Goal: Task Accomplishment & Management: Manage account settings

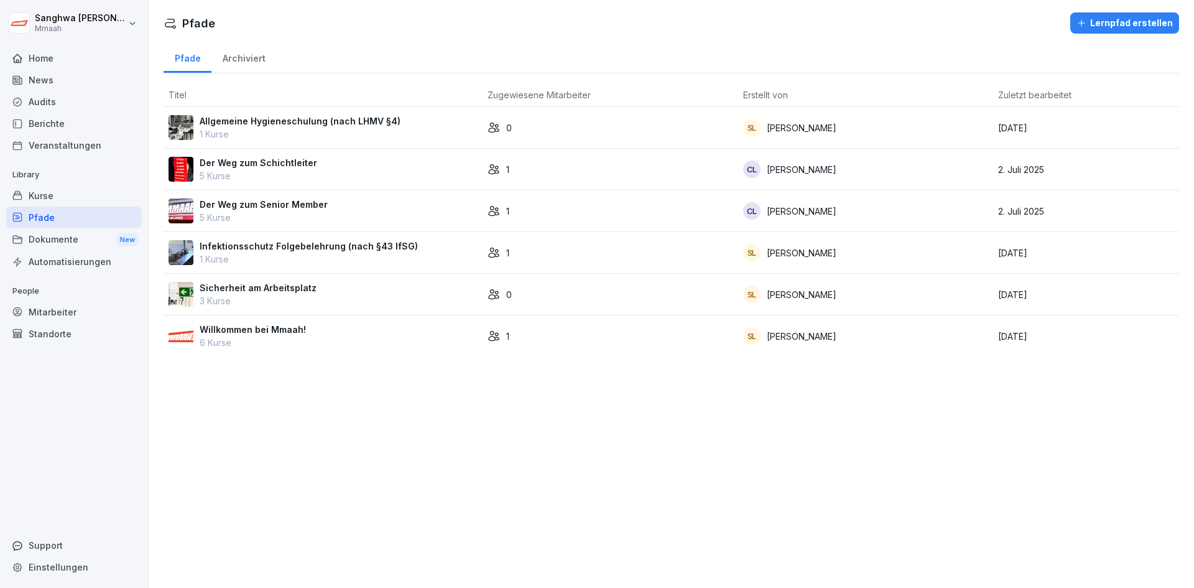
click at [49, 213] on div "Pfade" at bounding box center [74, 217] width 136 height 22
click at [284, 330] on p "Willkommen bei Mmaah!" at bounding box center [253, 329] width 106 height 13
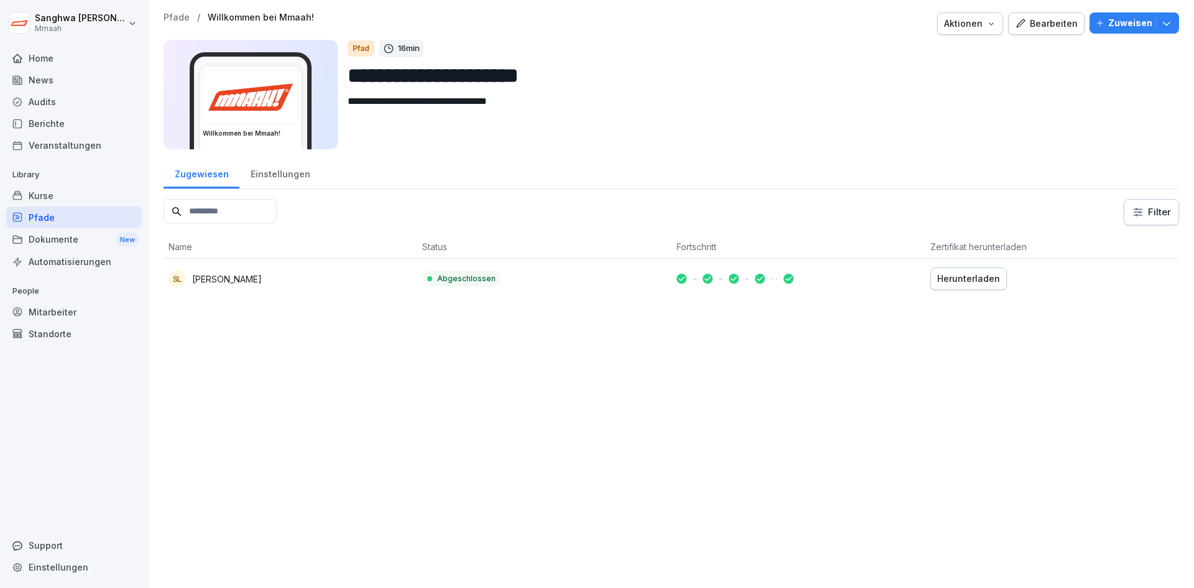
click at [80, 218] on div "Pfade" at bounding box center [74, 217] width 136 height 22
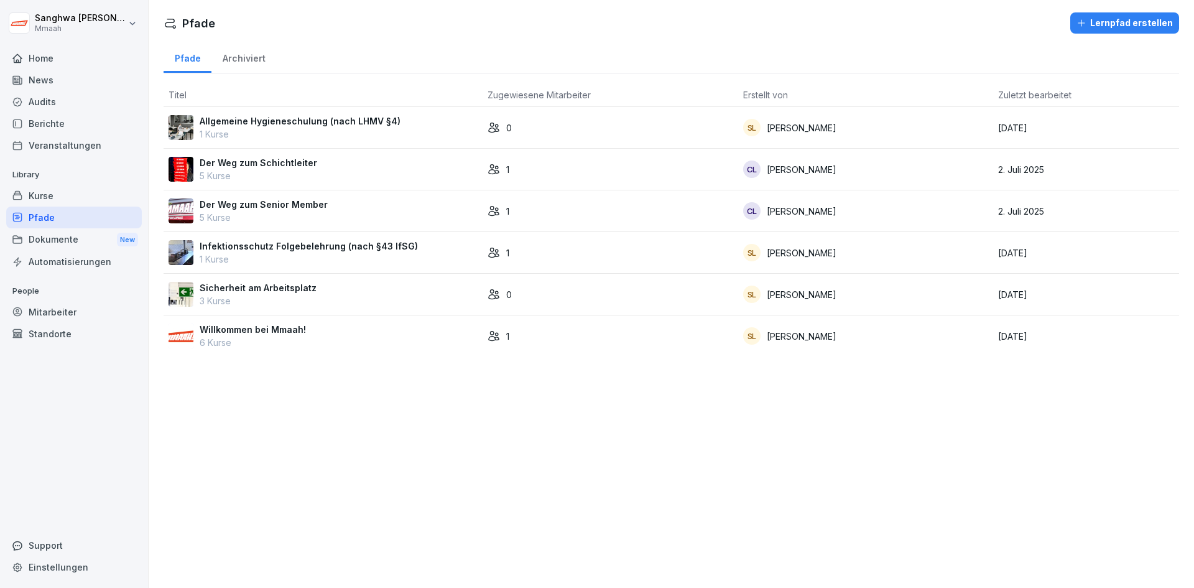
click at [68, 242] on div "Dokumente New" at bounding box center [74, 239] width 136 height 23
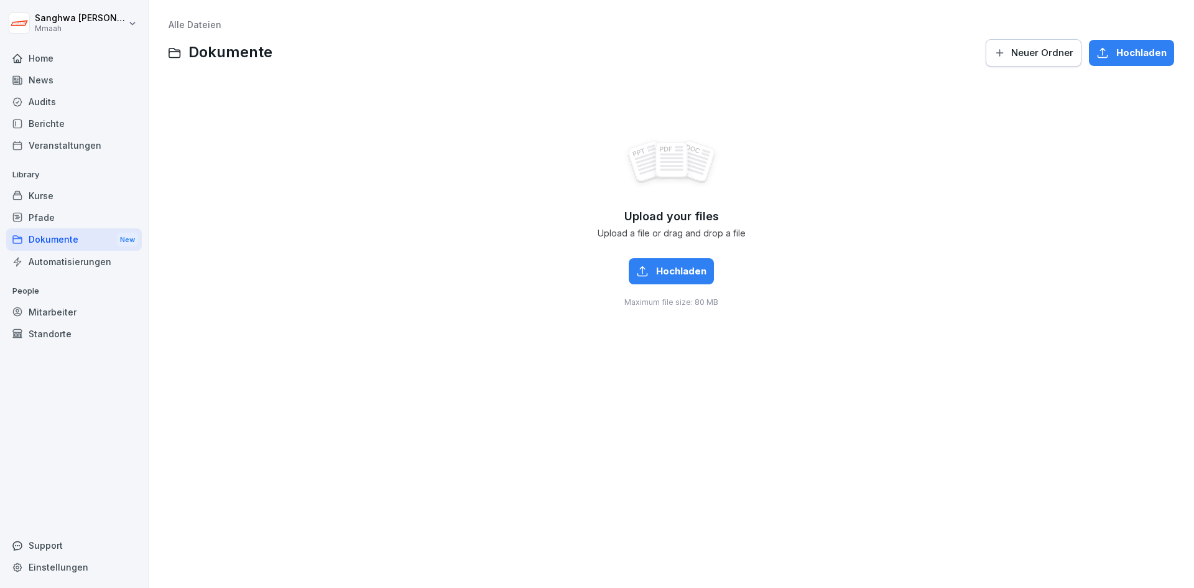
click at [51, 194] on div "Kurse" at bounding box center [74, 196] width 136 height 22
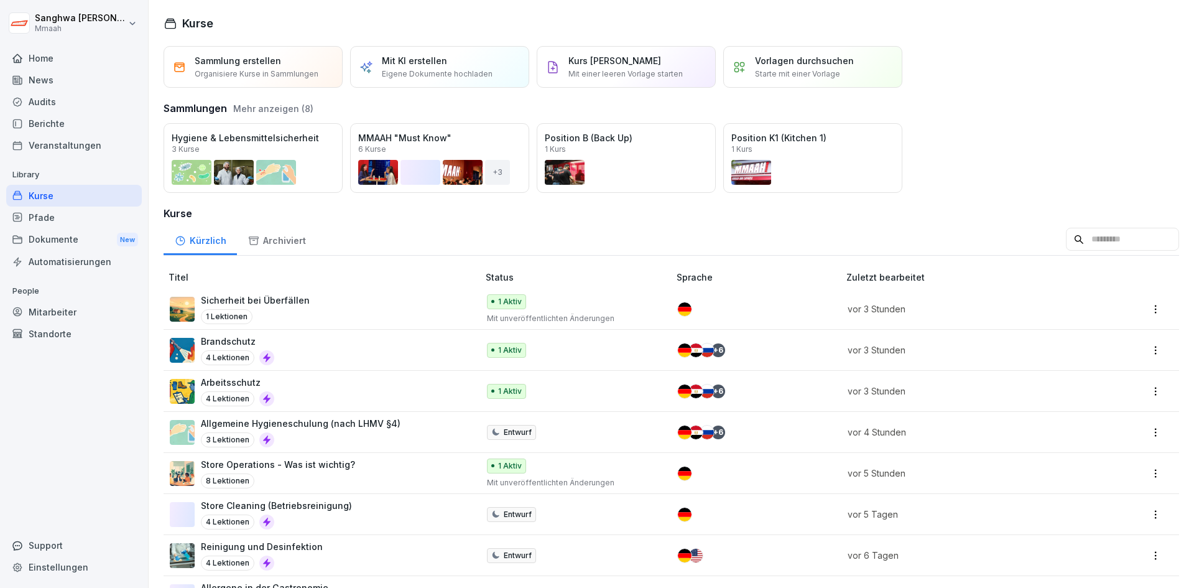
click at [0, 0] on div "Öffnen" at bounding box center [0, 0] width 0 height 0
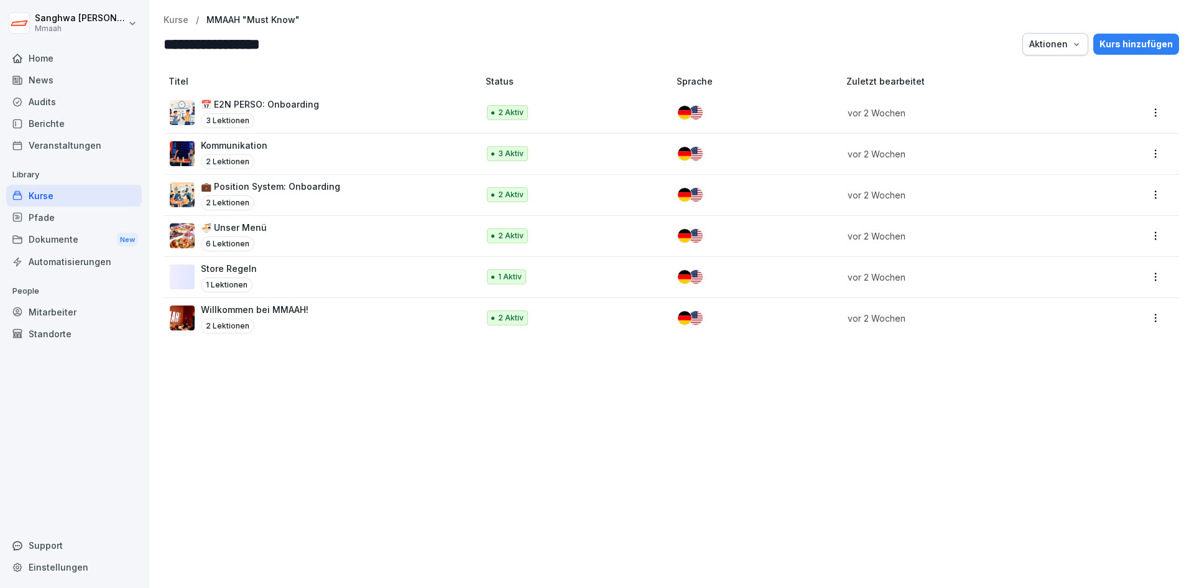
click at [187, 25] on div "**********" at bounding box center [671, 35] width 1015 height 40
click at [292, 310] on p "Willkommen bei MMAAH!" at bounding box center [255, 309] width 108 height 13
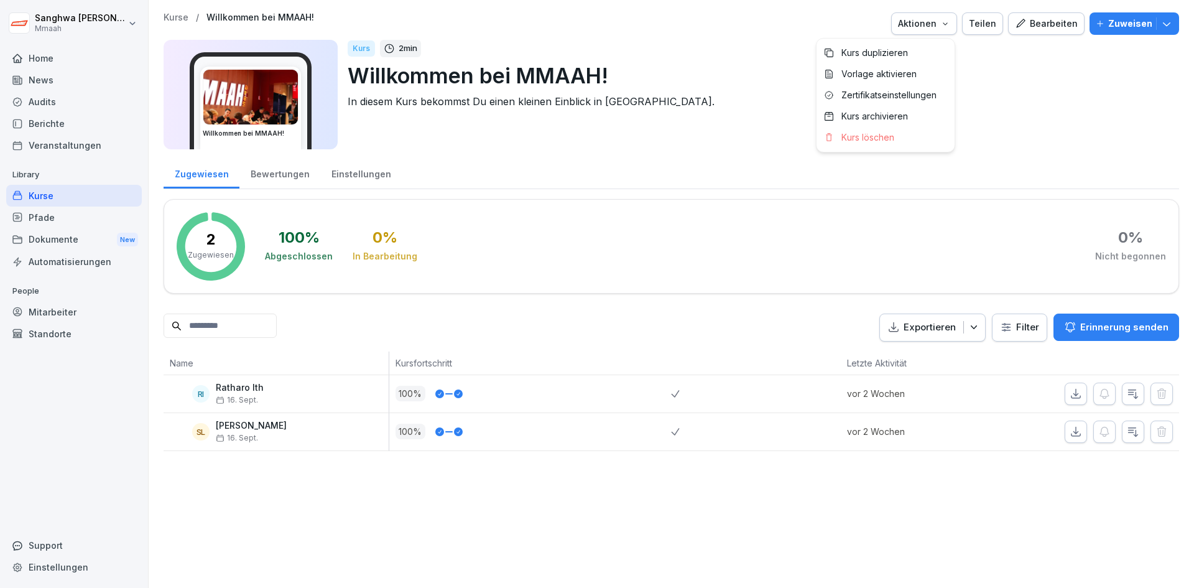
click at [940, 26] on icon "button" at bounding box center [945, 24] width 10 height 10
click at [1012, 129] on html "Sanghwa Lee Mmaah Home News Audits Berichte Veranstaltungen Library Kurse Pfade…" at bounding box center [597, 294] width 1194 height 588
click at [1030, 25] on div "Bearbeiten" at bounding box center [1046, 24] width 63 height 14
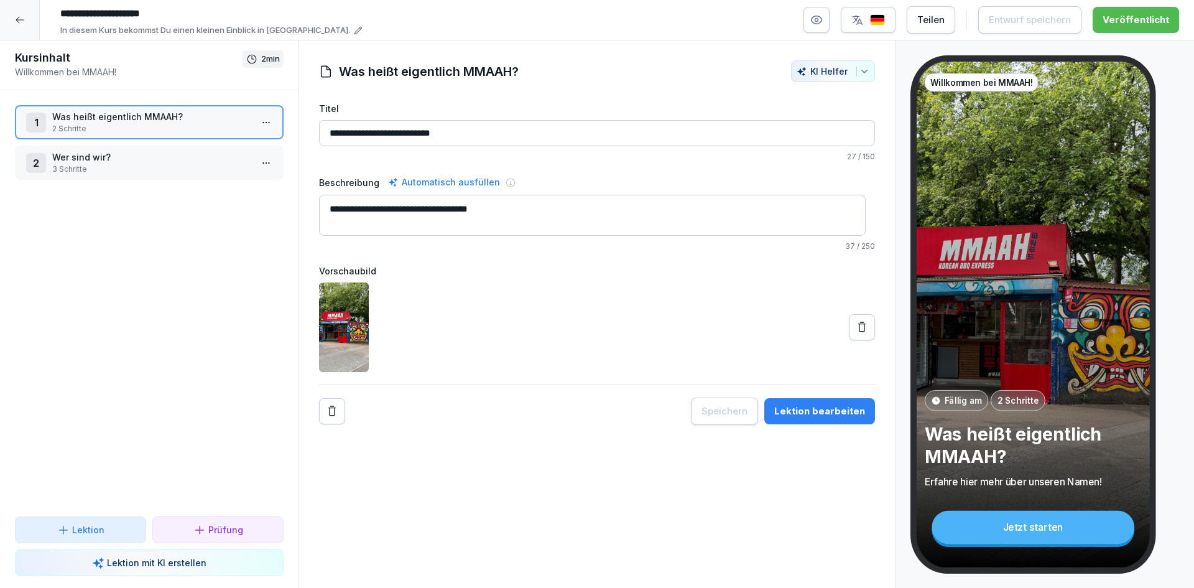
click at [876, 24] on img "button" at bounding box center [877, 20] width 15 height 12
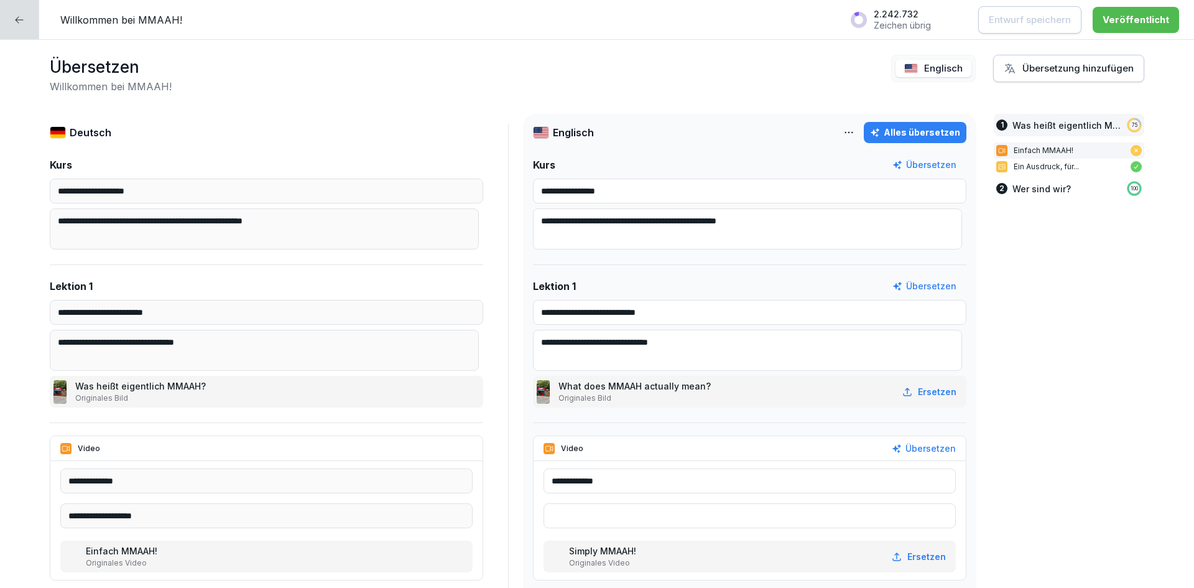
click at [28, 29] on div at bounding box center [19, 19] width 39 height 39
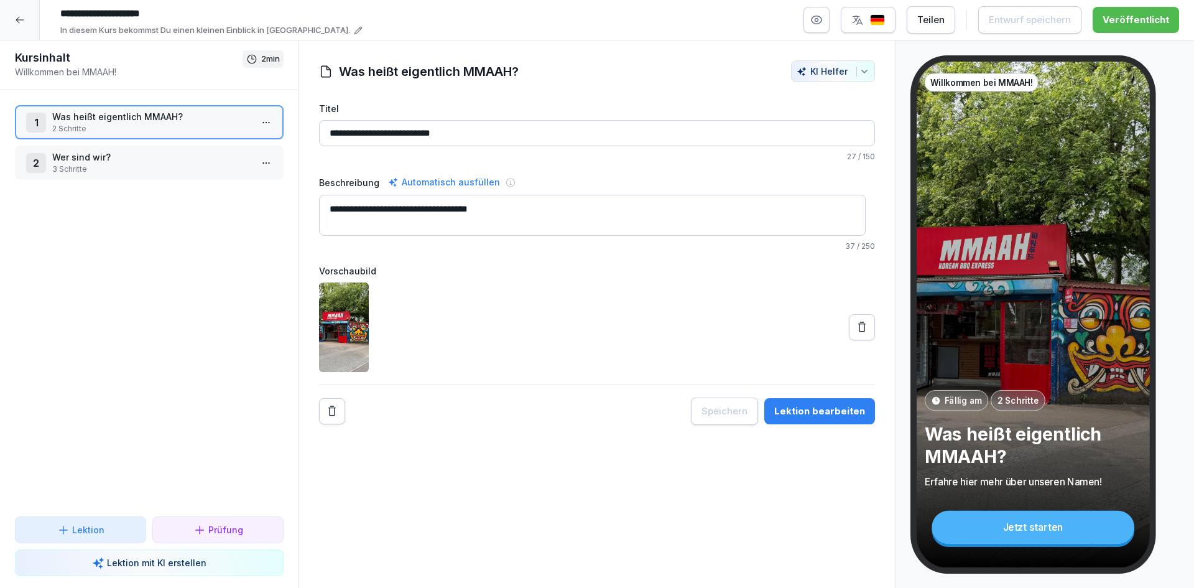
click at [19, 27] on div at bounding box center [20, 20] width 40 height 40
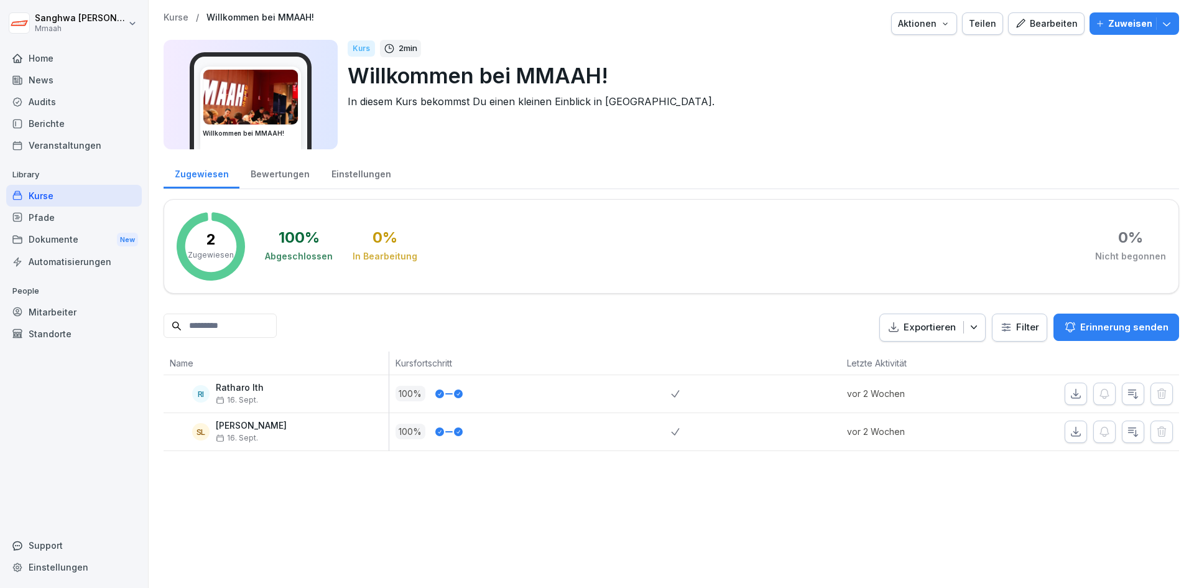
click at [178, 19] on p "Kurse" at bounding box center [176, 17] width 25 height 11
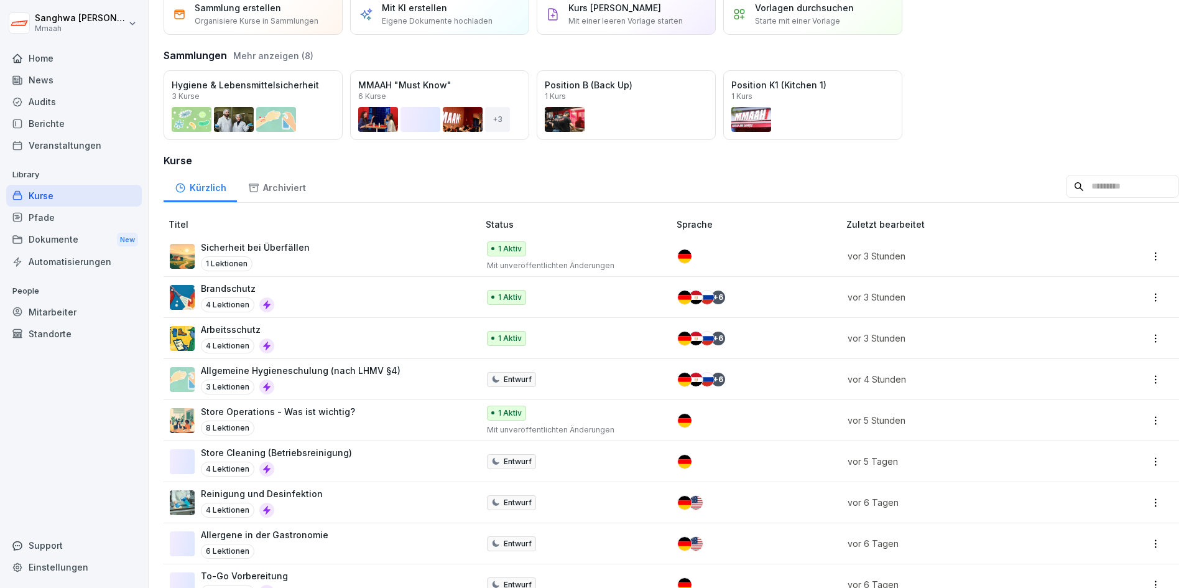
scroll to position [124, 0]
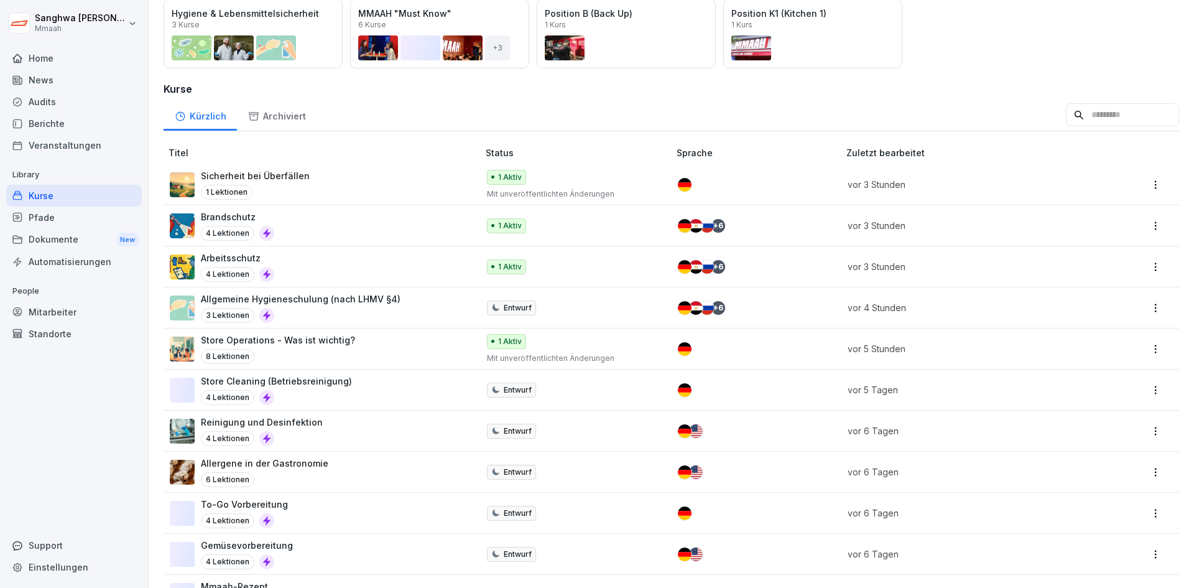
click at [366, 508] on div "To-Go Vorbereitung 4 Lektionen" at bounding box center [318, 512] width 296 height 30
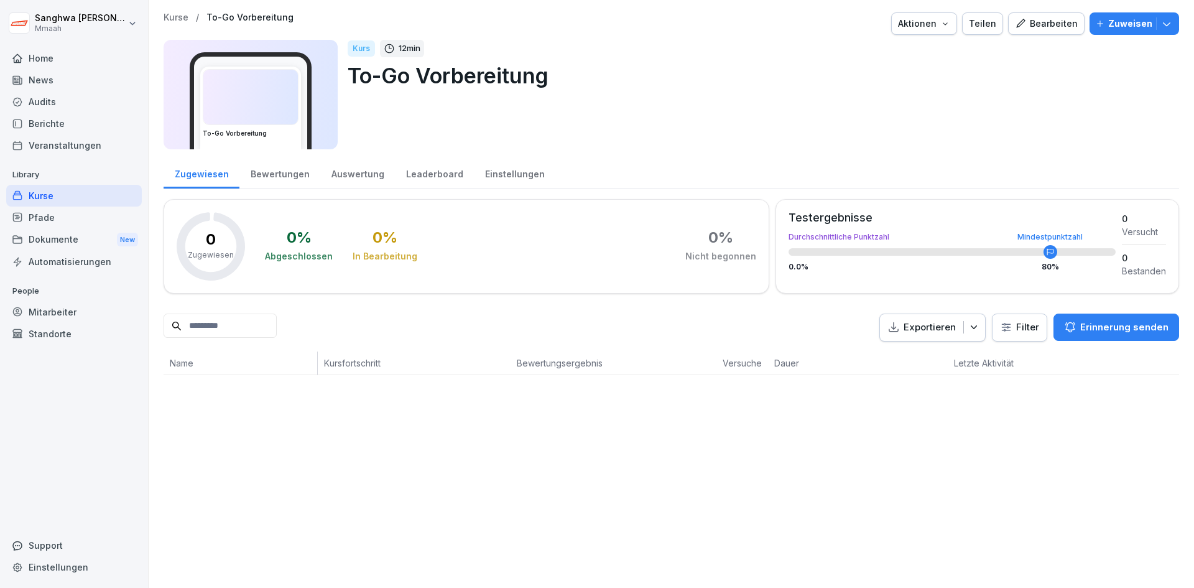
click at [1045, 31] on button "Bearbeiten" at bounding box center [1046, 23] width 76 height 22
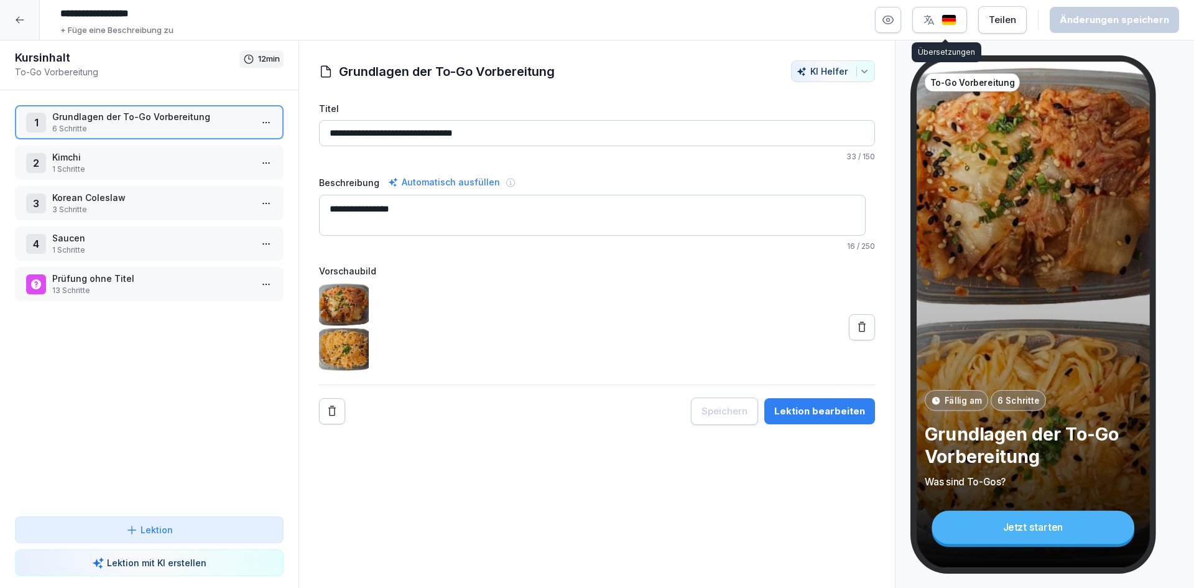
click at [943, 28] on button "button" at bounding box center [939, 20] width 55 height 26
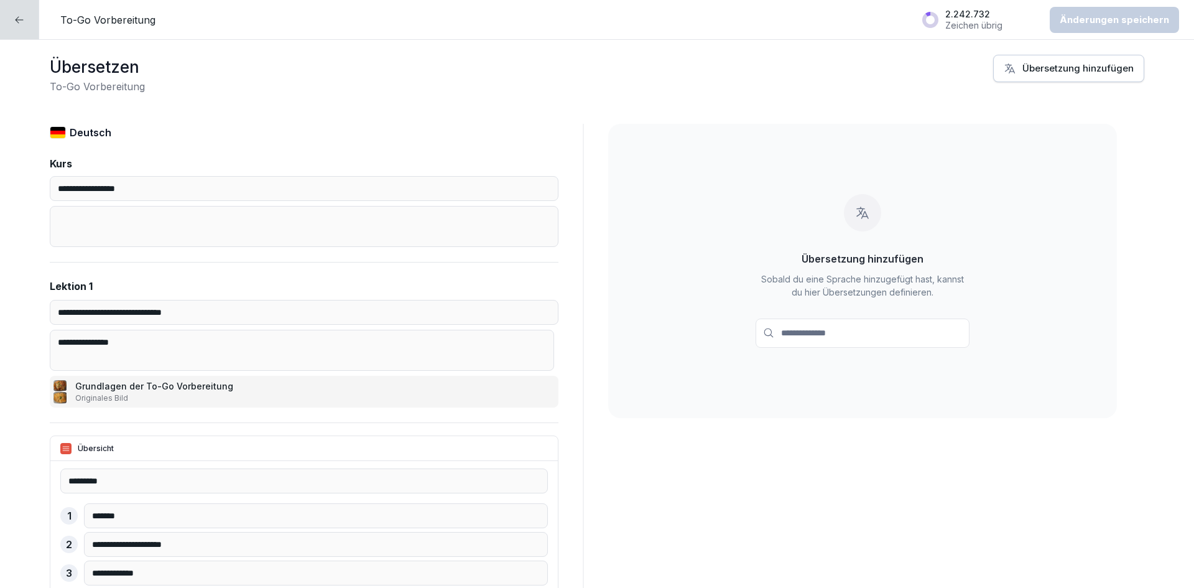
click at [1102, 65] on div "Übersetzung hinzufügen" at bounding box center [1069, 69] width 130 height 14
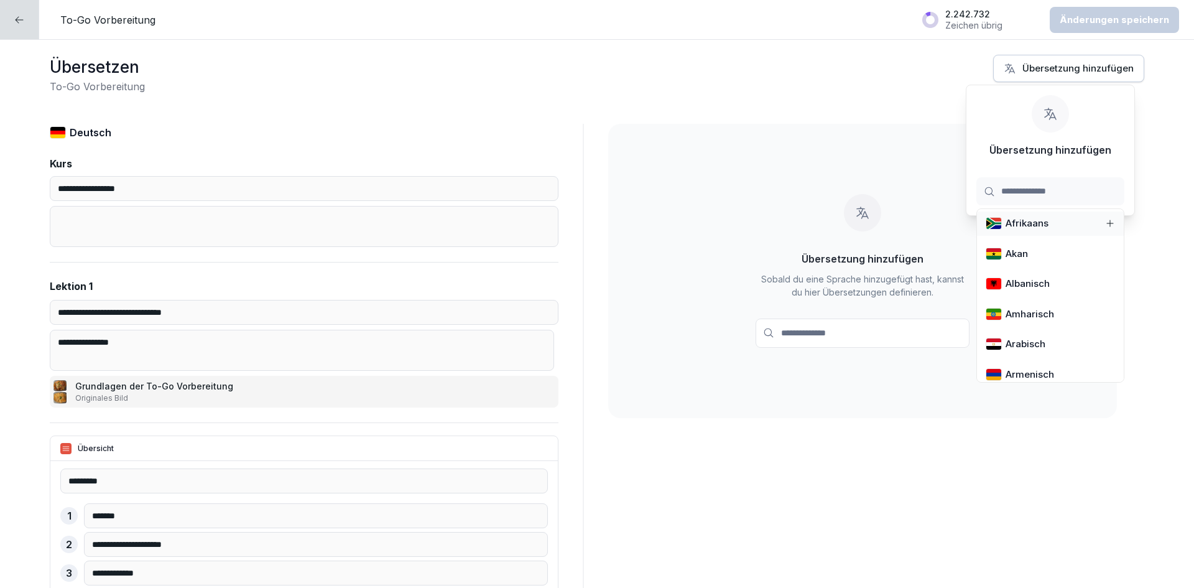
click at [1038, 185] on input at bounding box center [1050, 191] width 148 height 28
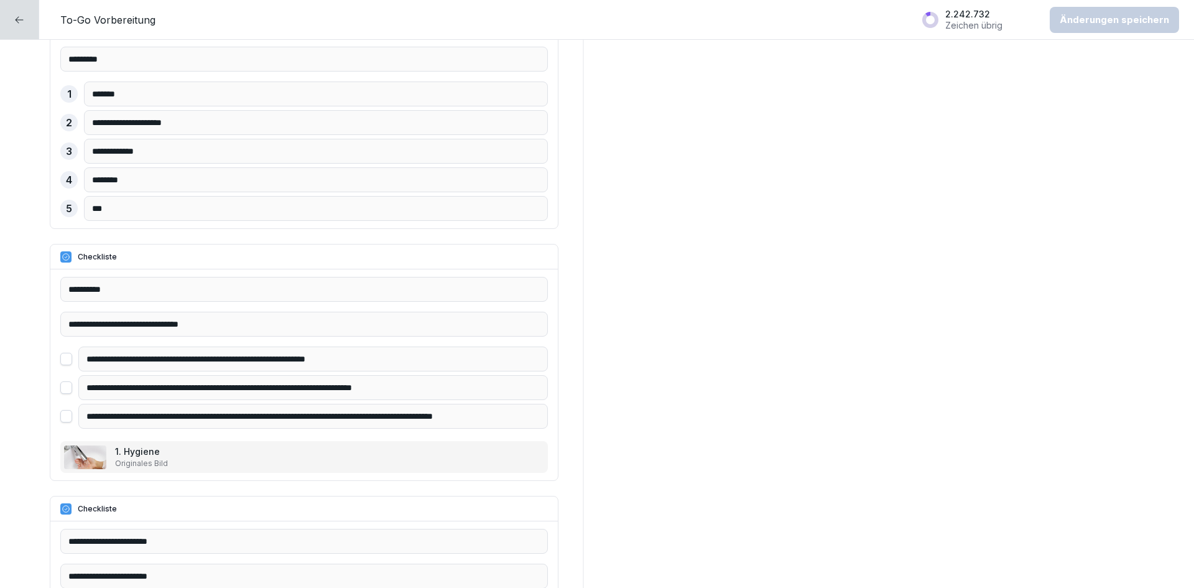
scroll to position [124, 0]
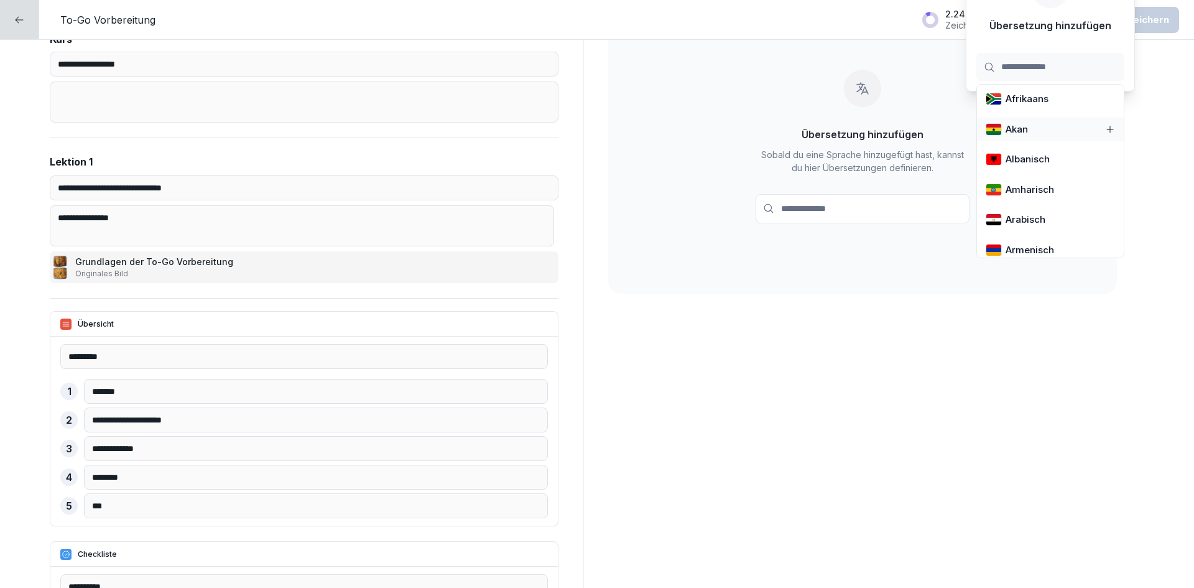
click at [1026, 56] on input at bounding box center [1050, 67] width 148 height 28
type input "*****"
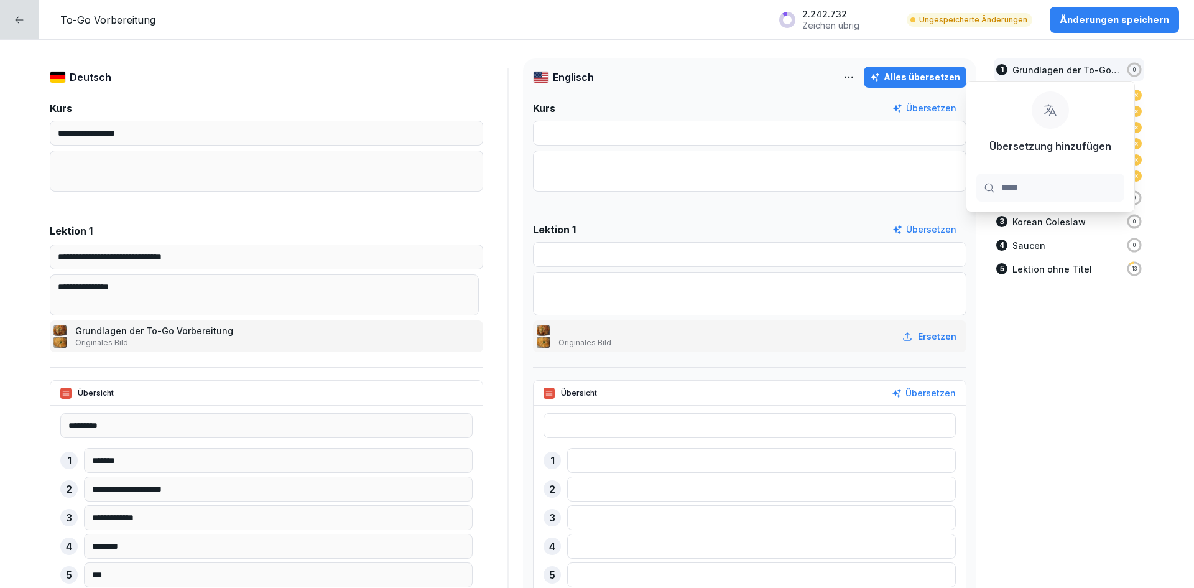
scroll to position [0, 0]
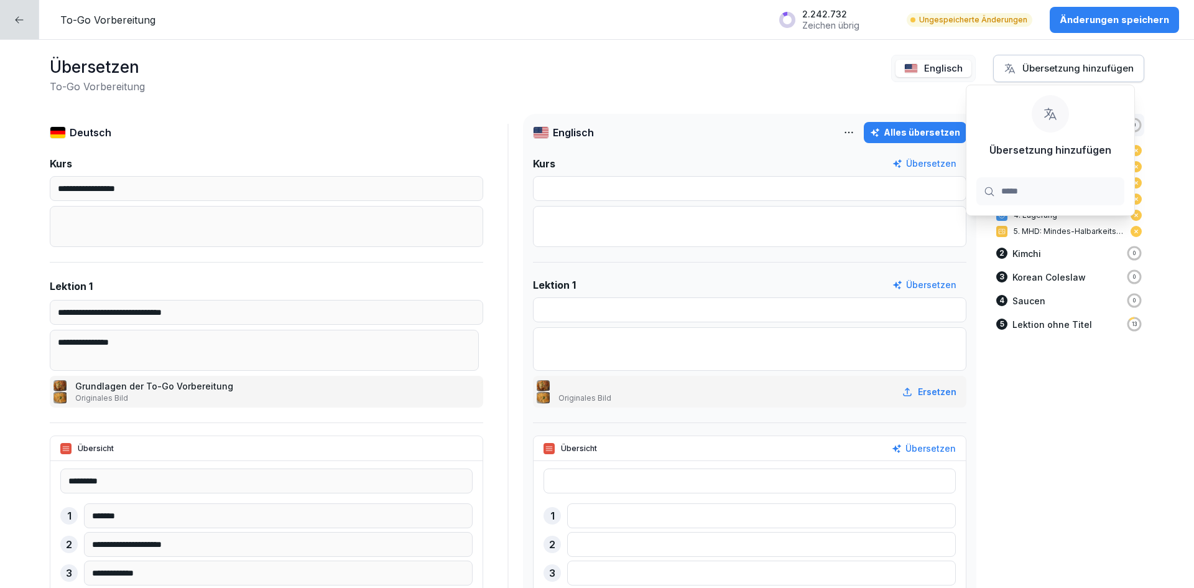
click at [1042, 191] on input "*****" at bounding box center [1050, 191] width 148 height 28
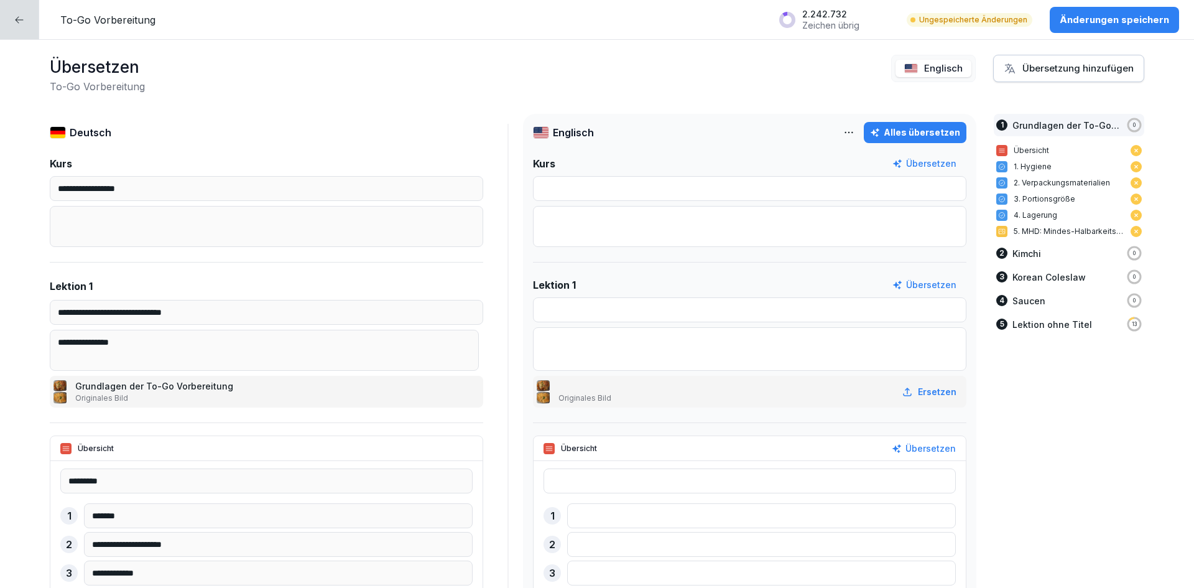
click at [897, 134] on div "Alles übersetzen" at bounding box center [915, 133] width 90 height 14
type input "**********"
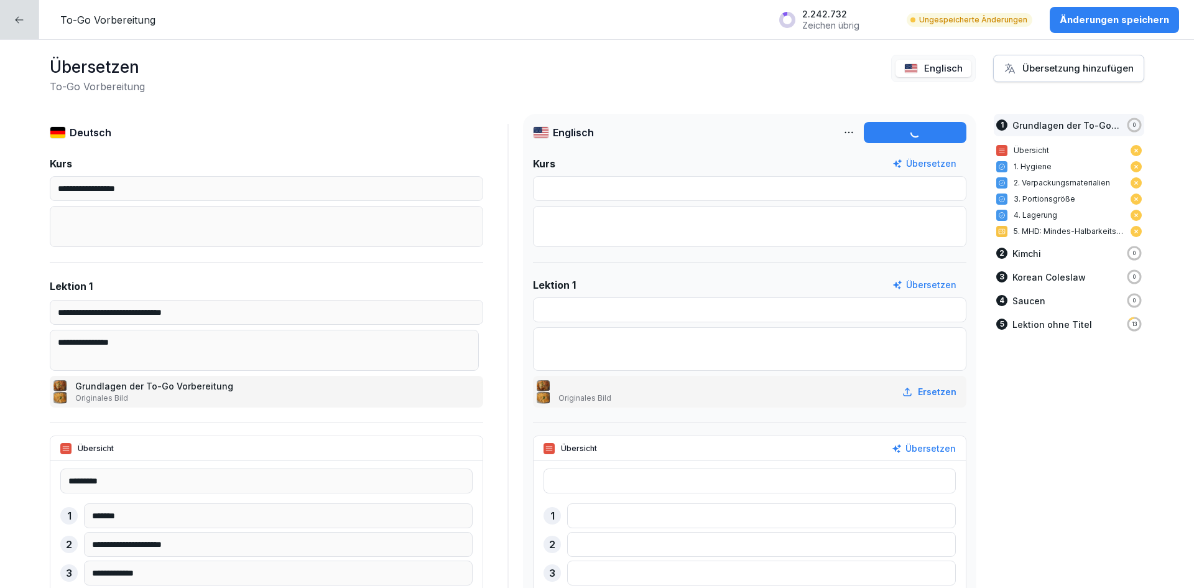
type input "**********"
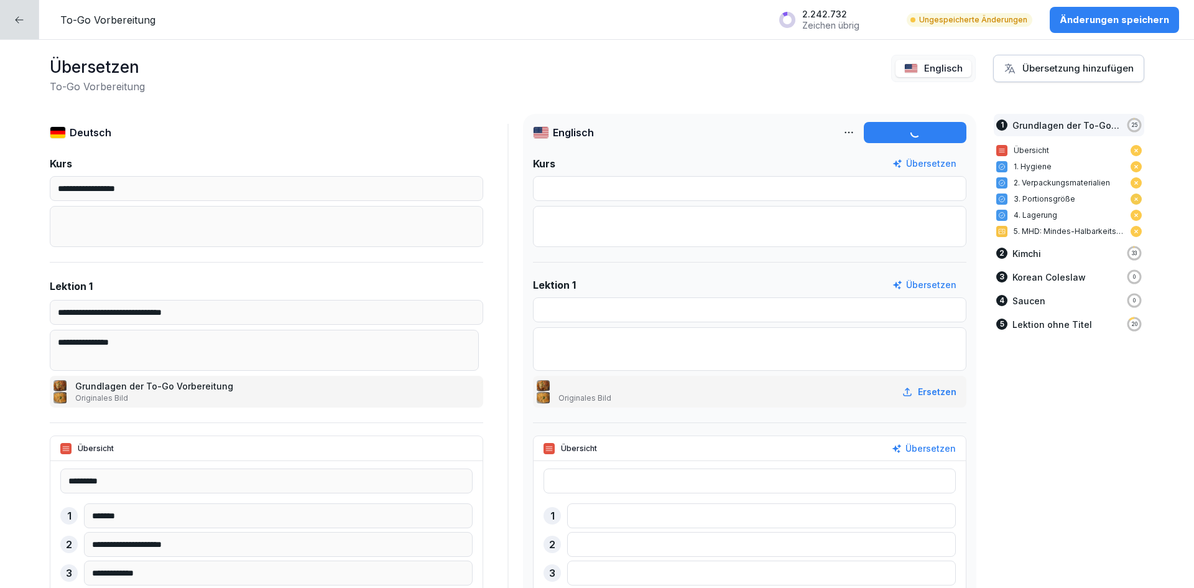
type input "**********"
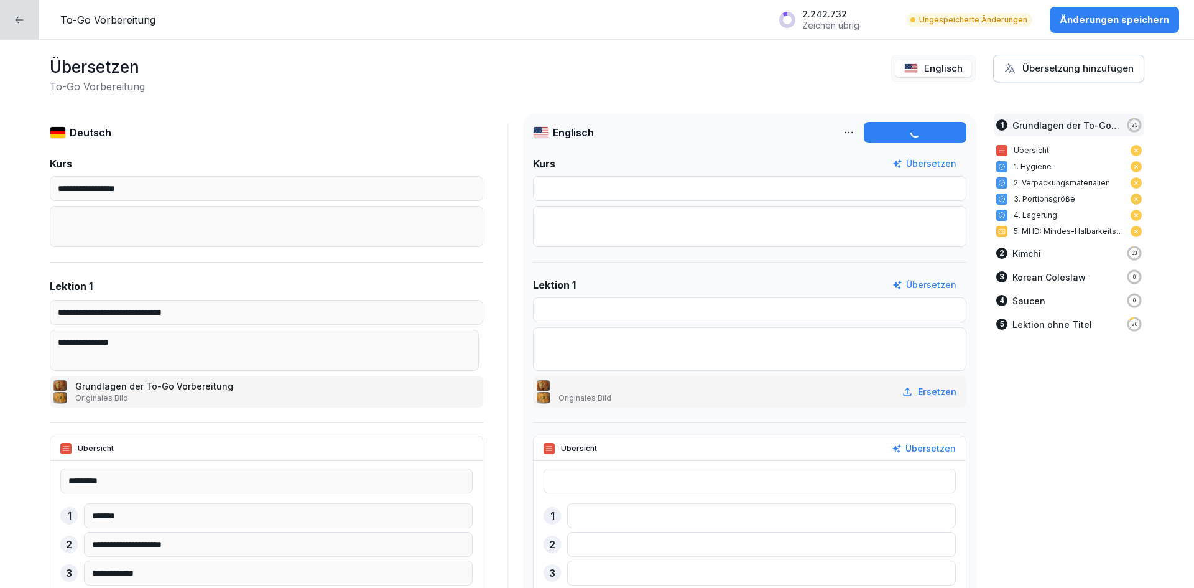
type input "******"
type textarea "**********"
type input "********"
type input "*******"
type input "**********"
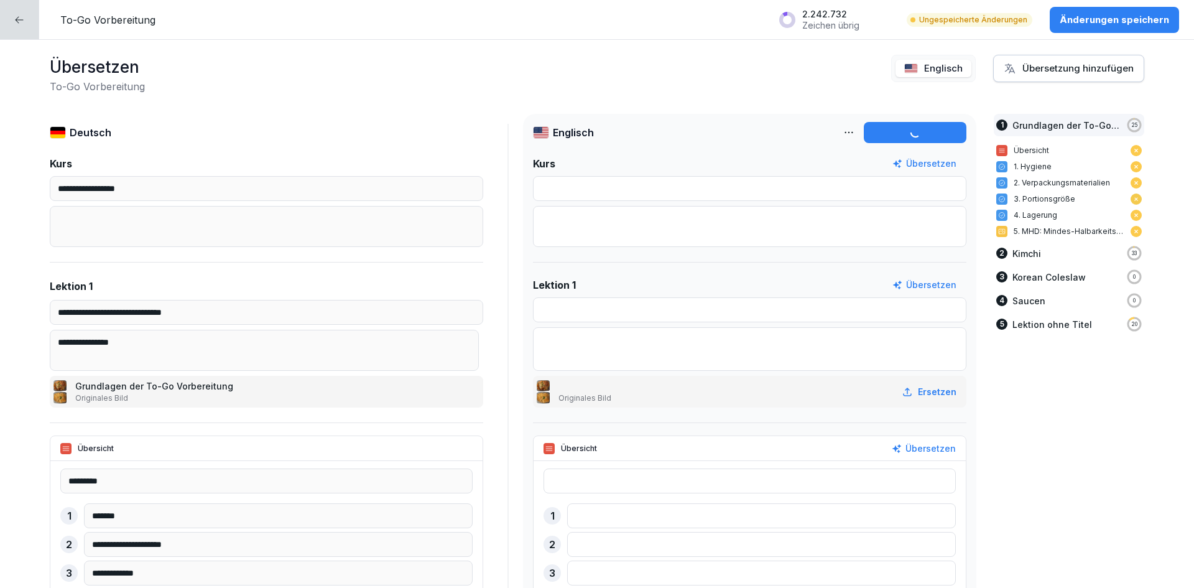
type input "**********"
type input "*******"
type input "***"
type input "**********"
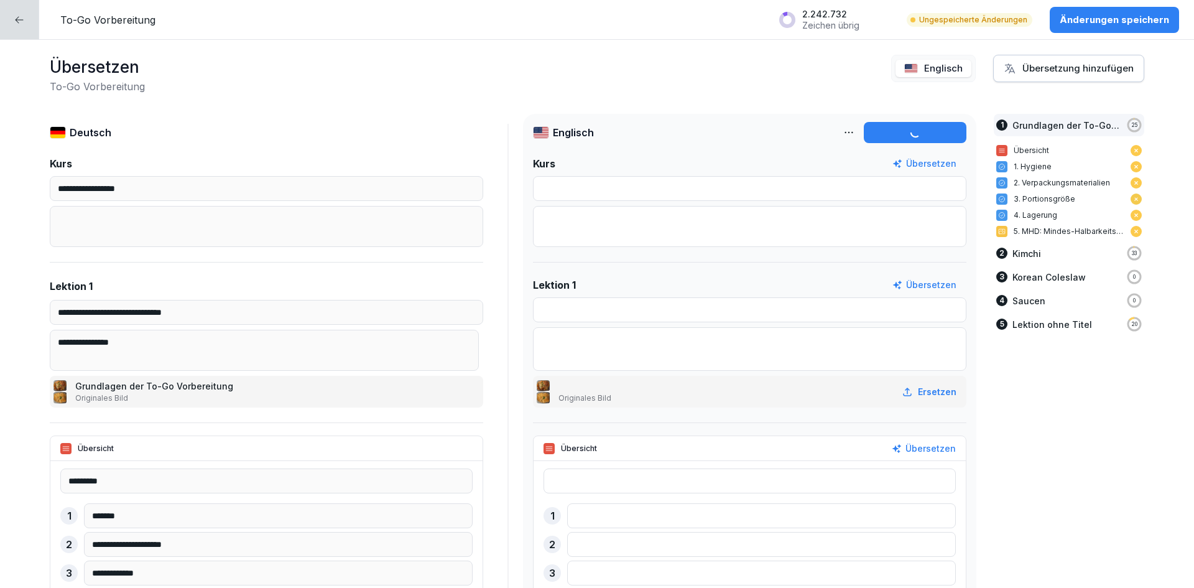
type input "**********"
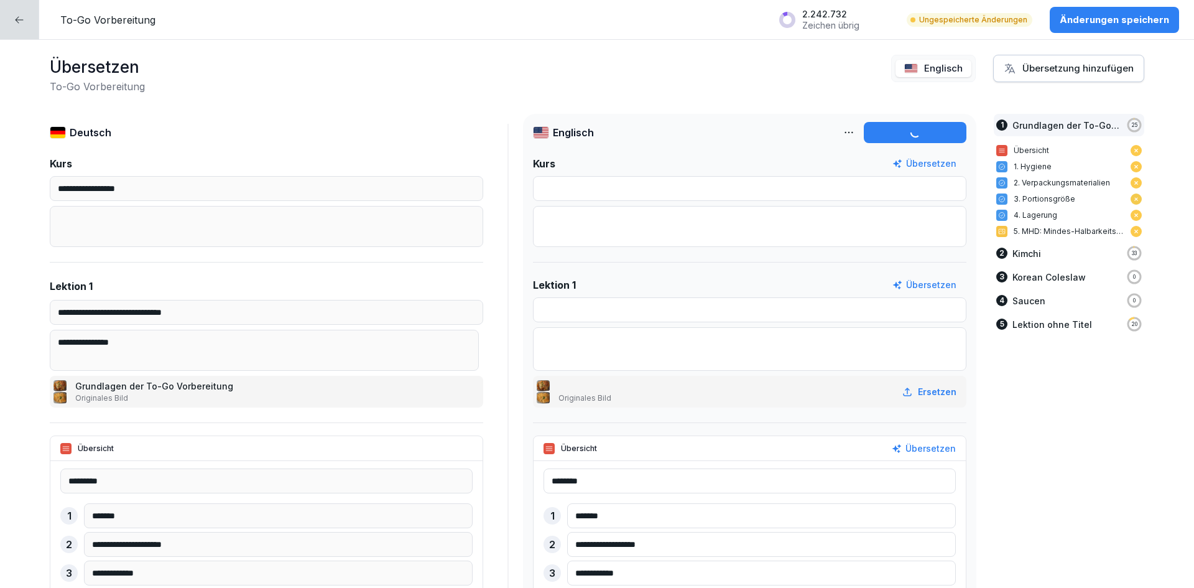
type textarea "**********"
type input "**********"
type textarea "**********"
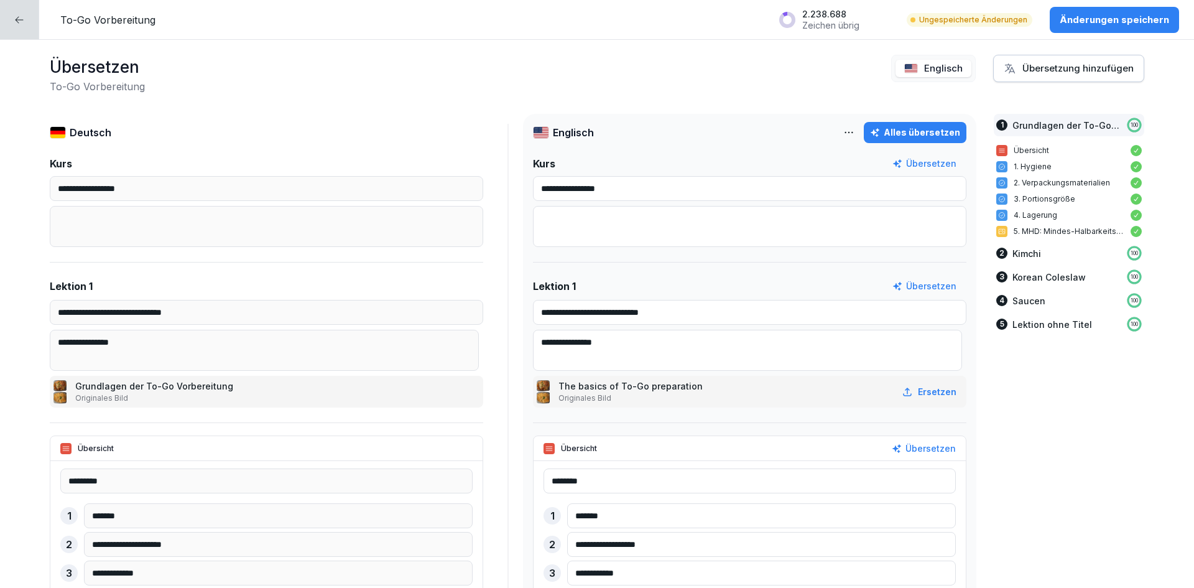
click at [1135, 23] on p "Änderungen speichern" at bounding box center [1114, 20] width 109 height 14
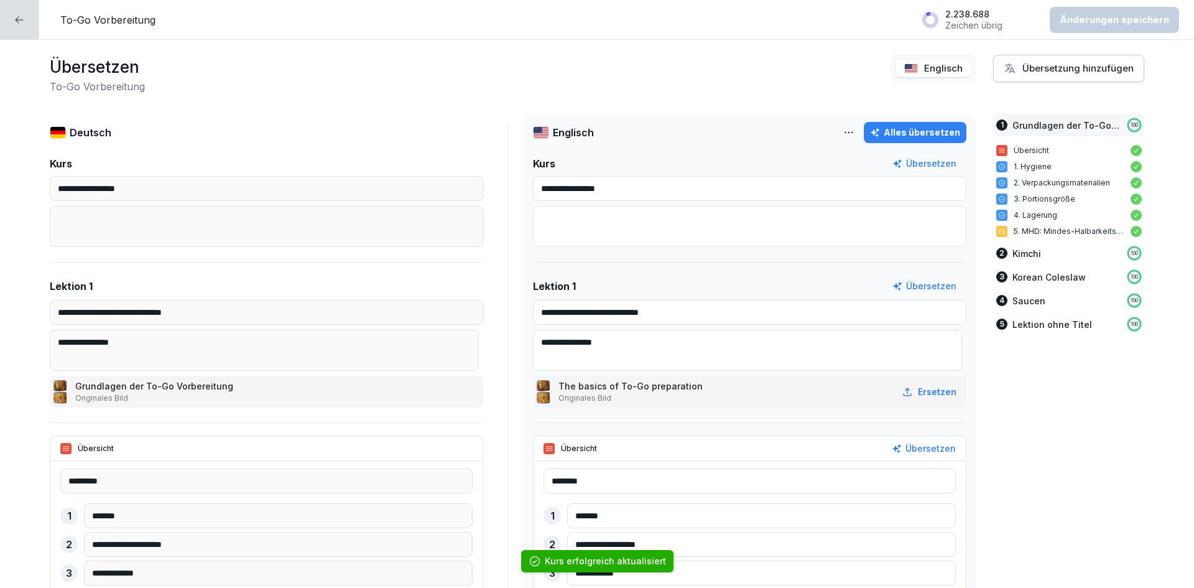
click at [27, 22] on div at bounding box center [19, 19] width 39 height 39
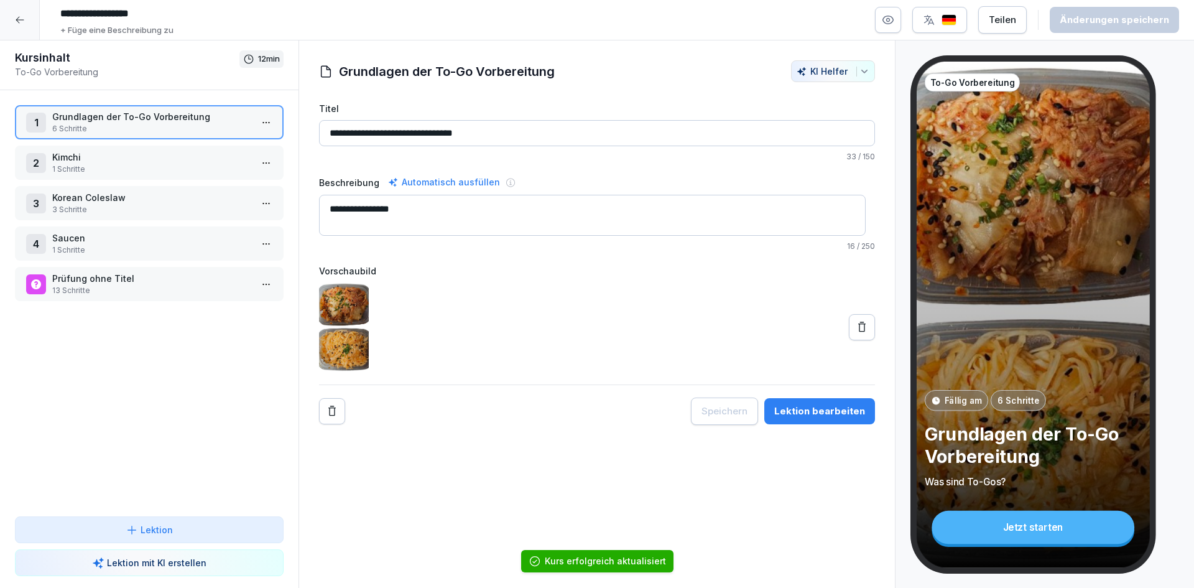
click at [15, 17] on icon at bounding box center [20, 20] width 10 height 10
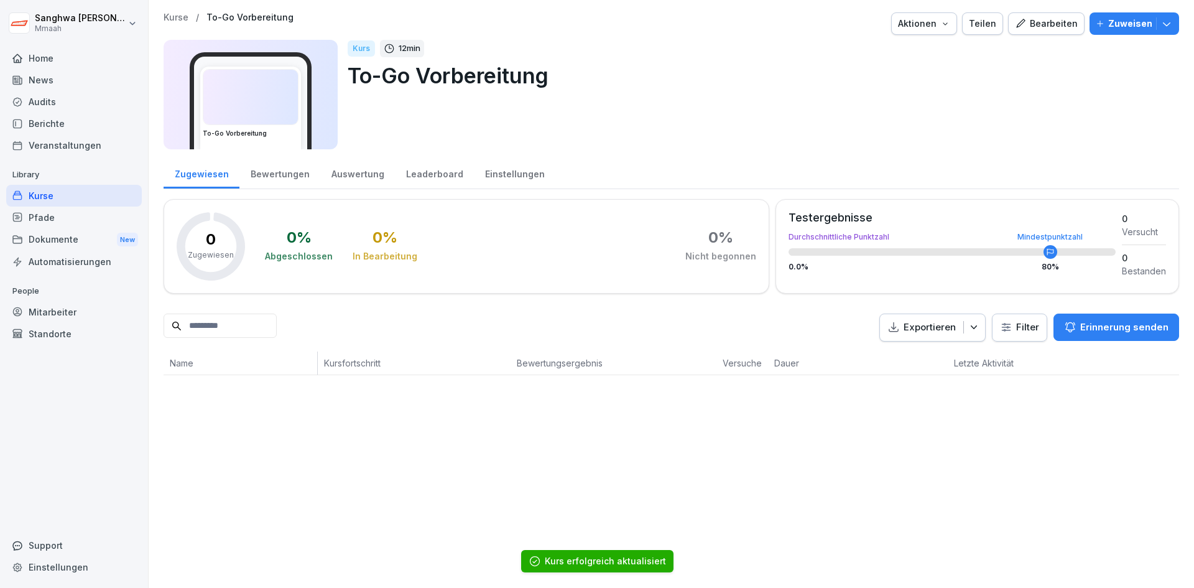
click at [192, 21] on div "Kurse / To-Go Vorbereitung" at bounding box center [229, 17] width 130 height 11
click at [183, 21] on p "Kurse" at bounding box center [176, 17] width 25 height 11
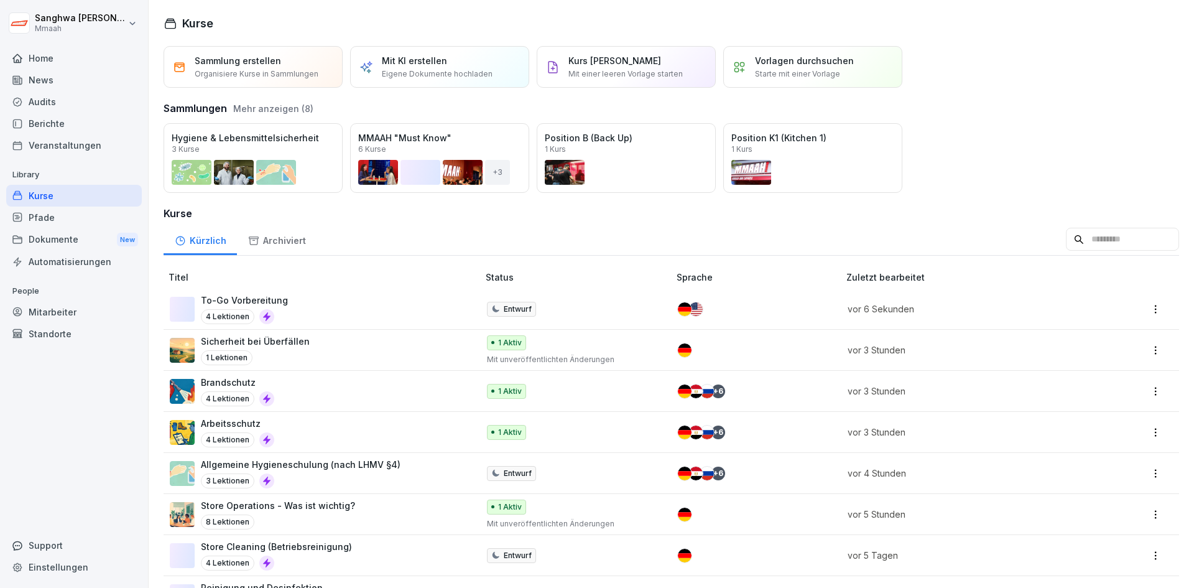
click at [325, 352] on div "Sicherheit bei Überfällen 1 Lektionen" at bounding box center [318, 350] width 296 height 30
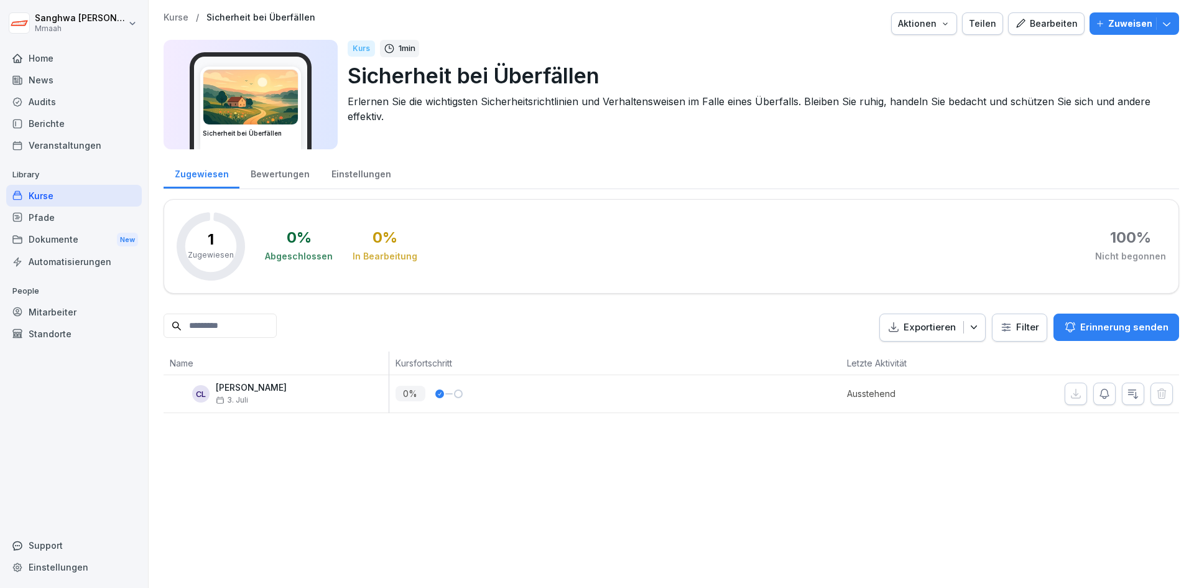
click at [1048, 29] on div "Bearbeiten" at bounding box center [1046, 24] width 63 height 14
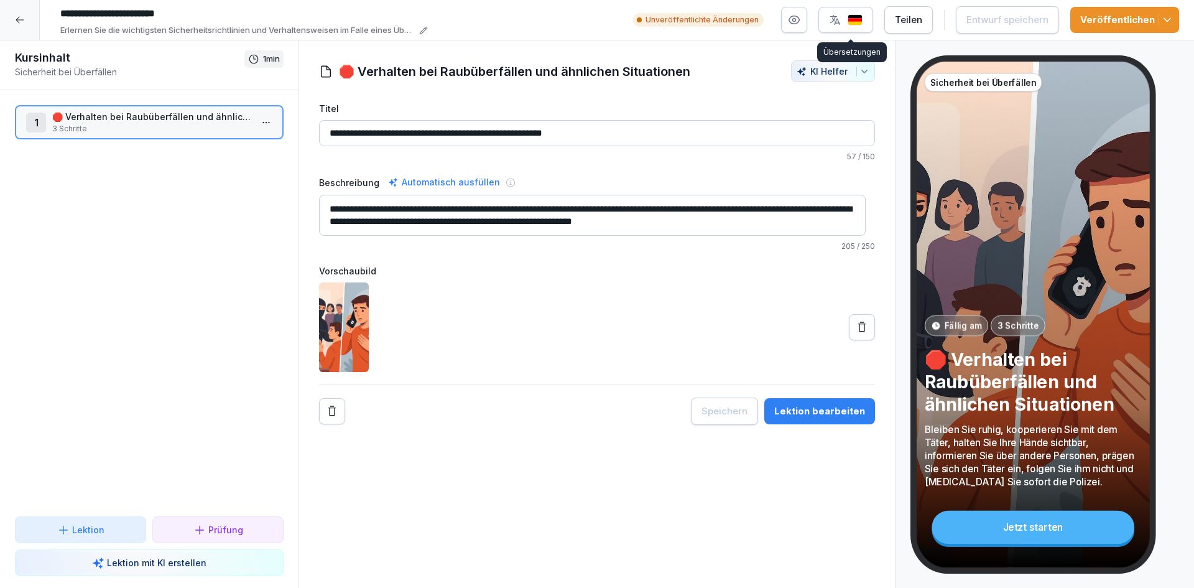
click at [861, 27] on button "button" at bounding box center [845, 20] width 55 height 26
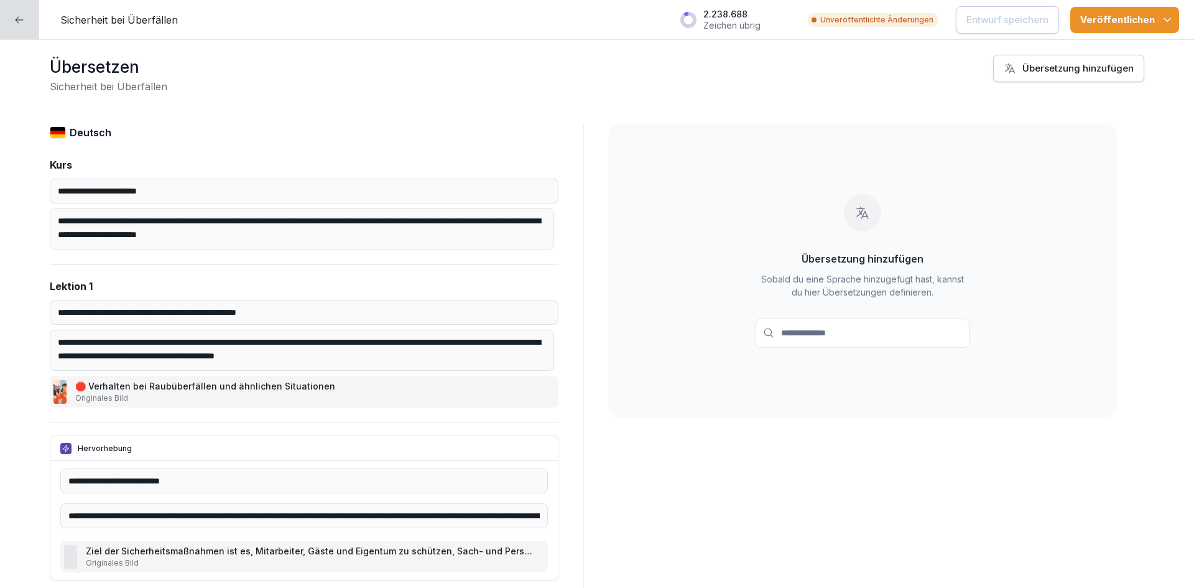
click at [1082, 74] on div "Übersetzung hinzufügen" at bounding box center [1069, 69] width 130 height 14
type input "*****"
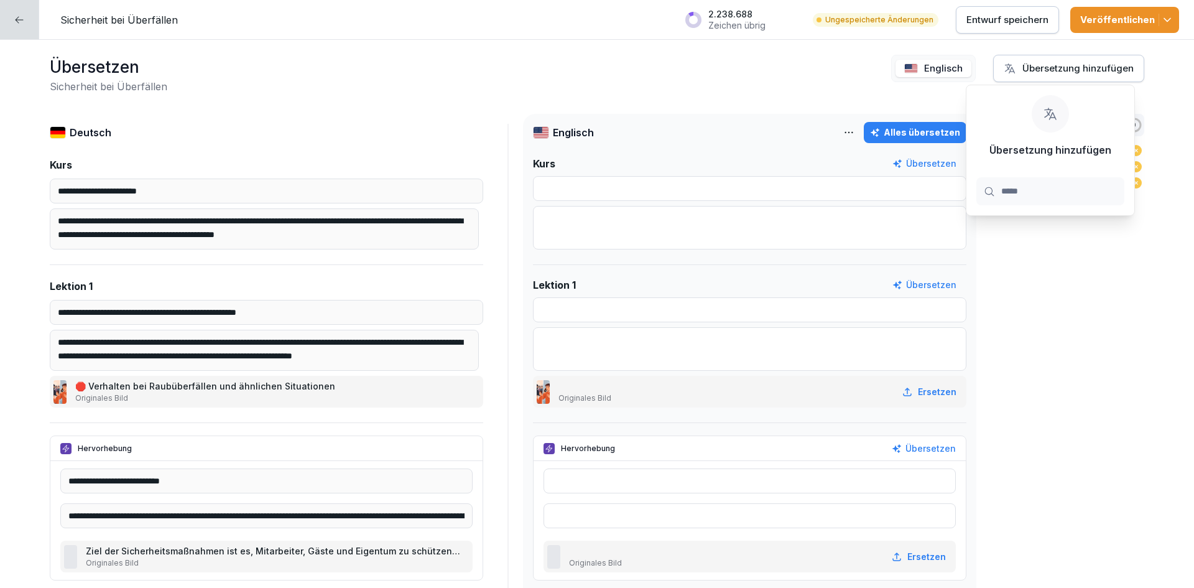
click at [915, 129] on div "Alles übersetzen" at bounding box center [915, 133] width 90 height 14
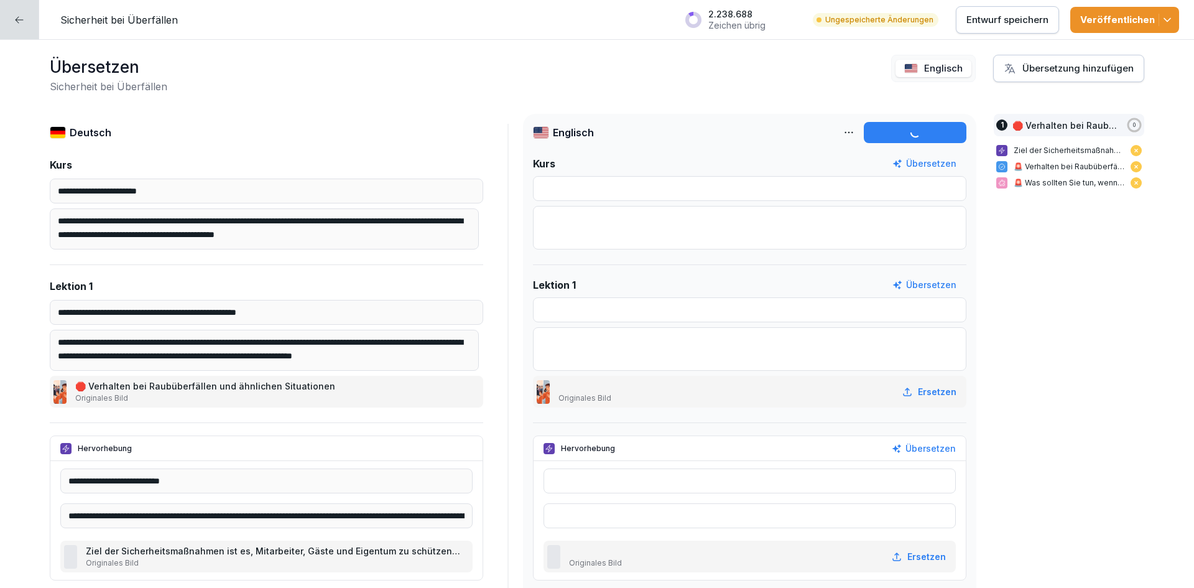
type input "**********"
type textarea "**********"
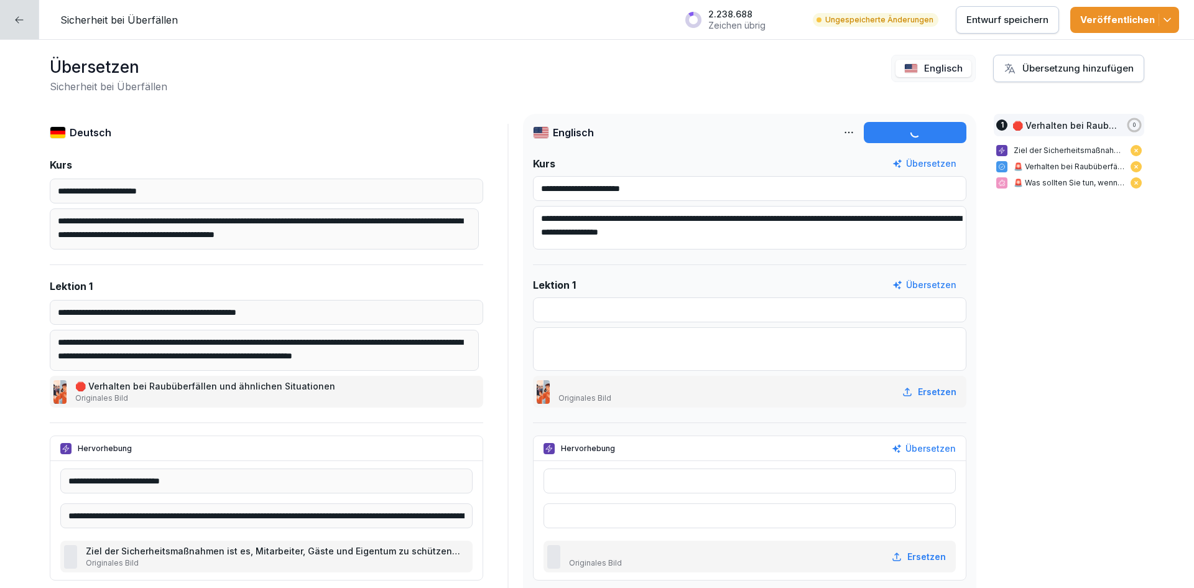
type input "**********"
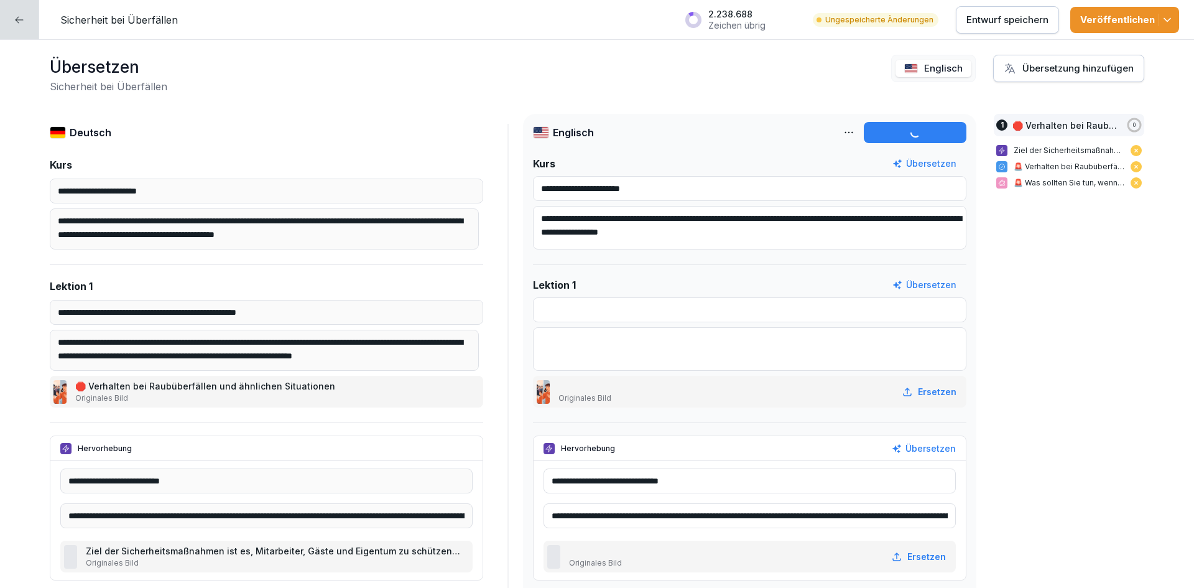
type input "**********"
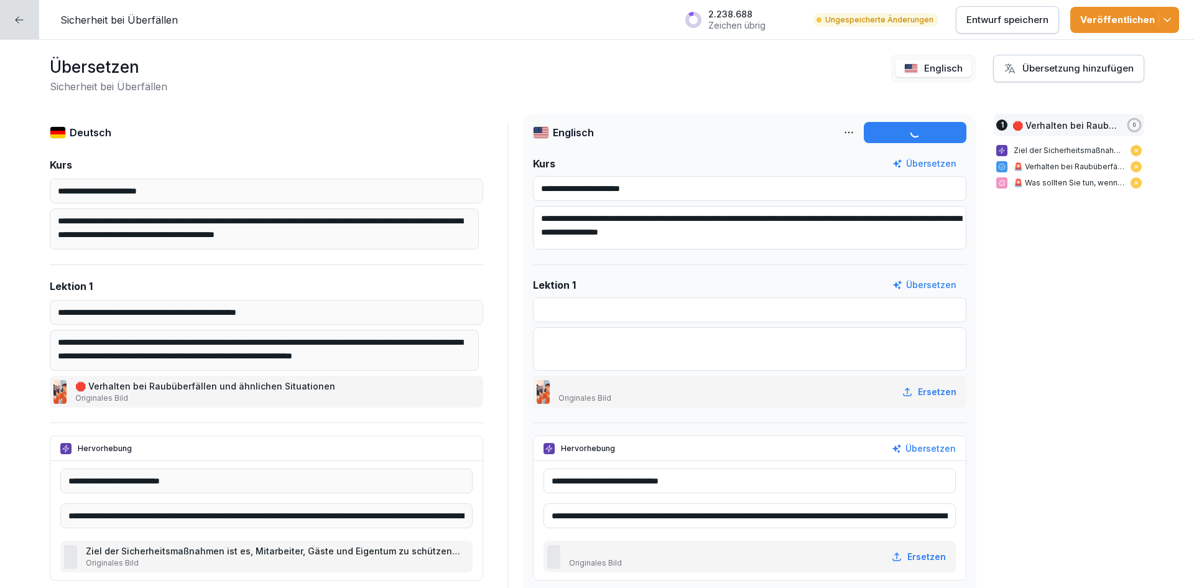
type input "**********"
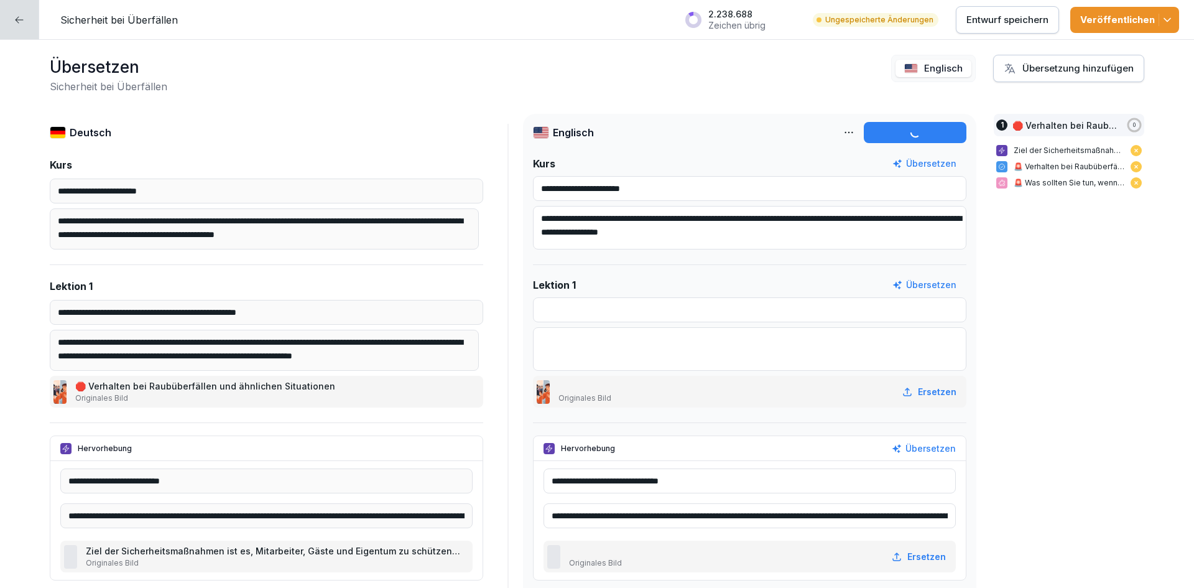
type input "**********"
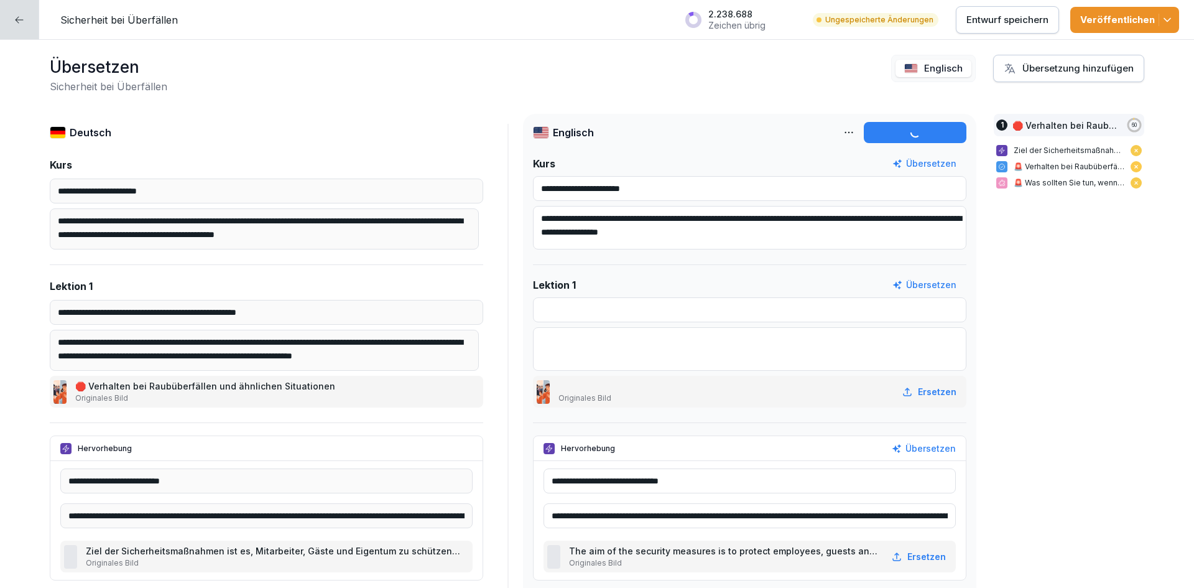
type input "**********"
type textarea "**********"
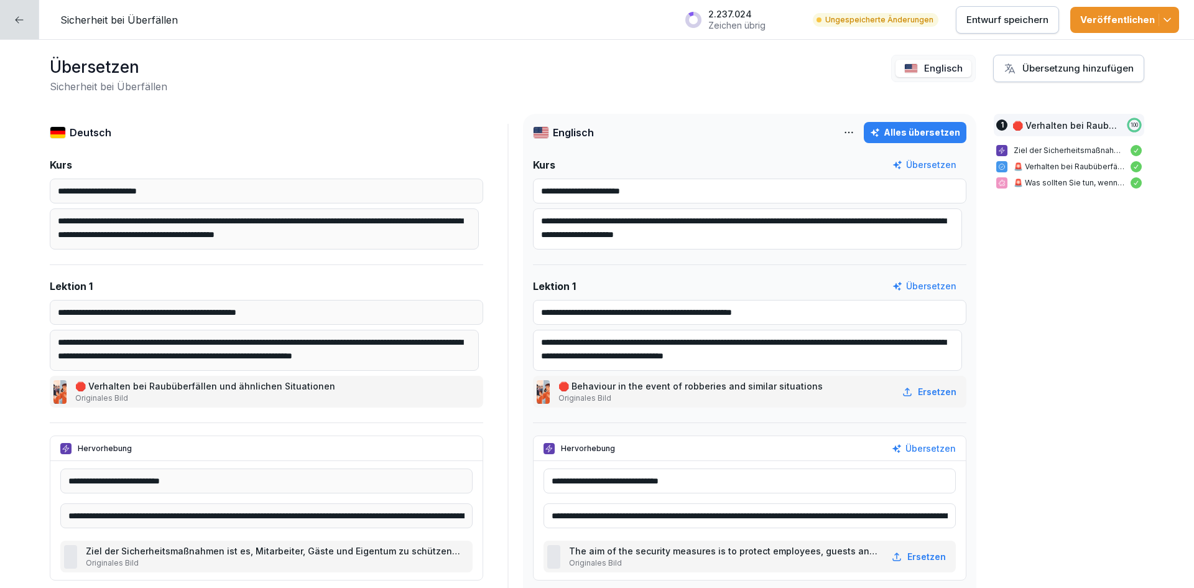
click at [1125, 14] on div "Veröffentlichen" at bounding box center [1124, 20] width 89 height 14
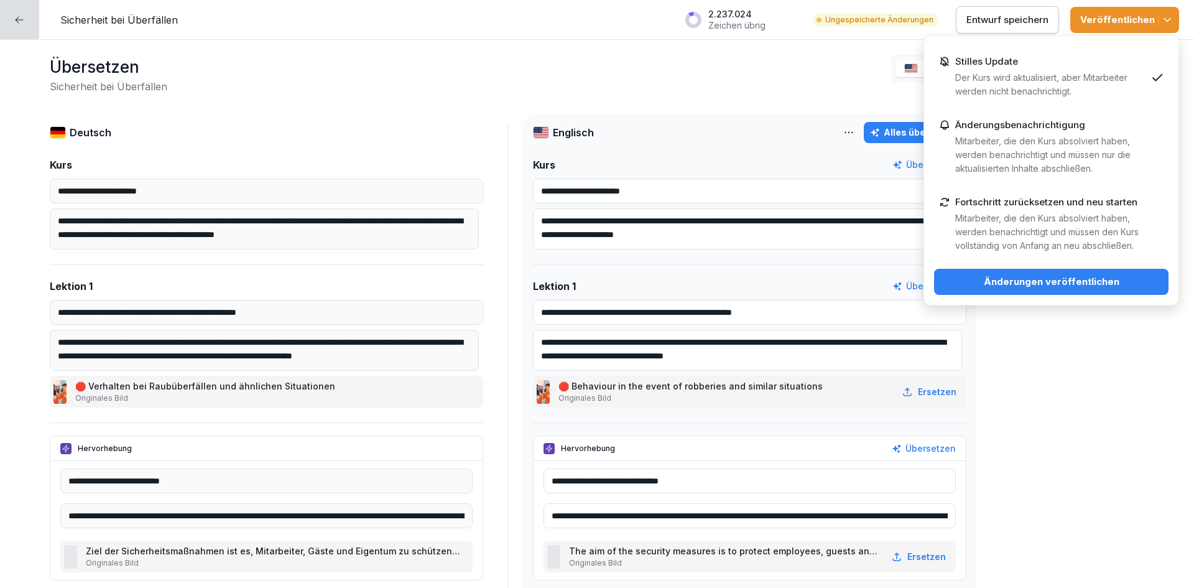
click at [1089, 285] on div "Änderungen veröffentlichen" at bounding box center [1051, 282] width 215 height 14
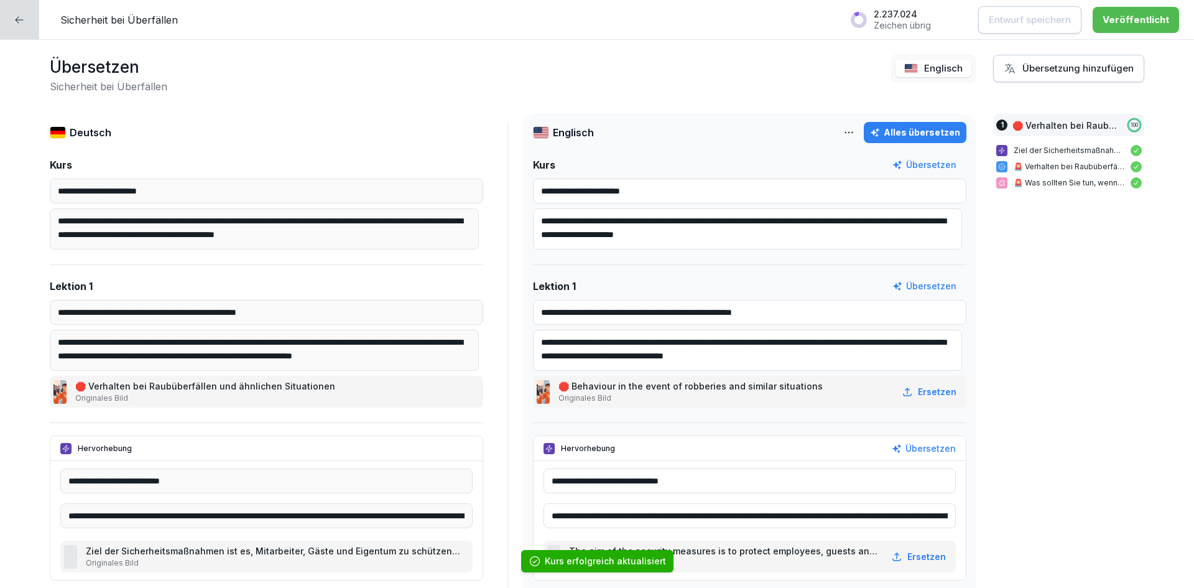
click at [12, 22] on div at bounding box center [19, 19] width 39 height 39
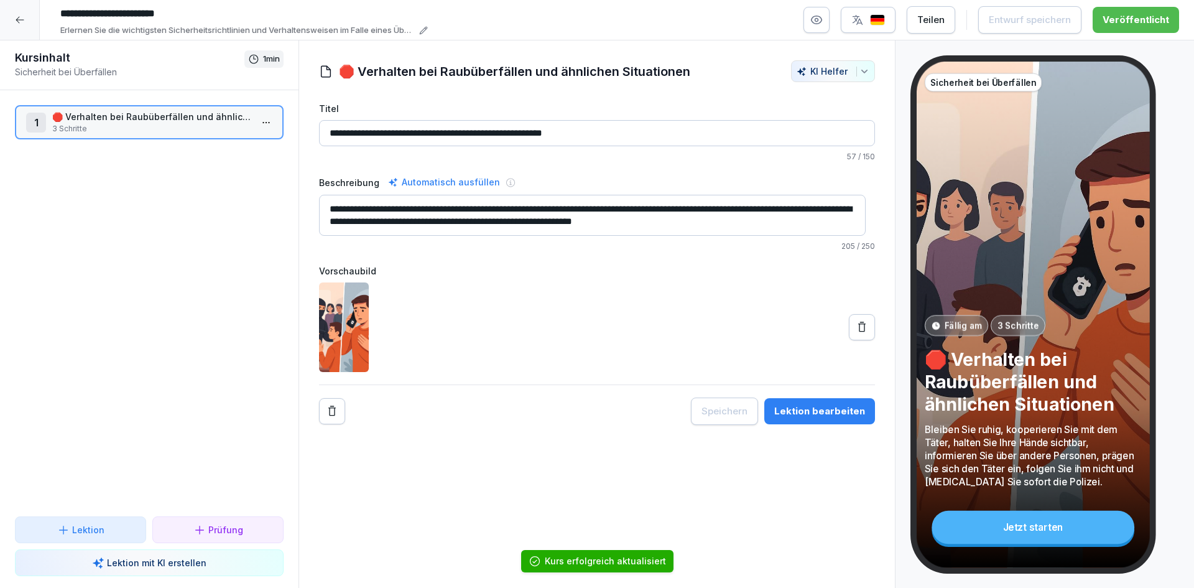
click at [25, 18] on div at bounding box center [20, 20] width 40 height 40
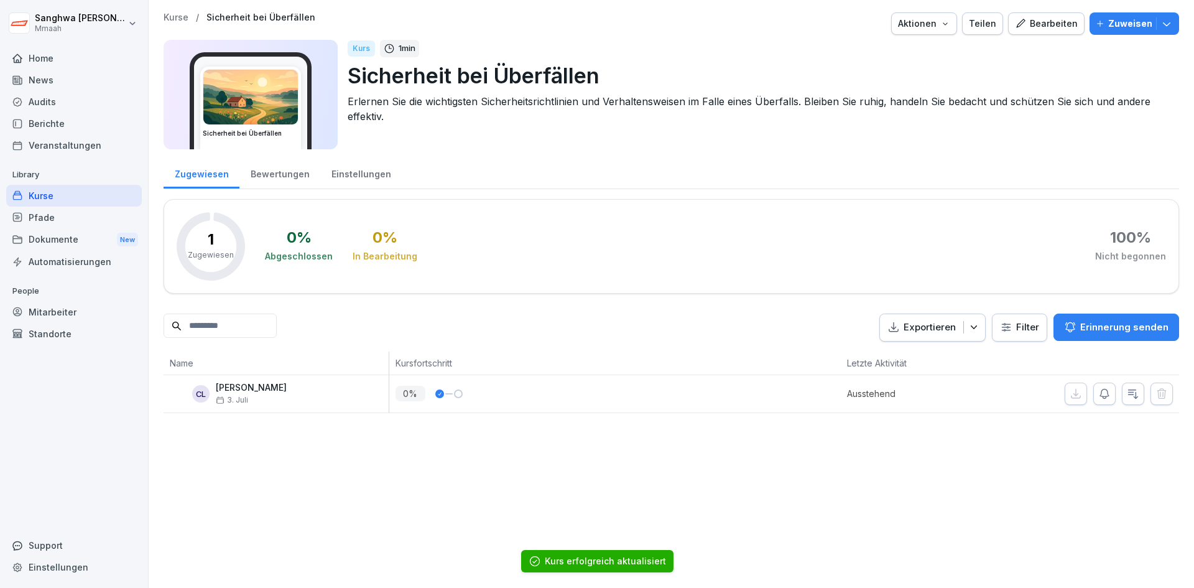
click at [173, 30] on div "Kurse / Sicherheit bei Überfällen Aktionen Teilen Bearbeiten Zuweisen" at bounding box center [671, 23] width 1015 height 22
click at [181, 21] on p "Kurse" at bounding box center [176, 17] width 25 height 11
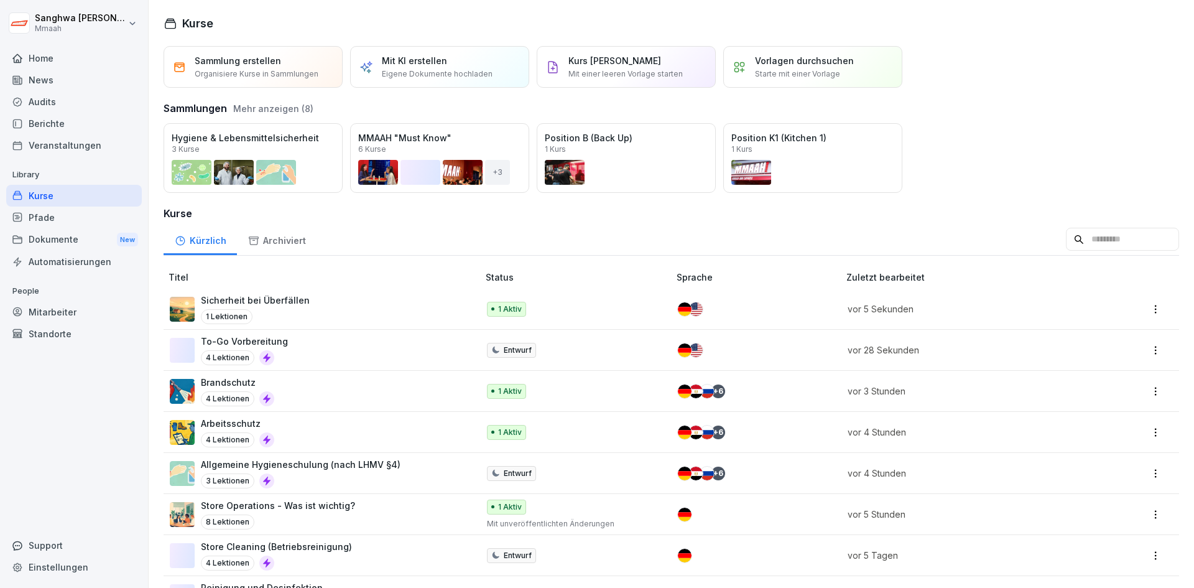
click at [336, 349] on div "To-Go Vorbereitung 4 Lektionen" at bounding box center [318, 350] width 296 height 30
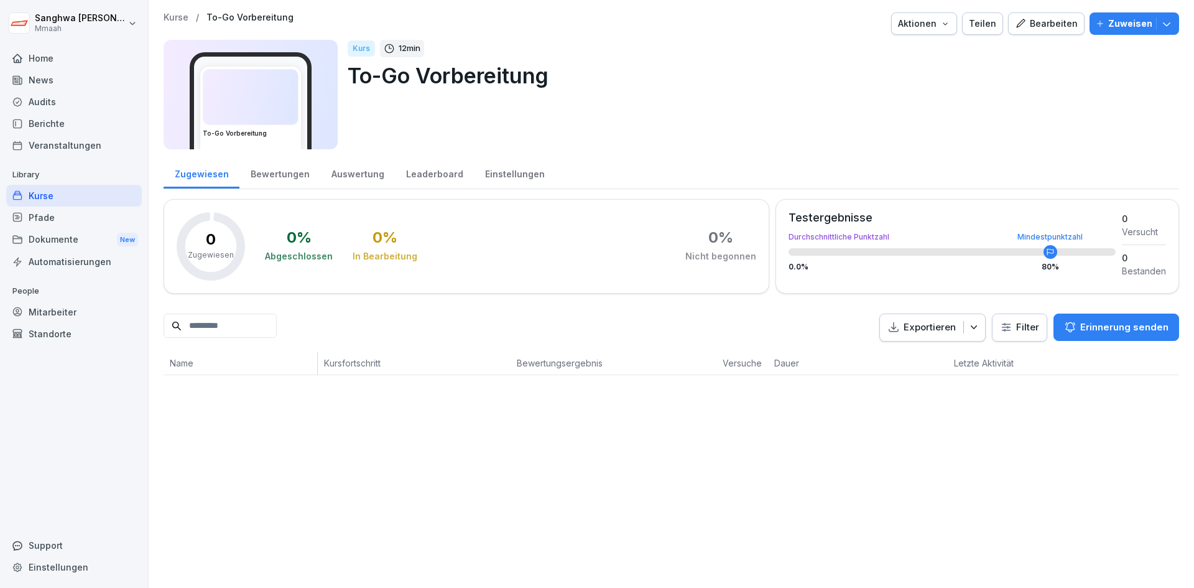
click at [1035, 24] on div "Bearbeiten" at bounding box center [1046, 24] width 63 height 14
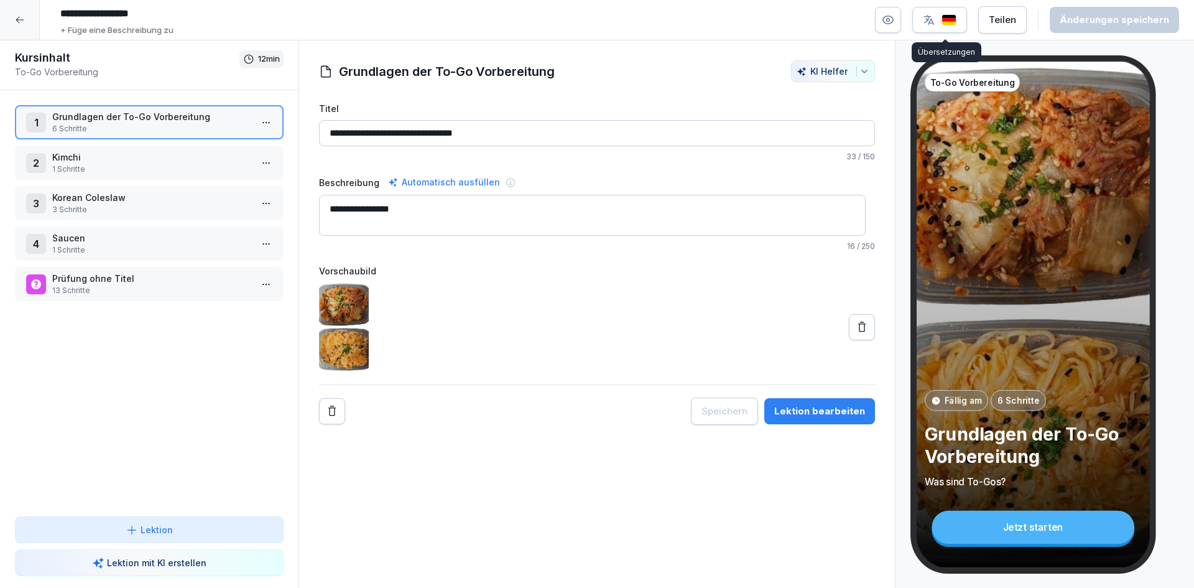
click at [930, 25] on icon "button" at bounding box center [929, 20] width 12 height 12
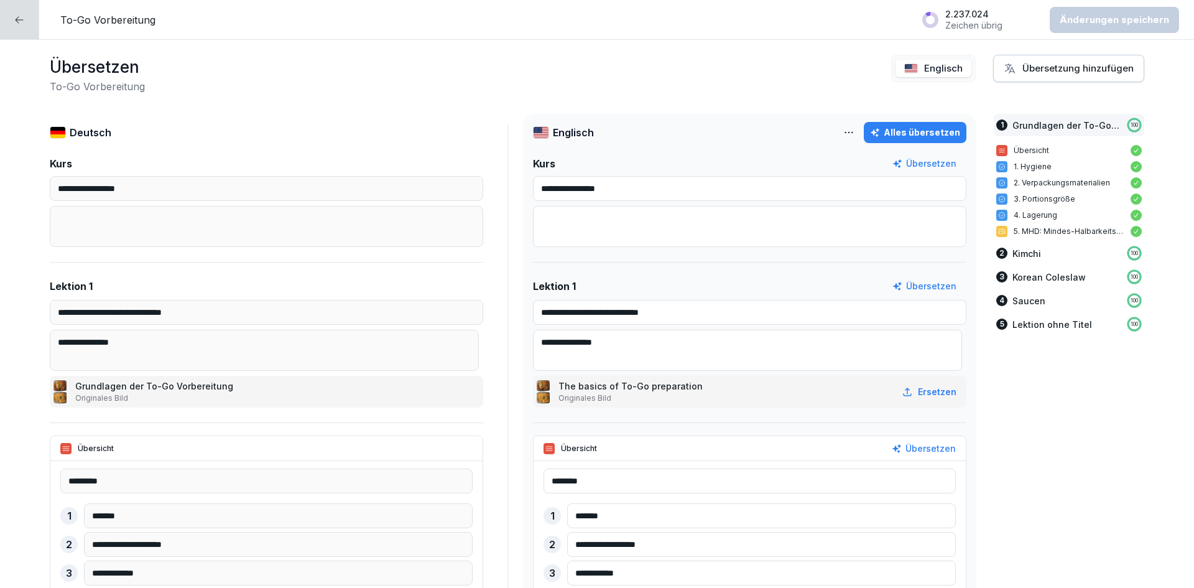
click at [1, 25] on div at bounding box center [19, 19] width 39 height 39
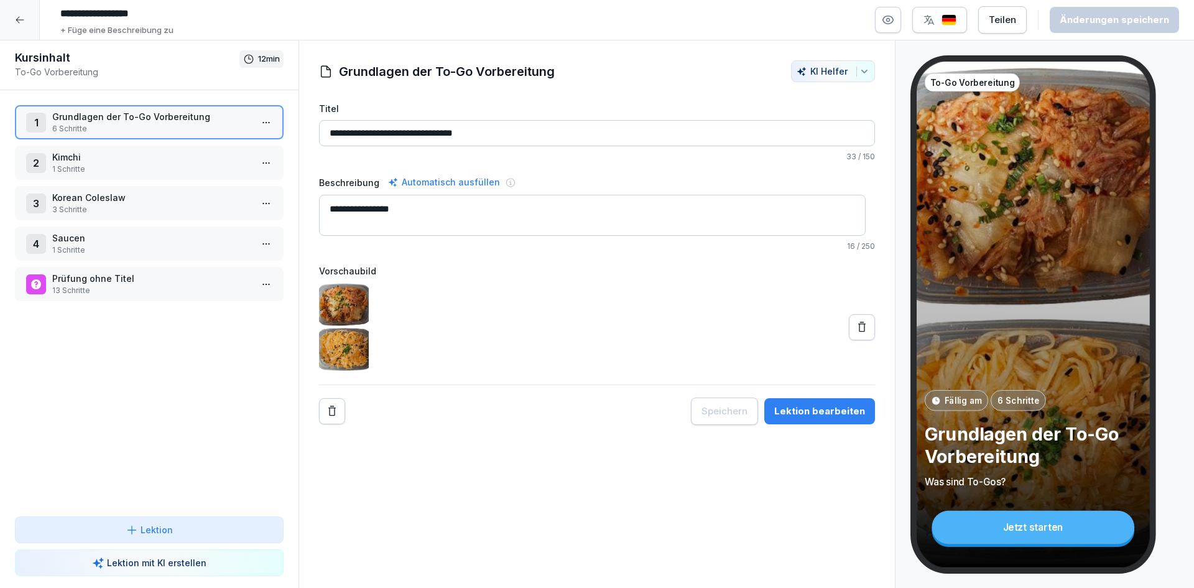
click at [30, 16] on div at bounding box center [20, 20] width 40 height 40
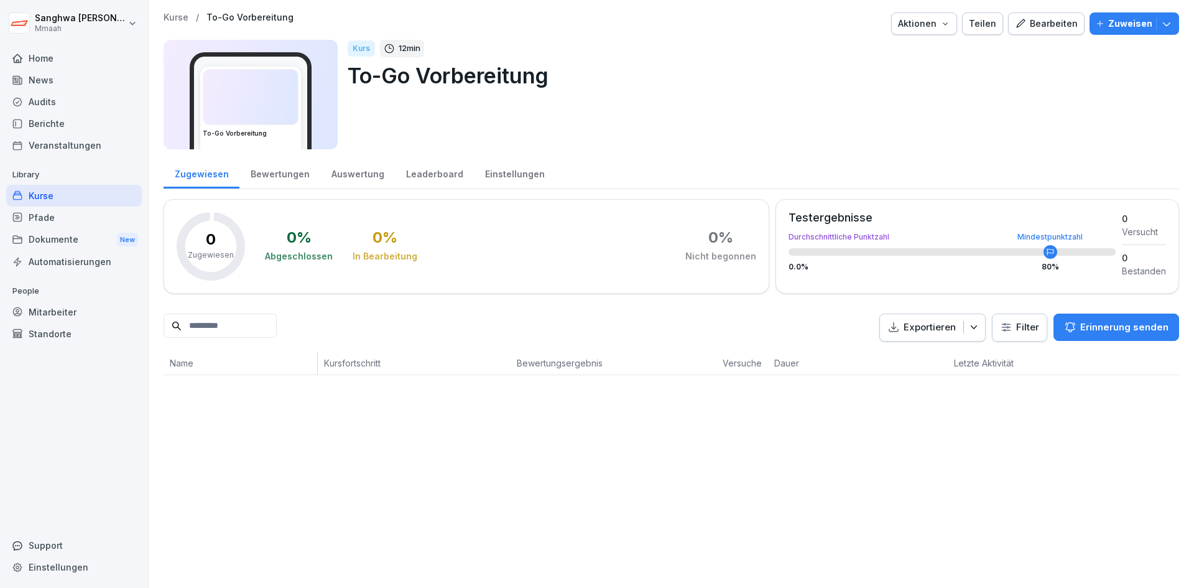
click at [168, 17] on p "Kurse" at bounding box center [176, 17] width 25 height 11
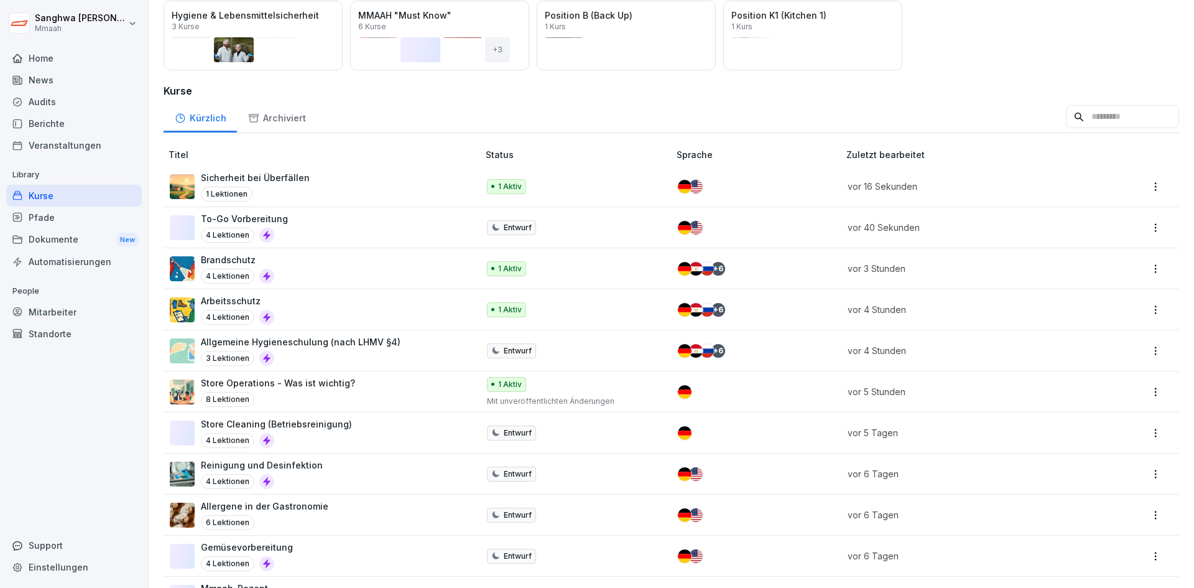
scroll to position [119, 0]
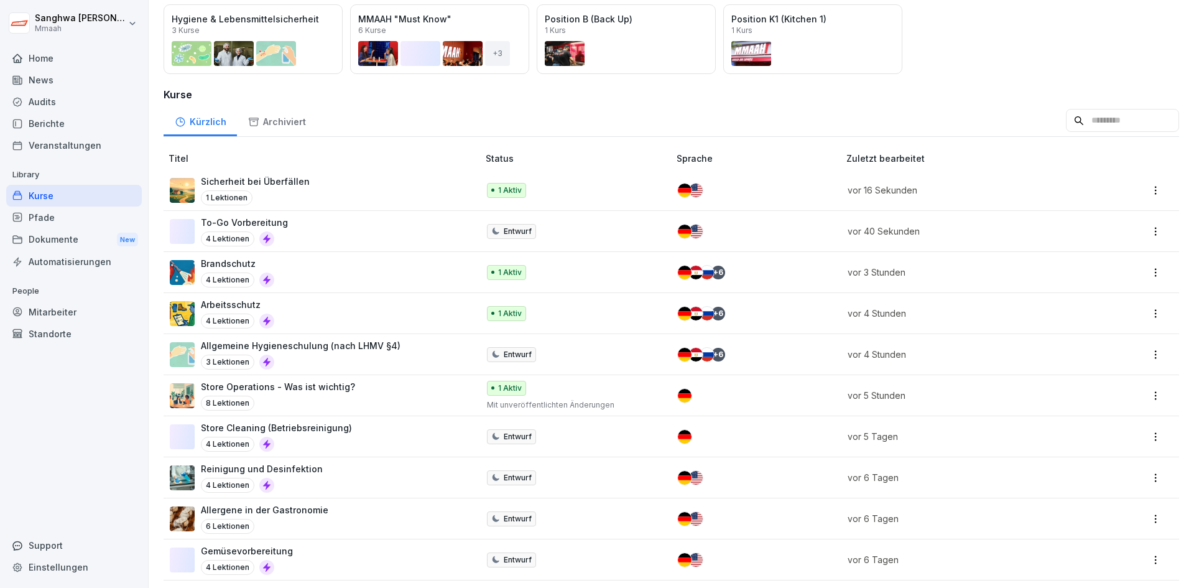
click at [69, 216] on div "Pfade" at bounding box center [74, 217] width 136 height 22
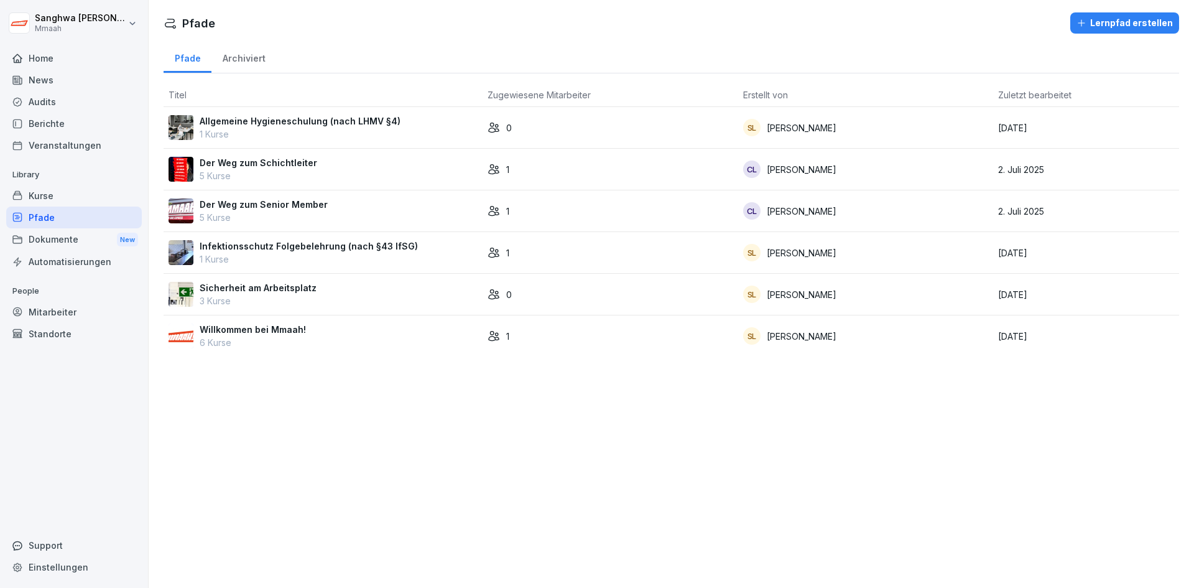
click at [406, 215] on div "Der Weg zum Senior Member 5 Kurse" at bounding box center [323, 211] width 309 height 26
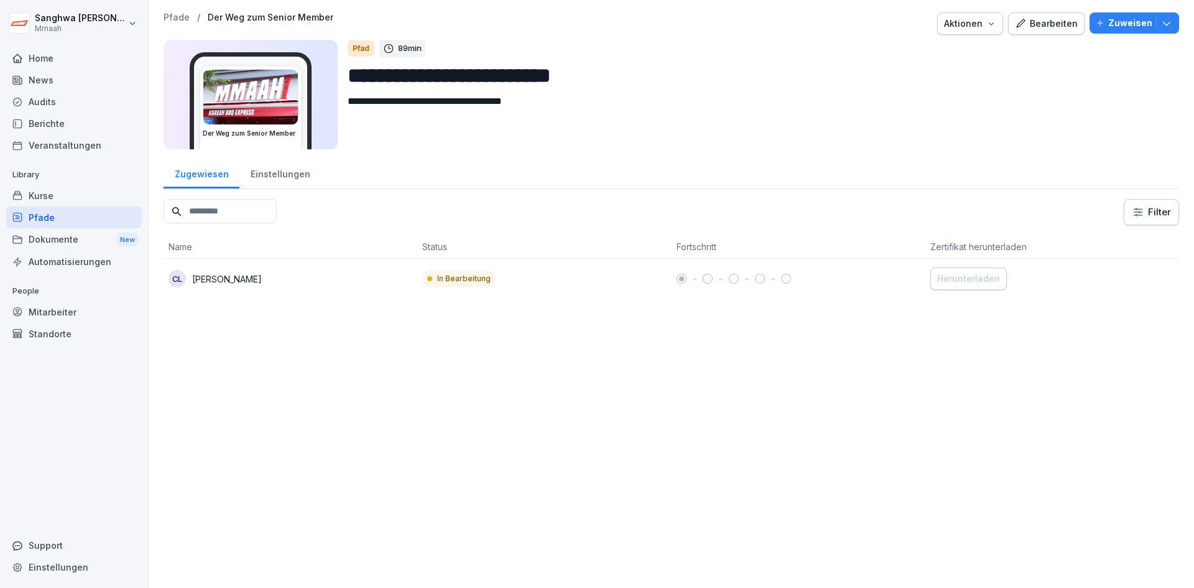
click at [1065, 29] on div "Bearbeiten" at bounding box center [1046, 24] width 63 height 14
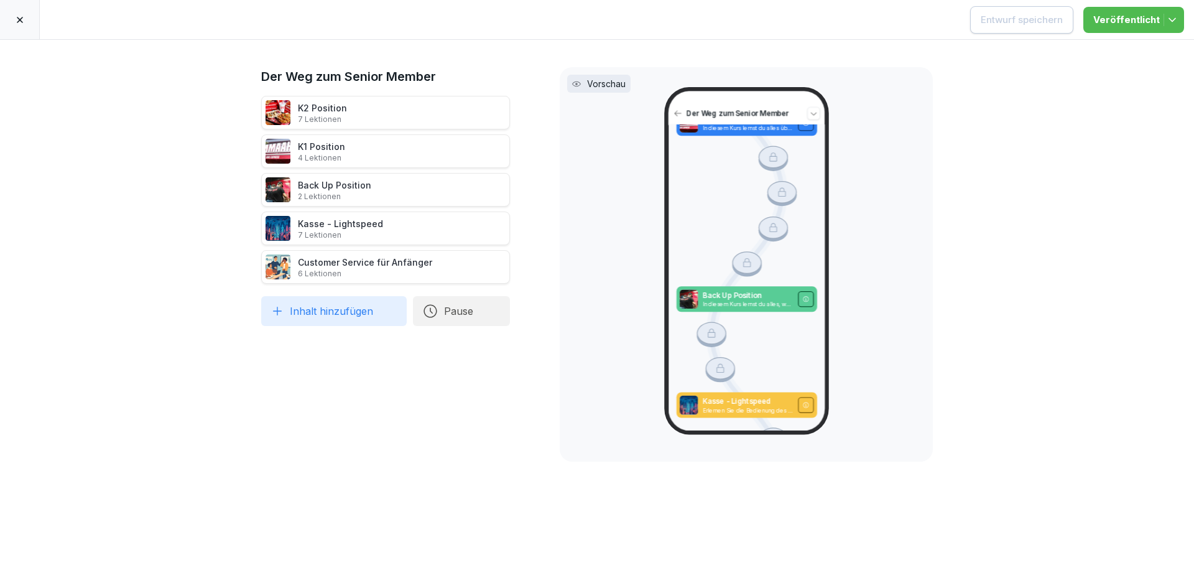
scroll to position [452, 0]
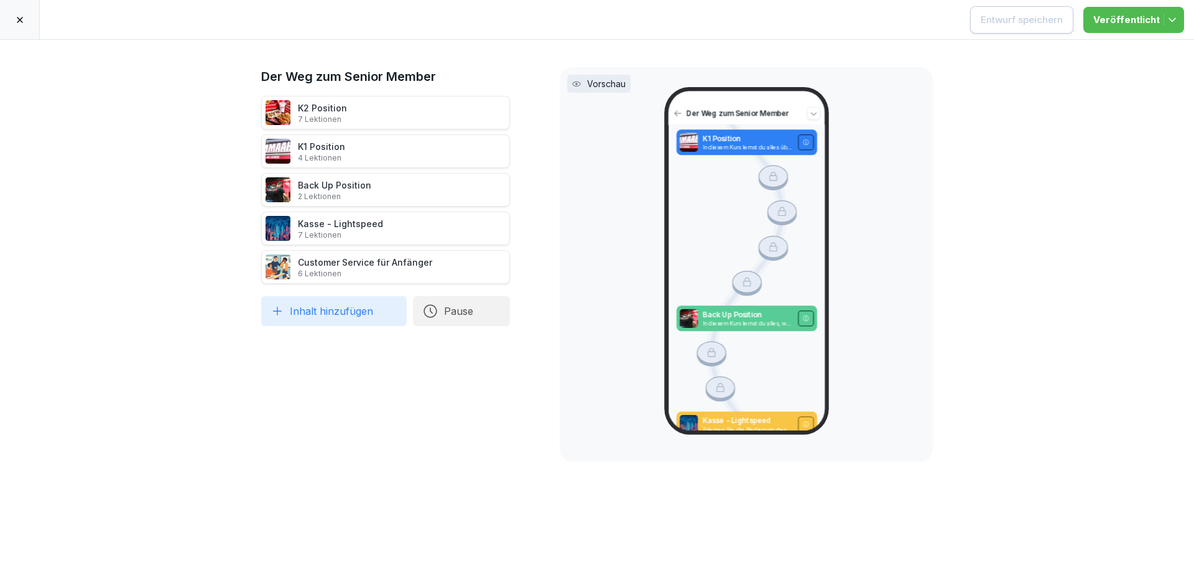
click at [20, 19] on icon at bounding box center [20, 20] width 6 height 6
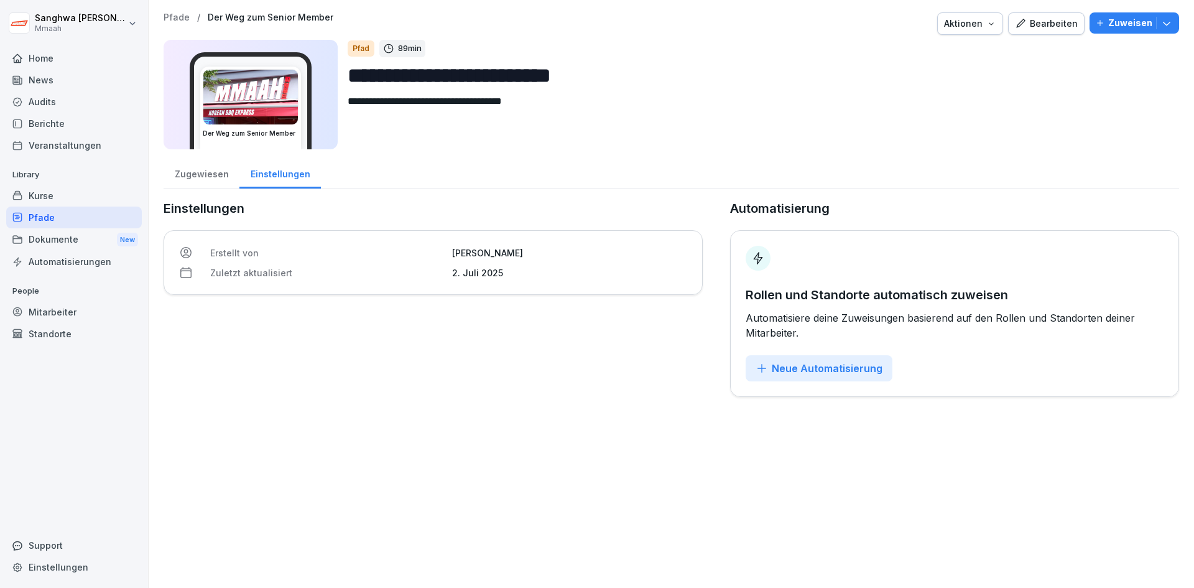
click at [986, 27] on icon "button" at bounding box center [991, 24] width 10 height 10
click at [928, 96] on div "Löschen" at bounding box center [929, 95] width 138 height 21
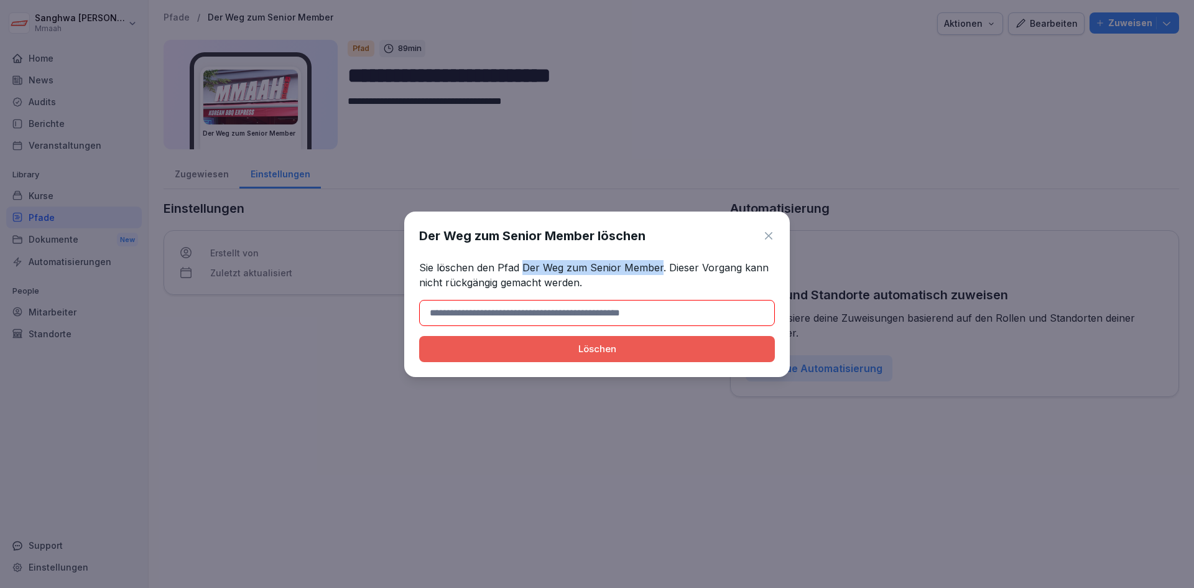
drag, startPoint x: 521, startPoint y: 267, endPoint x: 658, endPoint y: 270, distance: 136.8
click at [658, 270] on p "Sie löschen den Pfad Der Weg zum Senior Member. Dieser Vorgang kann nicht rückg…" at bounding box center [597, 275] width 356 height 30
copy p "Der Weg zum Senior Member"
click at [557, 323] on input at bounding box center [597, 313] width 356 height 26
paste input "**********"
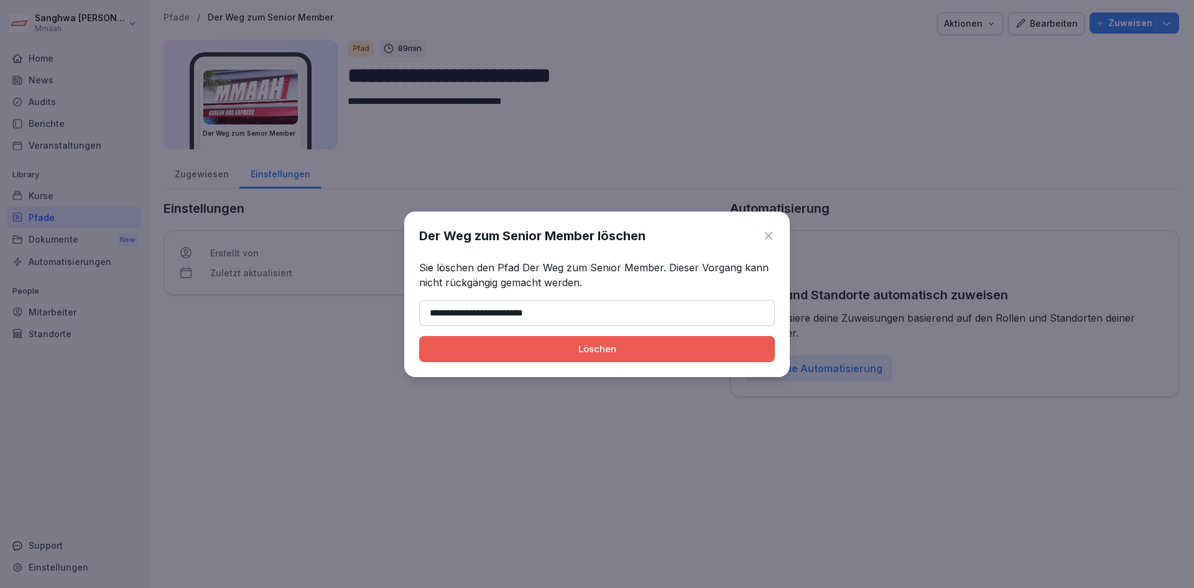
type input "**********"
click at [675, 344] on div "Löschen" at bounding box center [597, 349] width 336 height 14
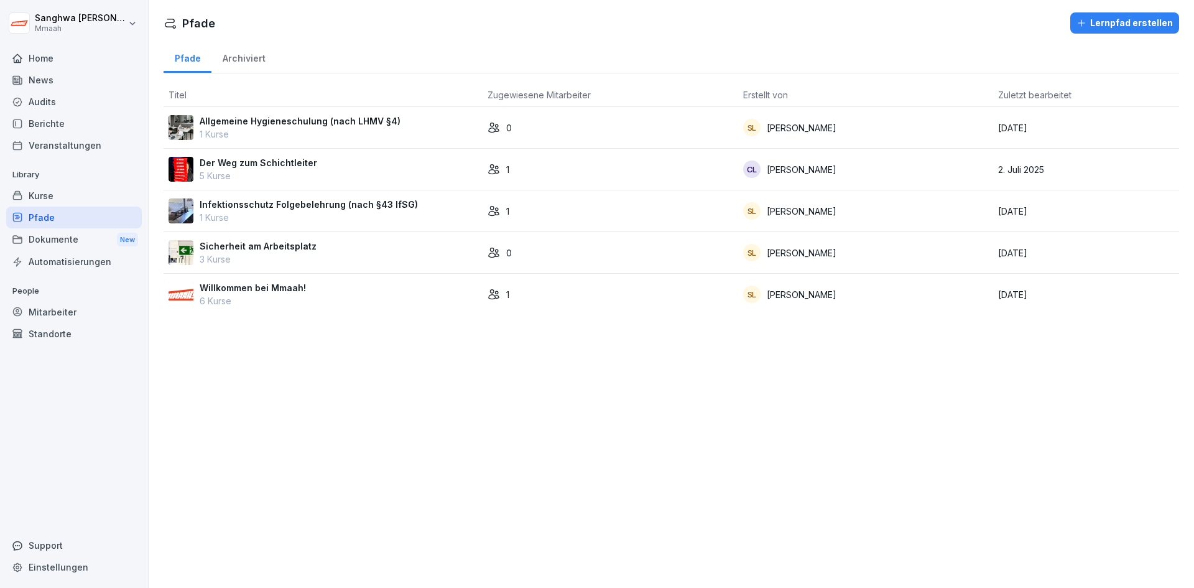
click at [330, 164] on div "Der Weg zum Schichtleiter 5 Kurse" at bounding box center [323, 169] width 309 height 26
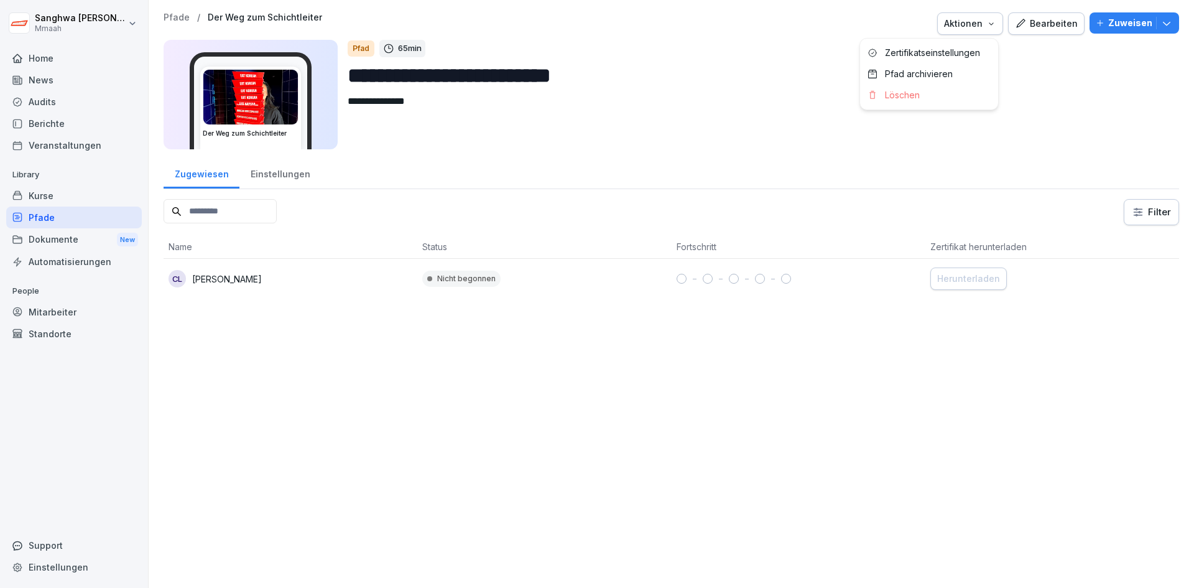
click at [988, 27] on icon "button" at bounding box center [991, 24] width 10 height 10
click at [924, 95] on div "Löschen" at bounding box center [929, 95] width 138 height 21
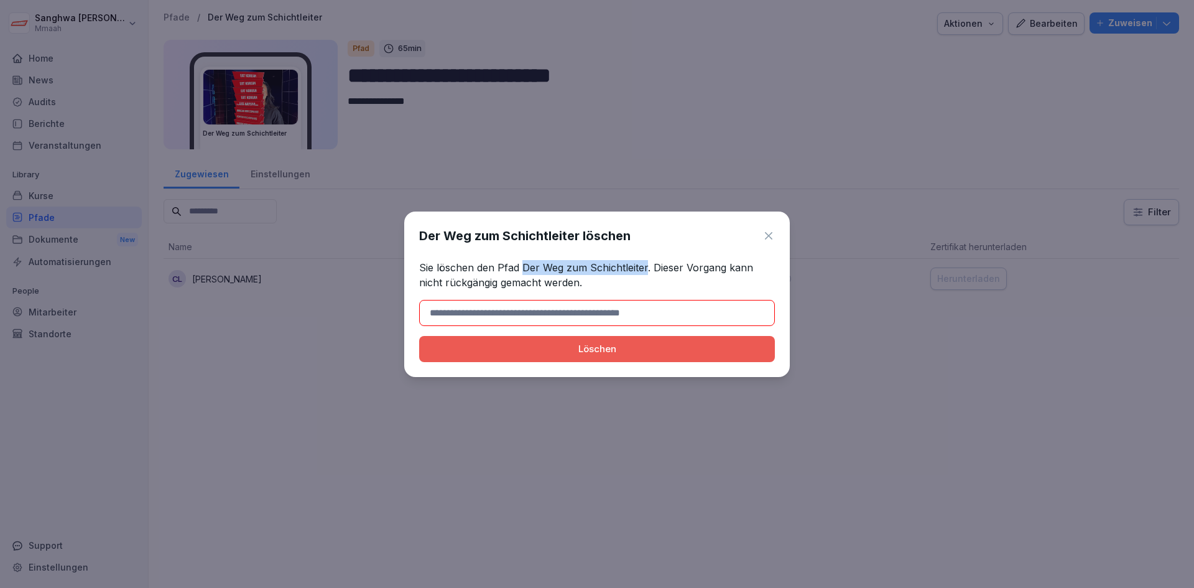
drag, startPoint x: 521, startPoint y: 268, endPoint x: 645, endPoint y: 262, distance: 123.9
click at [645, 262] on p "Sie löschen den Pfad Der Weg zum Schichtleiter. Dieser Vorgang kann nicht rückg…" at bounding box center [597, 275] width 356 height 30
copy p "Der Weg zum Schichtleiter"
drag, startPoint x: 645, startPoint y: 313, endPoint x: 634, endPoint y: 324, distance: 15.8
click at [645, 313] on input at bounding box center [597, 313] width 356 height 26
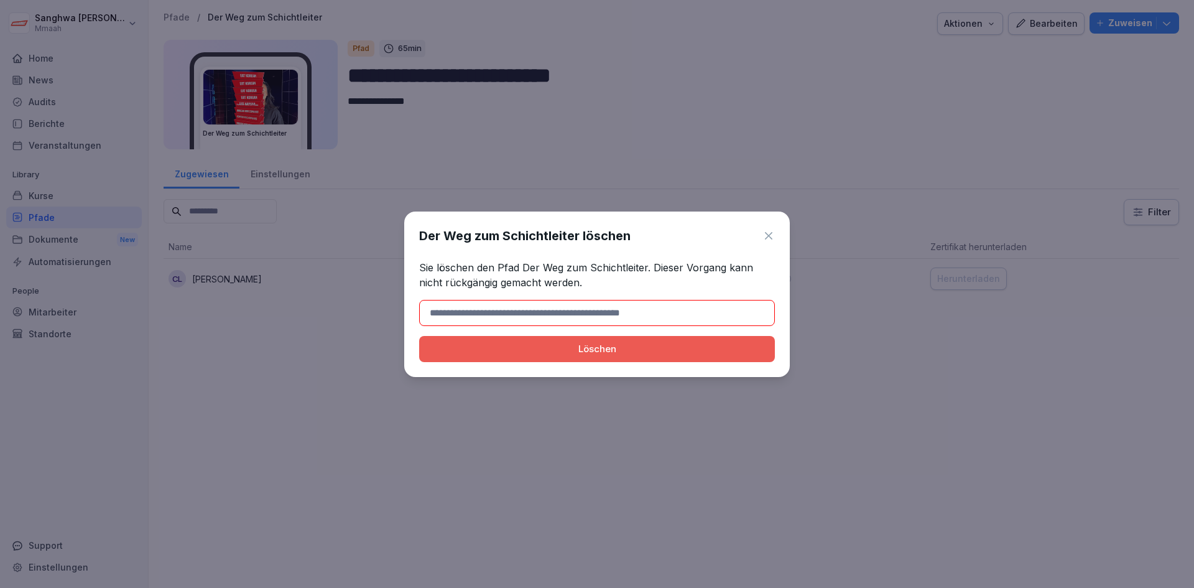
paste input "**********"
type input "**********"
click at [497, 347] on div "Löschen" at bounding box center [597, 349] width 336 height 14
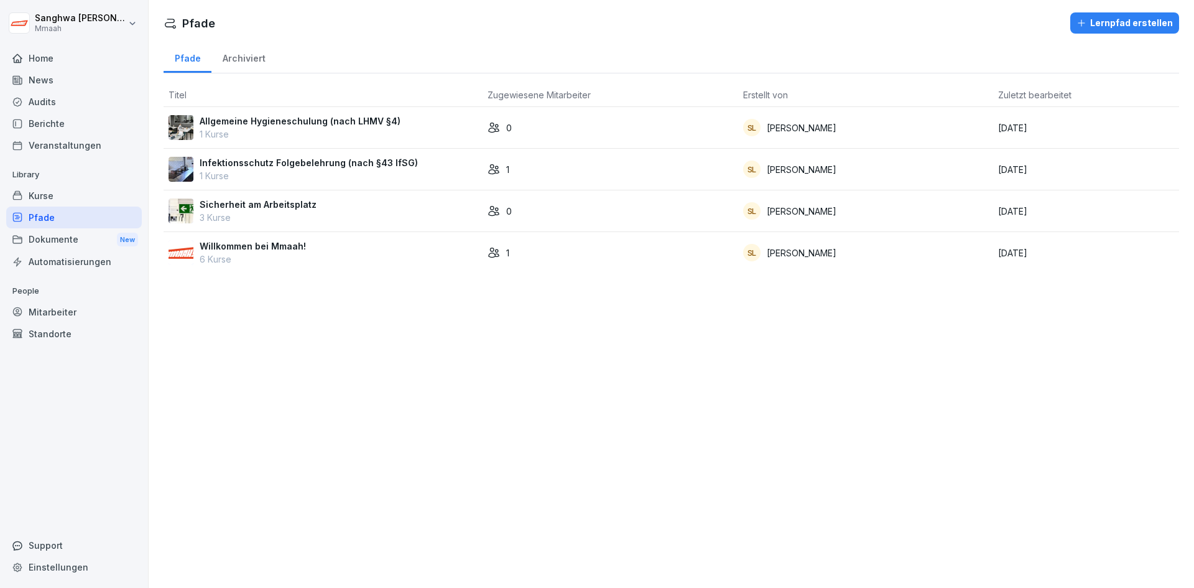
click at [657, 251] on div "1" at bounding box center [611, 252] width 246 height 13
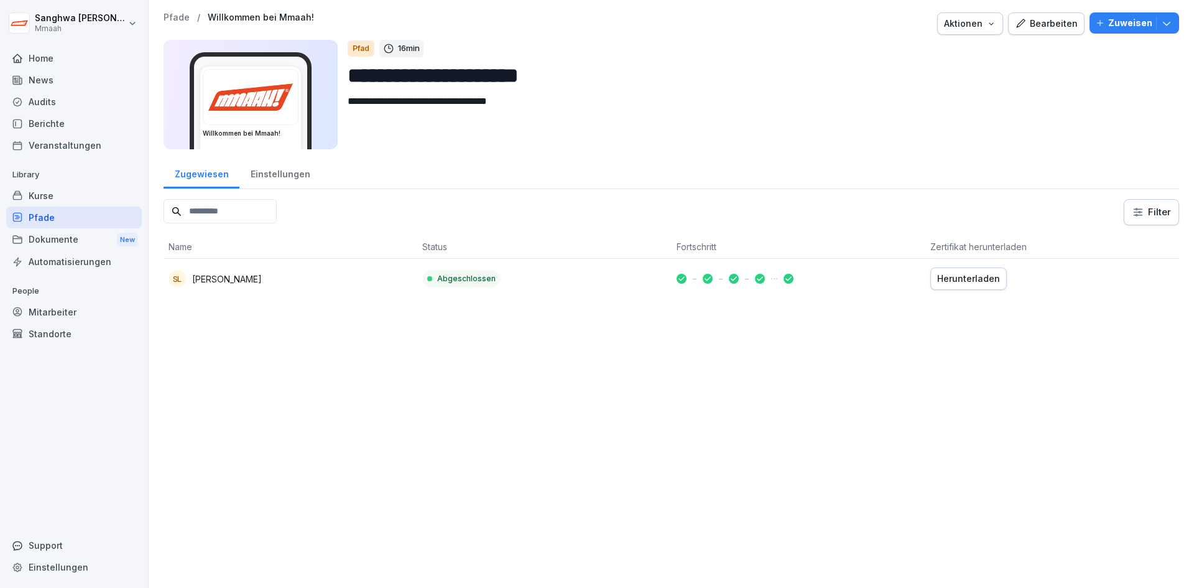
click at [1160, 26] on icon "button" at bounding box center [1166, 23] width 12 height 12
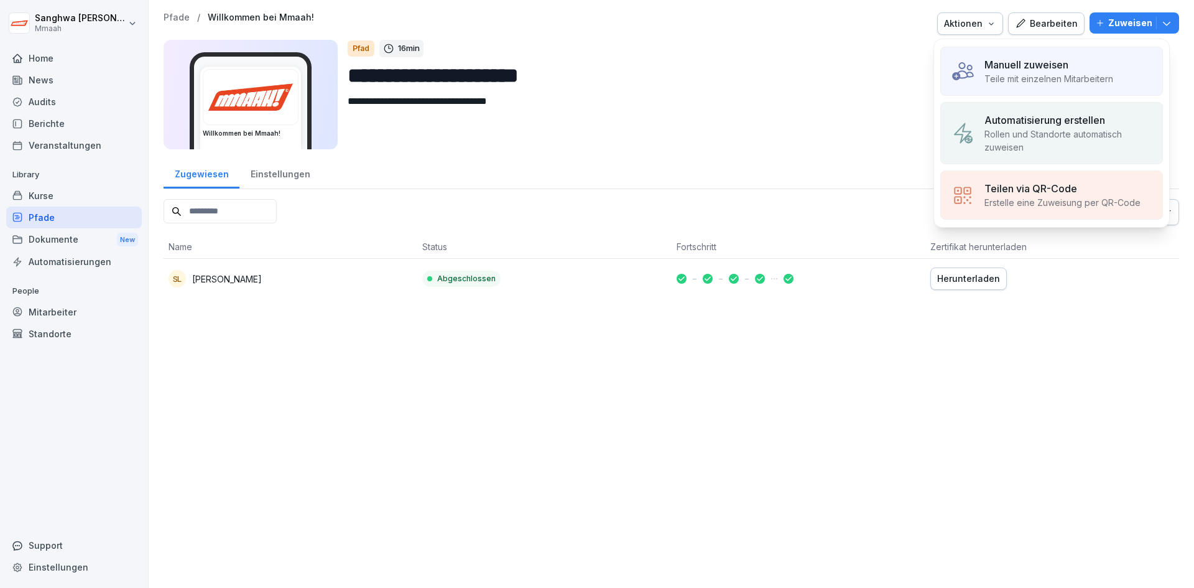
click at [1066, 150] on p "Rollen und Standorte automatisch zuweisen" at bounding box center [1068, 140] width 168 height 26
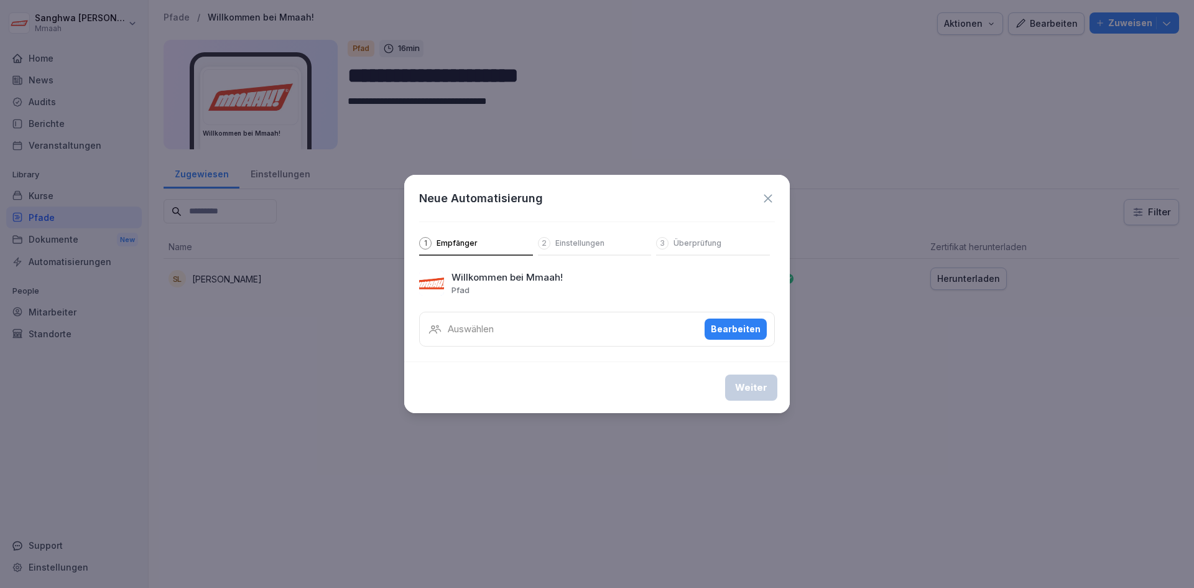
click at [479, 326] on p "Auswählen" at bounding box center [471, 329] width 46 height 14
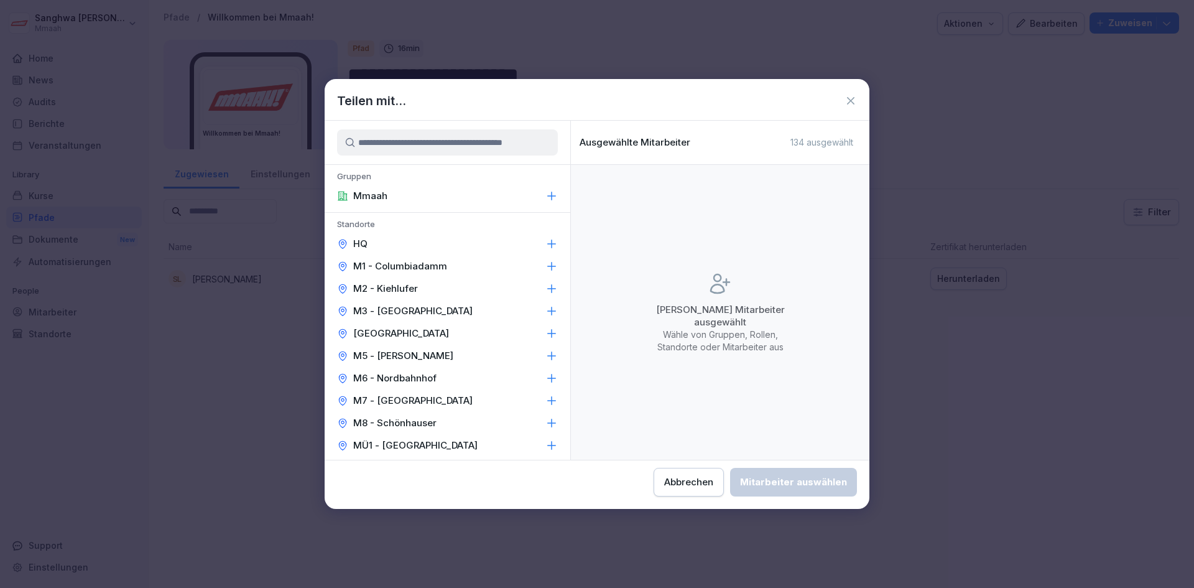
click at [410, 199] on div "Mmaah" at bounding box center [448, 196] width 246 height 22
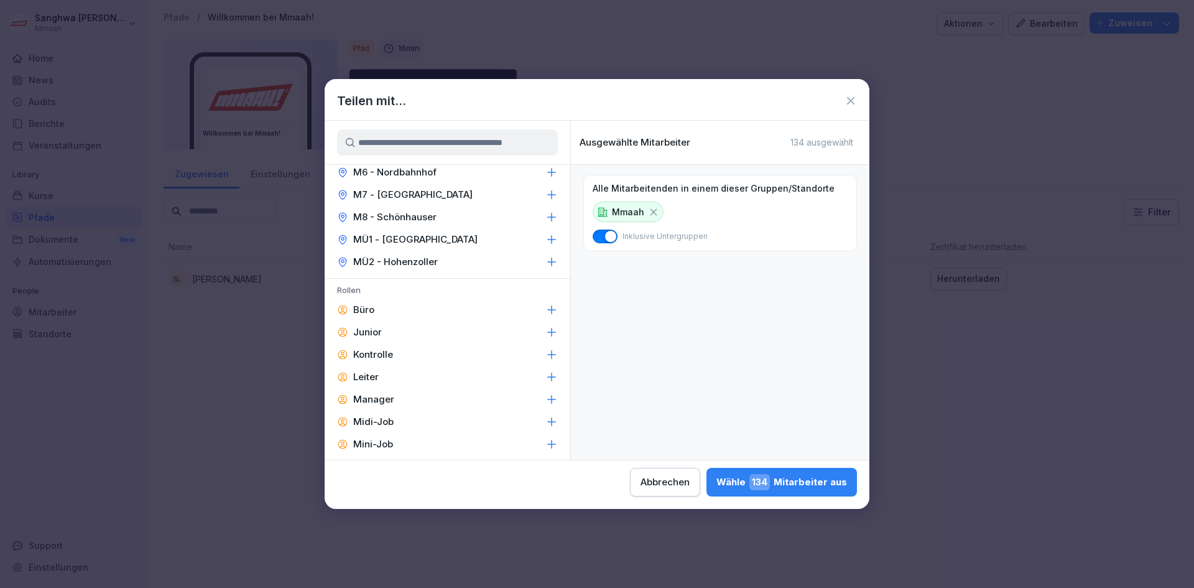
scroll to position [281, 0]
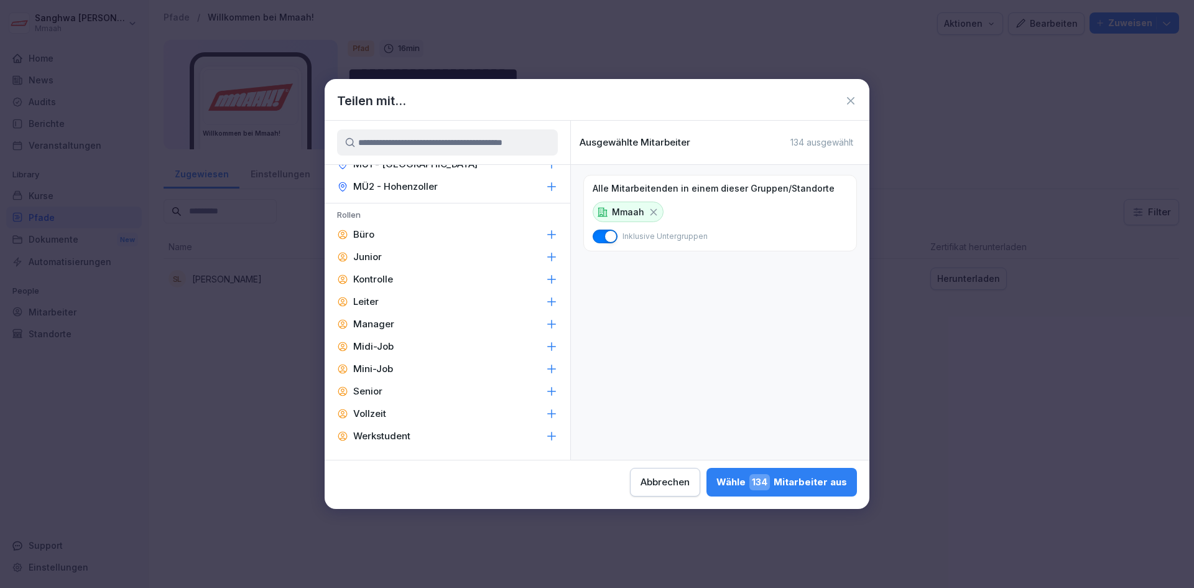
click at [395, 257] on div "Junior" at bounding box center [448, 257] width 246 height 22
click at [672, 293] on icon at bounding box center [670, 292] width 11 height 11
click at [545, 261] on icon at bounding box center [551, 257] width 12 height 12
click at [672, 293] on icon at bounding box center [670, 292] width 11 height 11
click at [767, 478] on span "134" at bounding box center [759, 482] width 21 height 16
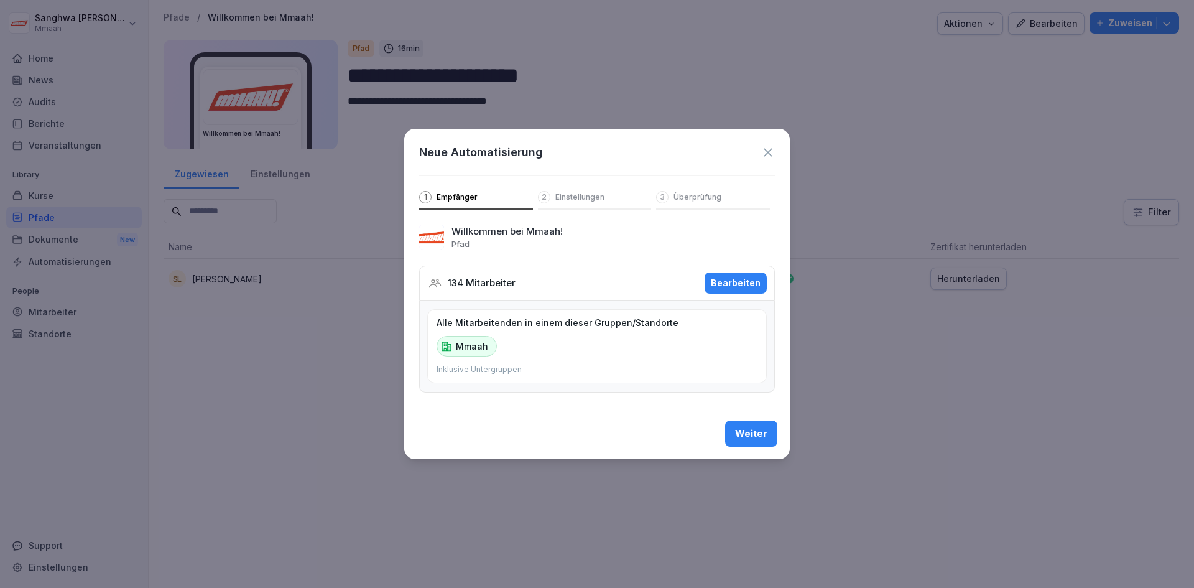
click at [753, 437] on div "Weiter" at bounding box center [751, 434] width 32 height 14
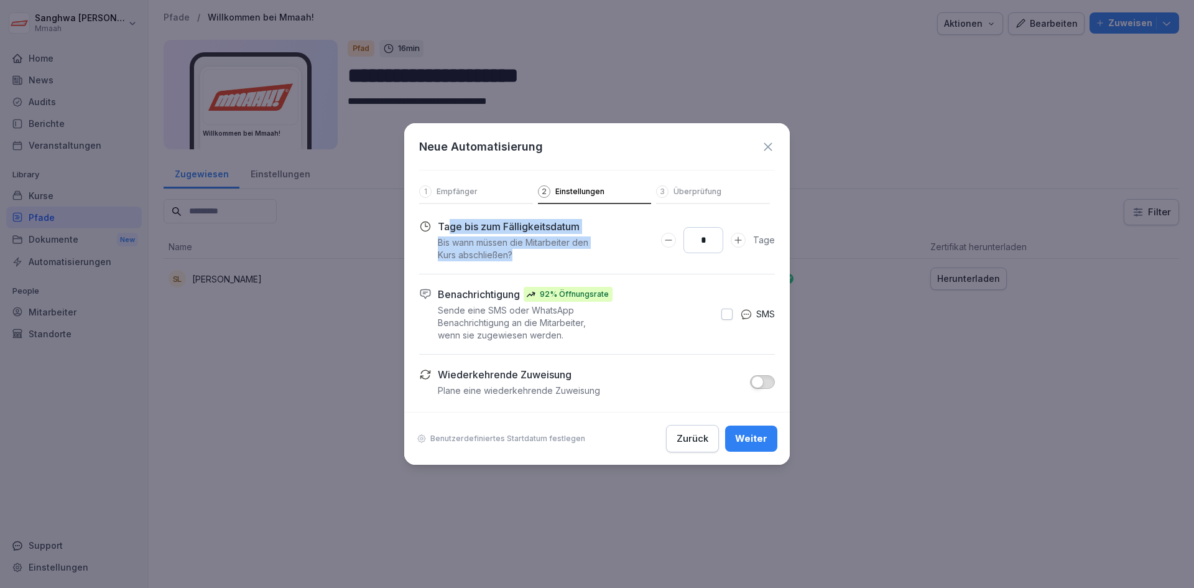
drag, startPoint x: 451, startPoint y: 225, endPoint x: 552, endPoint y: 252, distance: 104.4
click at [552, 252] on div "Tage bis zum Fälligkeitsdatum Bis wann müssen die Mitarbeiter den Kurs abschlie…" at bounding box center [516, 240] width 156 height 42
click at [553, 256] on p "Bis wann müssen die Mitarbeiter den Kurs abschließen?" at bounding box center [516, 248] width 156 height 25
drag, startPoint x: 709, startPoint y: 243, endPoint x: 695, endPoint y: 243, distance: 13.7
click at [695, 243] on input "*" at bounding box center [703, 240] width 40 height 26
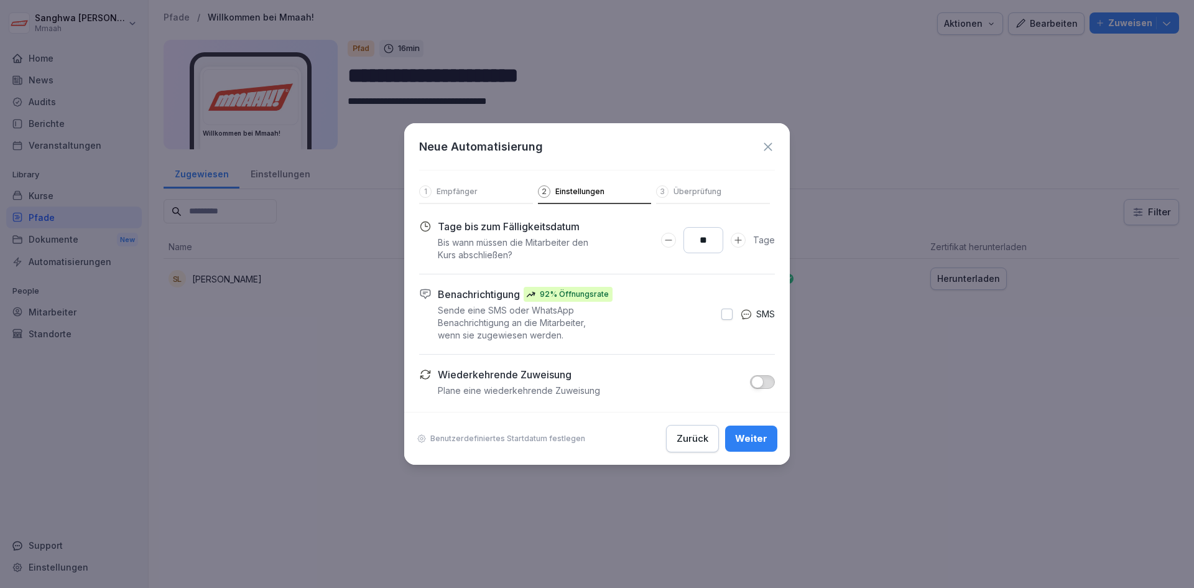
type input "**"
click at [727, 318] on button "button" at bounding box center [726, 313] width 11 height 11
click at [763, 381] on span "button" at bounding box center [757, 382] width 12 height 12
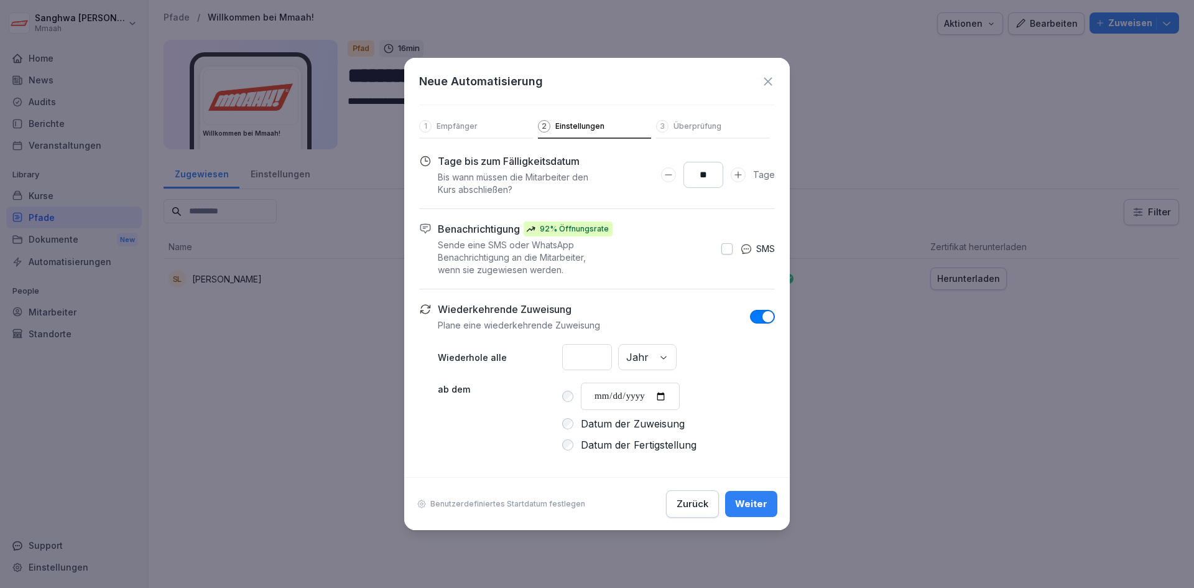
click at [764, 320] on span "button" at bounding box center [768, 316] width 12 height 12
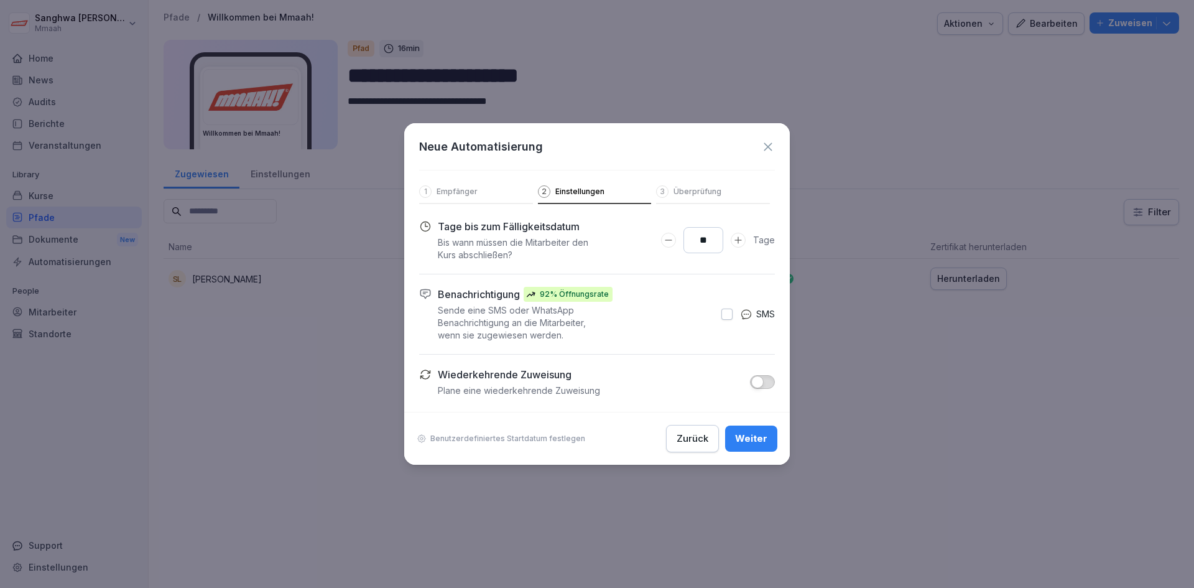
click at [762, 432] on div "Weiter" at bounding box center [751, 439] width 32 height 14
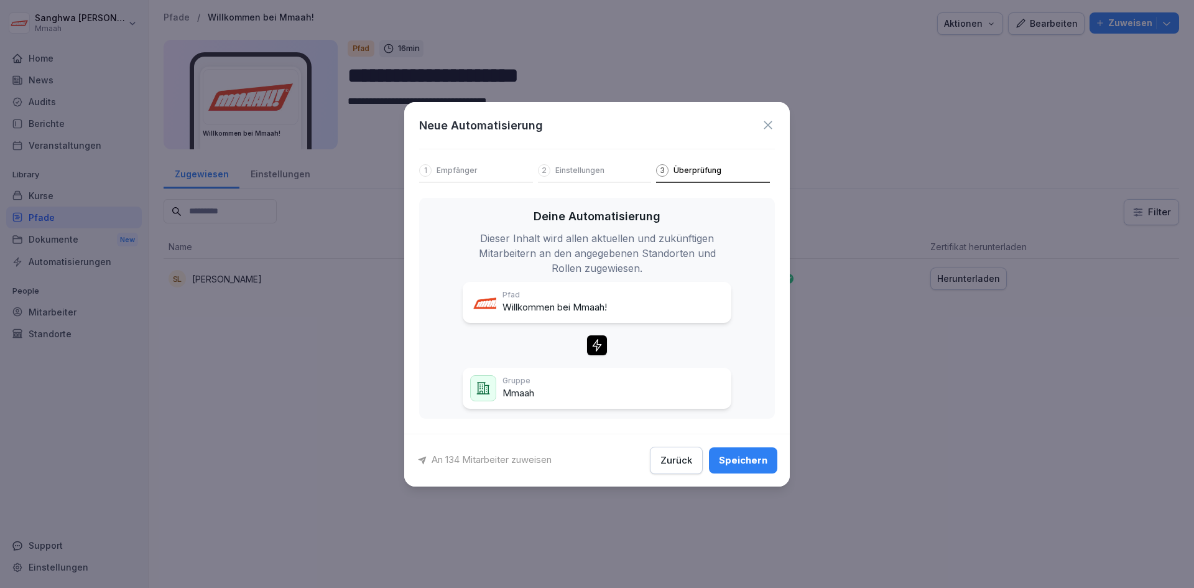
click at [736, 464] on div "Speichern" at bounding box center [743, 460] width 49 height 14
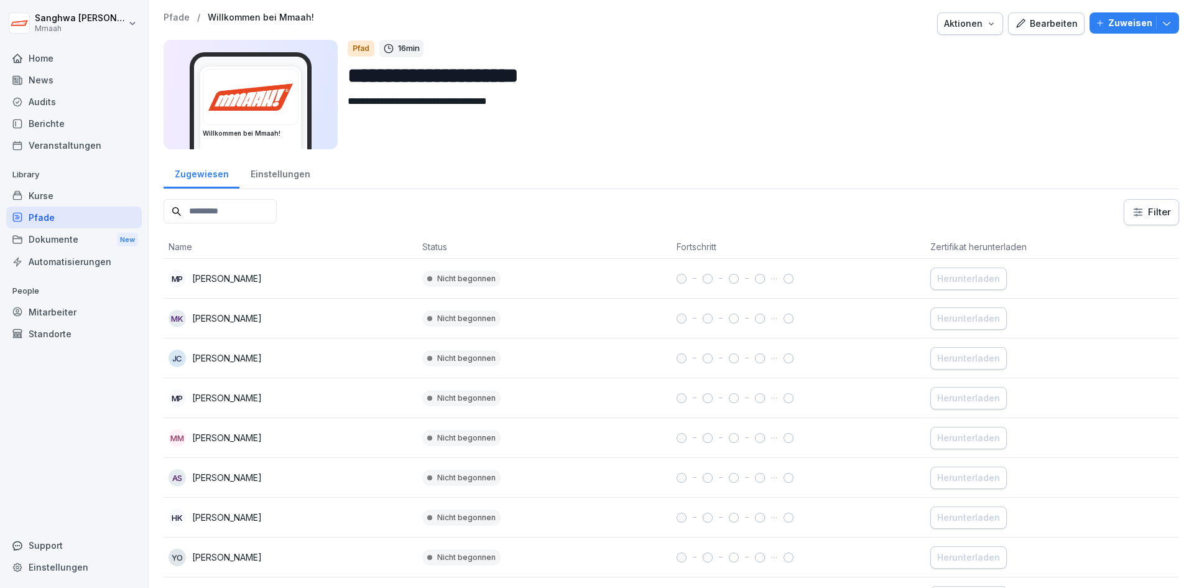
click at [57, 218] on div "Pfade" at bounding box center [74, 217] width 136 height 22
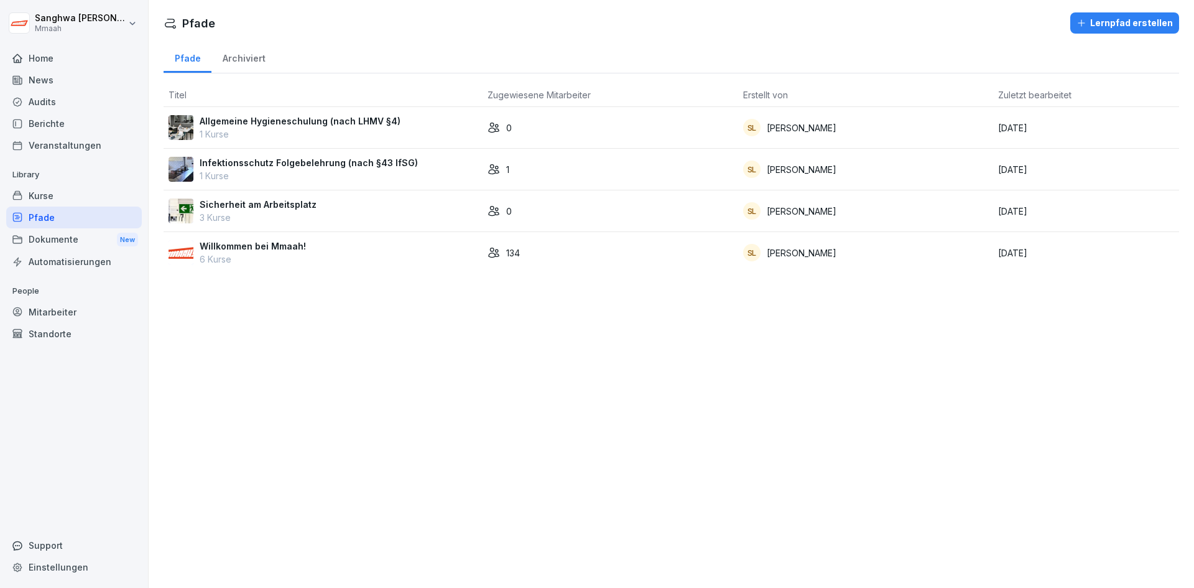
click at [360, 249] on div "Willkommen bei Mmaah! 6 Kurse" at bounding box center [323, 252] width 309 height 26
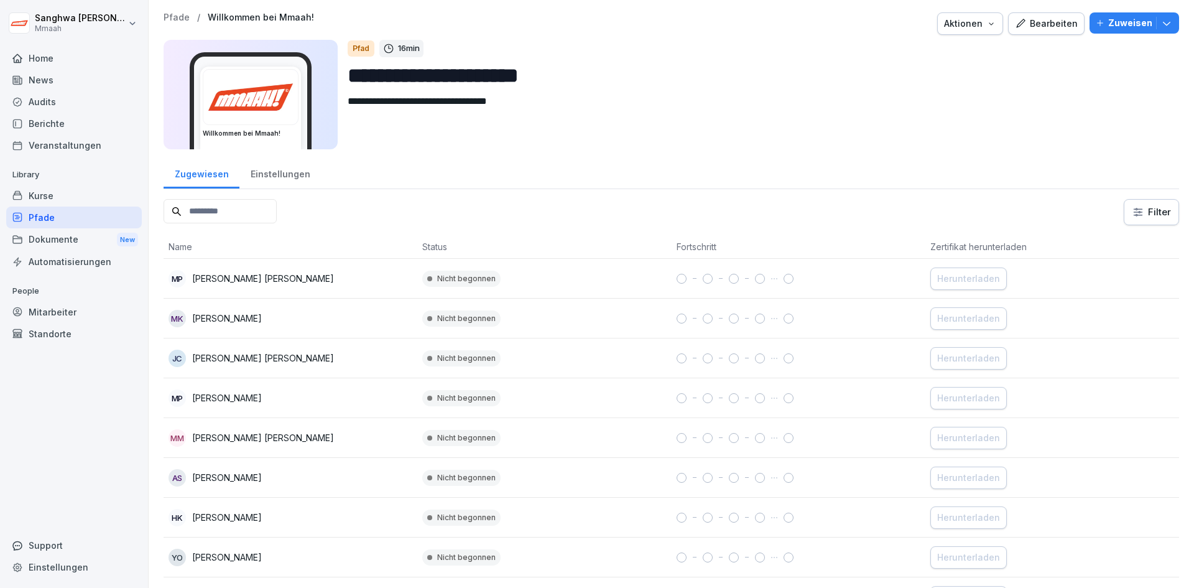
click at [1163, 27] on icon "button" at bounding box center [1166, 23] width 12 height 12
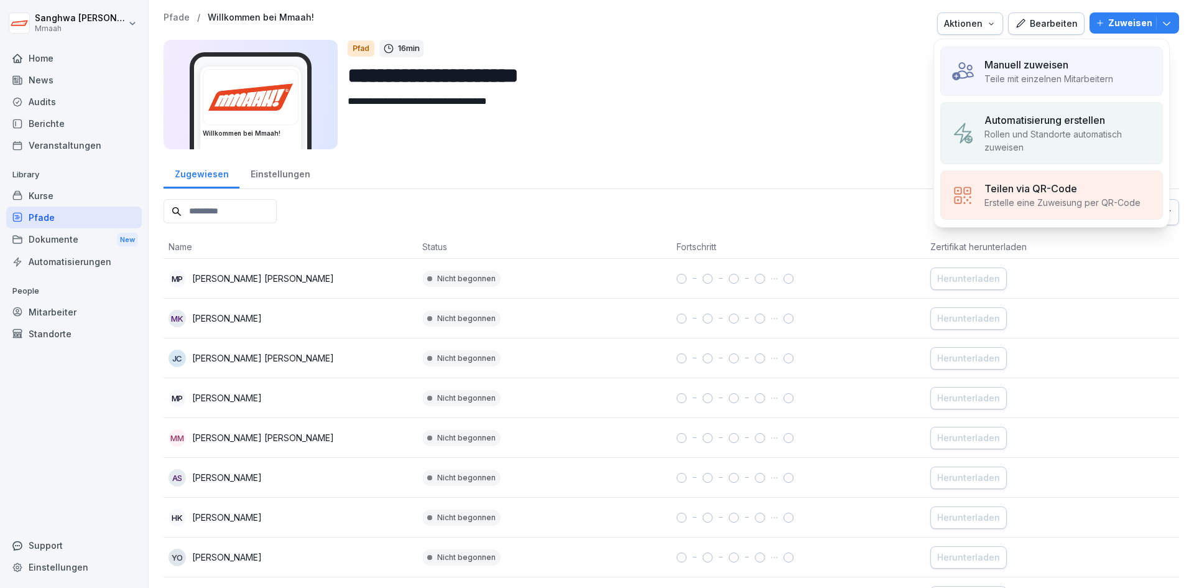
click at [1120, 136] on p "Rollen und Standorte automatisch zuweisen" at bounding box center [1068, 140] width 168 height 26
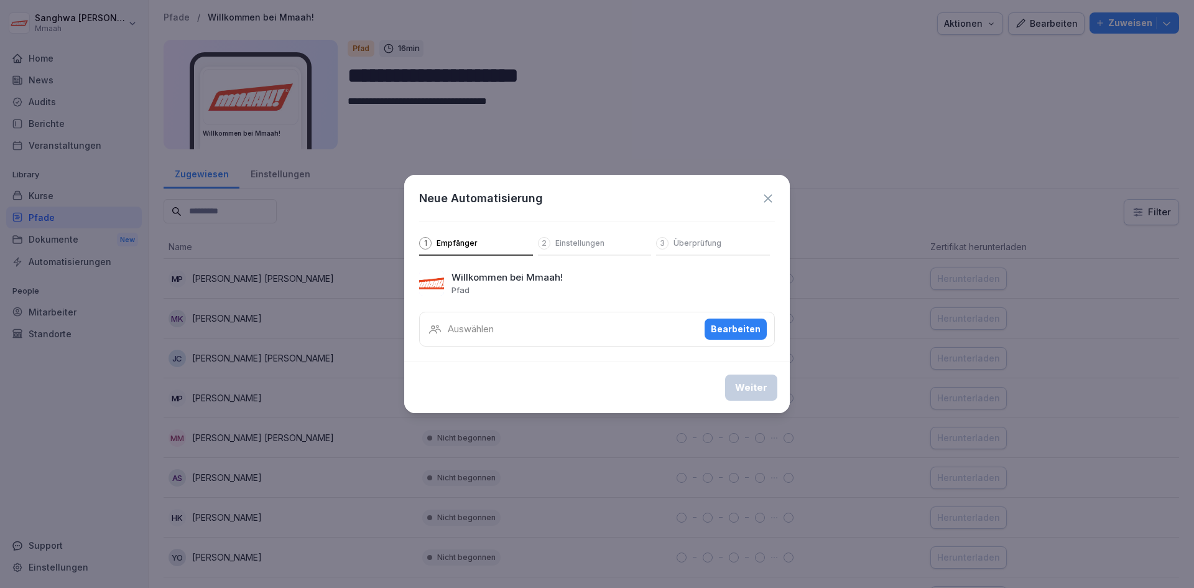
click at [786, 200] on div "Neue Automatisierung 1 Empfänger 2 Einstellungen 3 Überprüfung" at bounding box center [597, 215] width 386 height 81
click at [773, 201] on icon at bounding box center [768, 199] width 14 height 14
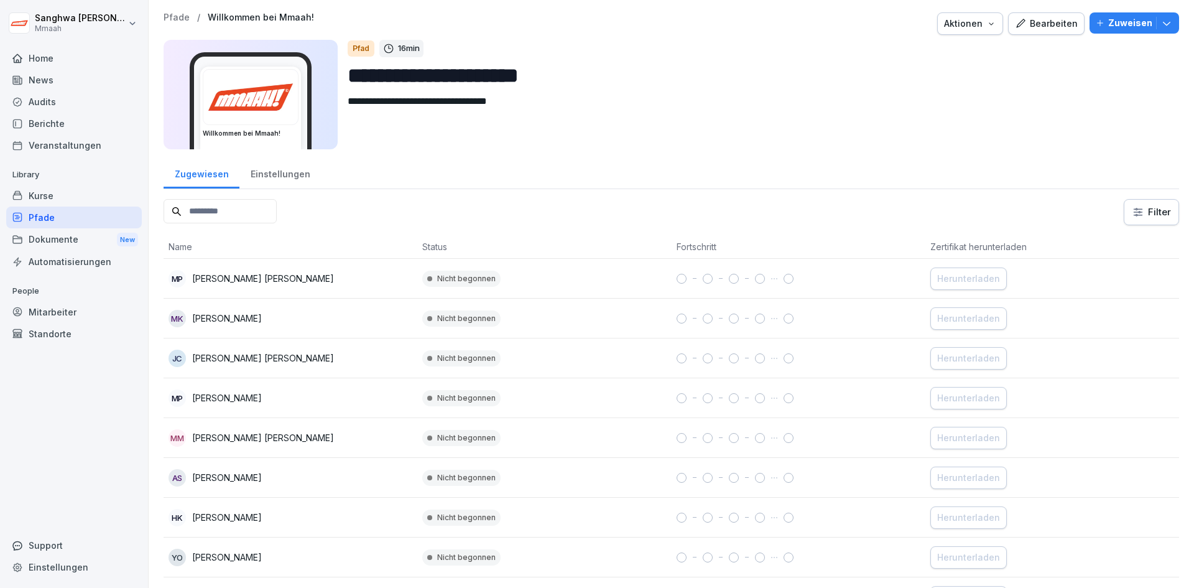
click at [262, 173] on div "Einstellungen" at bounding box center [279, 173] width 81 height 32
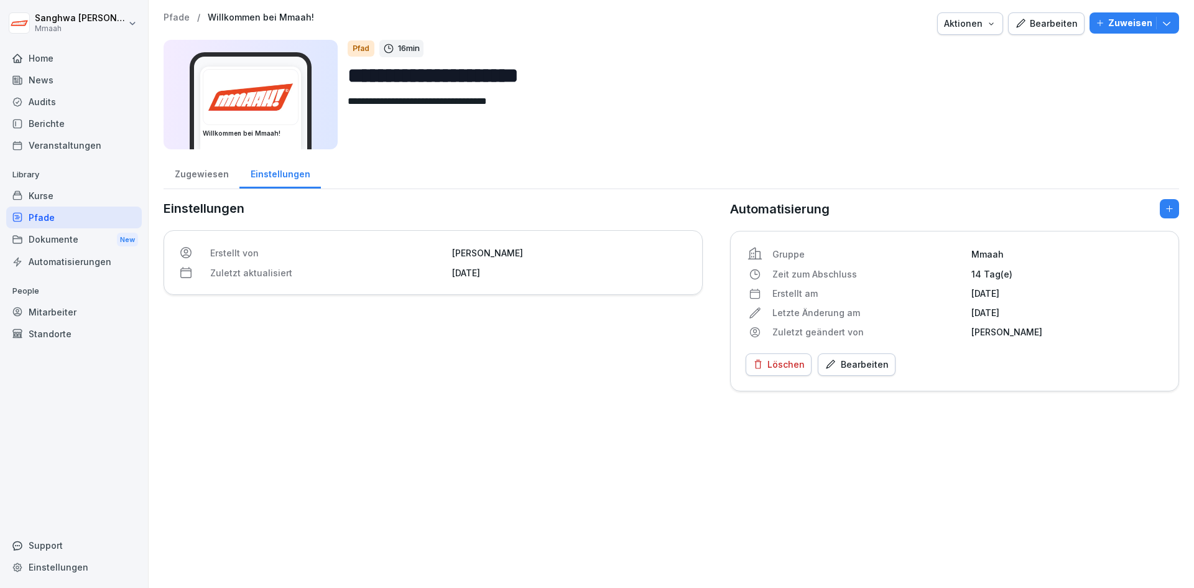
click at [787, 367] on div "Löschen" at bounding box center [778, 365] width 52 height 14
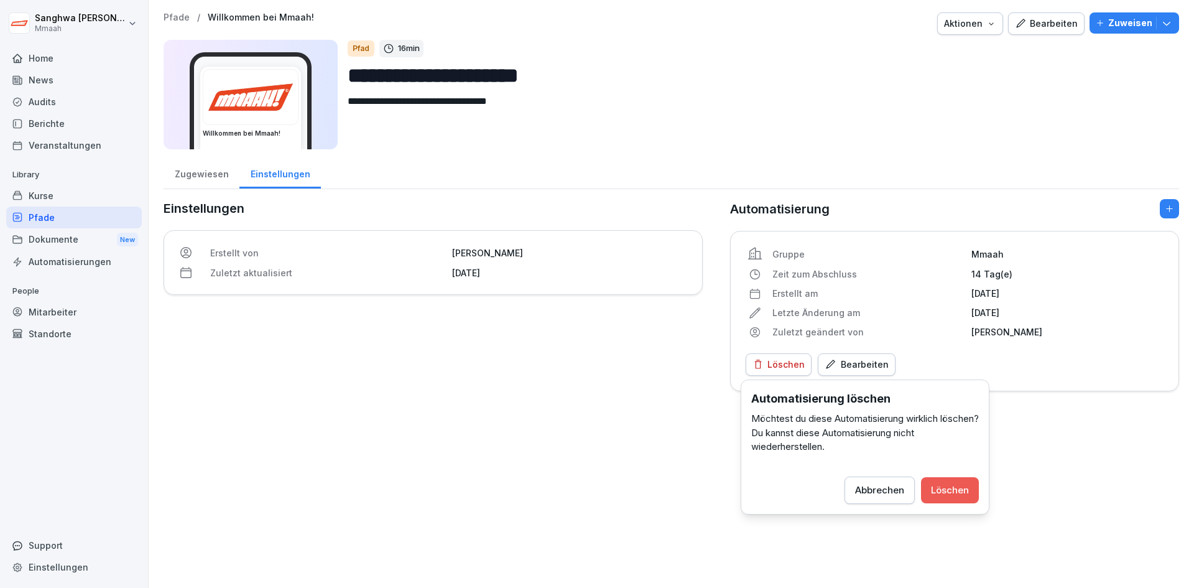
click at [961, 490] on div "Löschen" at bounding box center [950, 490] width 38 height 14
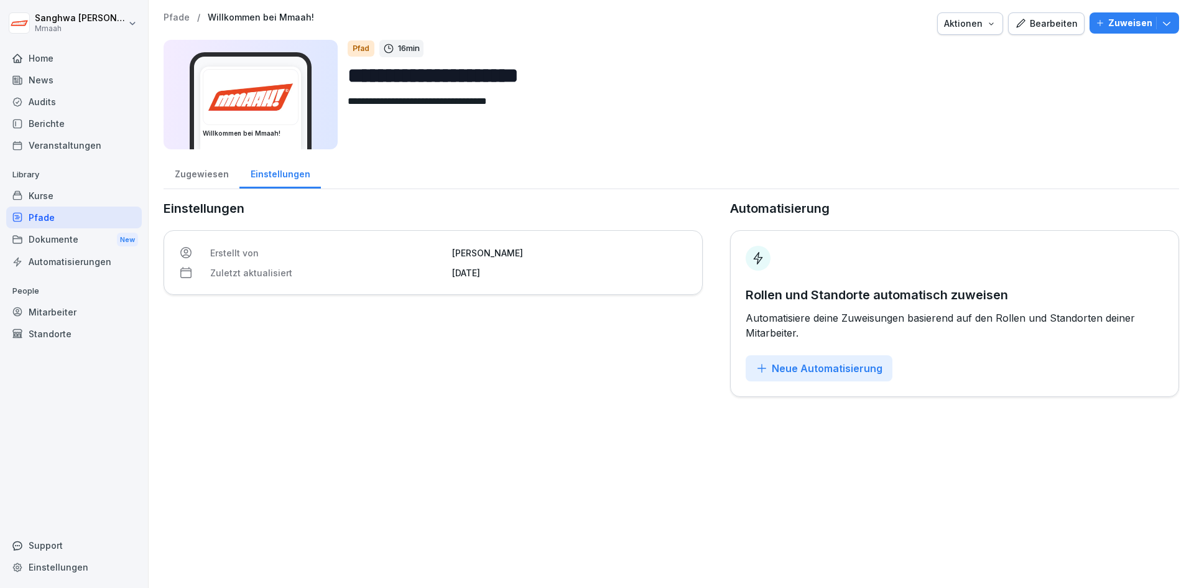
drag, startPoint x: 685, startPoint y: 400, endPoint x: 443, endPoint y: 317, distance: 256.0
click at [682, 400] on div "**********" at bounding box center [671, 204] width 1045 height 409
click at [203, 179] on div "Zugewiesen" at bounding box center [202, 173] width 76 height 32
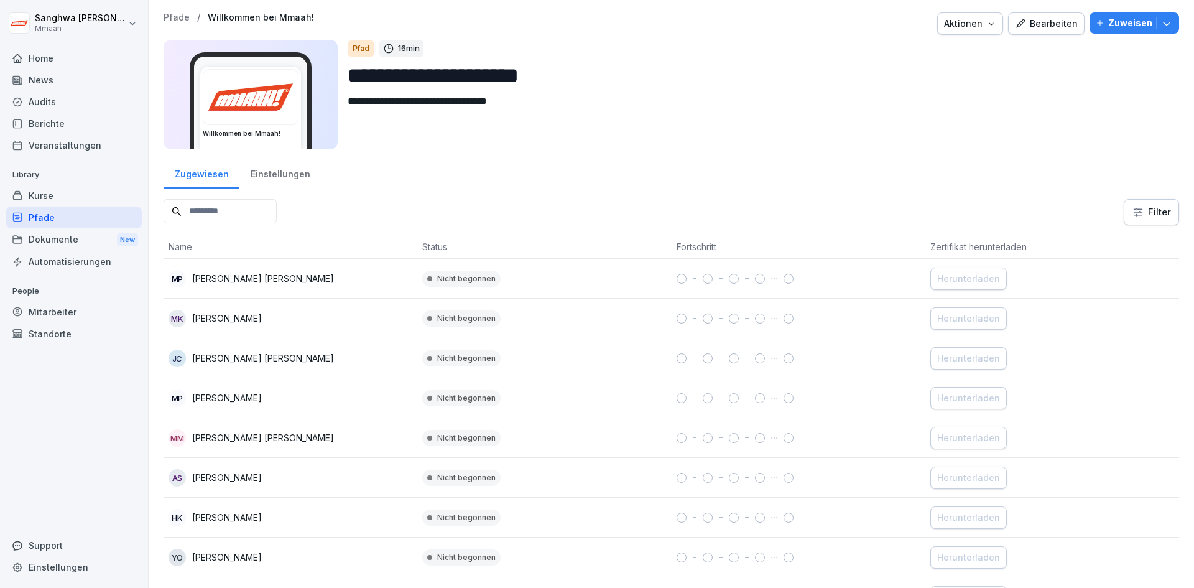
click at [62, 224] on div "Pfade" at bounding box center [74, 217] width 136 height 22
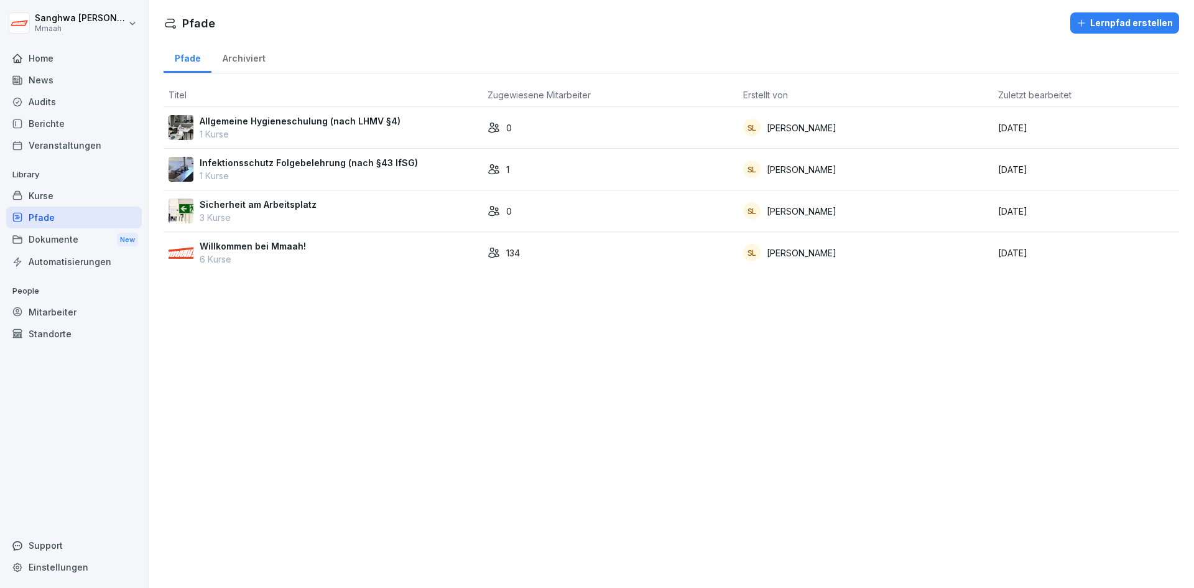
click at [848, 260] on div "SL Sanghwa Lee" at bounding box center [866, 252] width 246 height 17
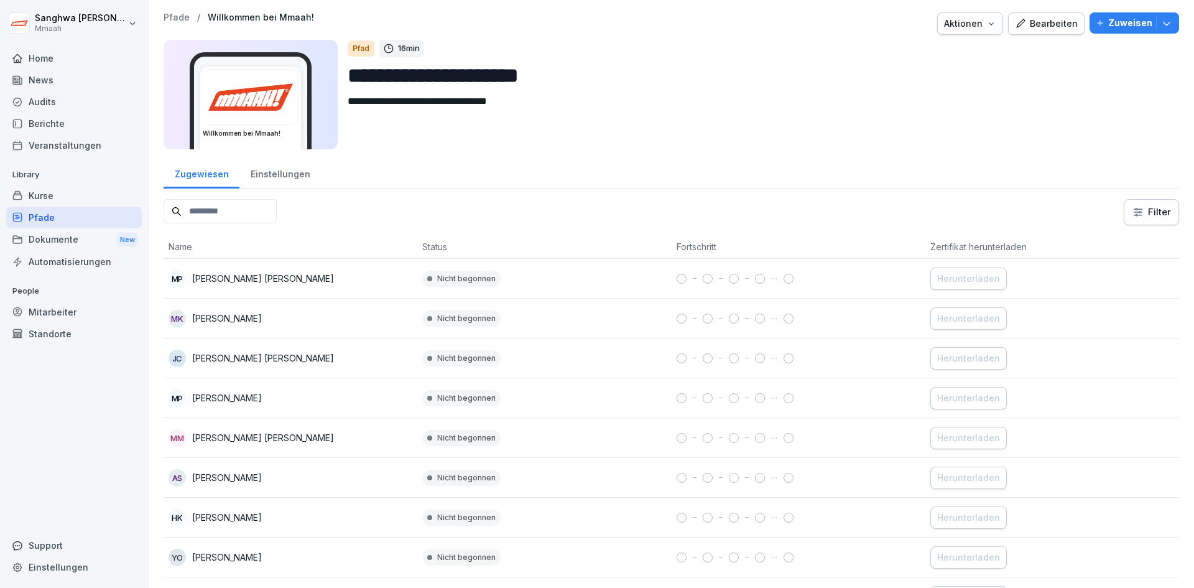
click at [285, 181] on div "Einstellungen" at bounding box center [279, 173] width 81 height 32
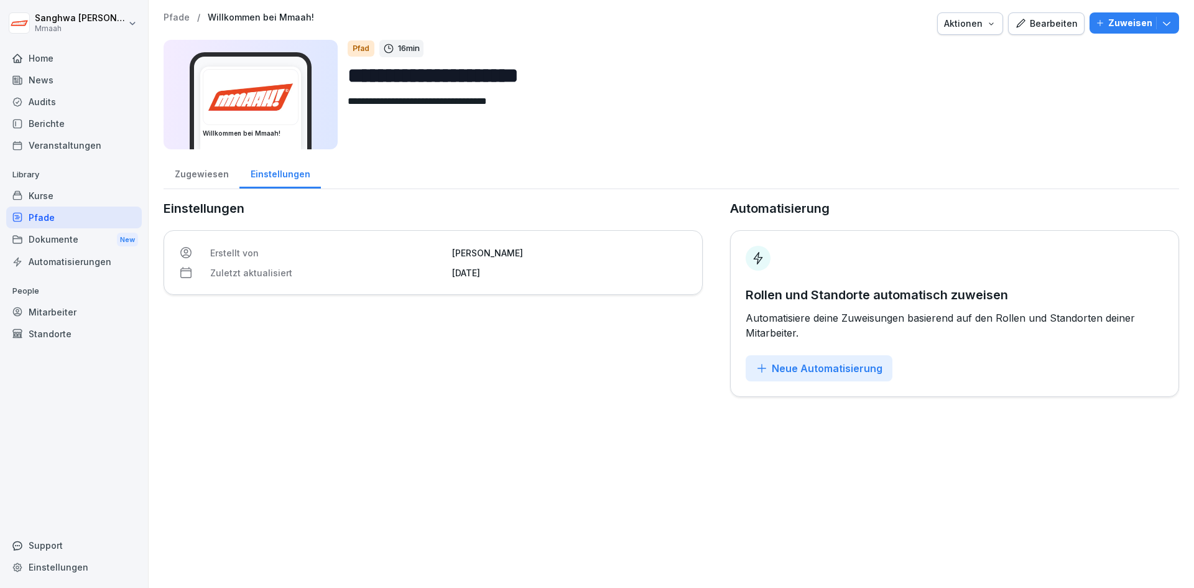
click at [491, 264] on div "Erstellt von [PERSON_NAME] Zuletzt aktualisiert [DATE]" at bounding box center [433, 262] width 539 height 65
click at [520, 276] on p "[DATE]" at bounding box center [569, 272] width 235 height 13
click at [441, 270] on p "Zuletzt aktualisiert" at bounding box center [327, 272] width 234 height 13
click at [210, 177] on div "Zugewiesen" at bounding box center [202, 173] width 76 height 32
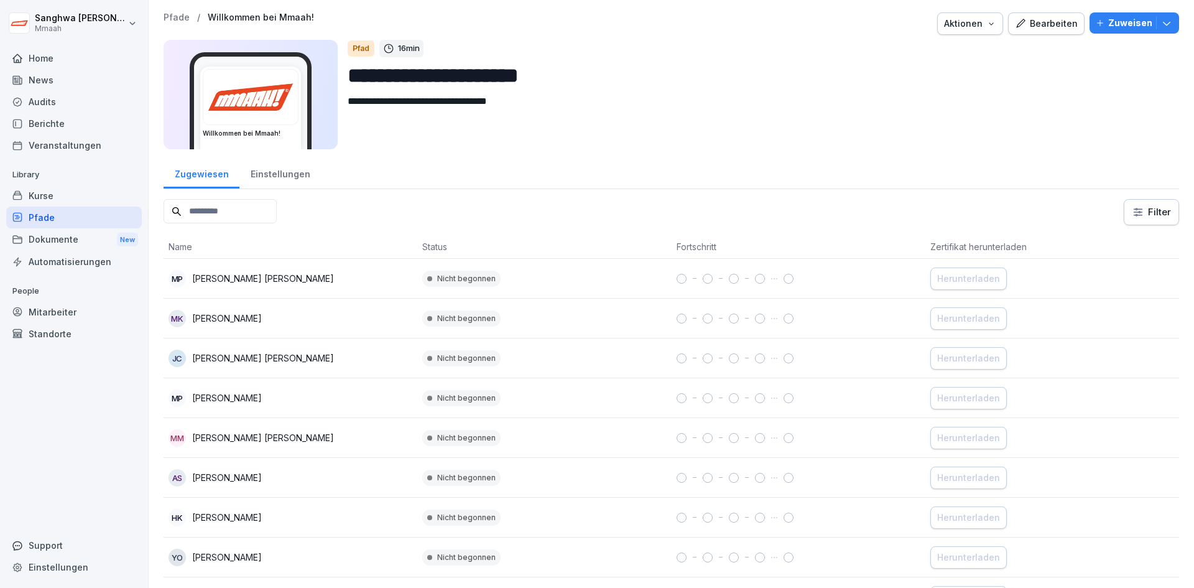
click at [1124, 20] on p "Zuweisen" at bounding box center [1130, 23] width 44 height 14
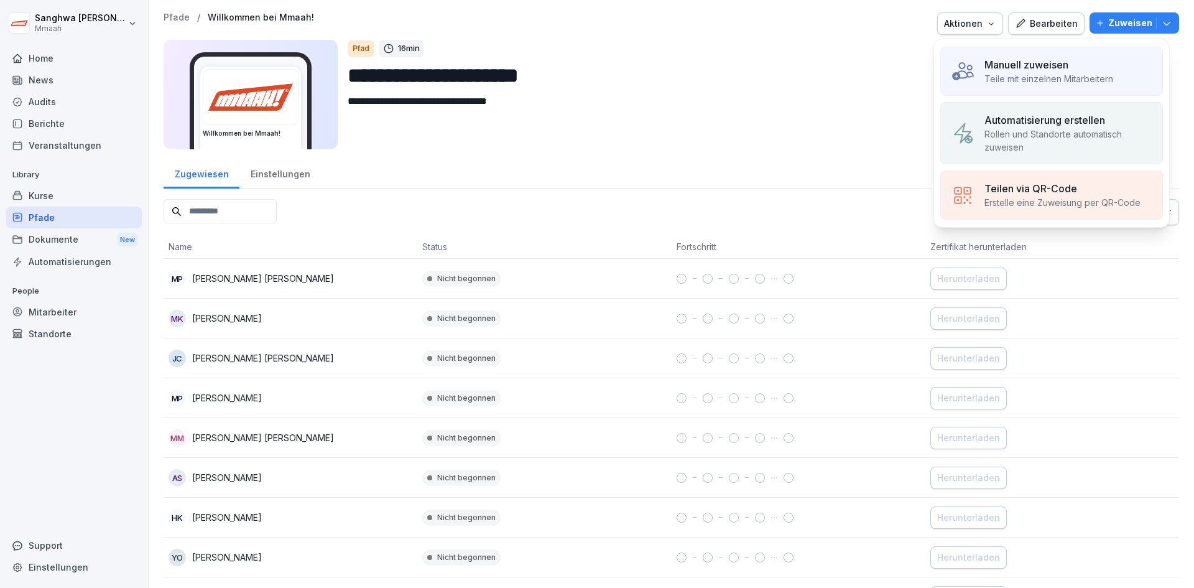
click at [1079, 135] on p "Rollen und Standorte automatisch zuweisen" at bounding box center [1068, 140] width 168 height 26
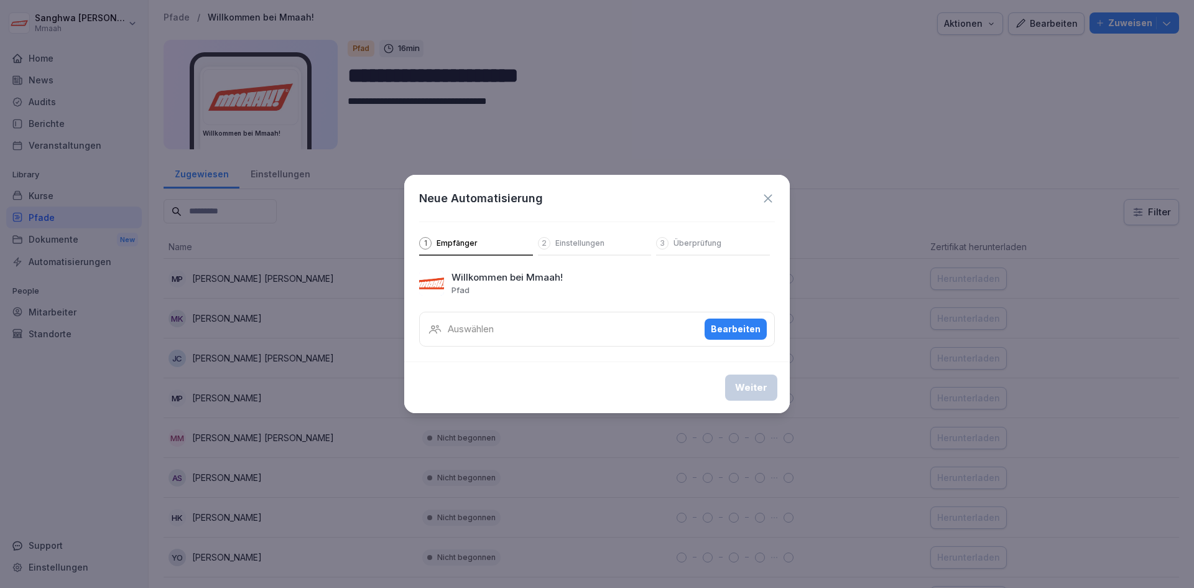
click at [513, 333] on div "Auswählen Bearbeiten" at bounding box center [597, 329] width 356 height 35
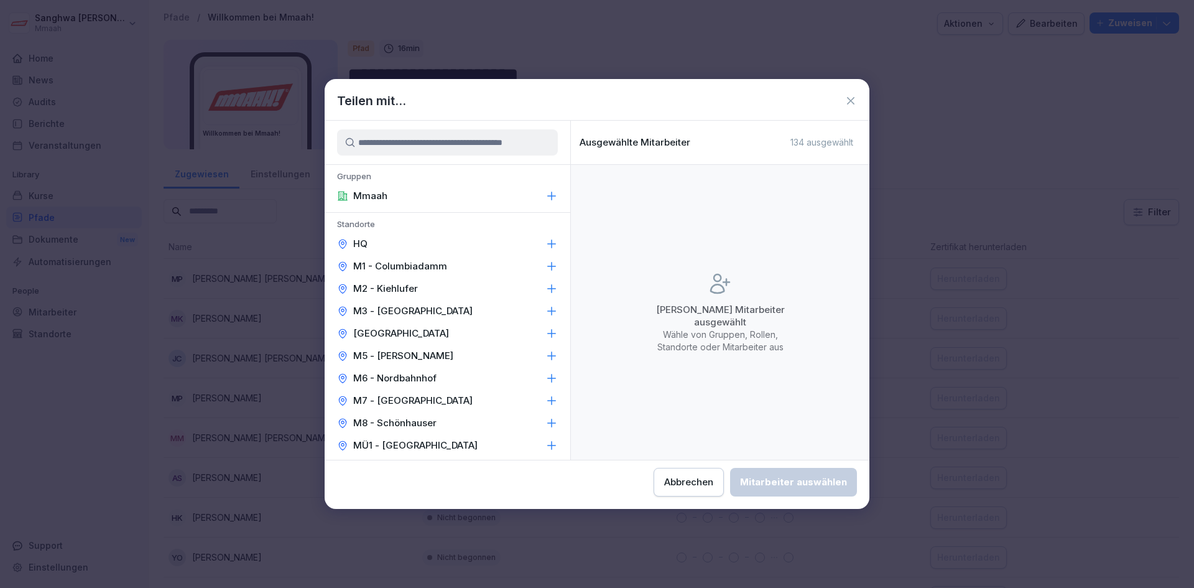
click at [386, 241] on div "HQ" at bounding box center [448, 244] width 246 height 22
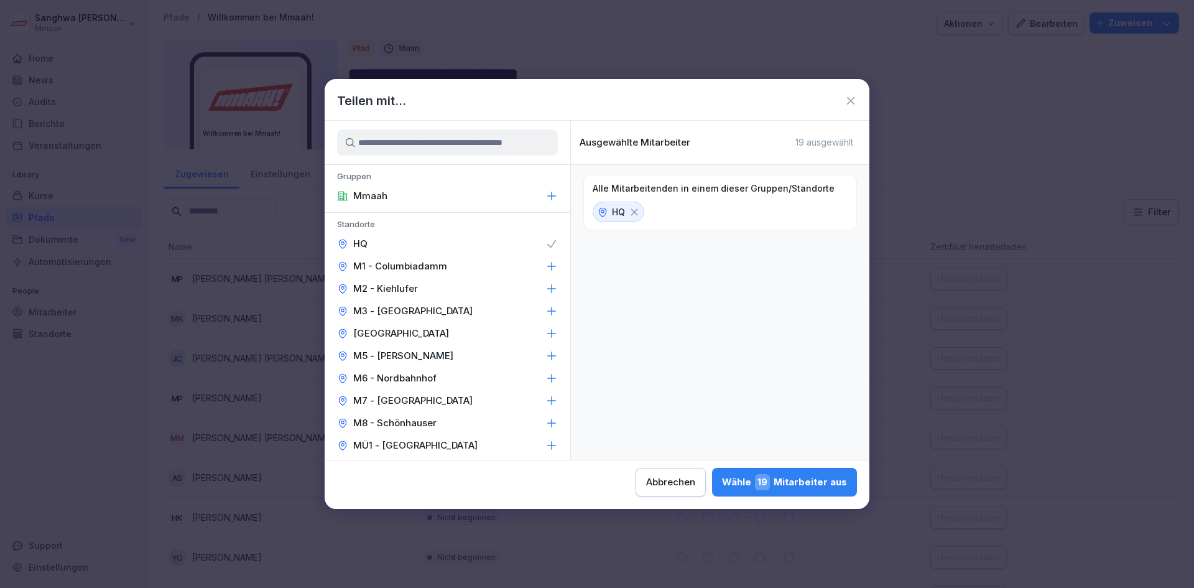
click at [629, 217] on icon at bounding box center [634, 211] width 11 height 11
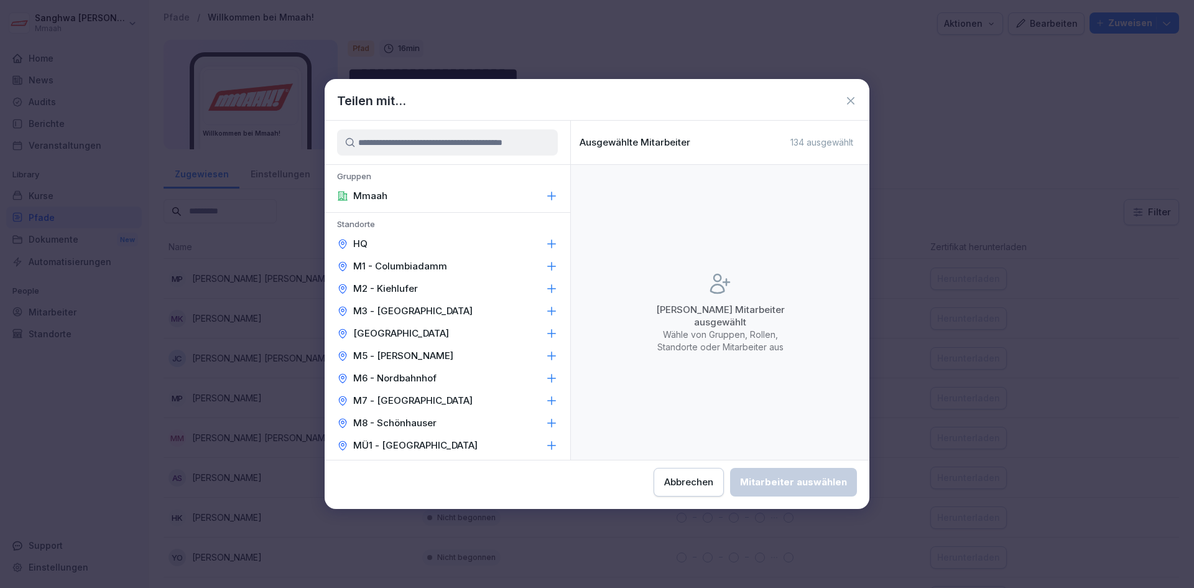
click at [426, 203] on div "Mmaah" at bounding box center [448, 196] width 246 height 22
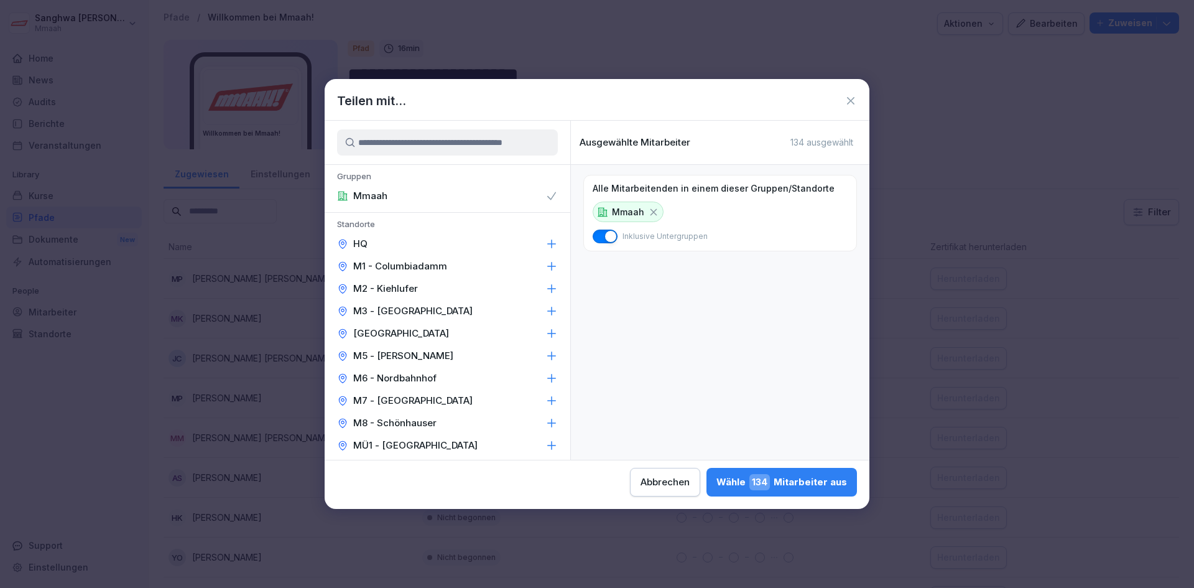
click at [821, 488] on div "Wähle 134 Mitarbeiter aus" at bounding box center [781, 482] width 131 height 16
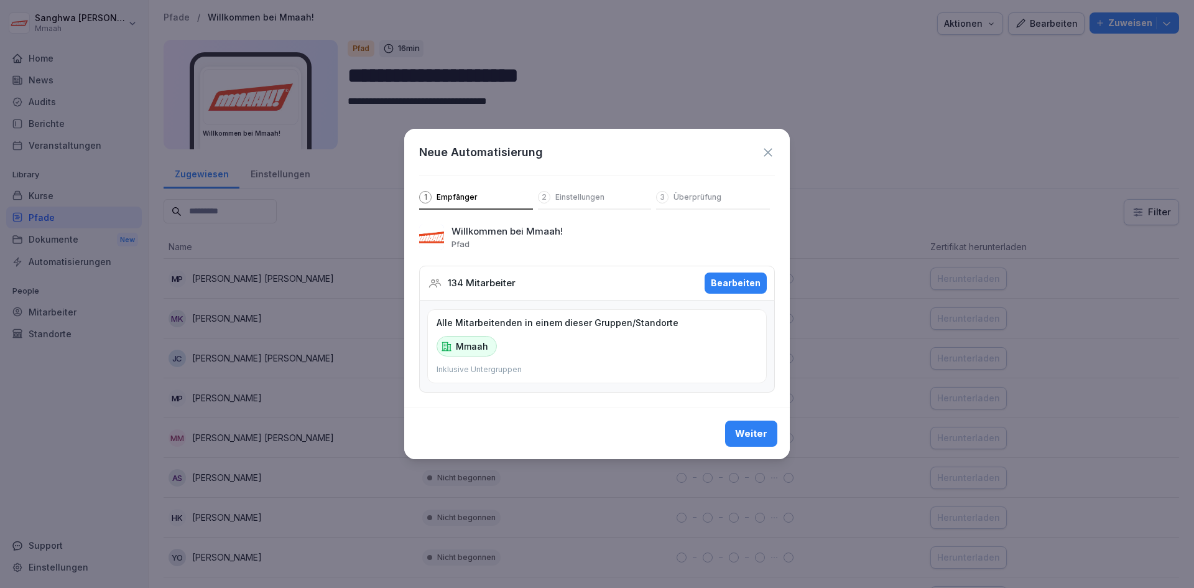
click at [757, 436] on div "Weiter" at bounding box center [751, 434] width 32 height 14
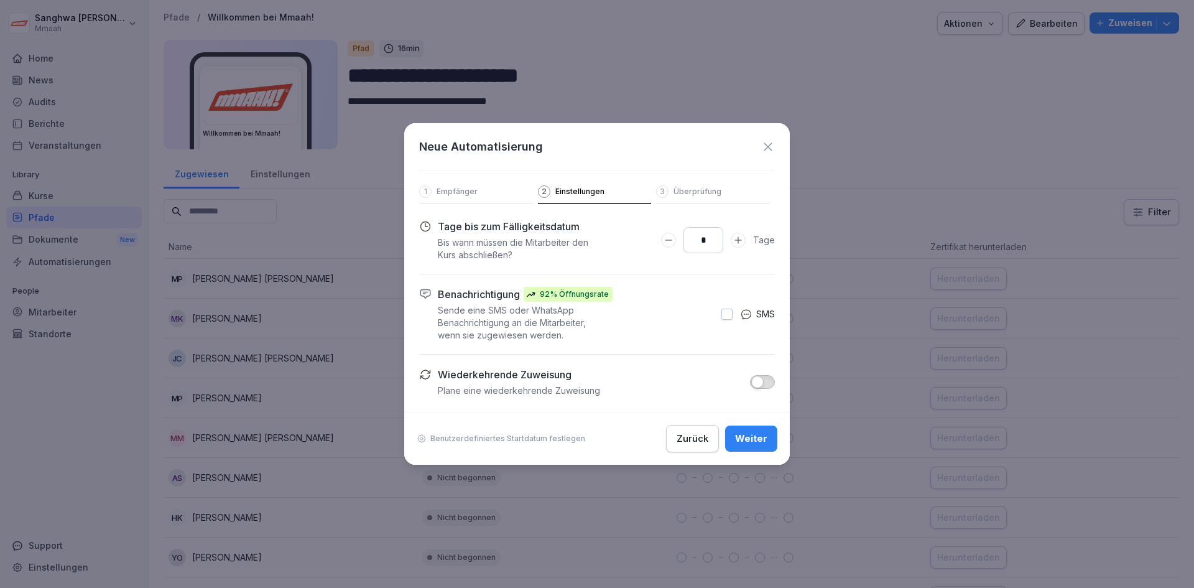
drag, startPoint x: 712, startPoint y: 242, endPoint x: 697, endPoint y: 242, distance: 14.9
click at [696, 242] on input "*" at bounding box center [703, 240] width 40 height 26
type input "**"
click at [756, 440] on div "Weiter" at bounding box center [751, 439] width 32 height 14
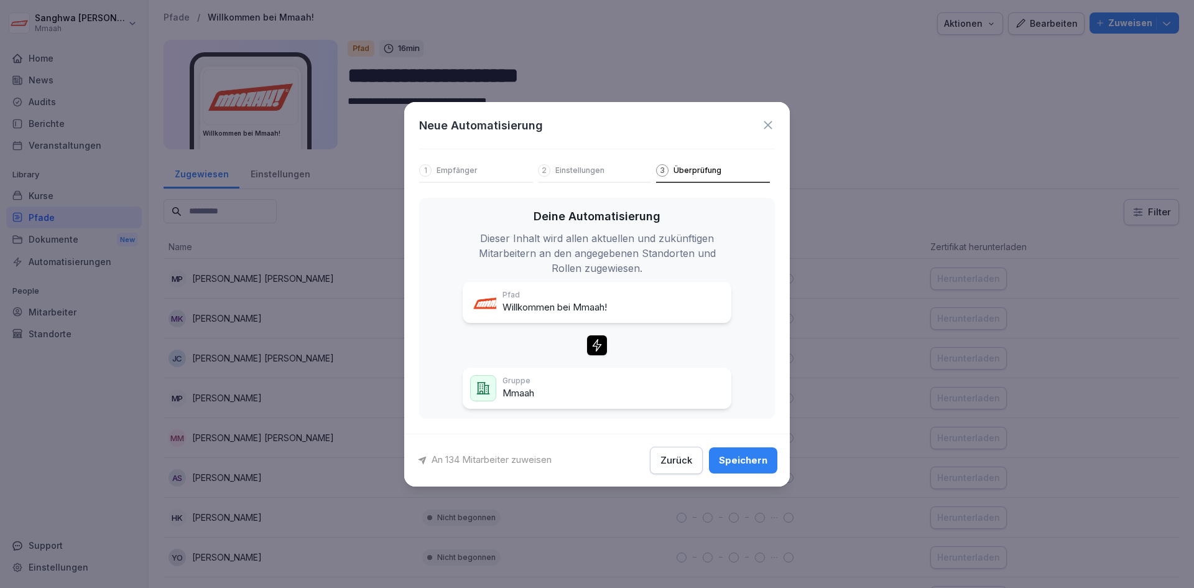
click at [760, 454] on div "Speichern" at bounding box center [743, 460] width 49 height 14
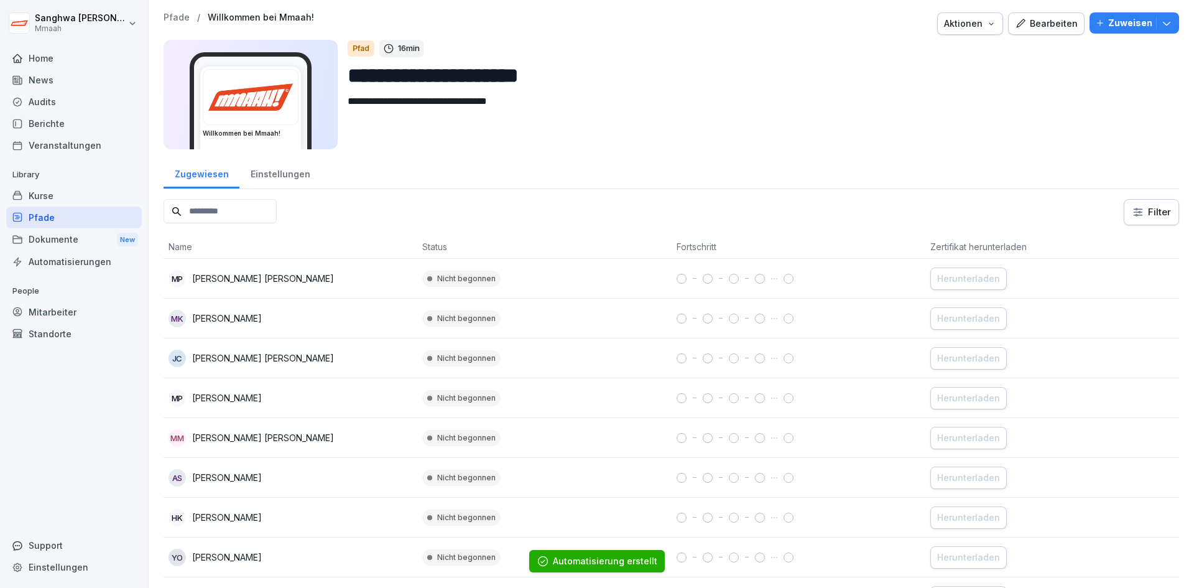
click at [302, 170] on div "Einstellungen" at bounding box center [279, 173] width 81 height 32
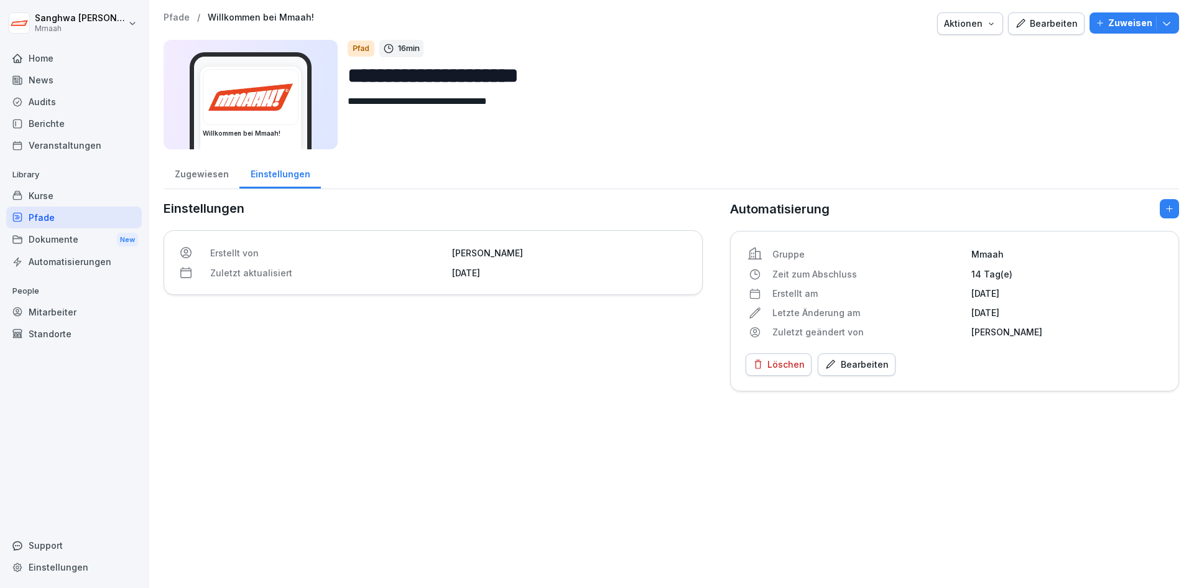
click at [73, 214] on div "Pfade" at bounding box center [74, 217] width 136 height 22
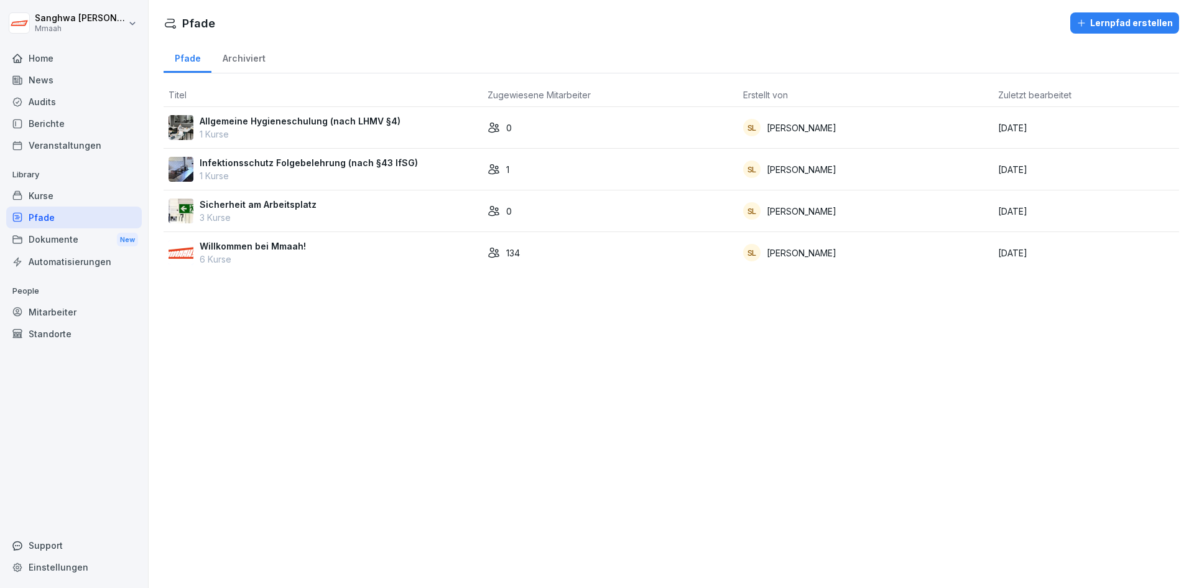
click at [376, 127] on p "1 Kurse" at bounding box center [300, 133] width 201 height 13
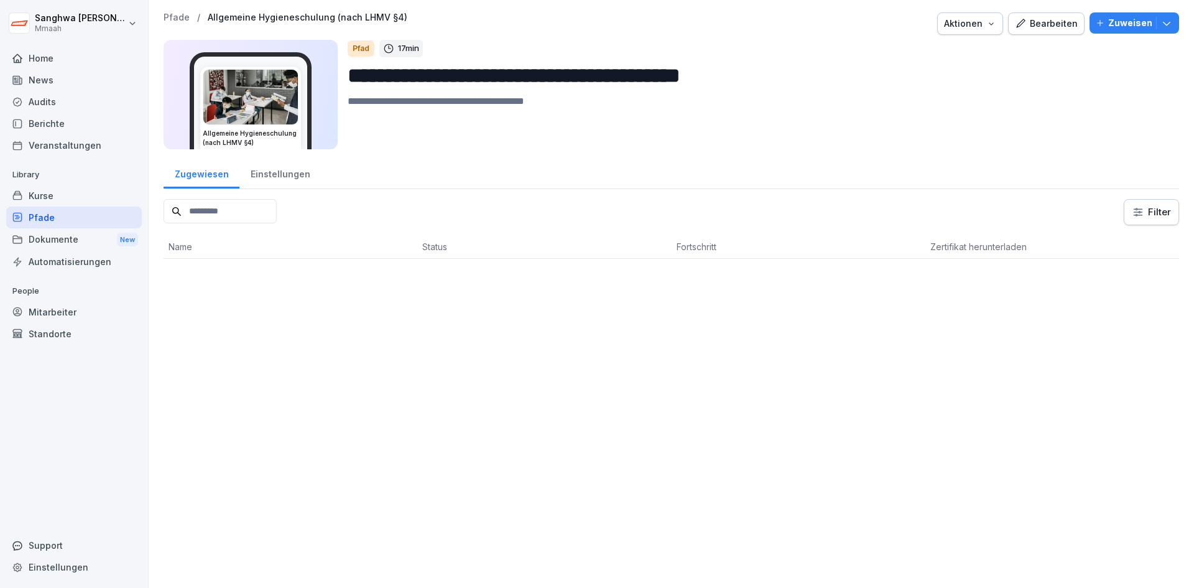
click at [1150, 26] on div "Zuweisen" at bounding box center [1134, 23] width 77 height 14
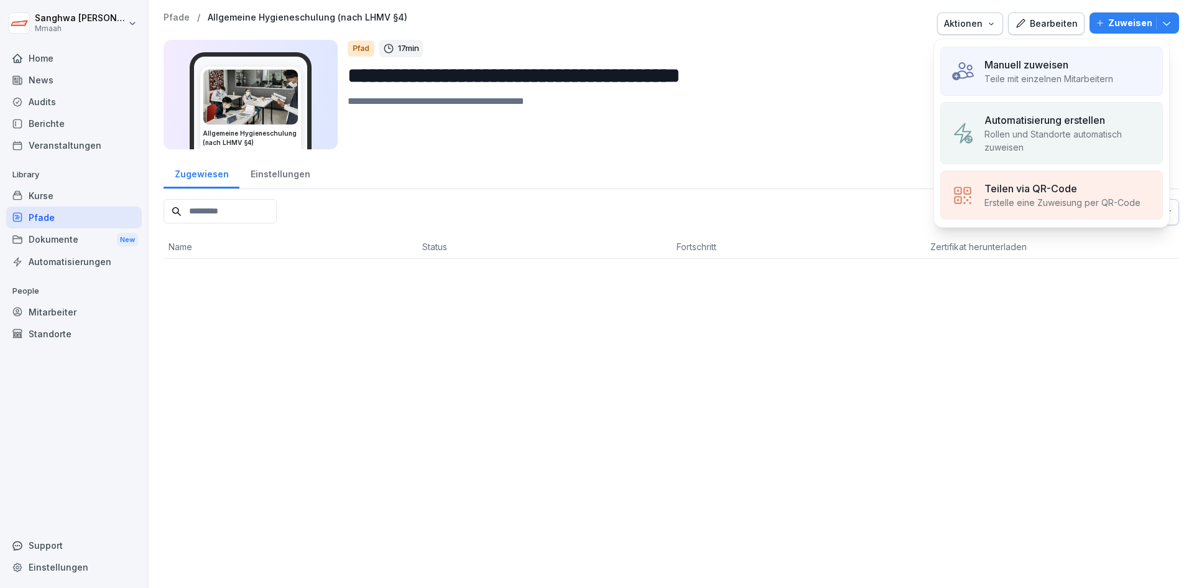
click at [1054, 154] on div "Automatisierung erstellen Rollen und Standorte automatisch zuweisen" at bounding box center [1051, 133] width 223 height 62
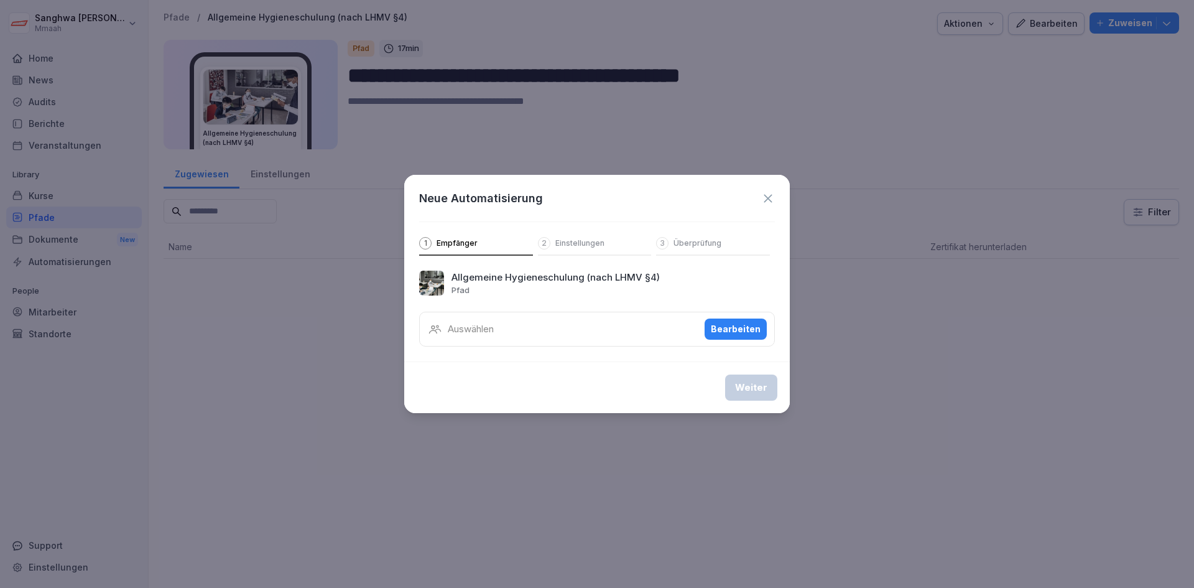
click at [640, 321] on div "Auswählen Bearbeiten" at bounding box center [597, 329] width 356 height 35
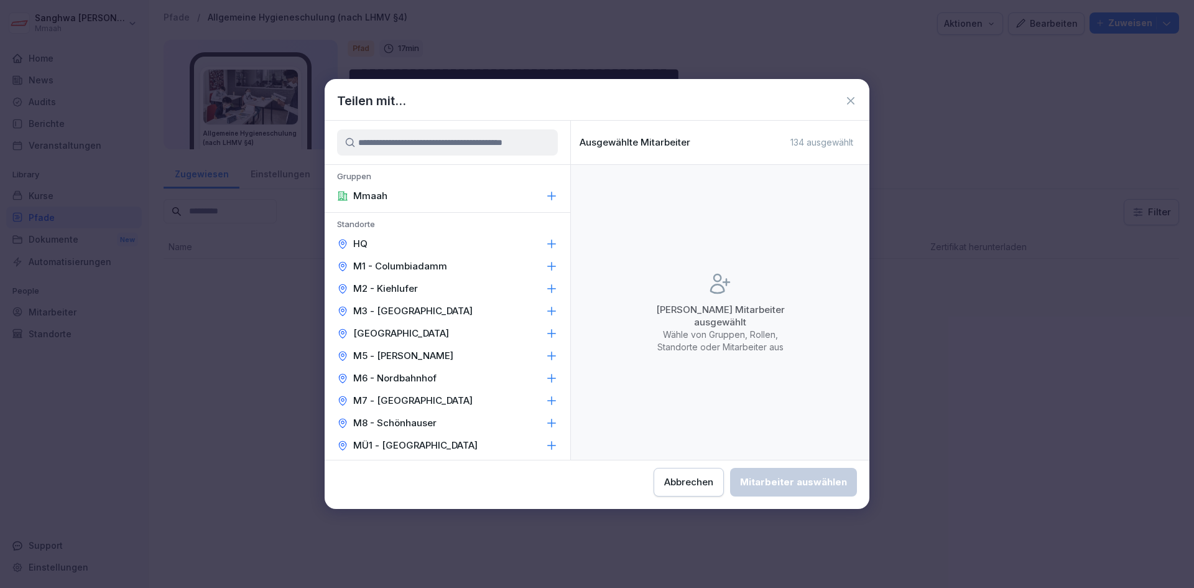
click at [471, 195] on div "Mmaah" at bounding box center [448, 196] width 246 height 22
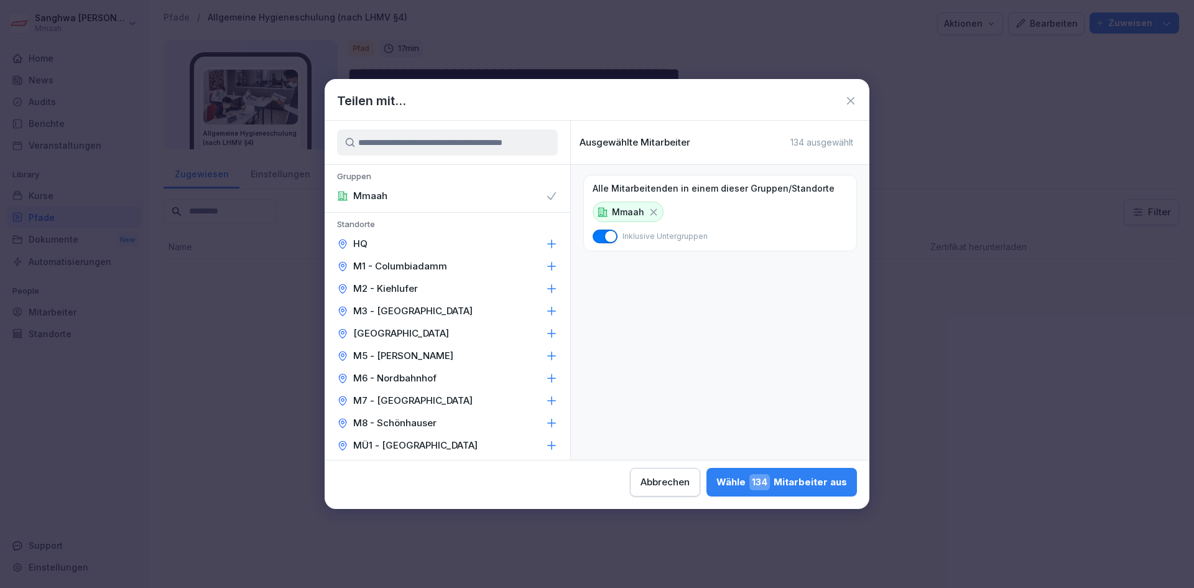
click at [775, 480] on div "Wähle 134 Mitarbeiter aus" at bounding box center [781, 482] width 131 height 16
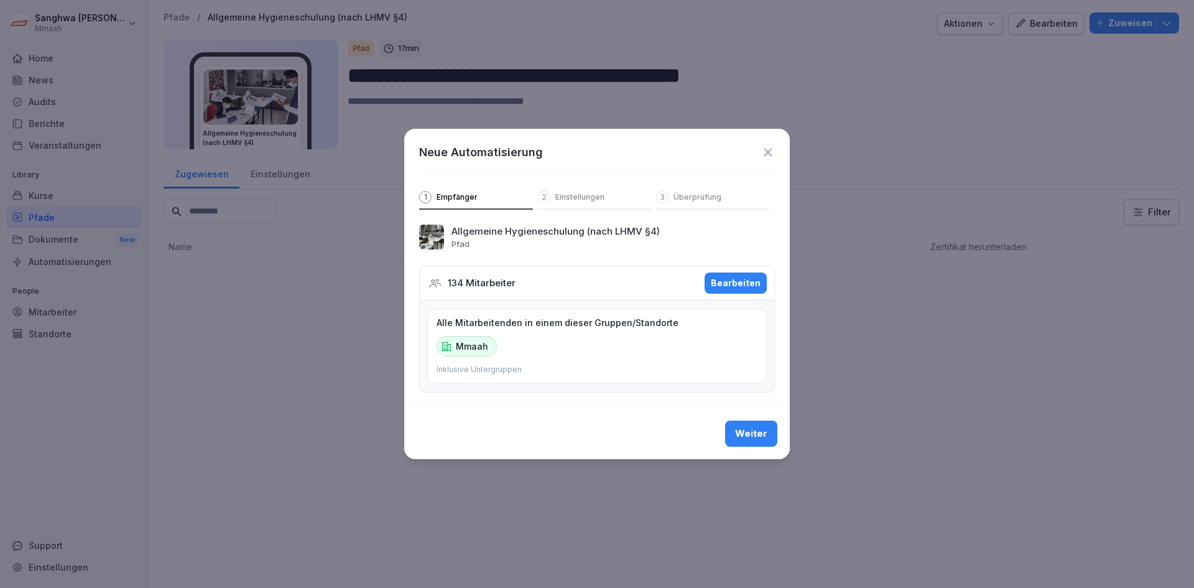
click at [756, 439] on div "Weiter" at bounding box center [751, 434] width 32 height 14
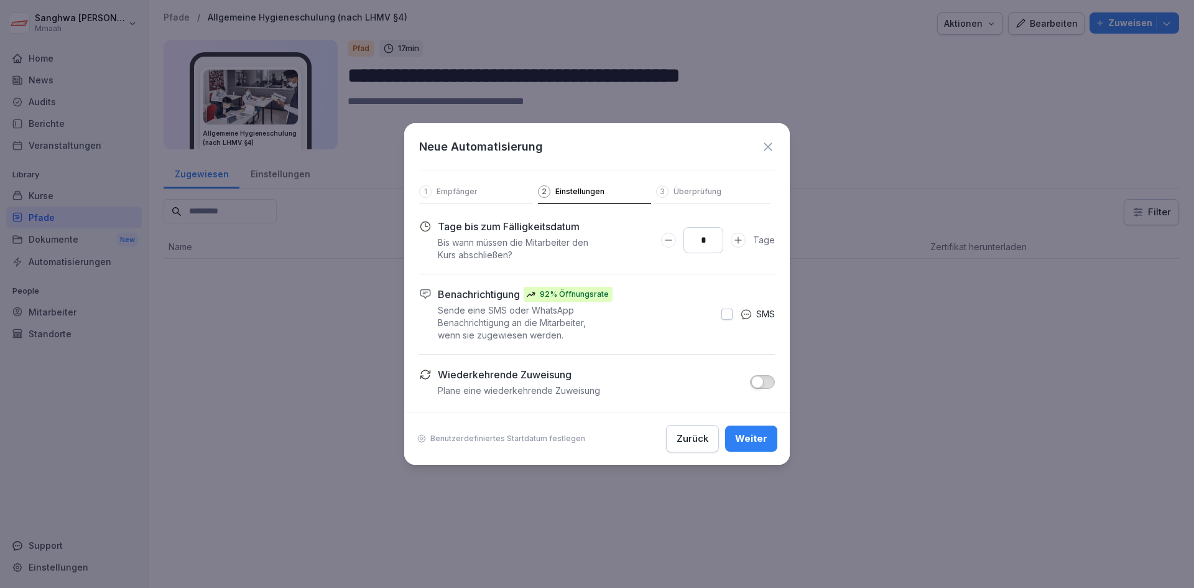
drag, startPoint x: 713, startPoint y: 243, endPoint x: 690, endPoint y: 243, distance: 23.0
click at [690, 243] on input "*" at bounding box center [703, 240] width 40 height 26
type input "**"
click at [698, 353] on div "Tage bis zum Fälligkeitsdatum Bis wann müssen die Mitarbeiter den Kurs abschlie…" at bounding box center [597, 308] width 356 height 178
click at [764, 442] on div "Weiter" at bounding box center [751, 439] width 32 height 14
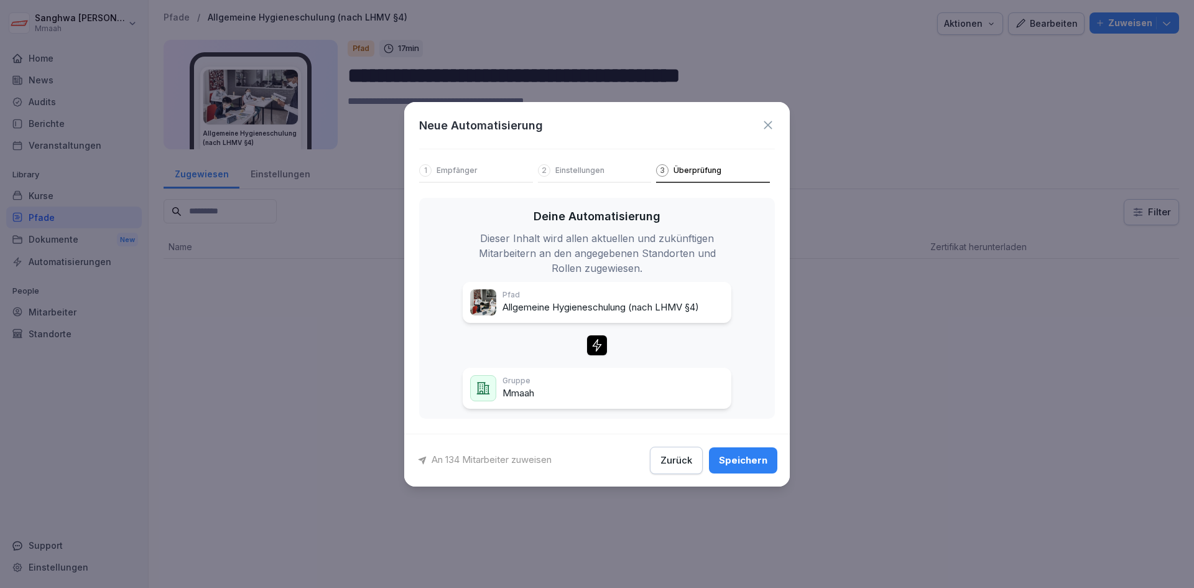
click at [753, 464] on div "Speichern" at bounding box center [743, 460] width 49 height 14
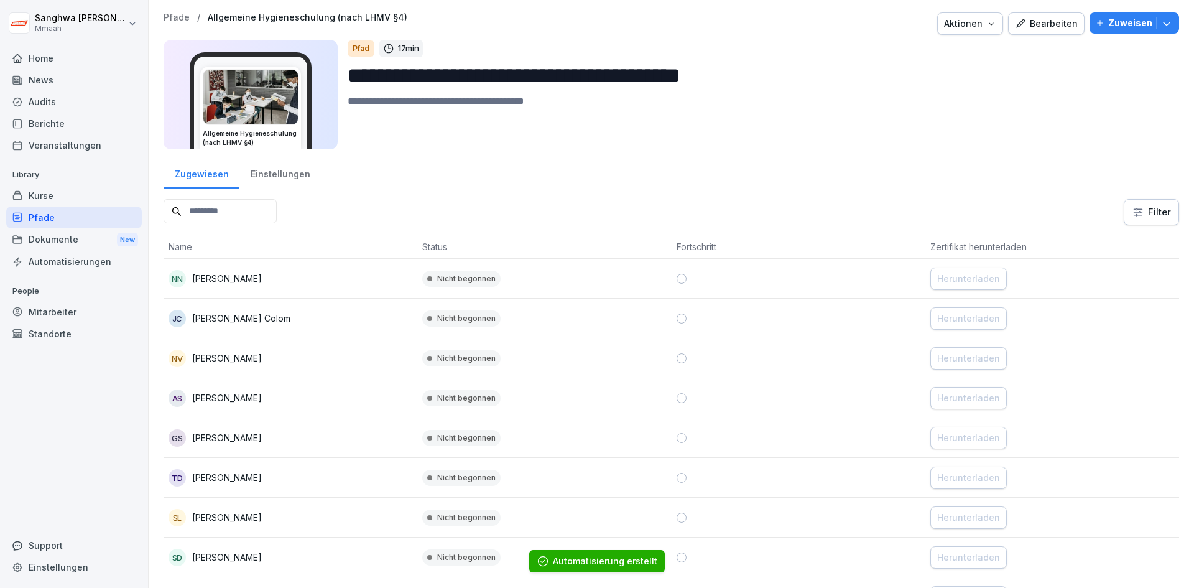
click at [83, 216] on div "Pfade" at bounding box center [74, 217] width 136 height 22
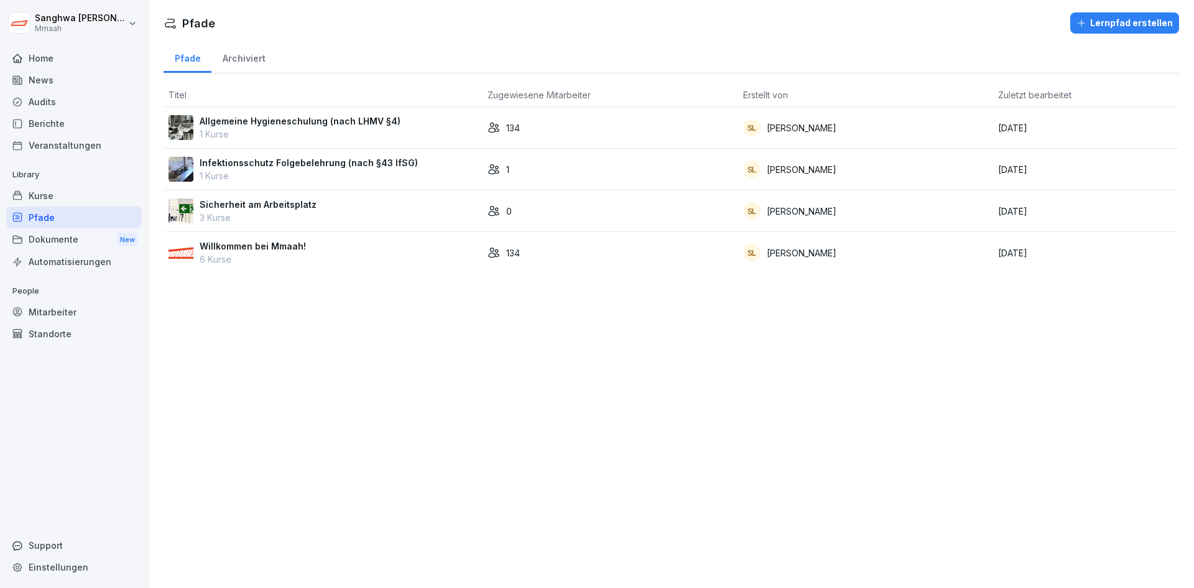
click at [387, 209] on div "Sicherheit am Arbeitsplatz 3 Kurse" at bounding box center [323, 211] width 309 height 26
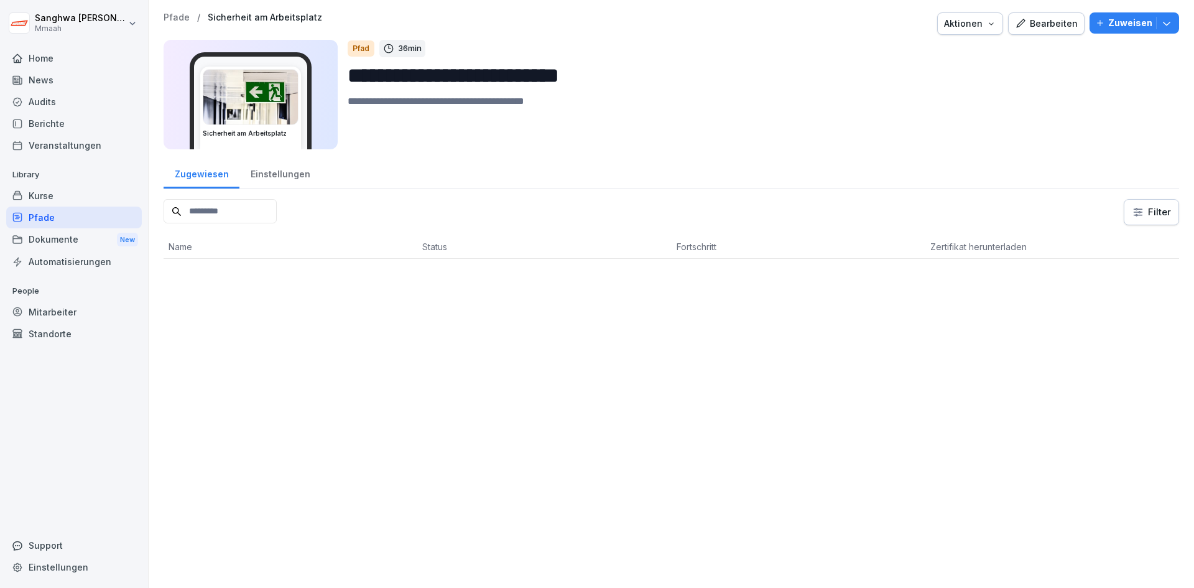
click at [1149, 16] on div "Zuweisen" at bounding box center [1134, 23] width 77 height 14
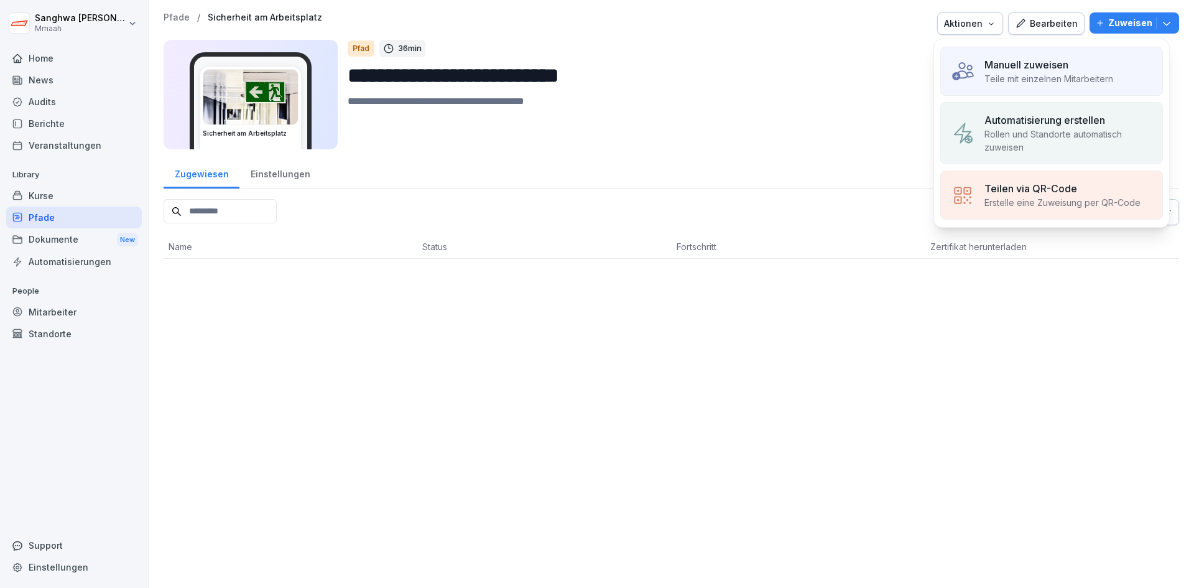
click at [1059, 146] on p "Rollen und Standorte automatisch zuweisen" at bounding box center [1068, 140] width 168 height 26
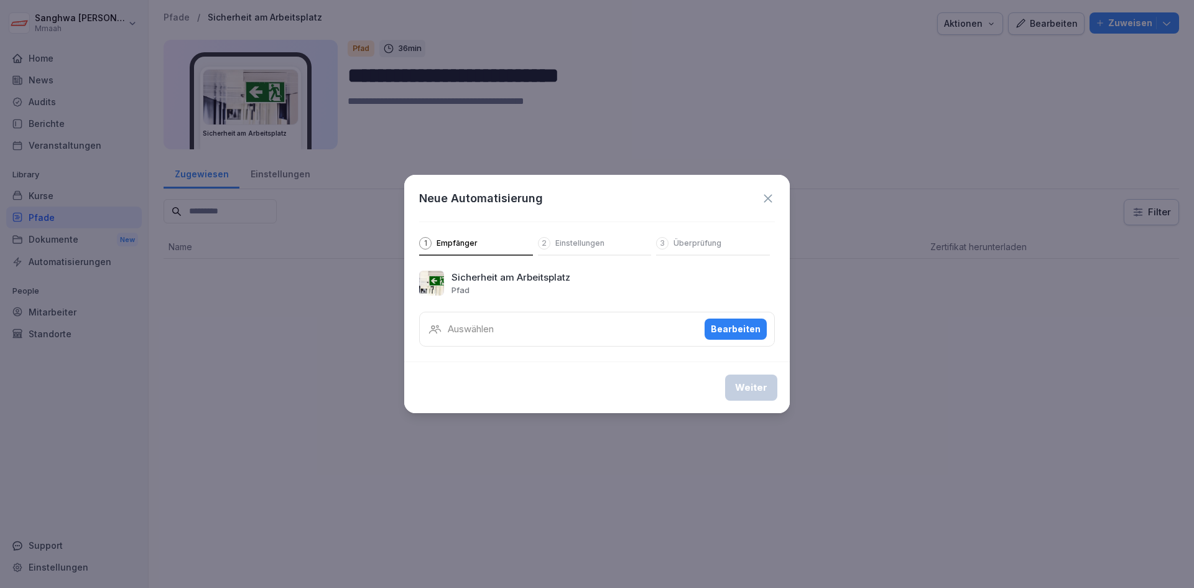
click at [695, 330] on div "Auswählen Bearbeiten" at bounding box center [597, 329] width 356 height 35
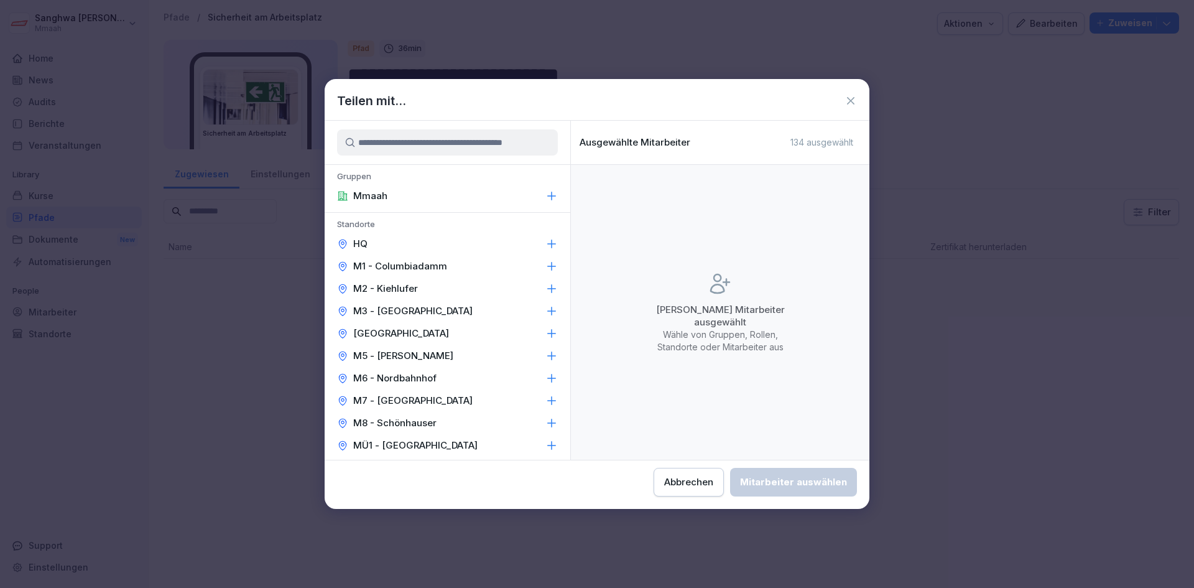
click at [448, 195] on div "Mmaah" at bounding box center [448, 196] width 246 height 22
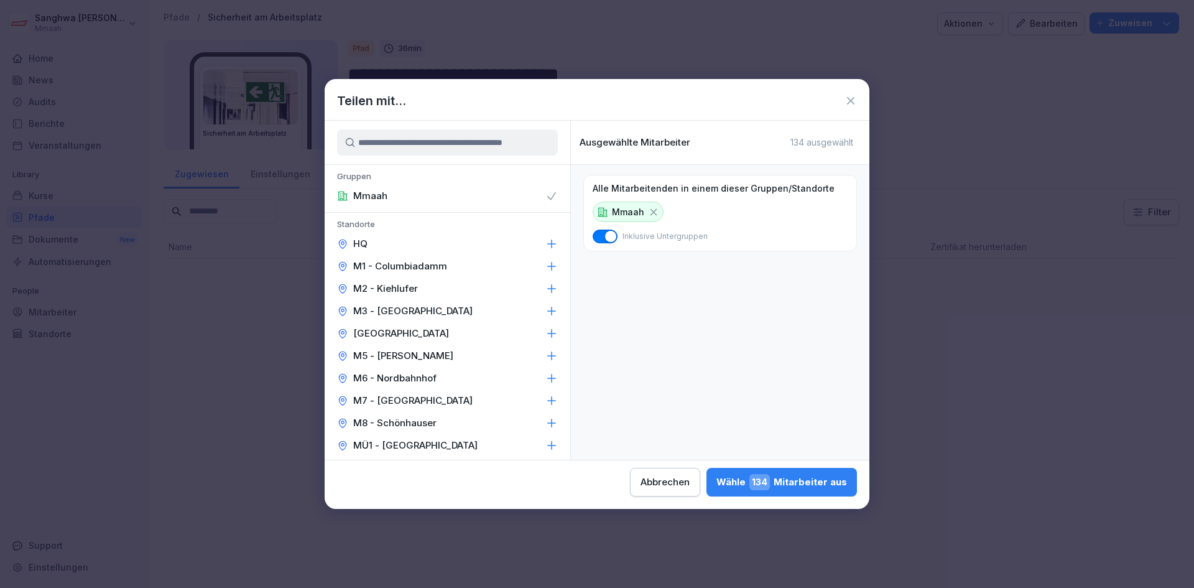
click at [778, 486] on div "Wähle 134 Mitarbeiter aus" at bounding box center [781, 482] width 131 height 16
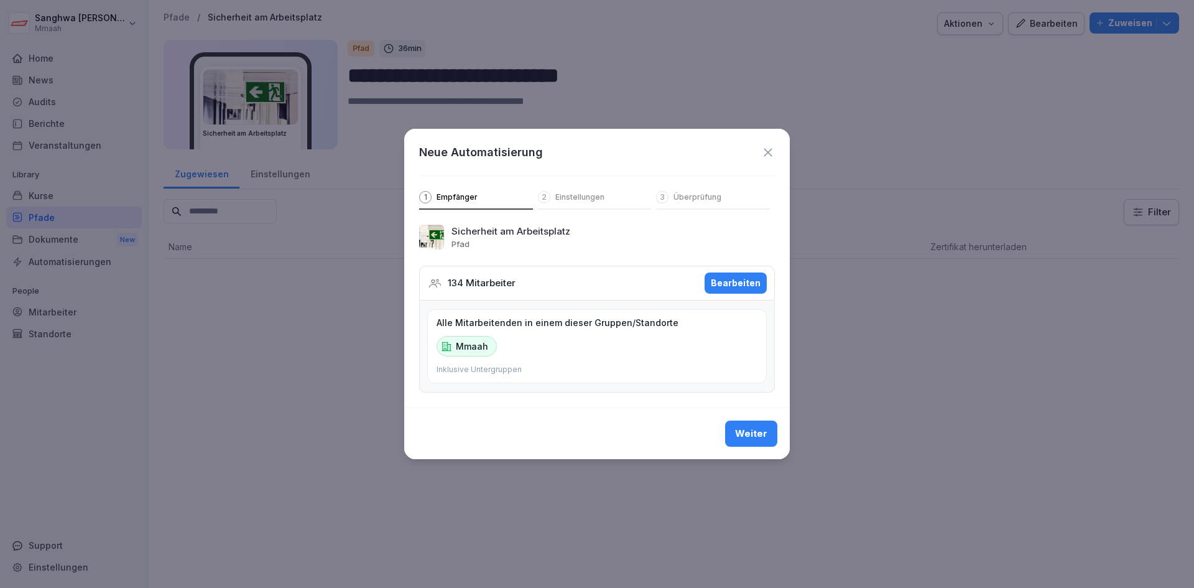
click at [763, 438] on div "Weiter" at bounding box center [751, 434] width 32 height 14
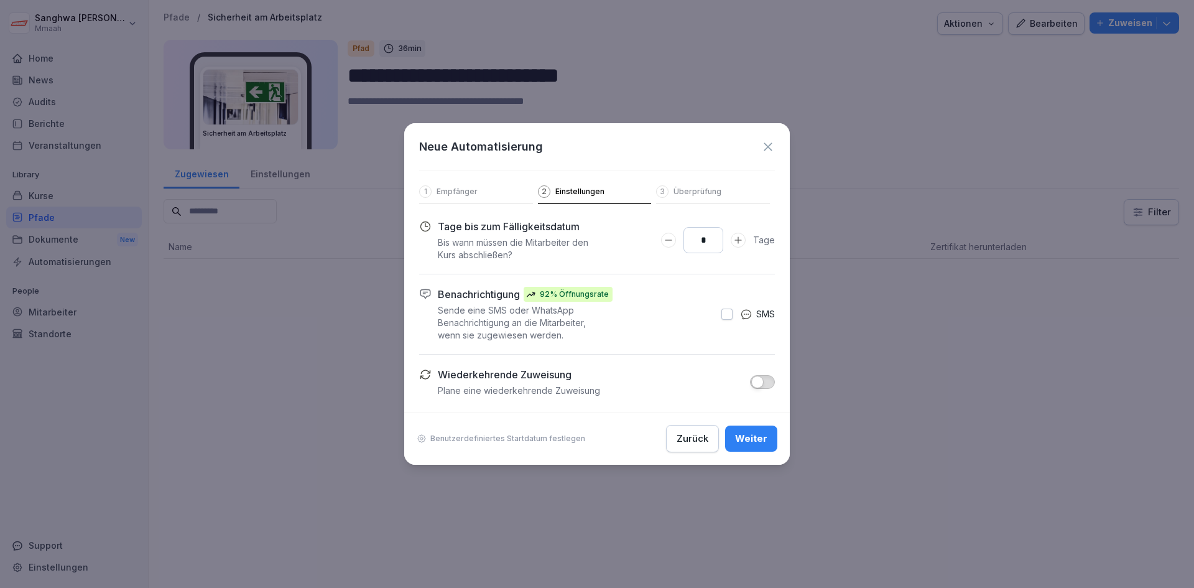
drag, startPoint x: 716, startPoint y: 243, endPoint x: 703, endPoint y: 243, distance: 13.7
click at [703, 243] on input "*" at bounding box center [703, 240] width 40 height 26
type input "**"
click at [758, 436] on div "Weiter" at bounding box center [751, 439] width 32 height 14
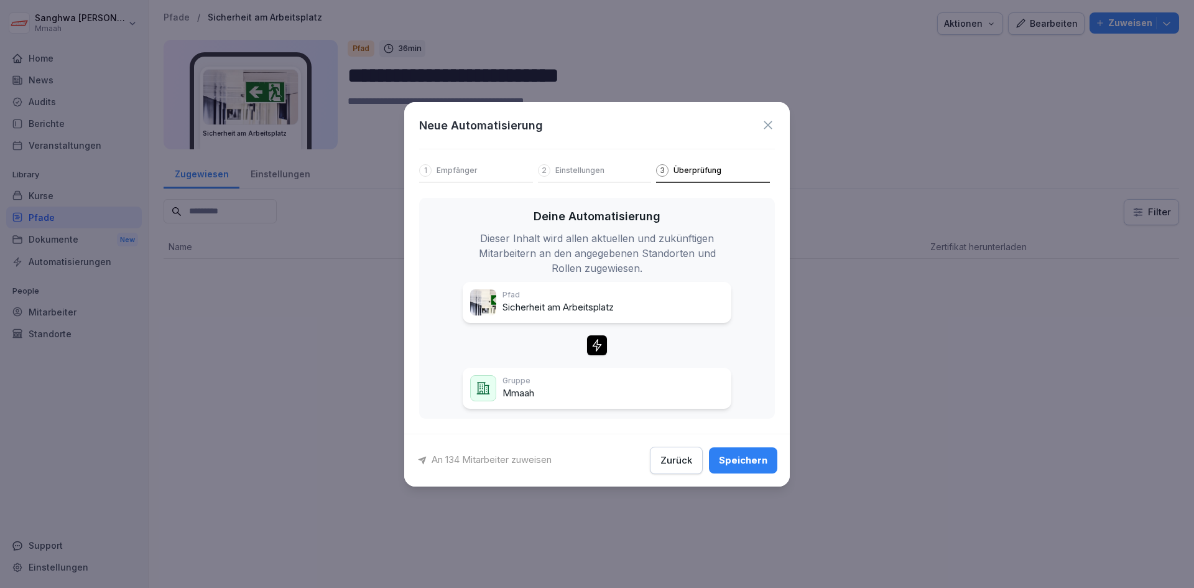
click at [759, 456] on div "Speichern" at bounding box center [743, 460] width 49 height 14
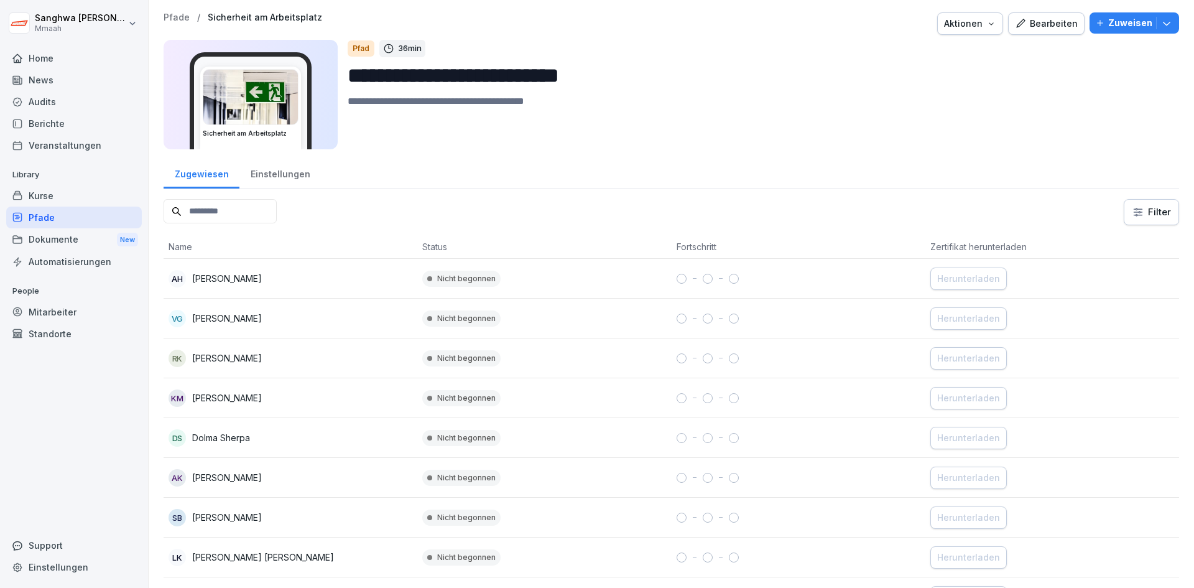
click at [49, 220] on div "Pfade" at bounding box center [74, 217] width 136 height 22
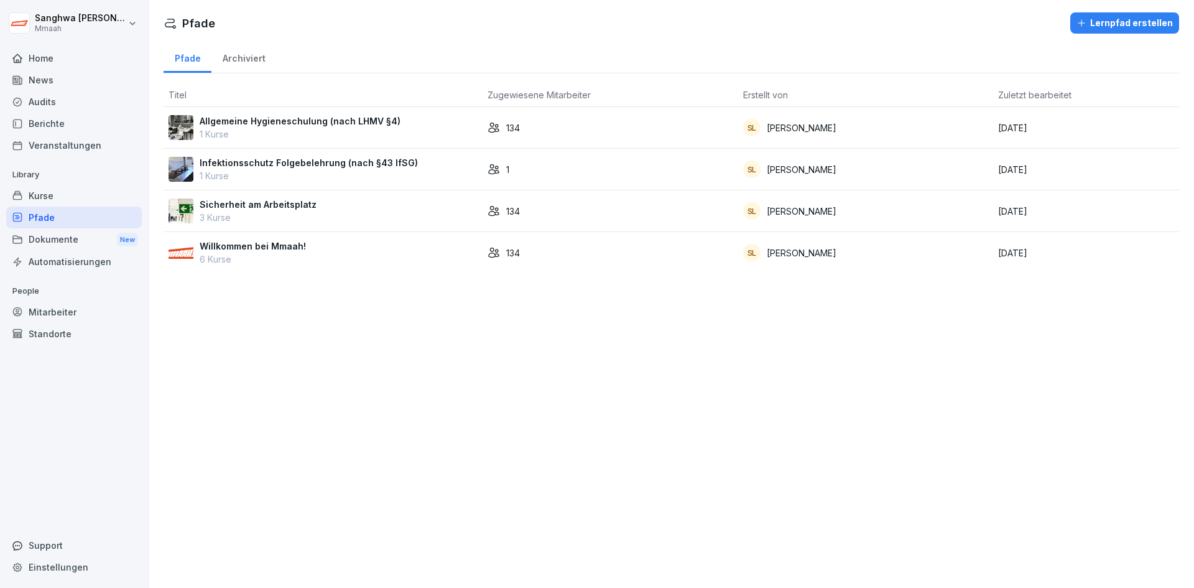
drag, startPoint x: 50, startPoint y: 220, endPoint x: 50, endPoint y: 208, distance: 11.2
click at [49, 215] on div "Pfade" at bounding box center [74, 217] width 136 height 22
click at [570, 127] on div "134" at bounding box center [611, 127] width 246 height 13
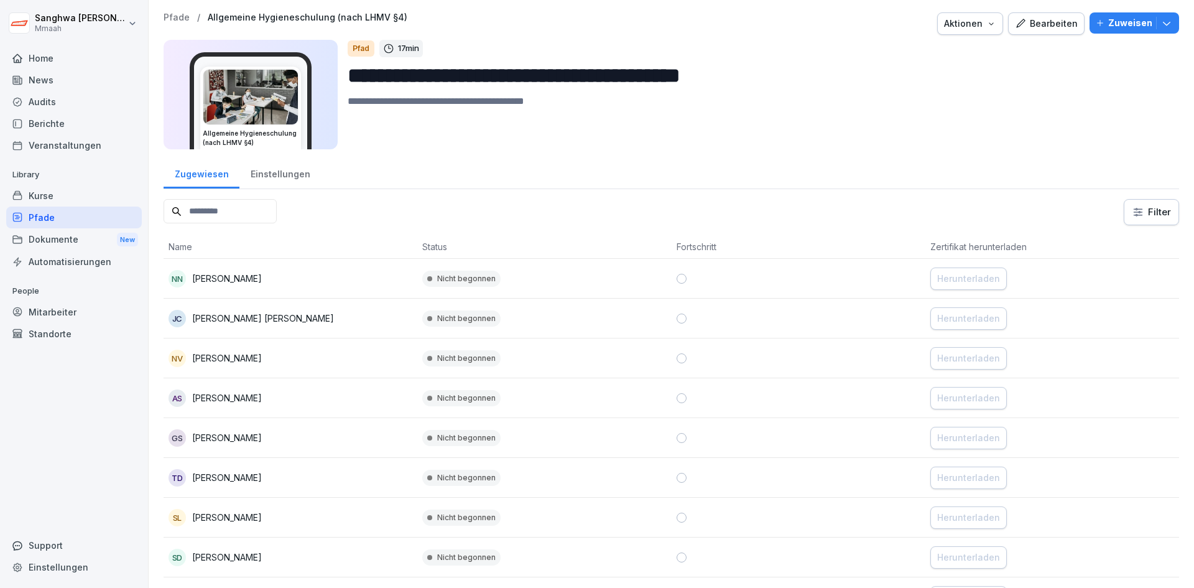
click at [752, 209] on div "Filter" at bounding box center [671, 212] width 1015 height 26
click at [55, 215] on div "Pfade" at bounding box center [74, 217] width 136 height 22
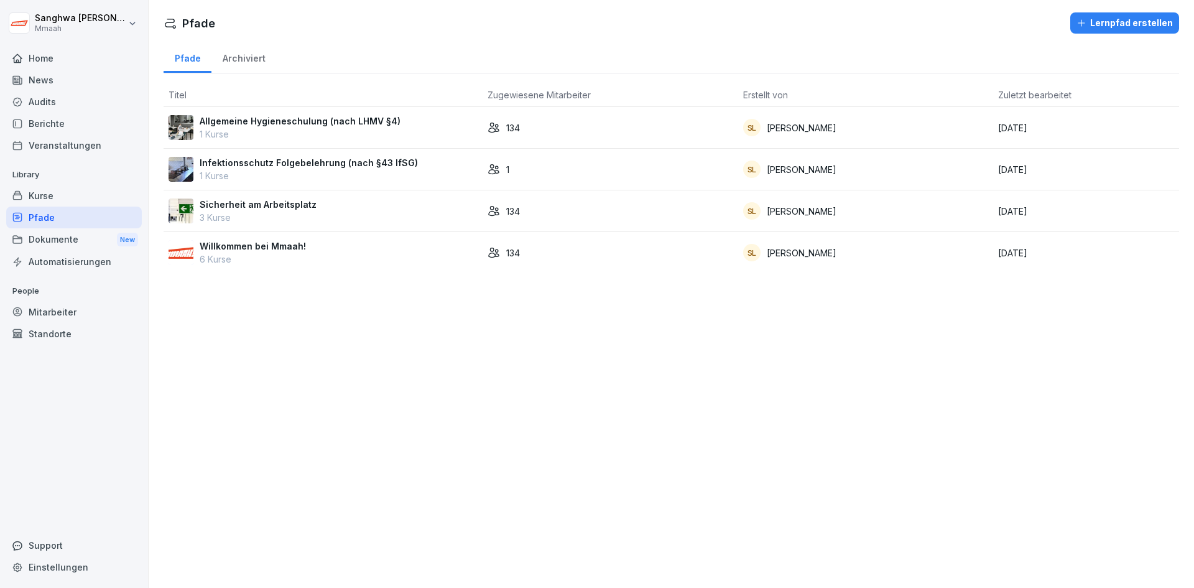
click at [387, 371] on div "Pfade Lernpfad erstellen Pfade Archiviert Titel Zugewiesene Mitarbeiter Erstell…" at bounding box center [671, 294] width 1045 height 588
click at [93, 193] on div "Kurse" at bounding box center [74, 196] width 136 height 22
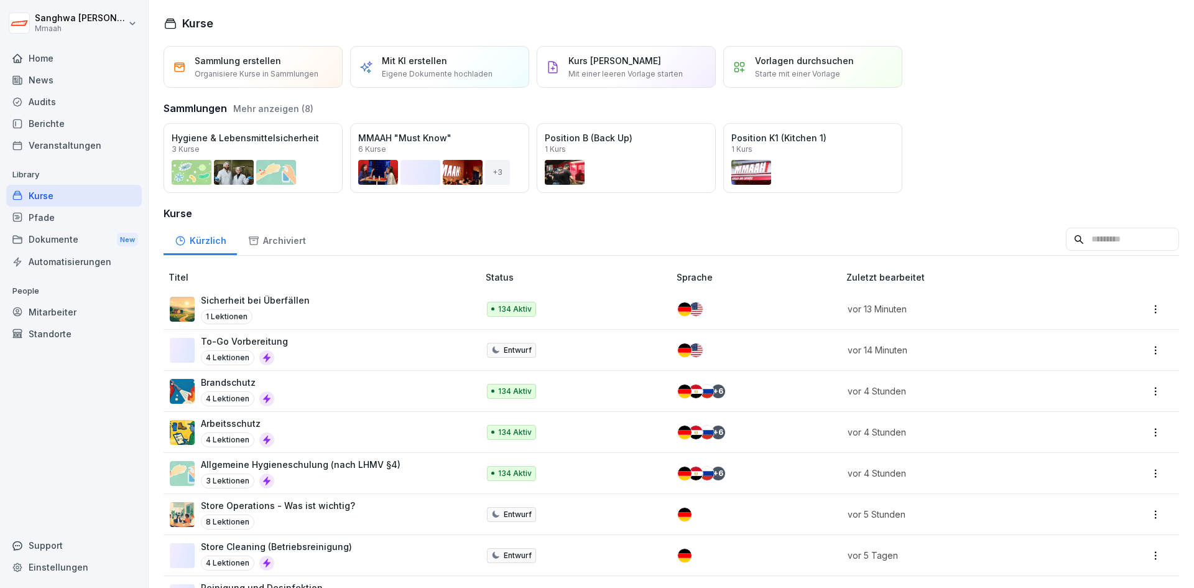
click at [328, 354] on div "To-Go Vorbereitung 4 Lektionen" at bounding box center [318, 350] width 296 height 30
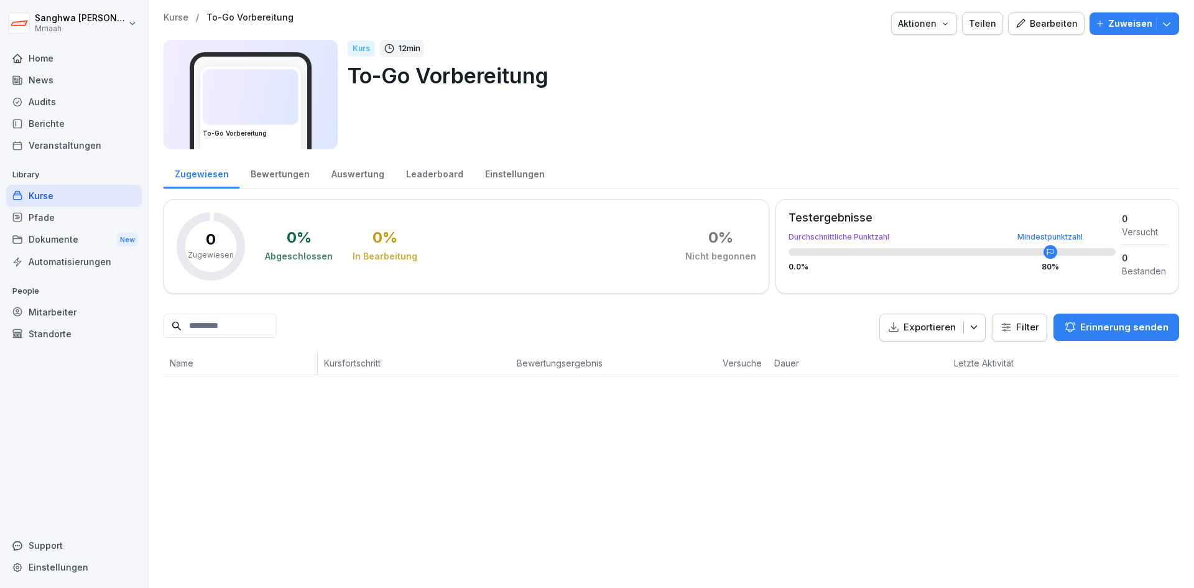
click at [1048, 250] on circle at bounding box center [1050, 252] width 14 height 14
click at [917, 100] on div "Kurs 12 min To-Go Vorbereitung" at bounding box center [758, 94] width 821 height 109
click at [65, 213] on div "Pfade" at bounding box center [74, 217] width 136 height 22
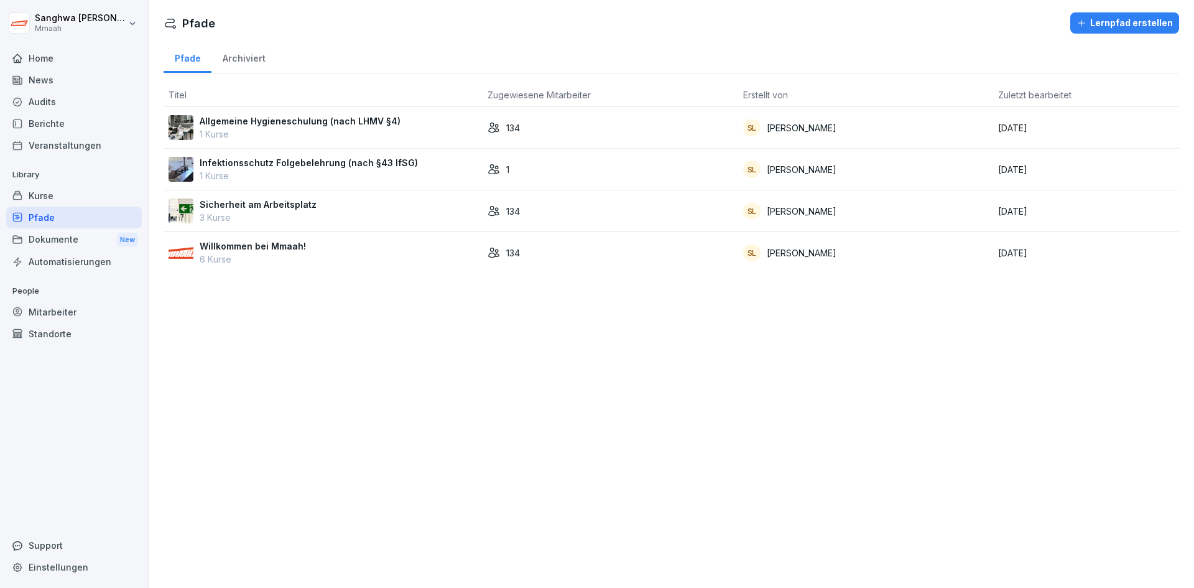
click at [539, 397] on div "Pfade Lernpfad erstellen Pfade Archiviert Titel Zugewiesene Mitarbeiter Erstell…" at bounding box center [671, 294] width 1045 height 588
click at [453, 448] on div "Pfade Lernpfad erstellen Pfade Archiviert Titel Zugewiesene Mitarbeiter Erstell…" at bounding box center [671, 294] width 1045 height 588
click at [99, 198] on div "Kurse" at bounding box center [74, 196] width 136 height 22
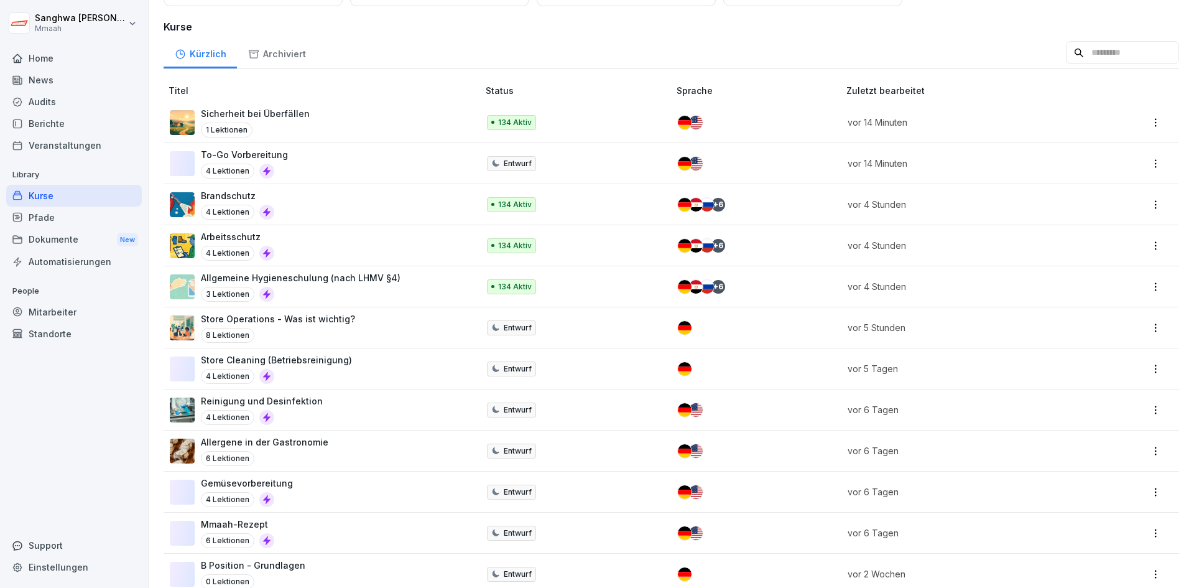
scroll to position [311, 0]
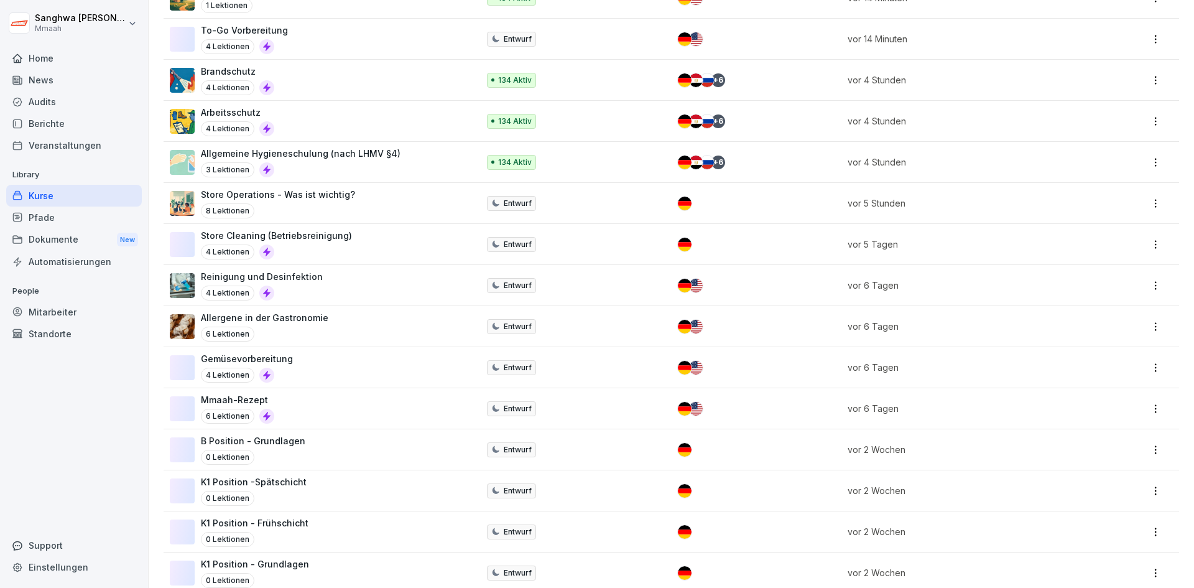
click at [285, 406] on div "Mmaah-Rezept 6 Lektionen" at bounding box center [318, 408] width 296 height 30
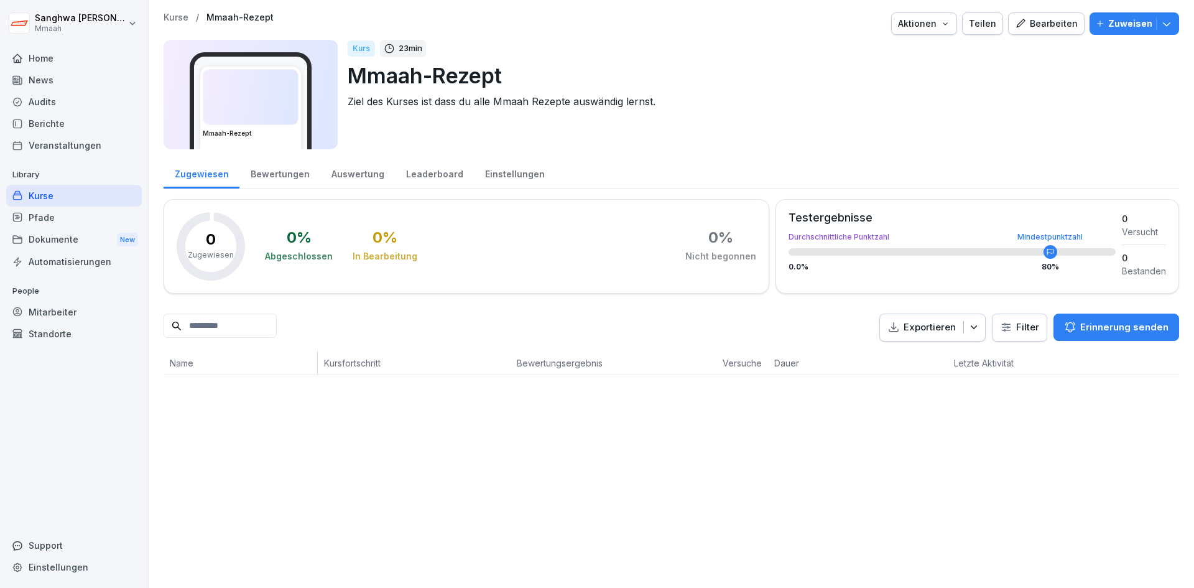
drag, startPoint x: 0, startPoint y: 0, endPoint x: 289, endPoint y: 73, distance: 297.7
click at [289, 73] on img at bounding box center [250, 97] width 95 height 55
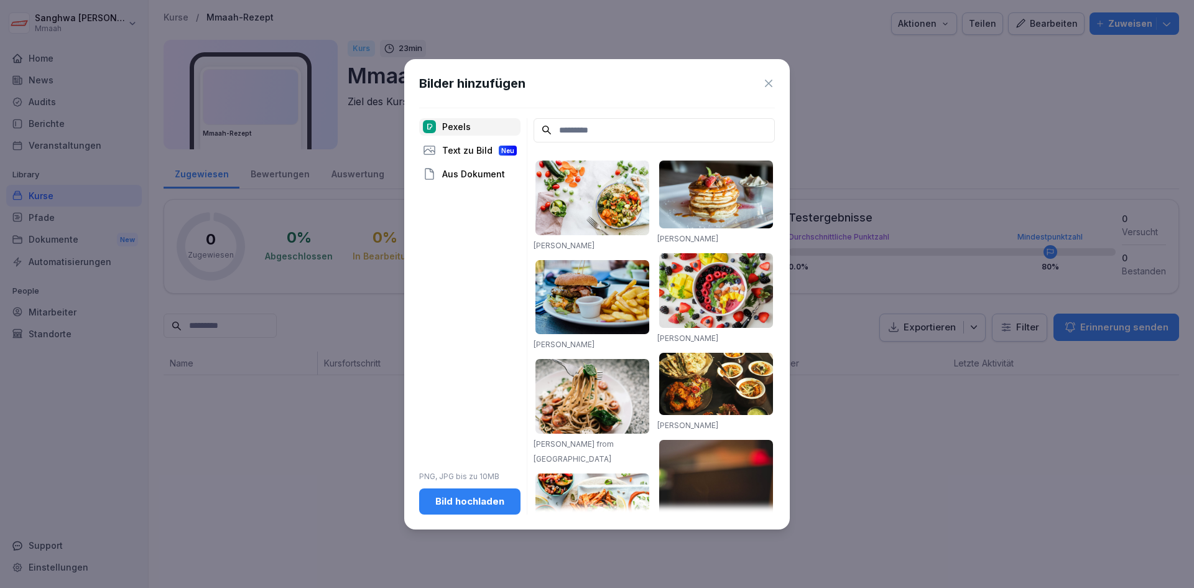
click at [579, 134] on input at bounding box center [654, 130] width 241 height 24
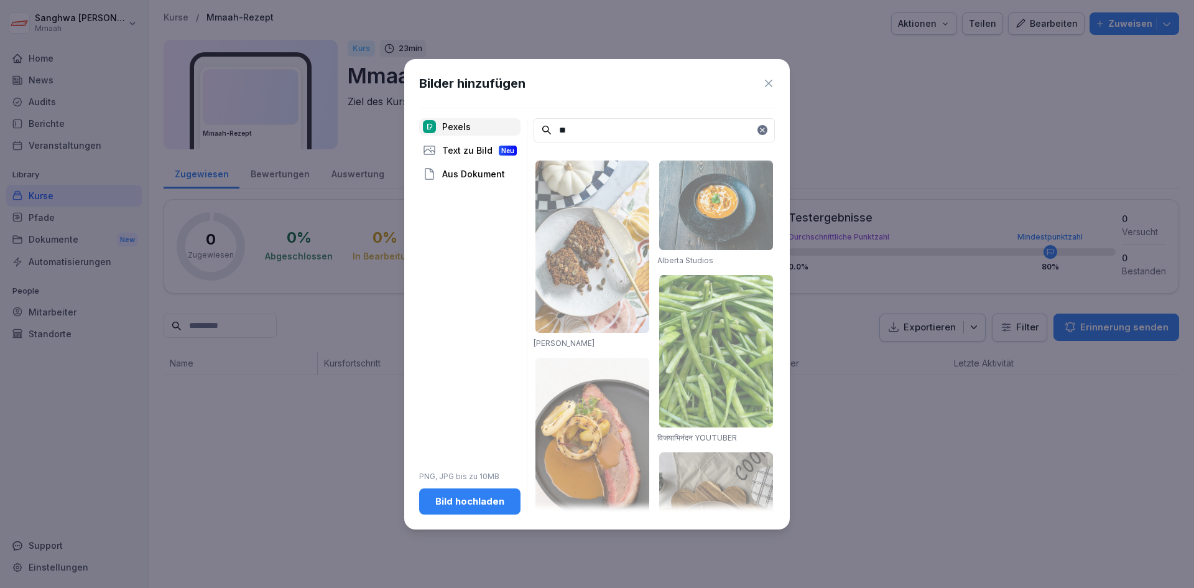
type input "*"
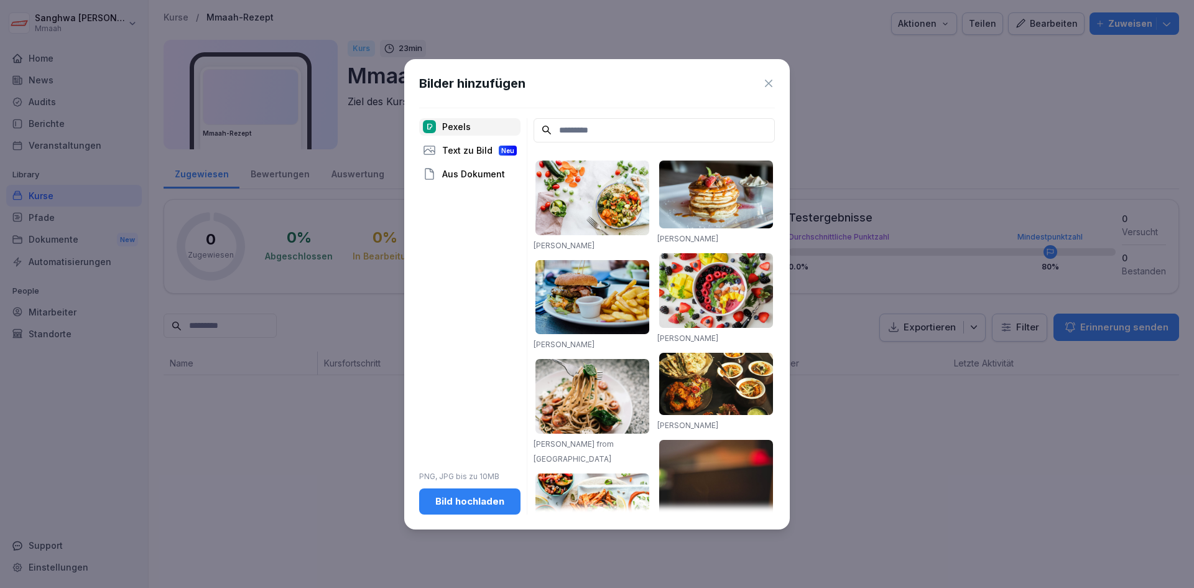
click at [502, 507] on div "Bild hochladen" at bounding box center [469, 501] width 81 height 14
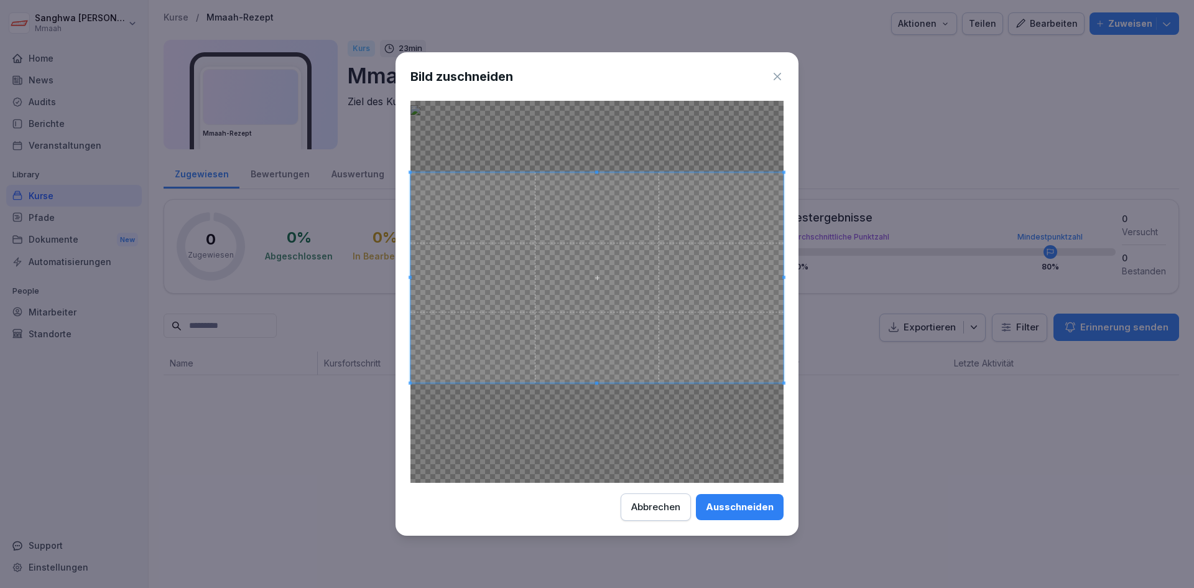
click at [661, 326] on span at bounding box center [596, 278] width 373 height 210
click at [592, 426] on div at bounding box center [596, 292] width 373 height 382
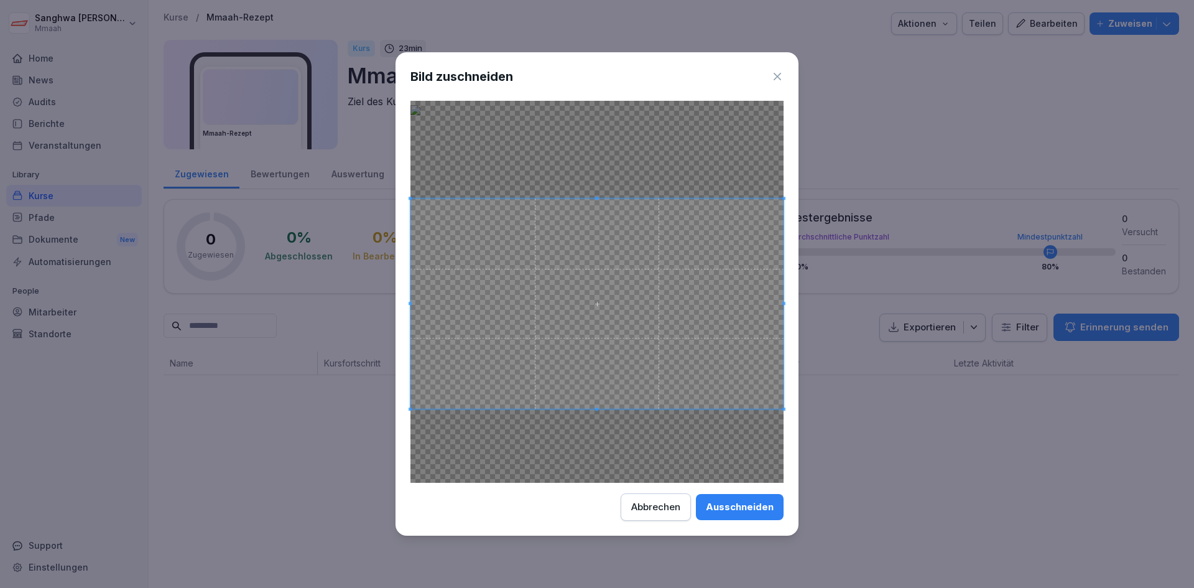
click at [598, 354] on span at bounding box center [596, 304] width 373 height 210
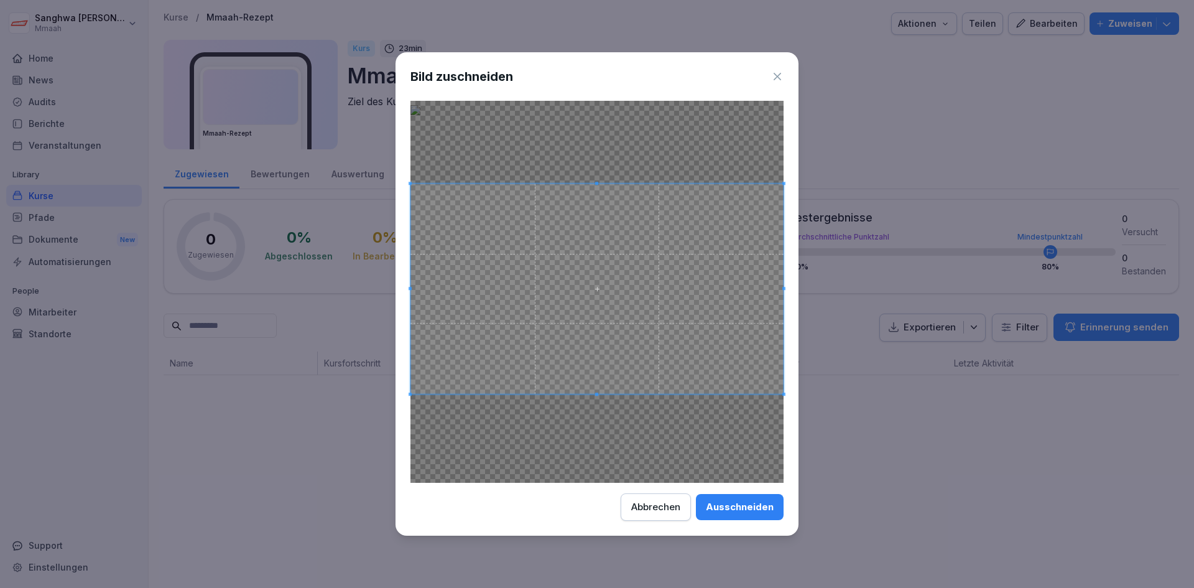
click at [698, 226] on span at bounding box center [596, 289] width 373 height 210
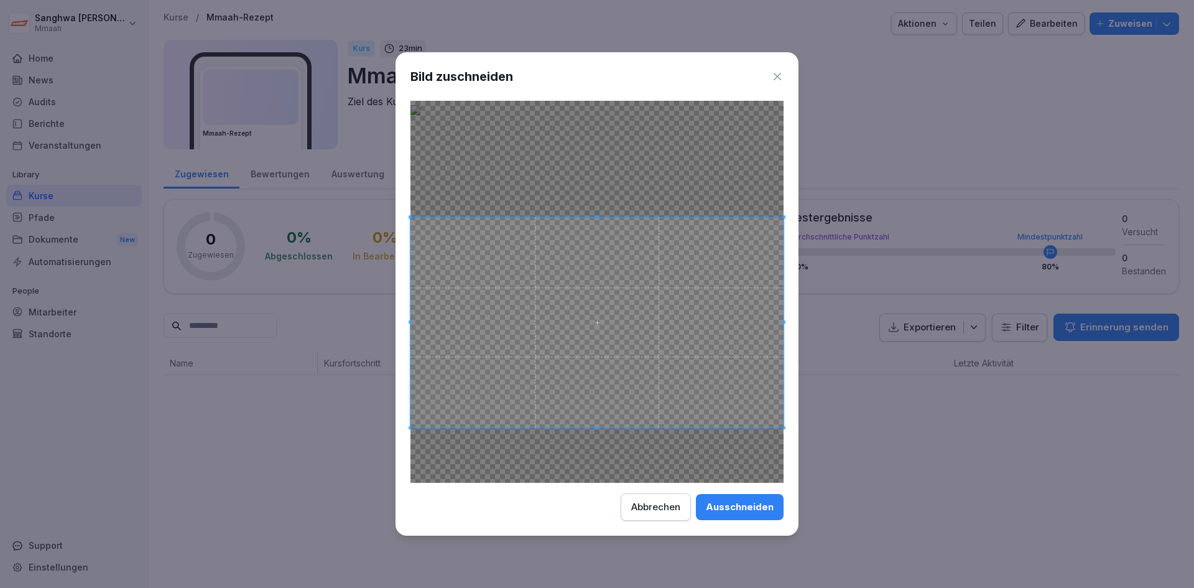
click at [666, 351] on span at bounding box center [596, 323] width 373 height 210
click at [778, 76] on icon at bounding box center [777, 76] width 7 height 7
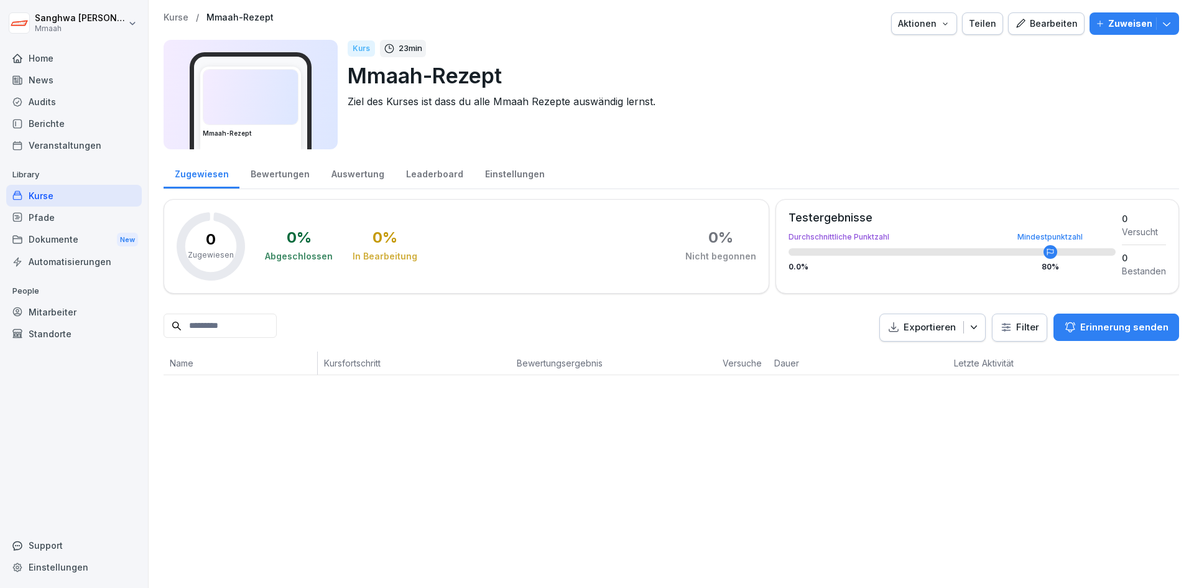
click at [267, 91] on img at bounding box center [250, 97] width 95 height 55
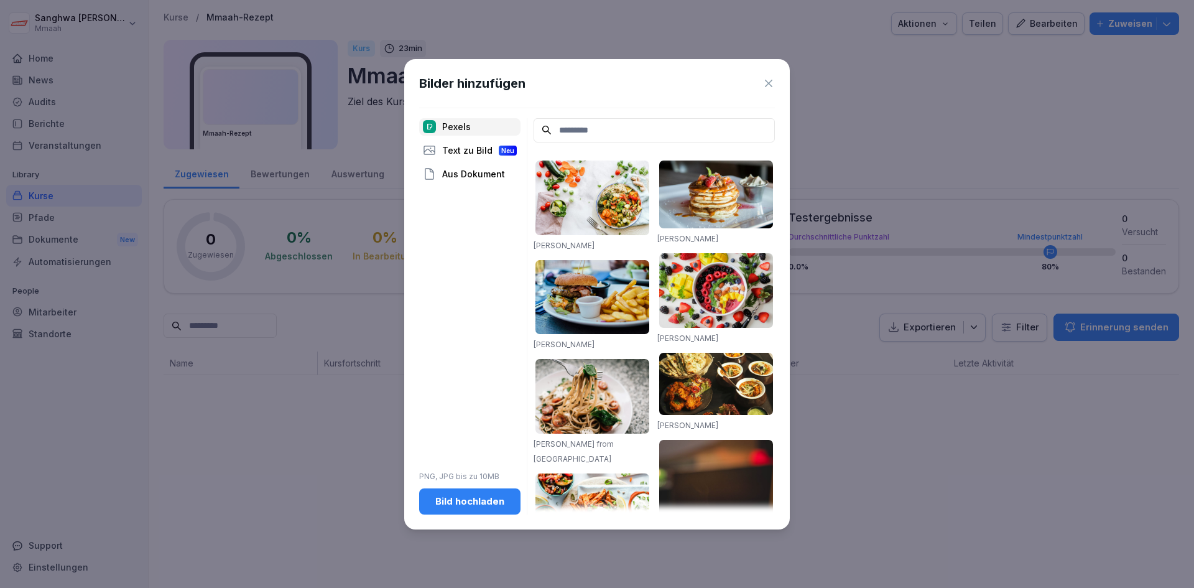
click at [461, 501] on div "Bild hochladen" at bounding box center [469, 501] width 81 height 14
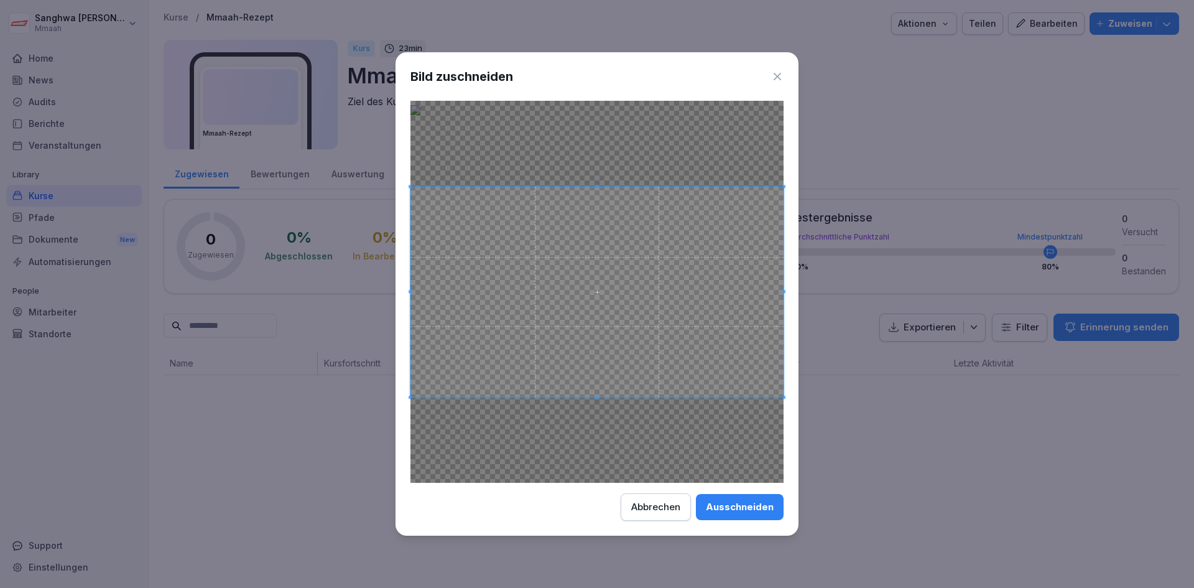
click at [736, 511] on div "Ausschneiden" at bounding box center [740, 507] width 68 height 14
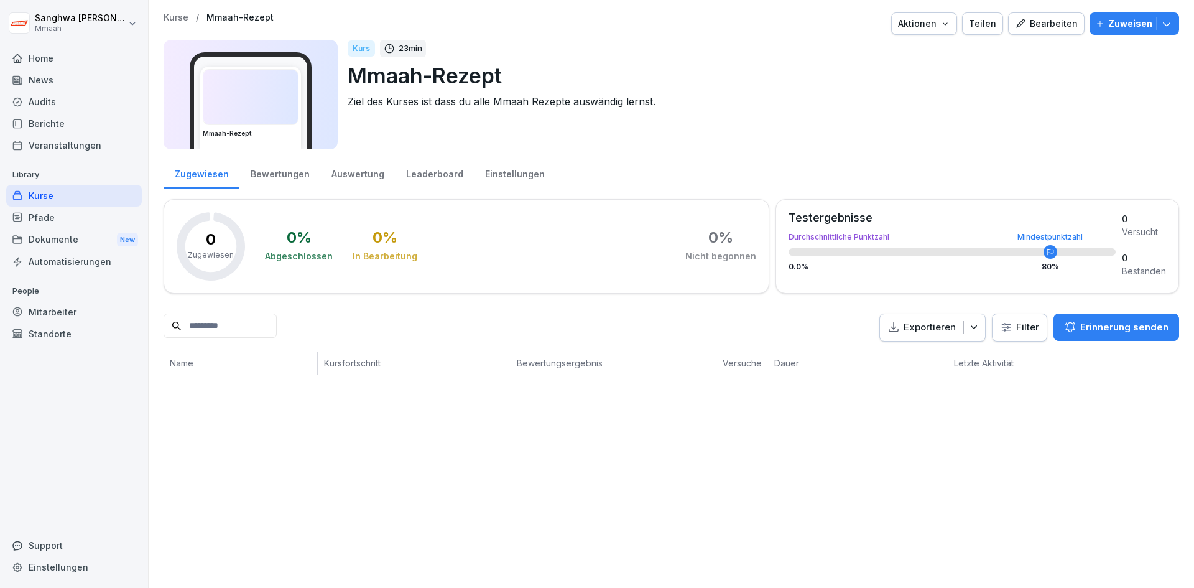
click at [391, 470] on div "Kurse / Mmaah-Rezept Aktionen Teilen Bearbeiten Zuweisen Mmaah-Rezept Kurs 23 m…" at bounding box center [671, 294] width 1045 height 588
click at [402, 102] on p "Ziel des Kurses ist dass du alle Mmaah Rezepte auswändig lernst." at bounding box center [758, 101] width 821 height 15
click at [651, 104] on p "Ziel des Kurses ist dass du alle Mmaah Rezepte auswändig lernst." at bounding box center [758, 101] width 821 height 15
click at [178, 12] on div "Kurse / Mmaah-Rezept Aktionen Teilen Bearbeiten Zuweisen Mmaah-Rezept Kurs 23 m…" at bounding box center [671, 193] width 1045 height 387
click at [180, 16] on p "Kurse" at bounding box center [176, 17] width 25 height 11
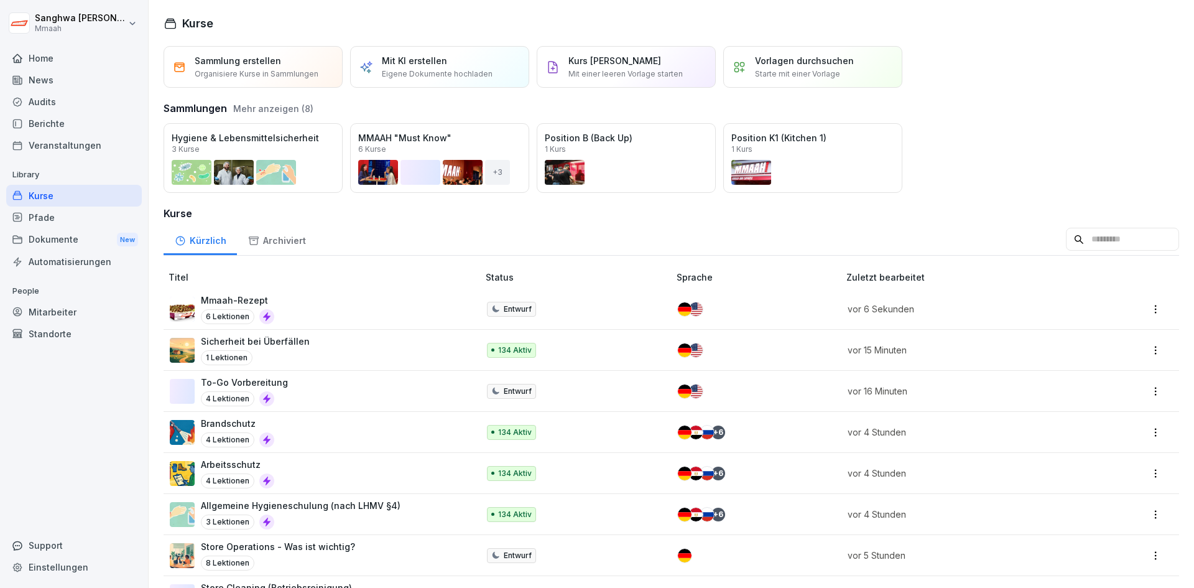
click at [315, 395] on div "To-Go Vorbereitung 4 Lektionen" at bounding box center [318, 391] width 296 height 30
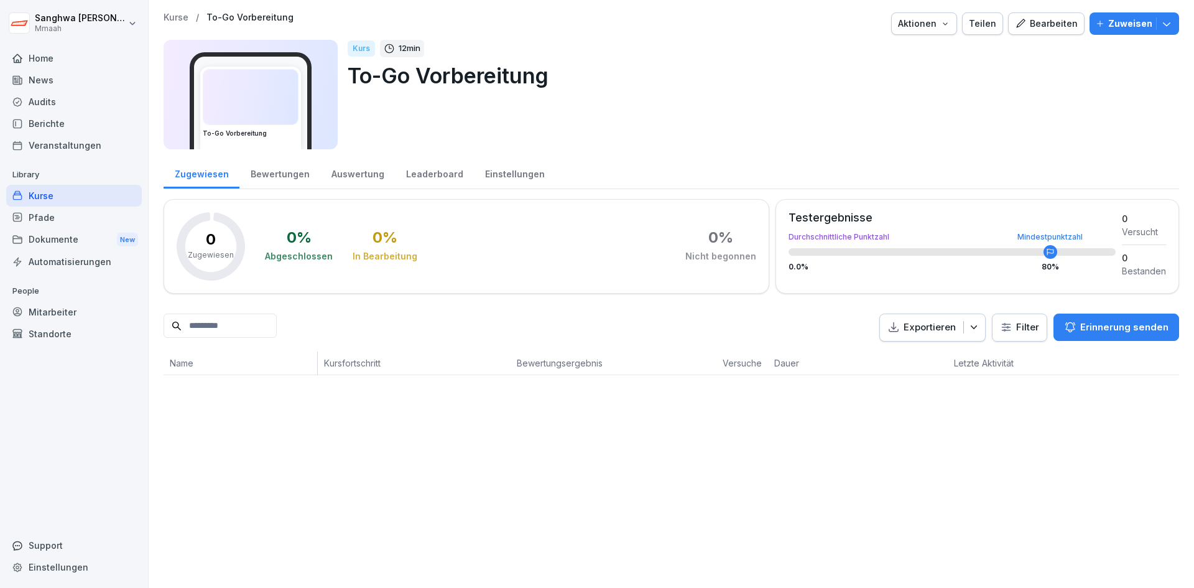
click at [282, 86] on img at bounding box center [250, 97] width 95 height 55
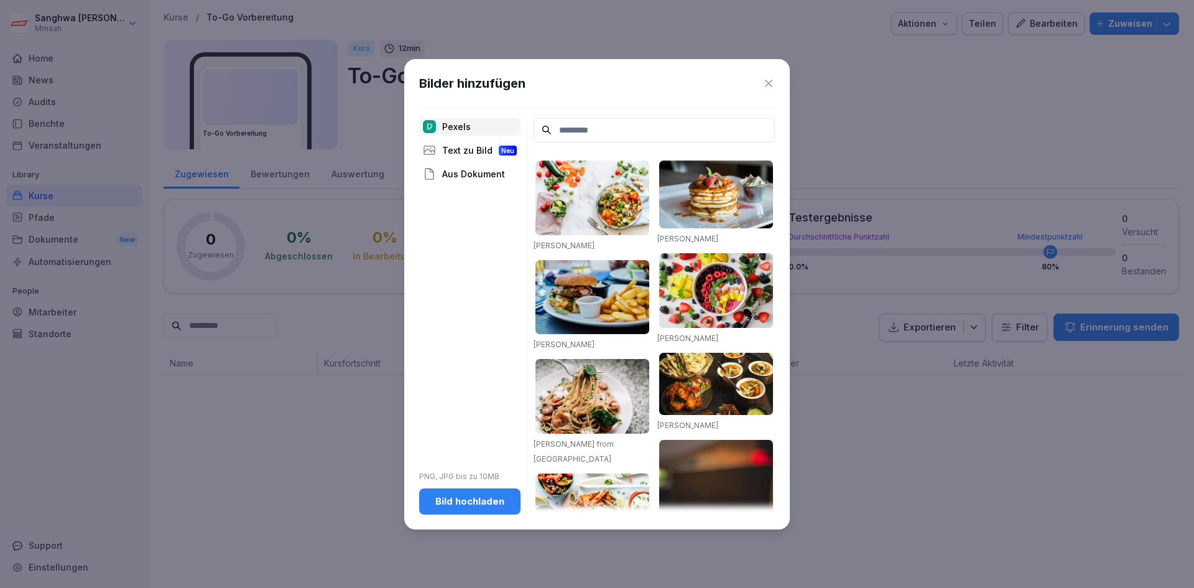
click at [486, 499] on div "Bild hochladen" at bounding box center [469, 501] width 81 height 14
click at [580, 132] on input at bounding box center [654, 130] width 241 height 24
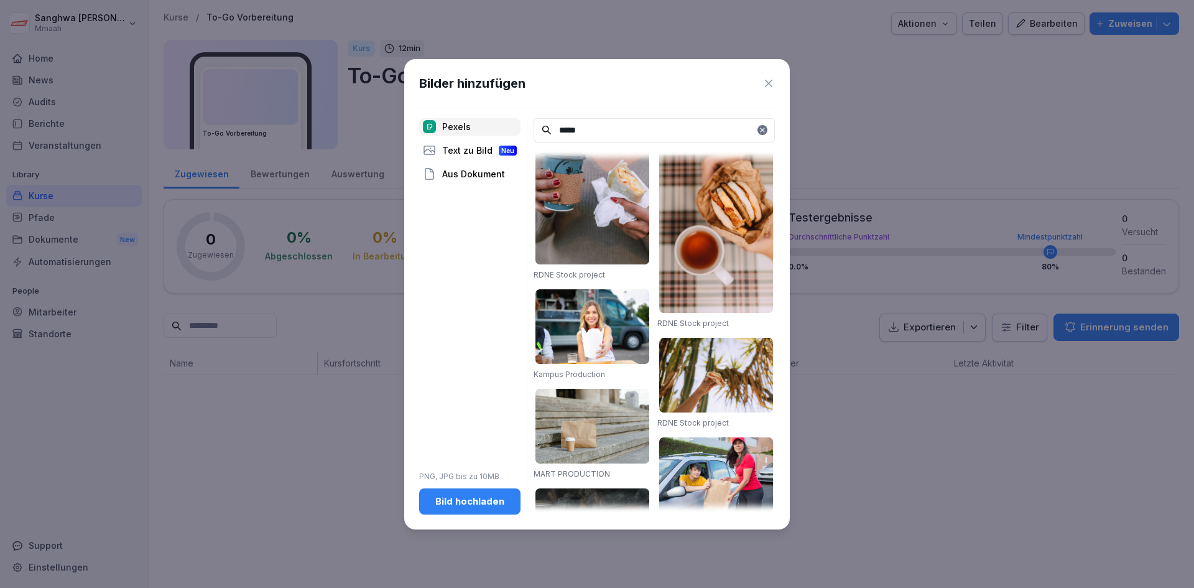
scroll to position [1612, 0]
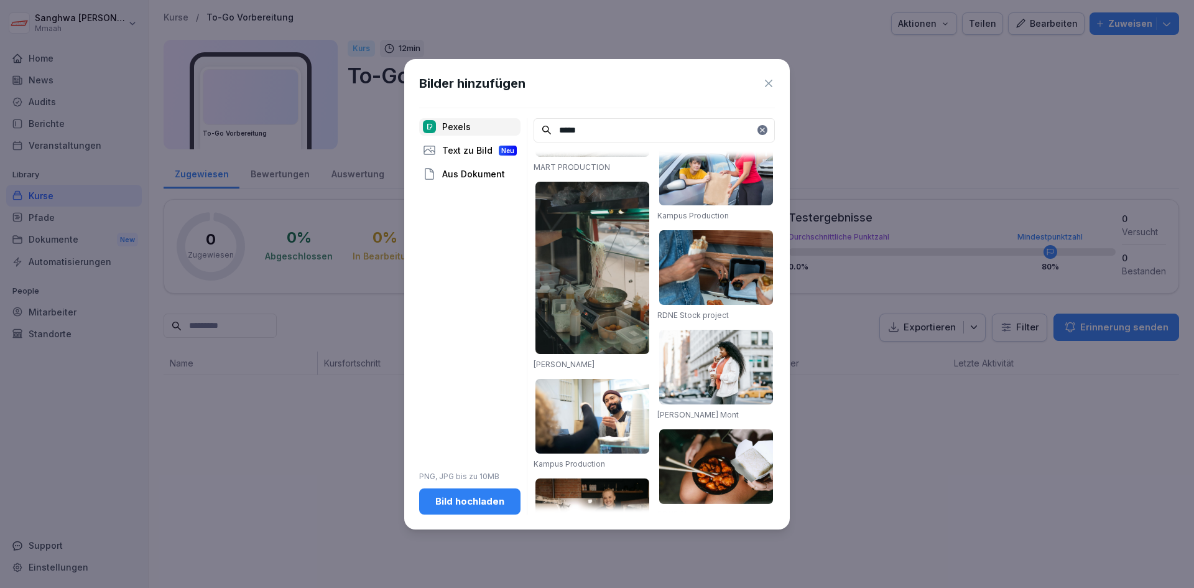
type input "*****"
click at [614, 478] on img at bounding box center [592, 515] width 114 height 75
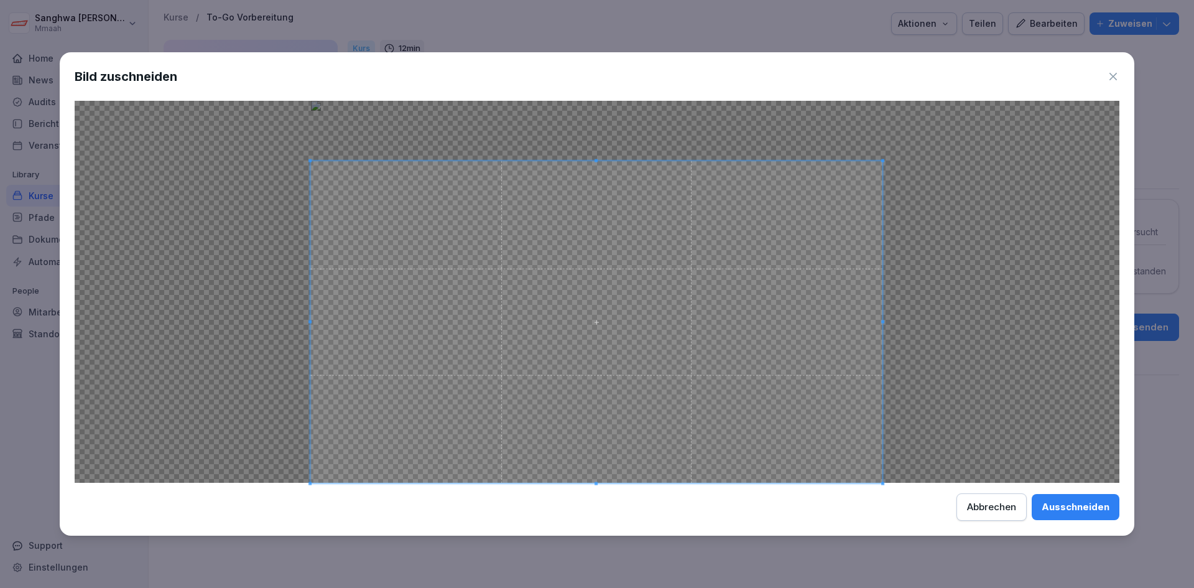
click at [616, 430] on span at bounding box center [596, 321] width 572 height 321
click at [1088, 511] on div "Ausschneiden" at bounding box center [1076, 507] width 68 height 14
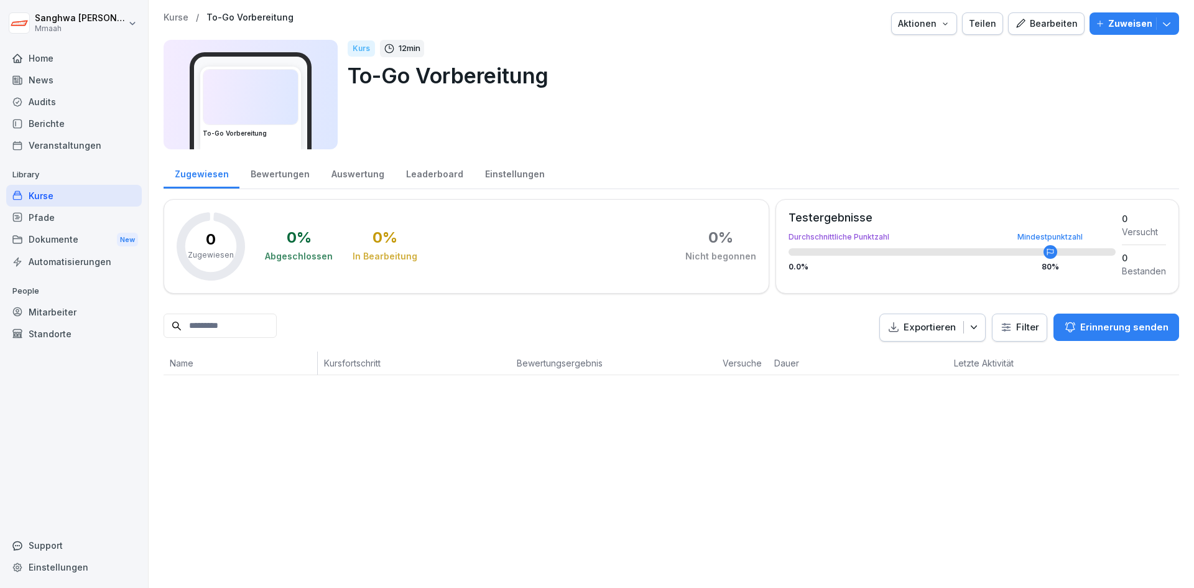
click at [180, 19] on p "Kurse" at bounding box center [176, 17] width 25 height 11
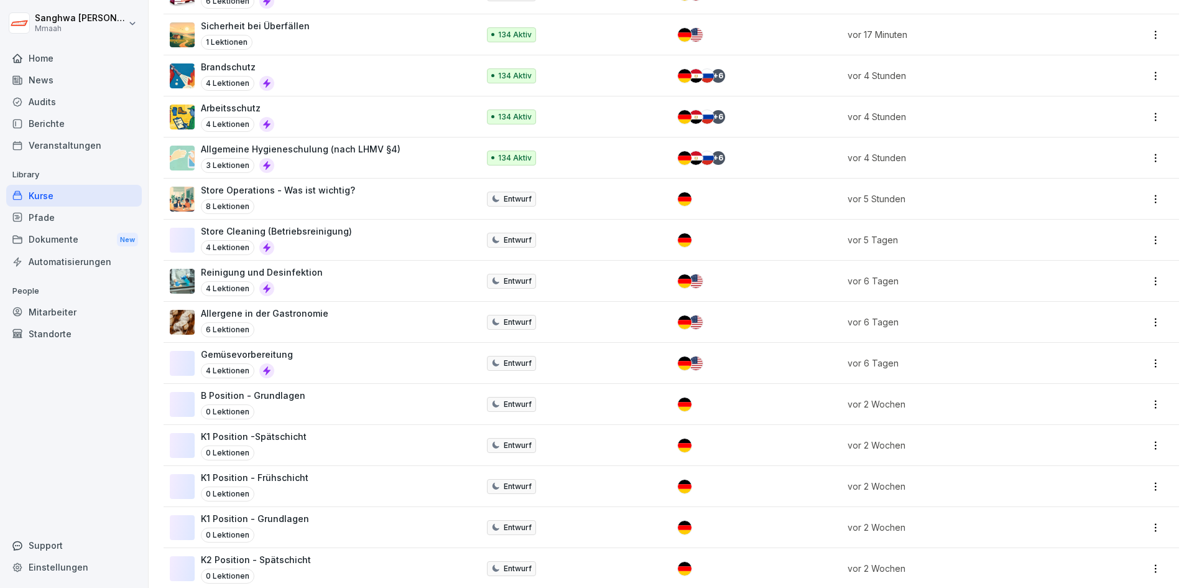
scroll to position [187, 0]
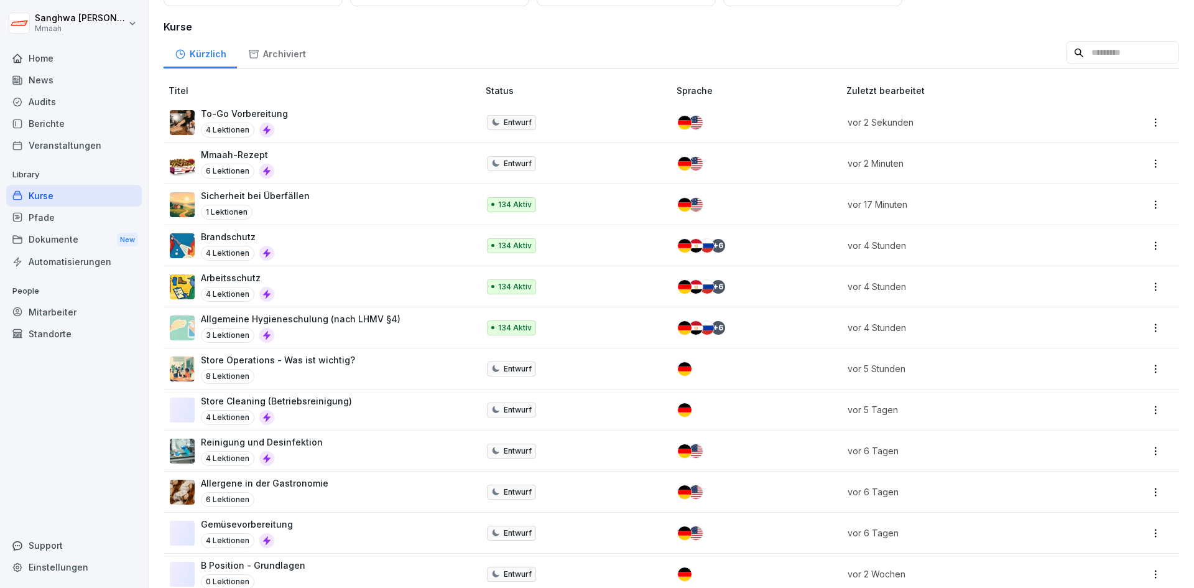
click at [313, 122] on div "To-Go Vorbereitung 4 Lektionen" at bounding box center [318, 122] width 296 height 30
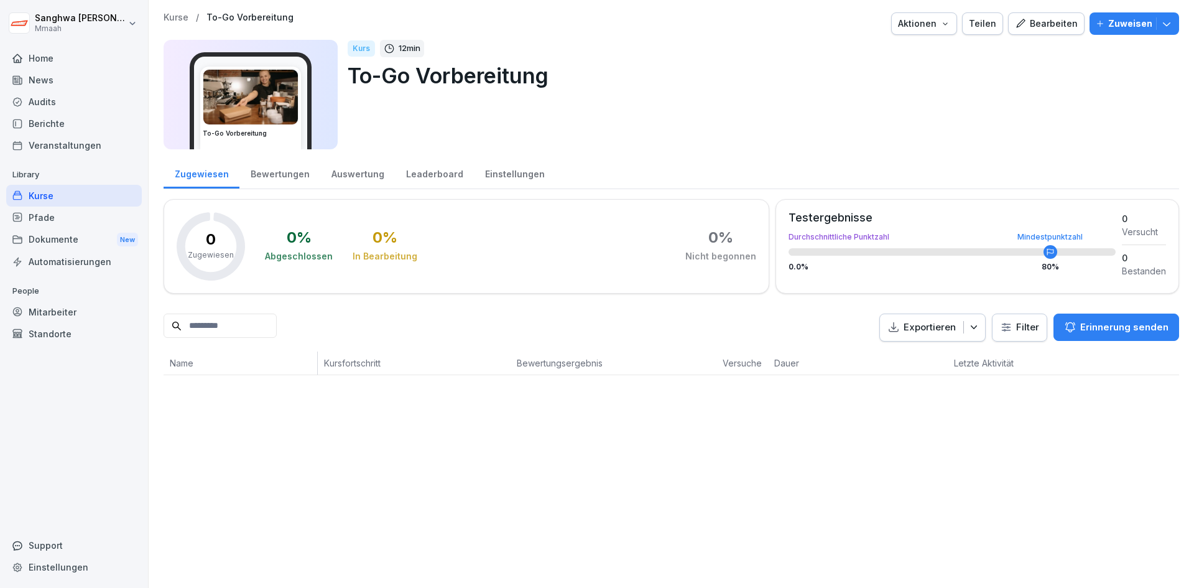
click at [1027, 17] on div "Bearbeiten" at bounding box center [1046, 24] width 63 height 14
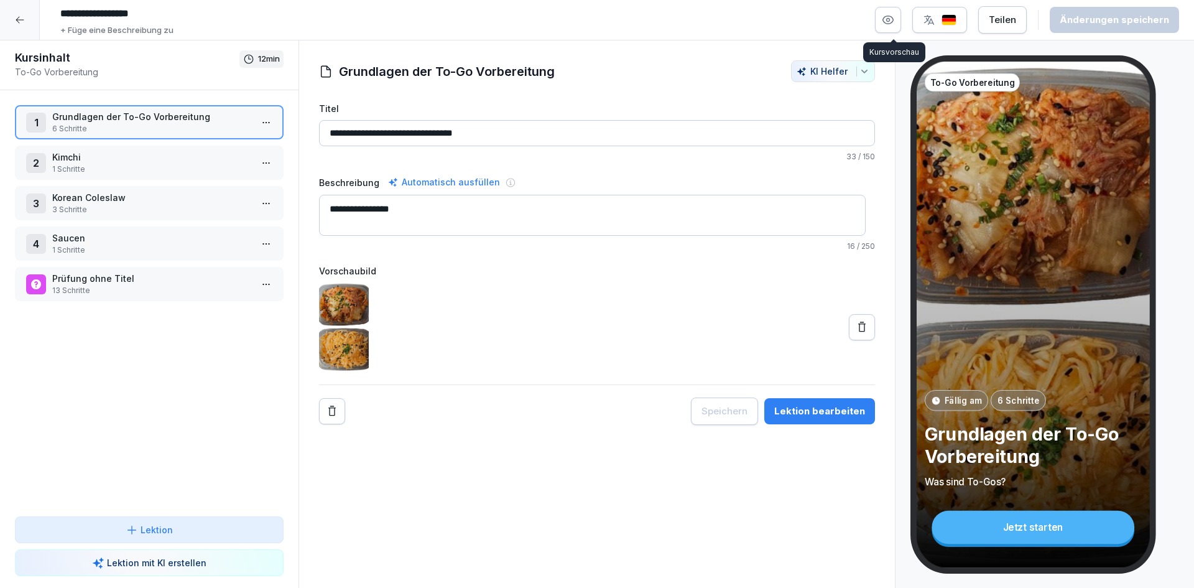
click at [892, 22] on icon "button" at bounding box center [888, 20] width 12 height 12
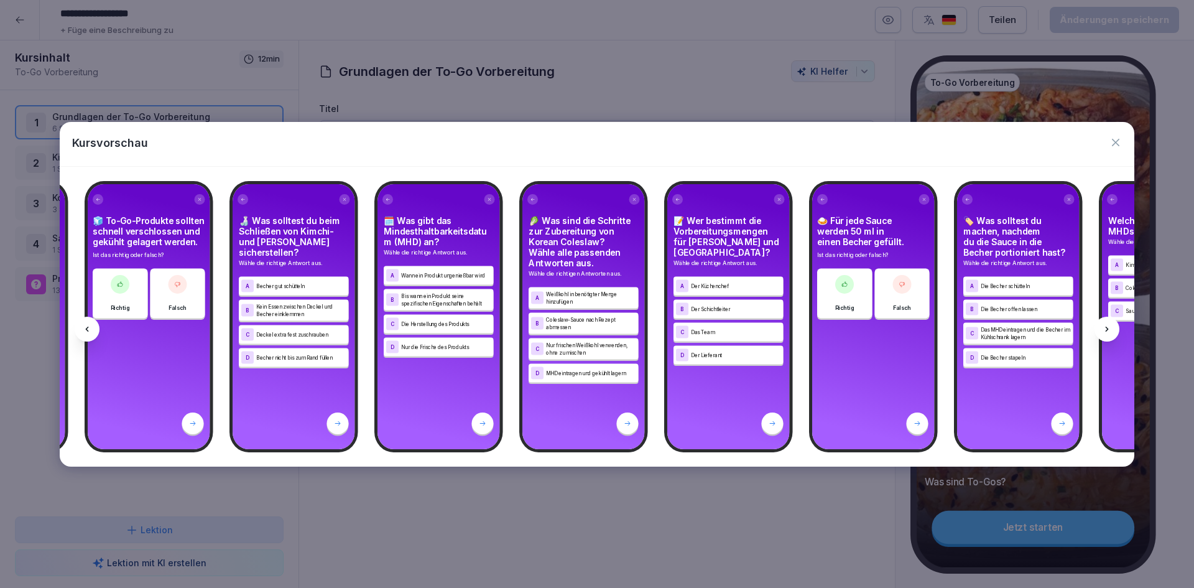
scroll to position [0, 3714]
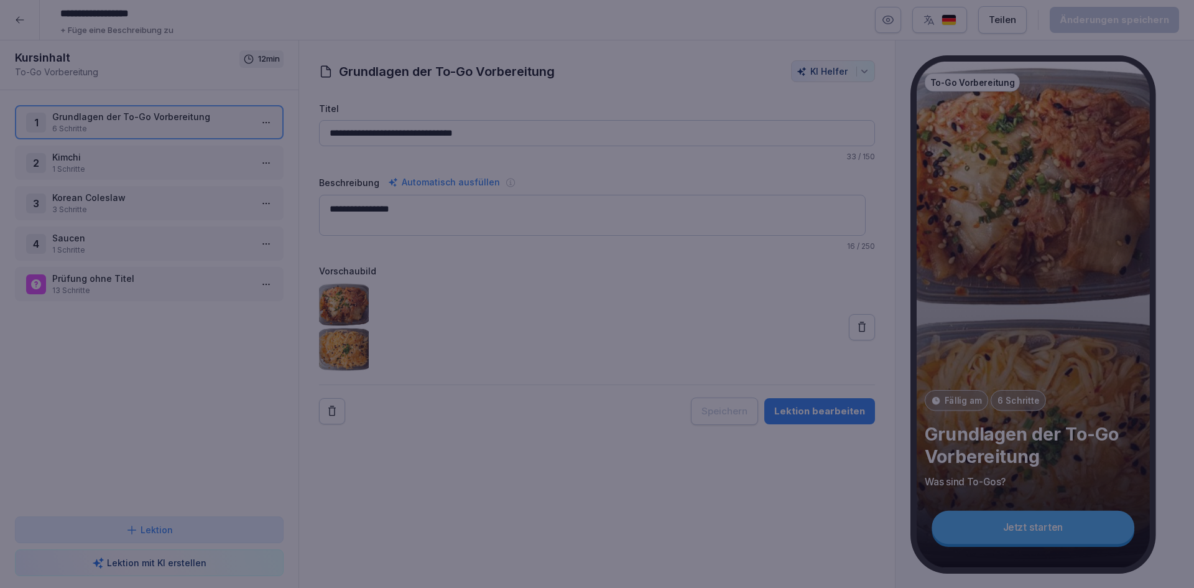
click at [798, 523] on div at bounding box center [597, 294] width 1194 height 588
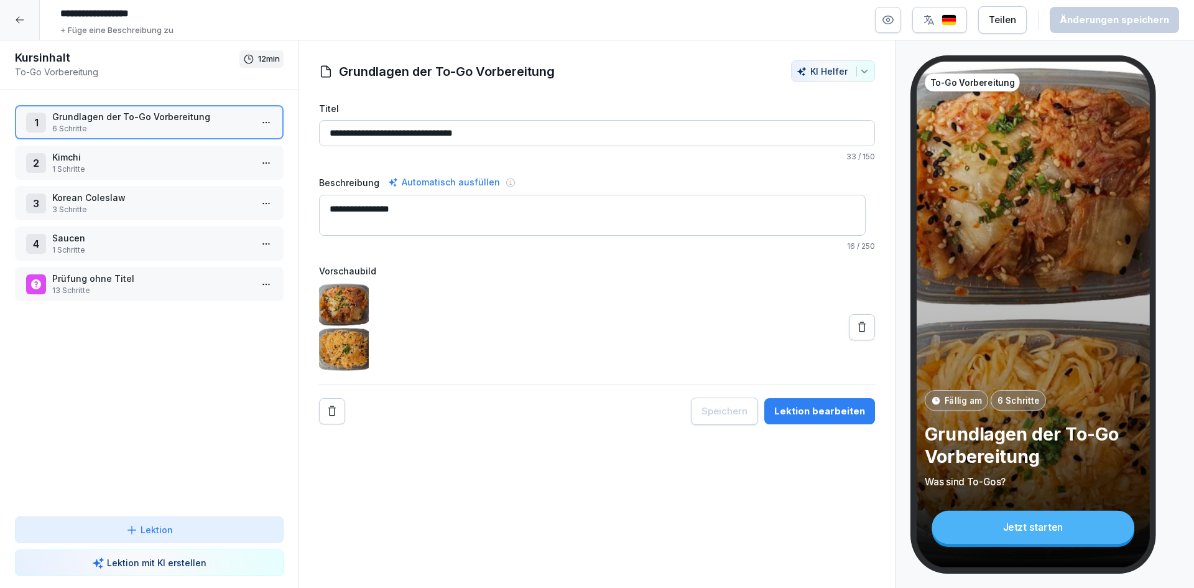
click at [15, 21] on icon at bounding box center [20, 20] width 10 height 10
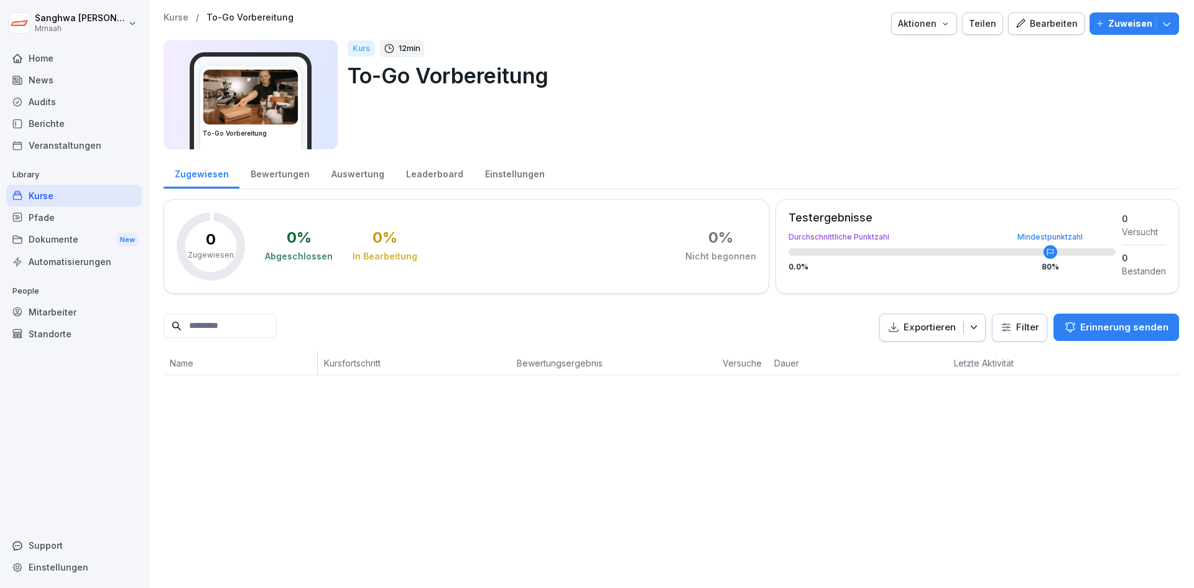
click at [181, 19] on p "Kurse" at bounding box center [176, 17] width 25 height 11
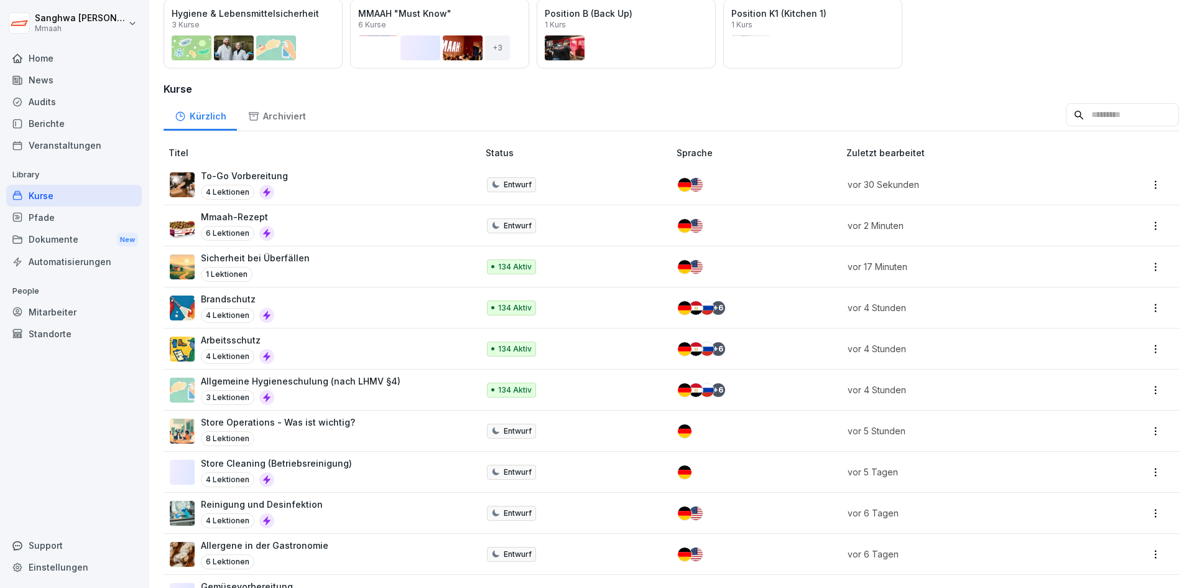
scroll to position [373, 0]
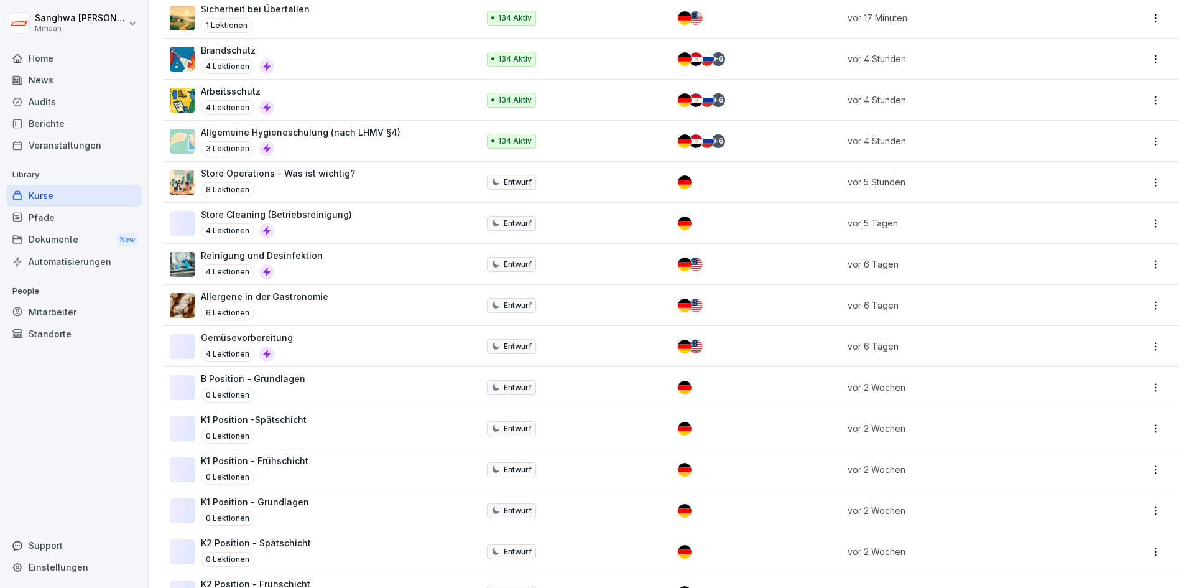
click at [344, 349] on div "Gemüsevorbereitung 4 Lektionen" at bounding box center [318, 346] width 296 height 30
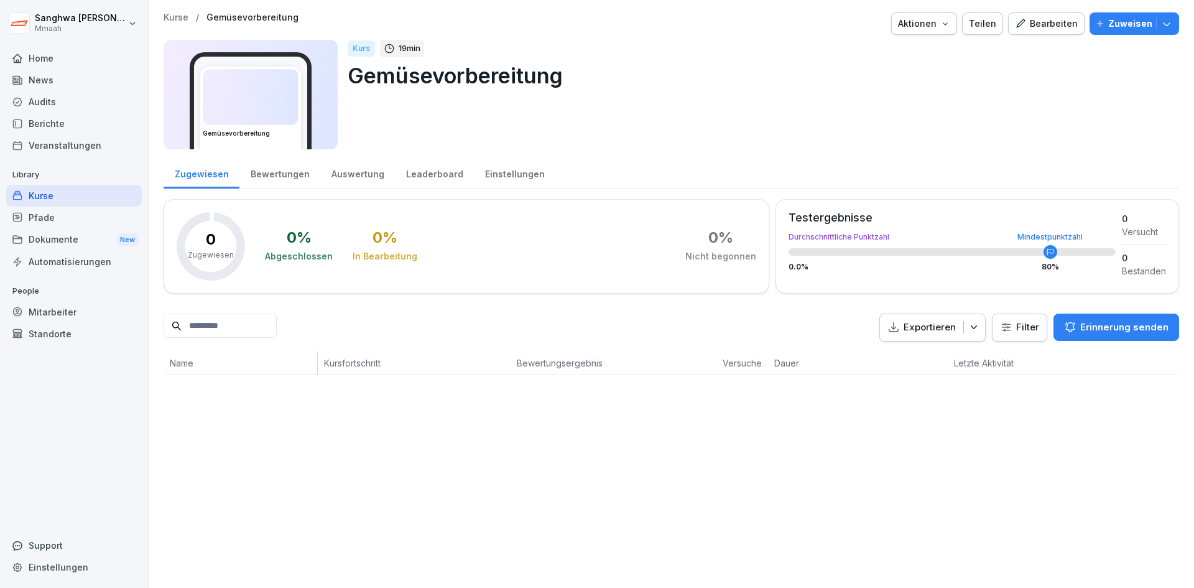
click at [242, 121] on img at bounding box center [250, 97] width 95 height 55
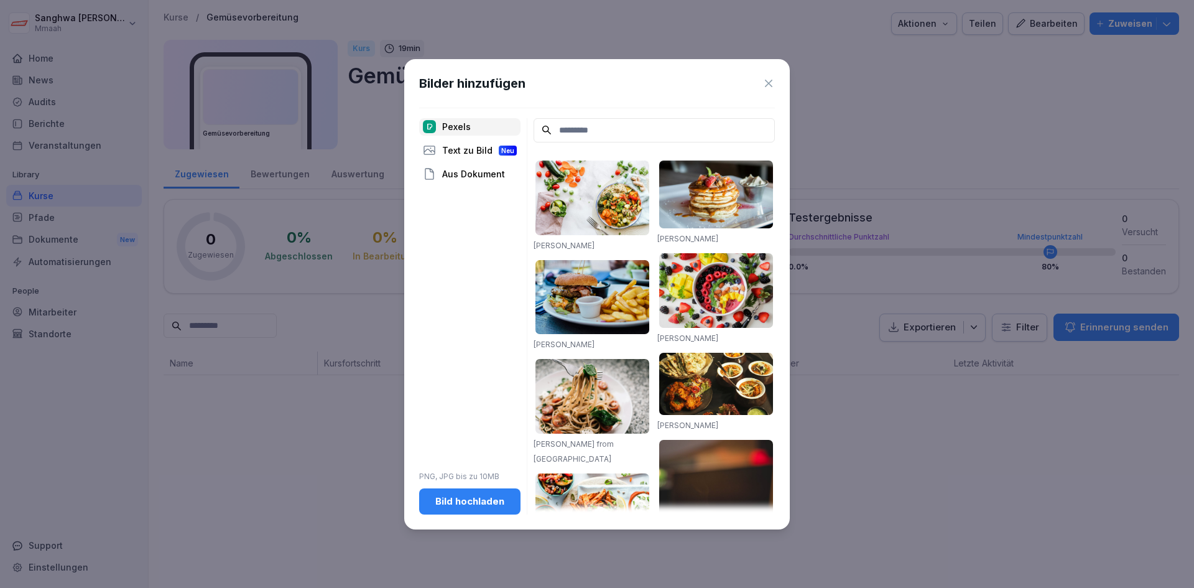
click at [562, 132] on input at bounding box center [654, 130] width 241 height 24
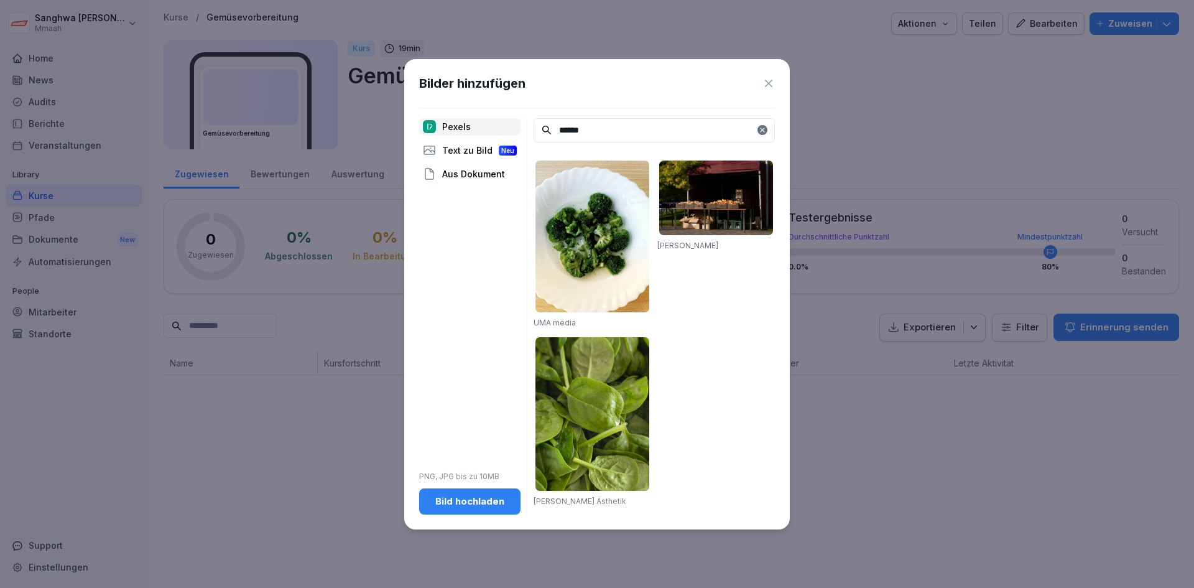
scroll to position [4, 0]
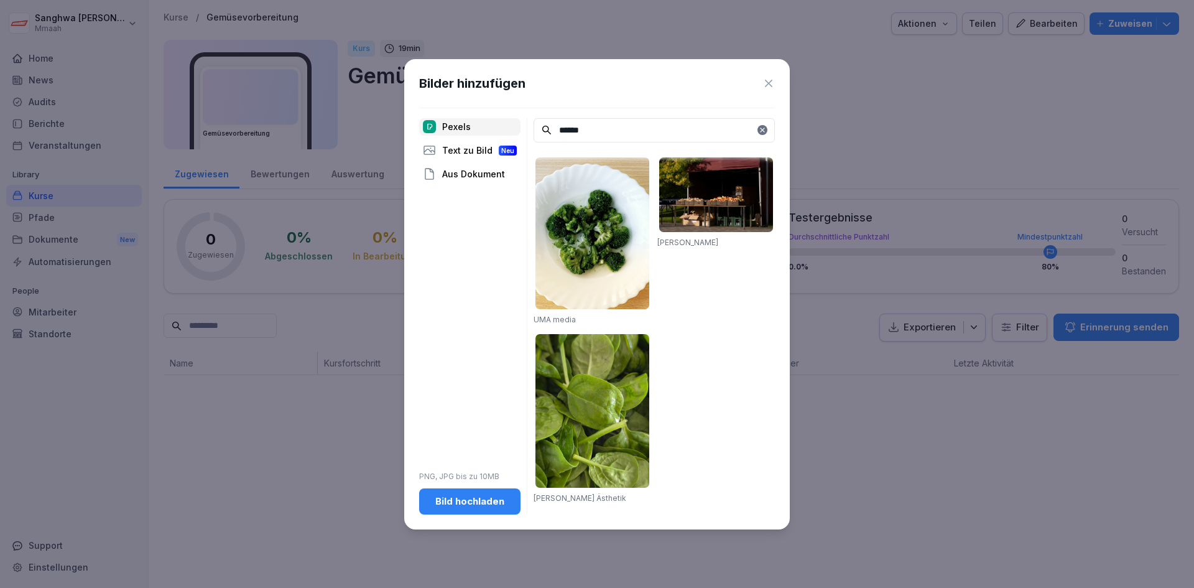
click at [581, 126] on input "******" at bounding box center [654, 130] width 241 height 24
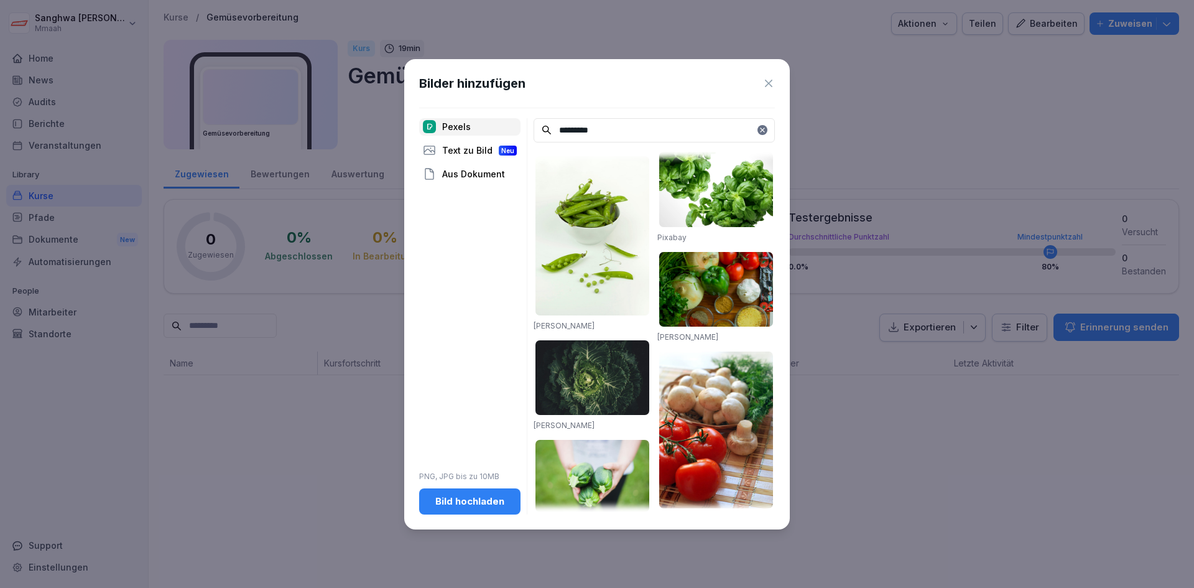
scroll to position [995, 0]
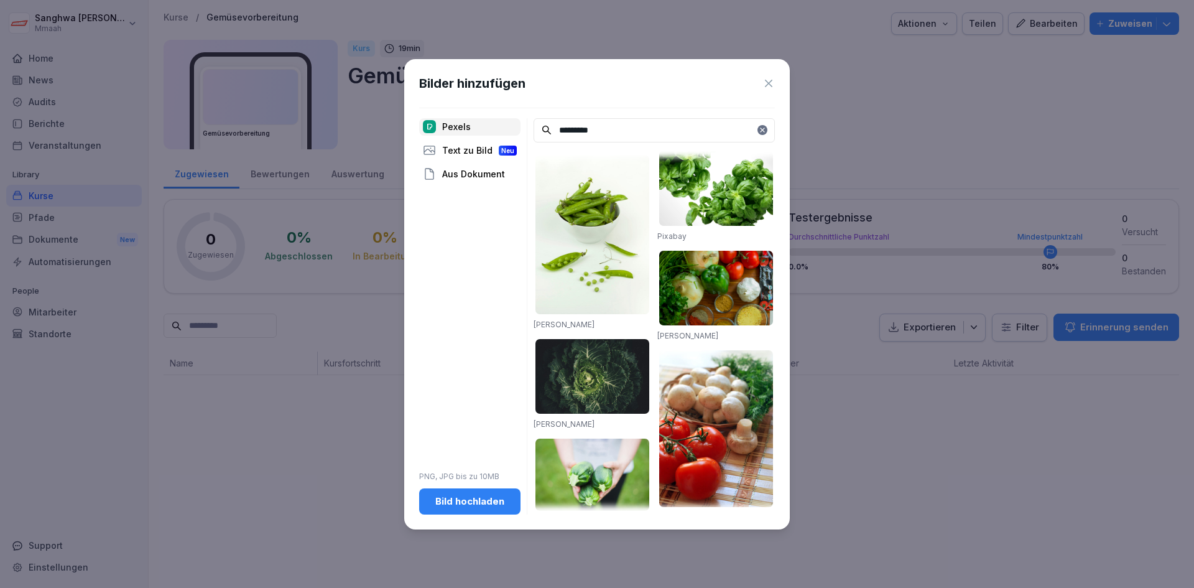
click at [579, 136] on input "*********" at bounding box center [654, 130] width 241 height 24
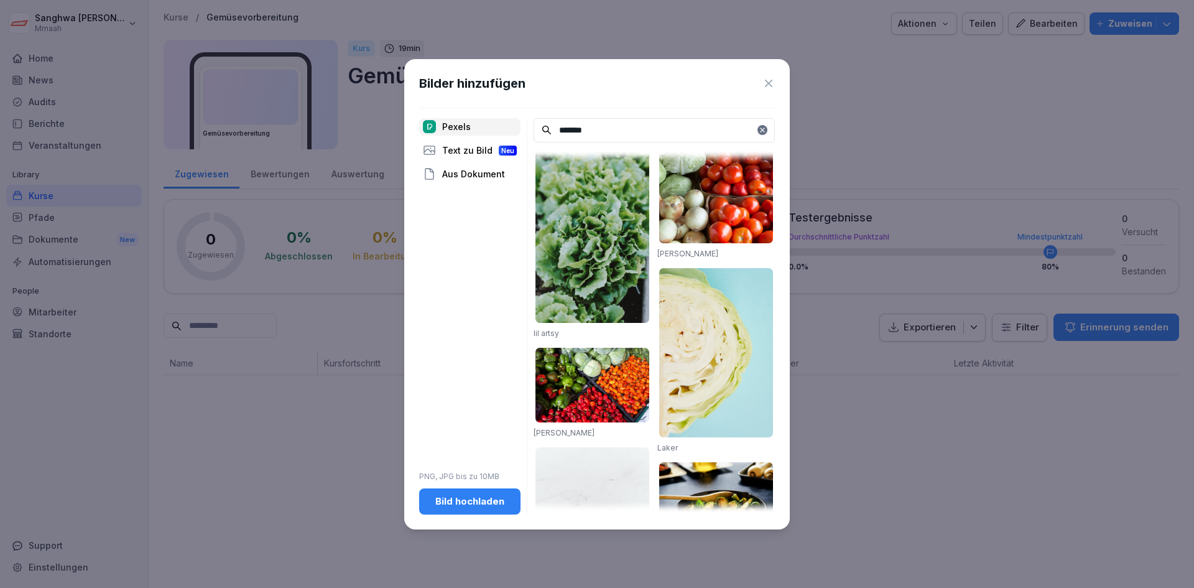
scroll to position [622, 0]
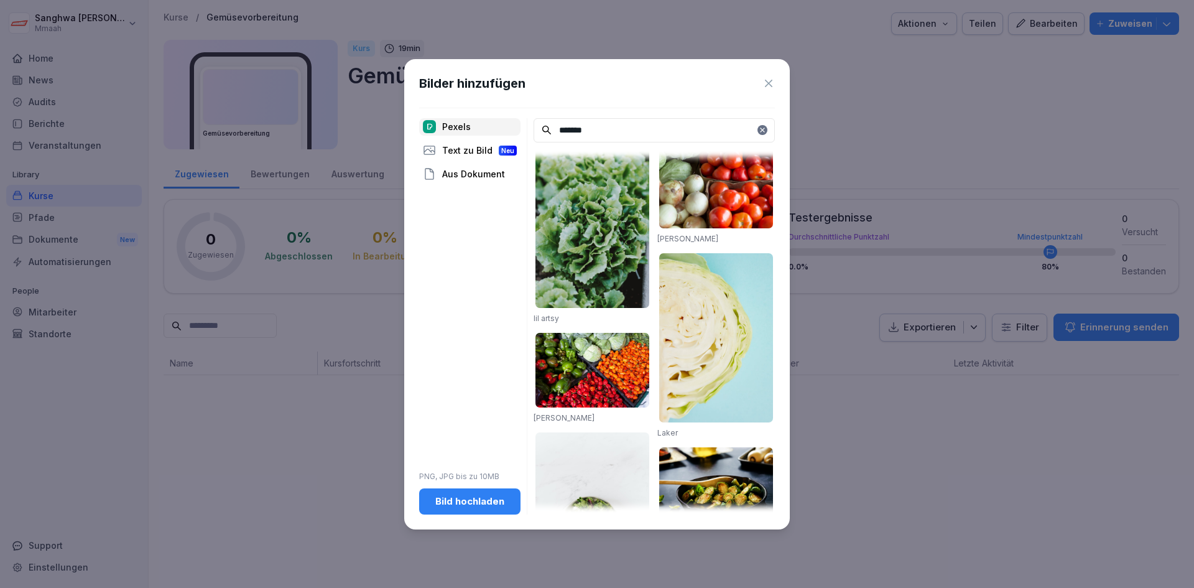
type input "*******"
click at [707, 320] on img at bounding box center [716, 337] width 114 height 169
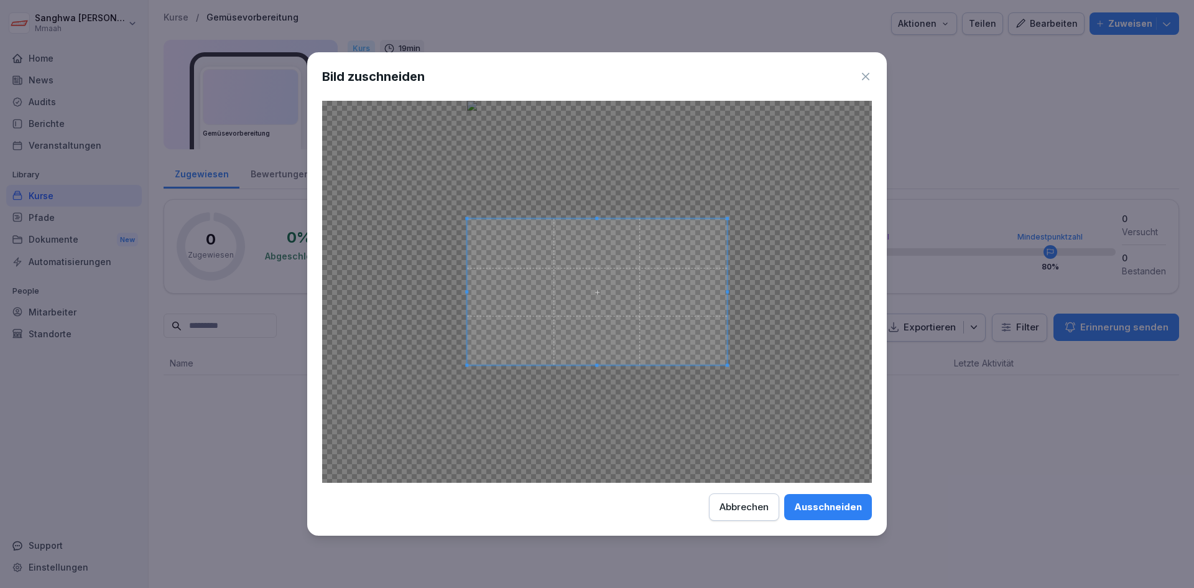
click at [737, 511] on div "Abbrechen" at bounding box center [743, 507] width 49 height 14
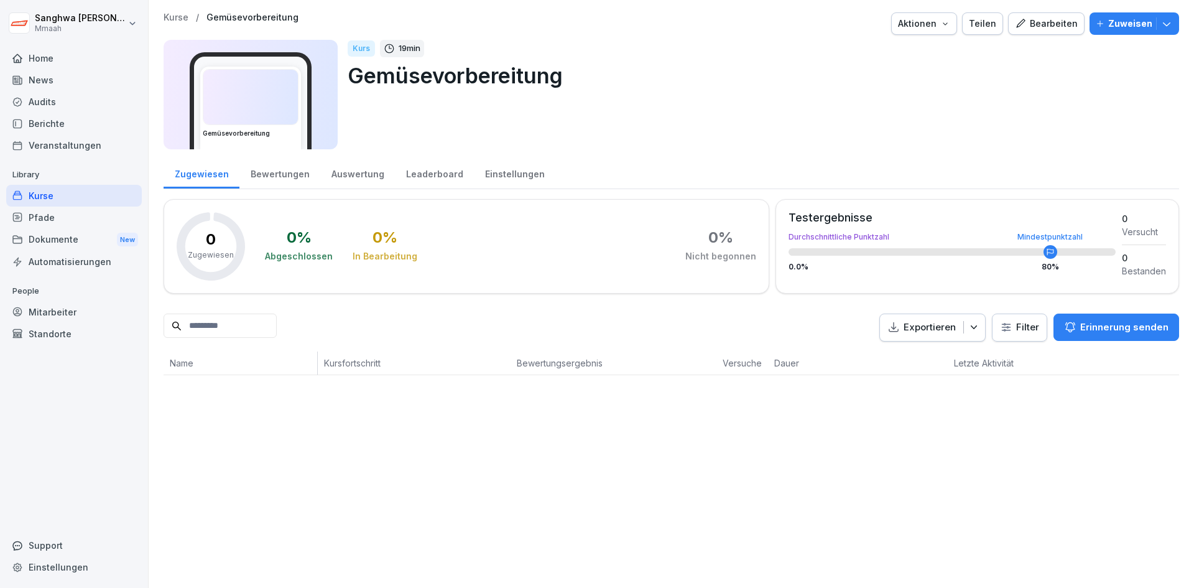
click at [257, 95] on img at bounding box center [250, 97] width 95 height 55
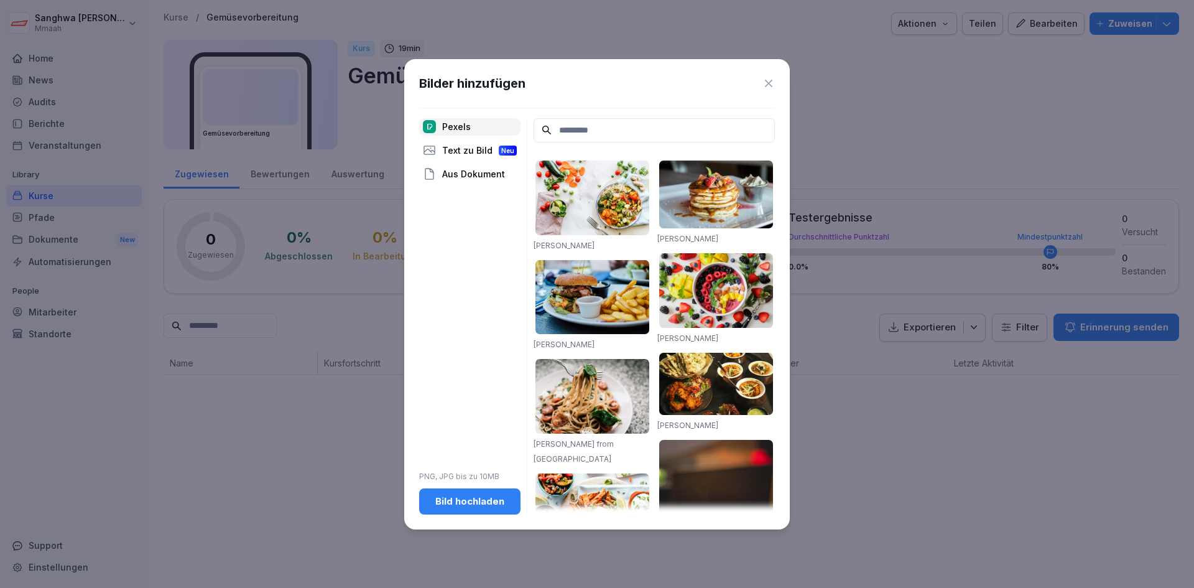
click at [568, 127] on input at bounding box center [654, 130] width 241 height 24
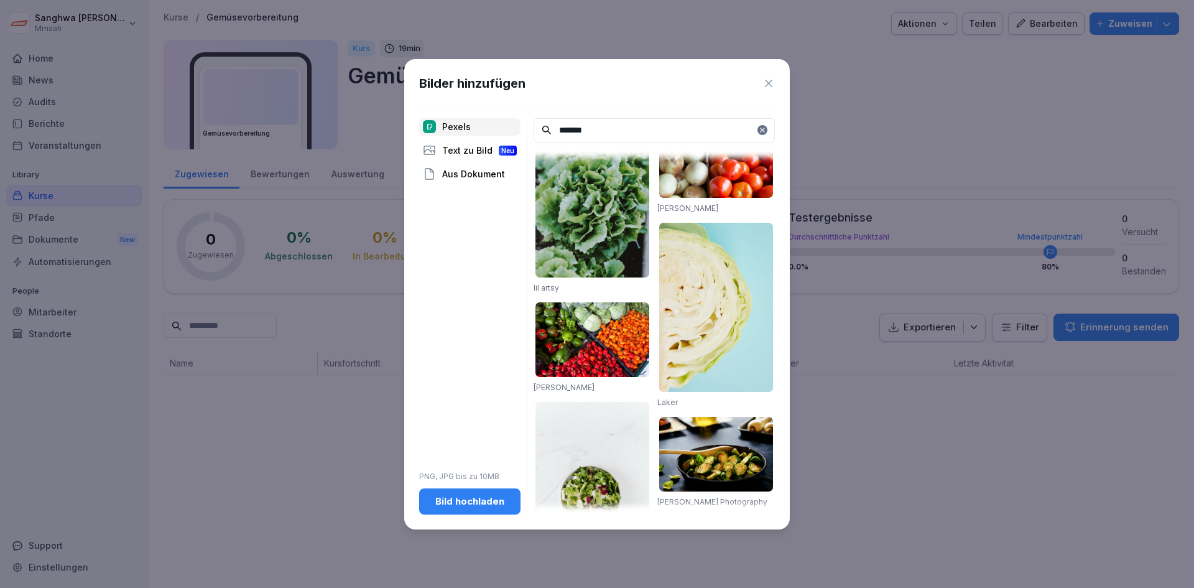
scroll to position [635, 0]
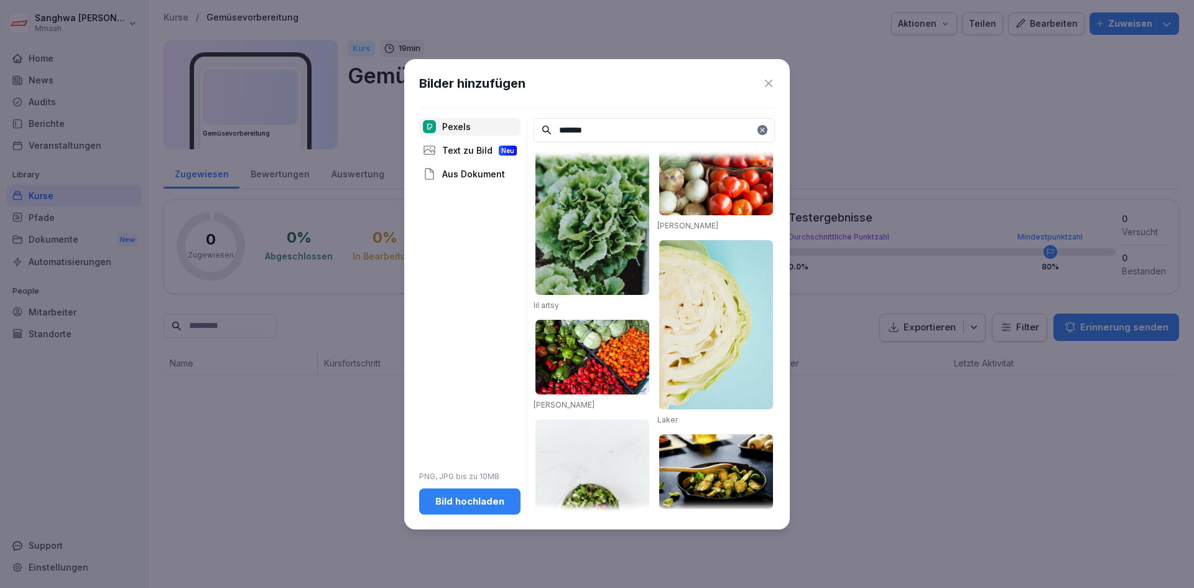
type input "*******"
click at [678, 307] on img at bounding box center [716, 324] width 114 height 169
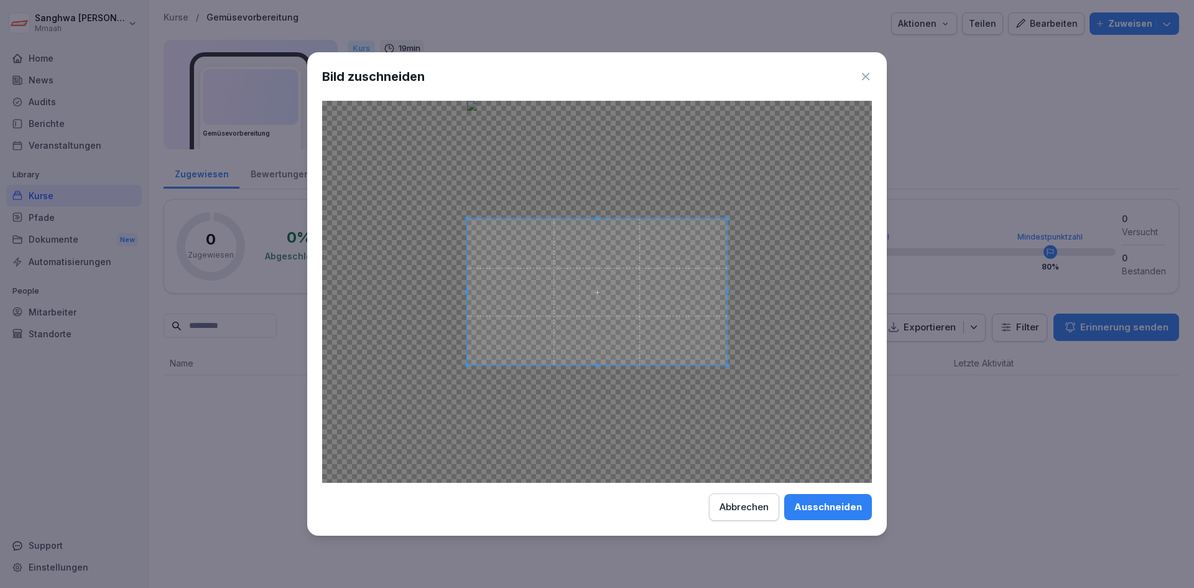
click at [848, 506] on div "Ausschneiden" at bounding box center [828, 507] width 68 height 14
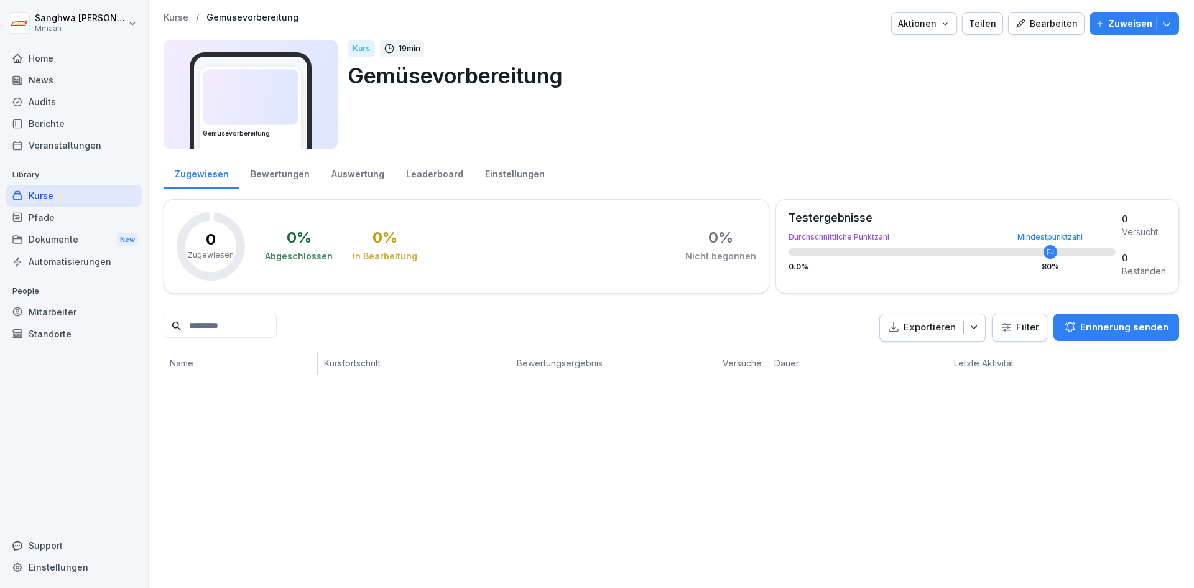
click at [844, 80] on p "Gemüsevorbereitung" at bounding box center [758, 76] width 821 height 32
click at [1053, 30] on div "Bearbeiten" at bounding box center [1046, 24] width 63 height 14
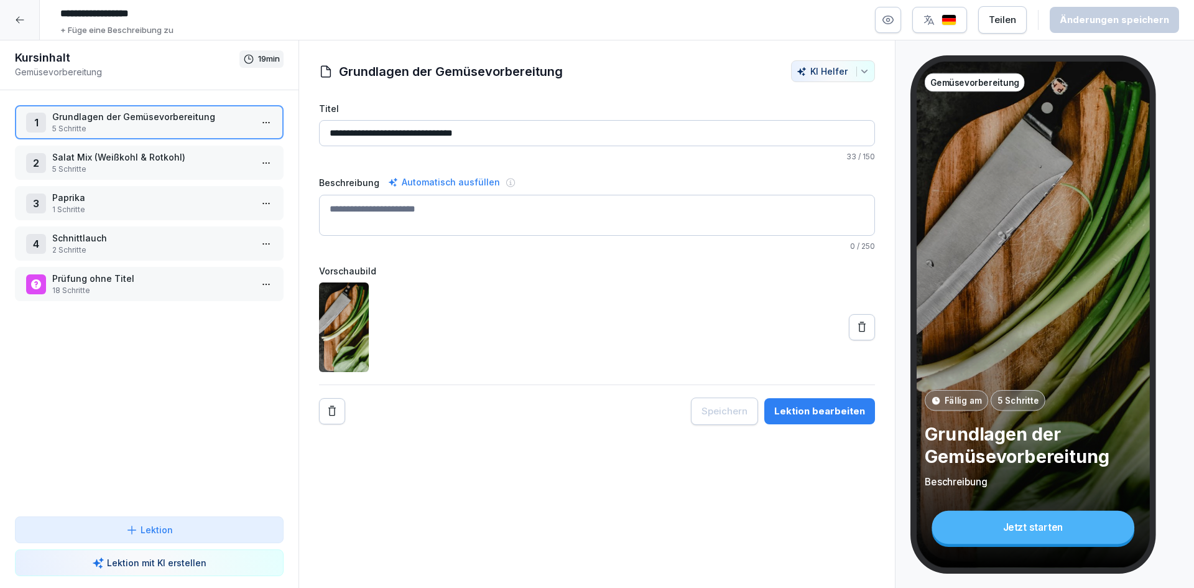
click at [134, 166] on p "5 Schritte" at bounding box center [151, 169] width 199 height 11
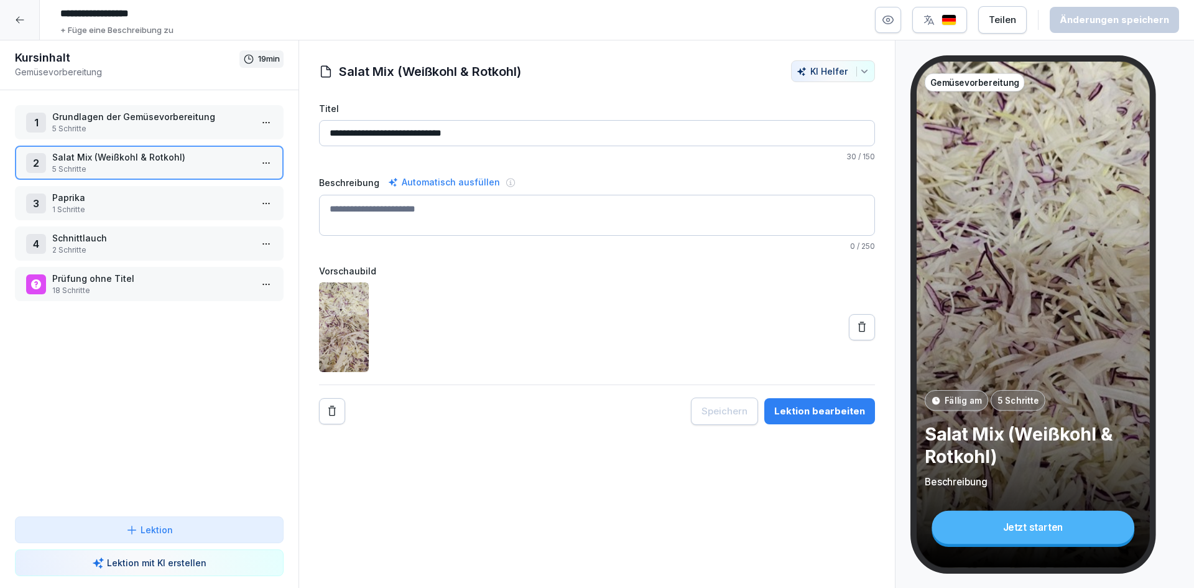
click at [130, 178] on div "2 Salat Mix (Weißkohl & Rotkohl) 5 Schritte" at bounding box center [149, 163] width 269 height 34
click at [140, 216] on div "3 Paprika 1 Schritte" at bounding box center [149, 203] width 269 height 34
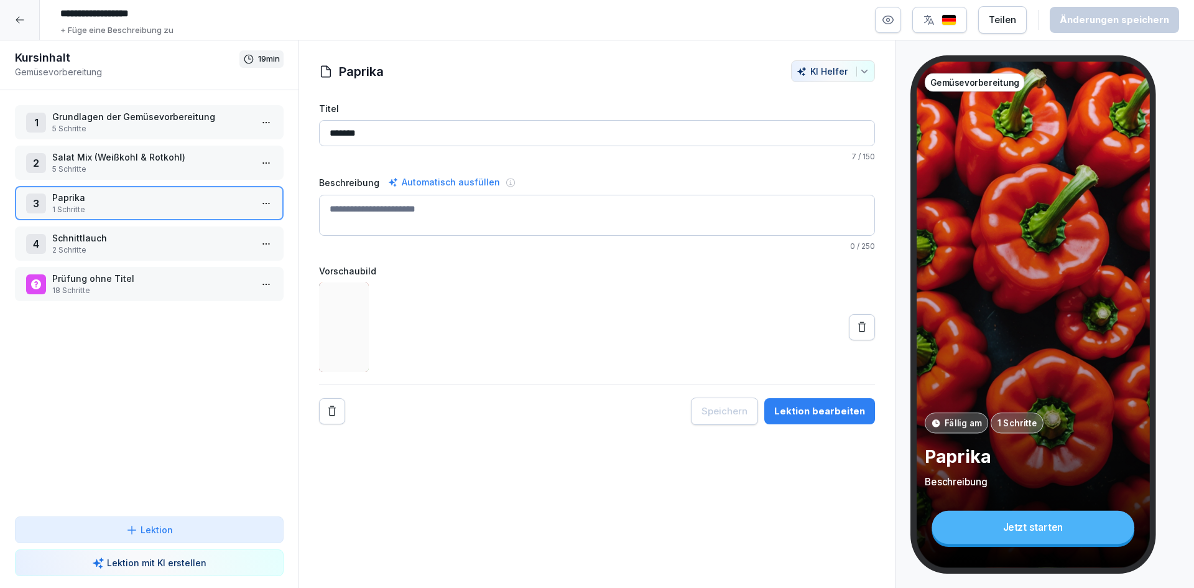
click at [126, 243] on p "Schnittlauch" at bounding box center [151, 237] width 199 height 13
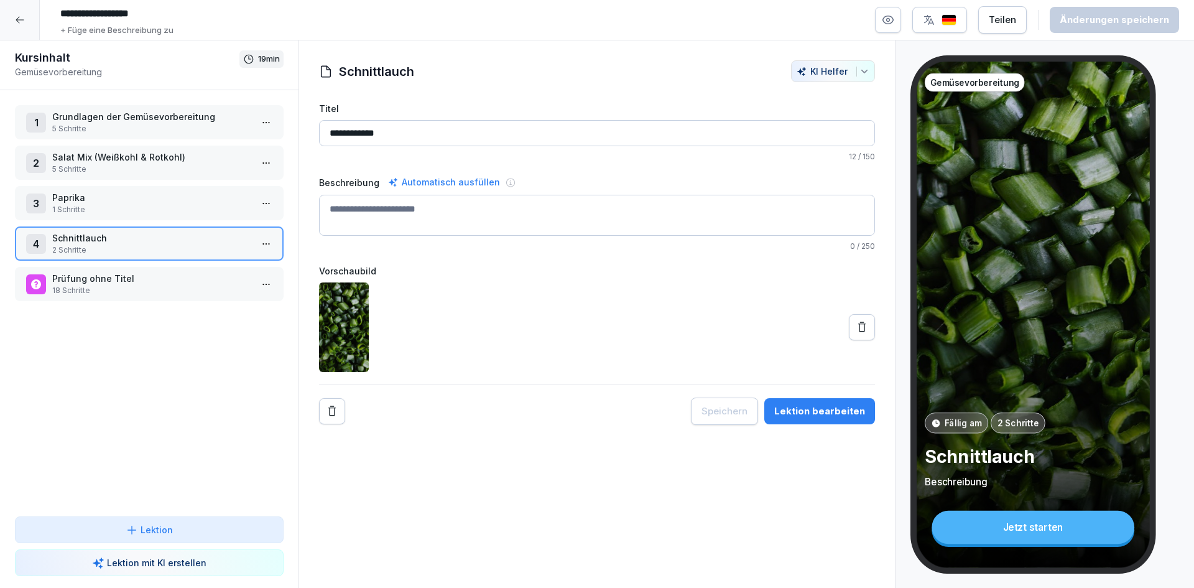
click at [131, 283] on p "Prüfung ohne Titel" at bounding box center [151, 278] width 199 height 13
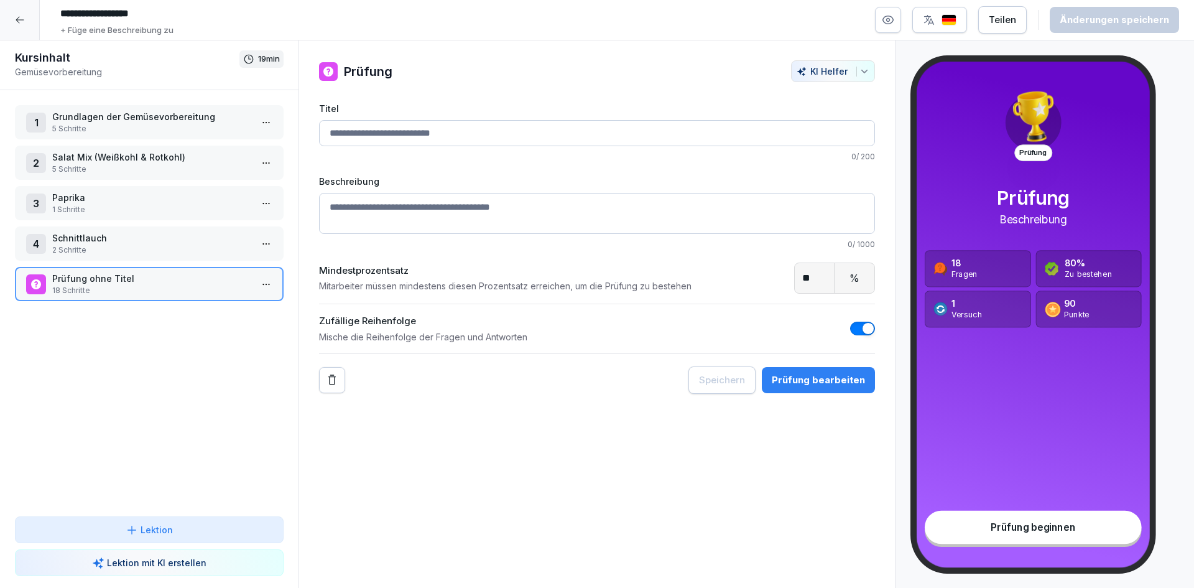
click at [362, 127] on input "Titel" at bounding box center [597, 133] width 556 height 26
click at [244, 384] on div "1 Grundlagen der Gemüsevorbereitung 5 Schritte 2 Salat Mix (Weißkohl & Rotkohl)…" at bounding box center [149, 303] width 298 height 426
click at [21, 27] on div at bounding box center [20, 20] width 40 height 40
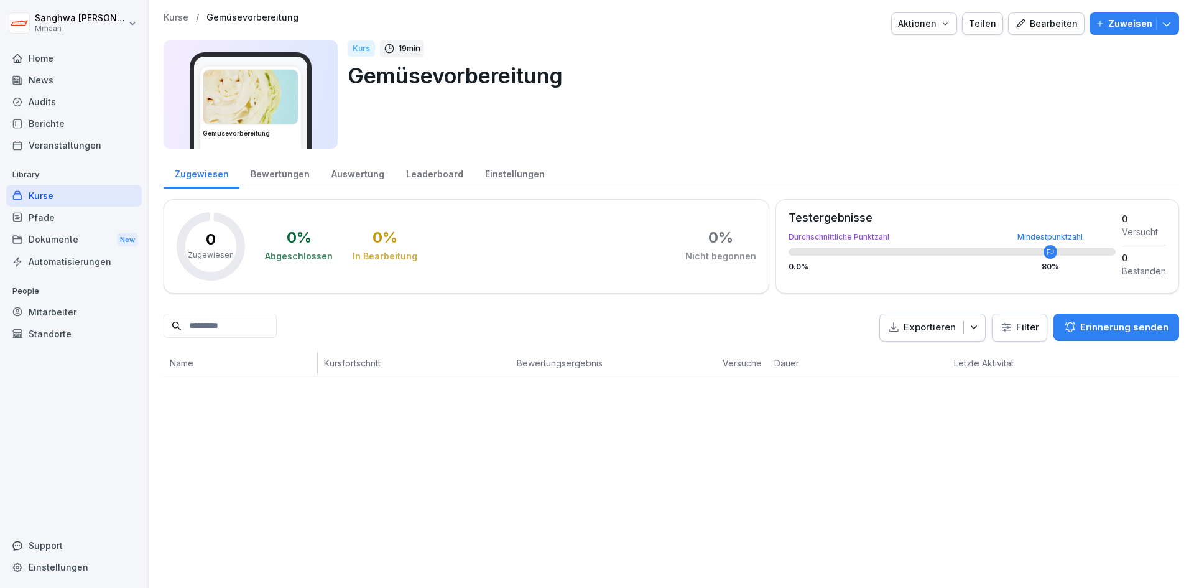
click at [174, 20] on p "Kurse" at bounding box center [176, 17] width 25 height 11
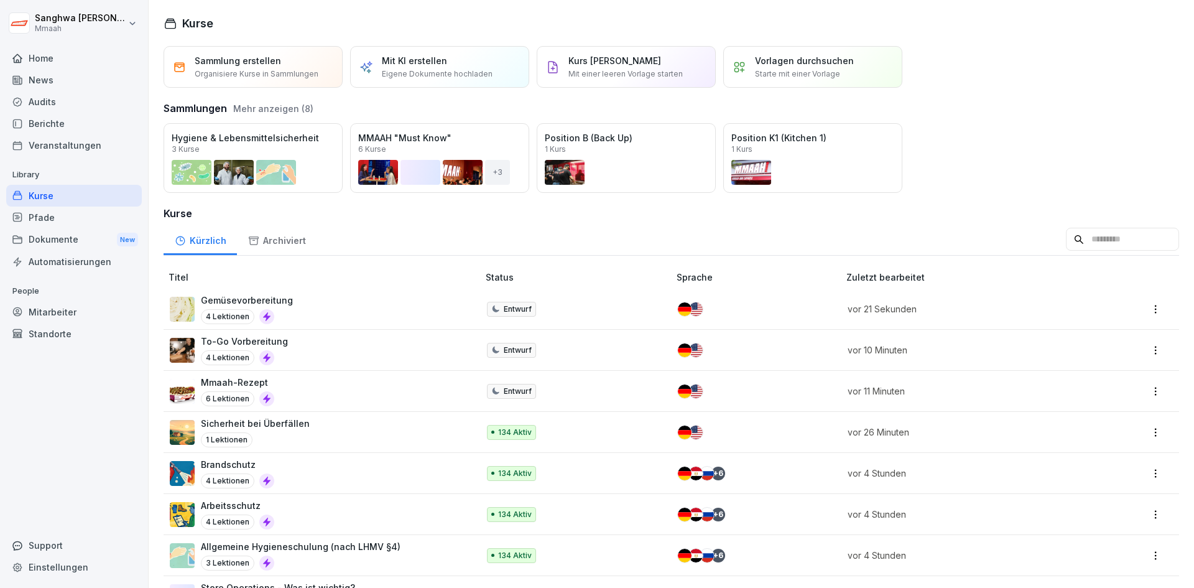
click at [81, 216] on div "Pfade" at bounding box center [74, 217] width 136 height 22
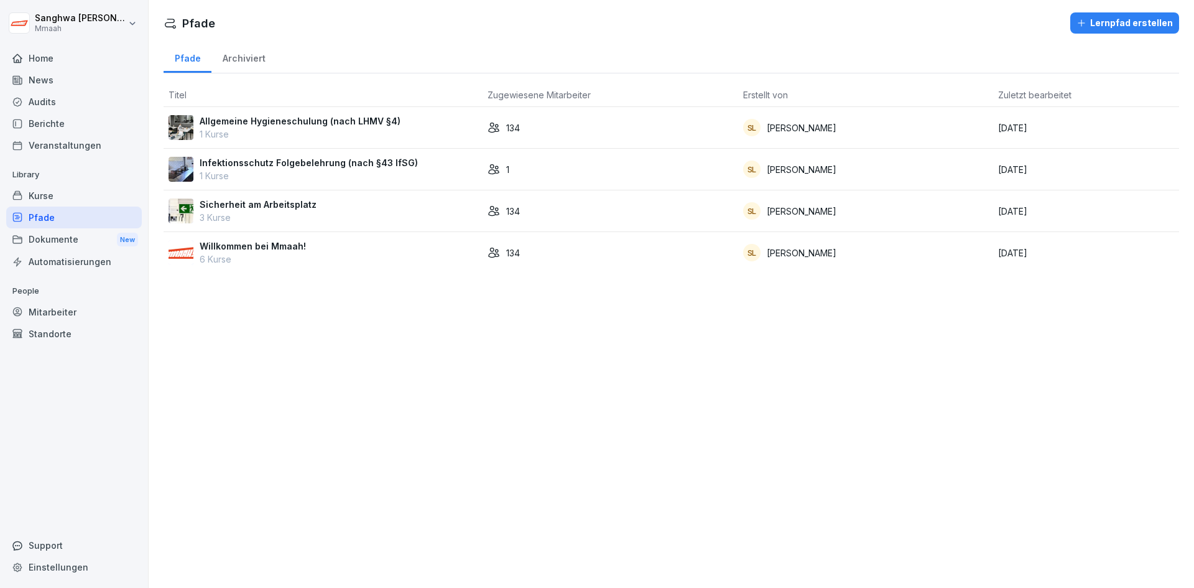
click at [395, 333] on div "Pfade Lernpfad erstellen Pfade Archiviert Titel Zugewiesene Mitarbeiter Erstell…" at bounding box center [671, 294] width 1045 height 588
click at [421, 379] on div "Pfade Lernpfad erstellen Pfade Archiviert Titel Zugewiesene Mitarbeiter Erstell…" at bounding box center [671, 294] width 1045 height 588
click at [557, 378] on div "Pfade Lernpfad erstellen Pfade Archiviert Titel Zugewiesene Mitarbeiter Erstell…" at bounding box center [671, 294] width 1045 height 588
click at [321, 328] on div "Pfade Lernpfad erstellen Pfade Archiviert Titel Zugewiesene Mitarbeiter Erstell…" at bounding box center [671, 294] width 1045 height 588
click at [524, 399] on div "Pfade Lernpfad erstellen Pfade Archiviert Titel Zugewiesene Mitarbeiter Erstell…" at bounding box center [671, 294] width 1045 height 588
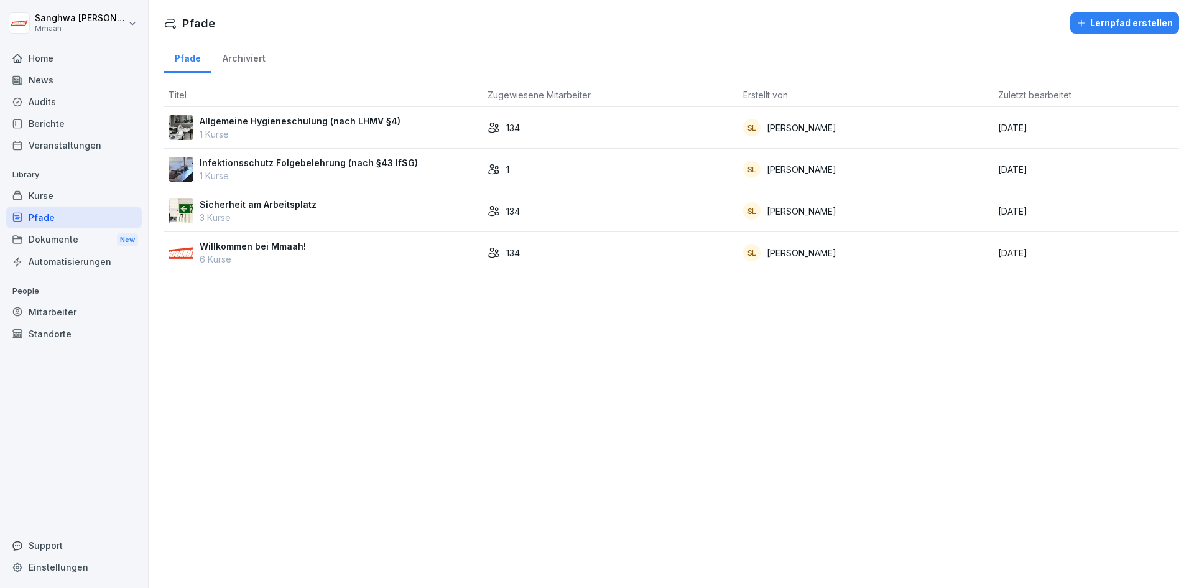
click at [75, 220] on div "Pfade" at bounding box center [74, 217] width 136 height 22
click at [525, 432] on div "Pfade Lernpfad erstellen Pfade Archiviert Titel Zugewiesene Mitarbeiter Erstell…" at bounding box center [671, 294] width 1045 height 588
click at [1114, 16] on div "Lernpfad erstellen" at bounding box center [1124, 23] width 96 height 14
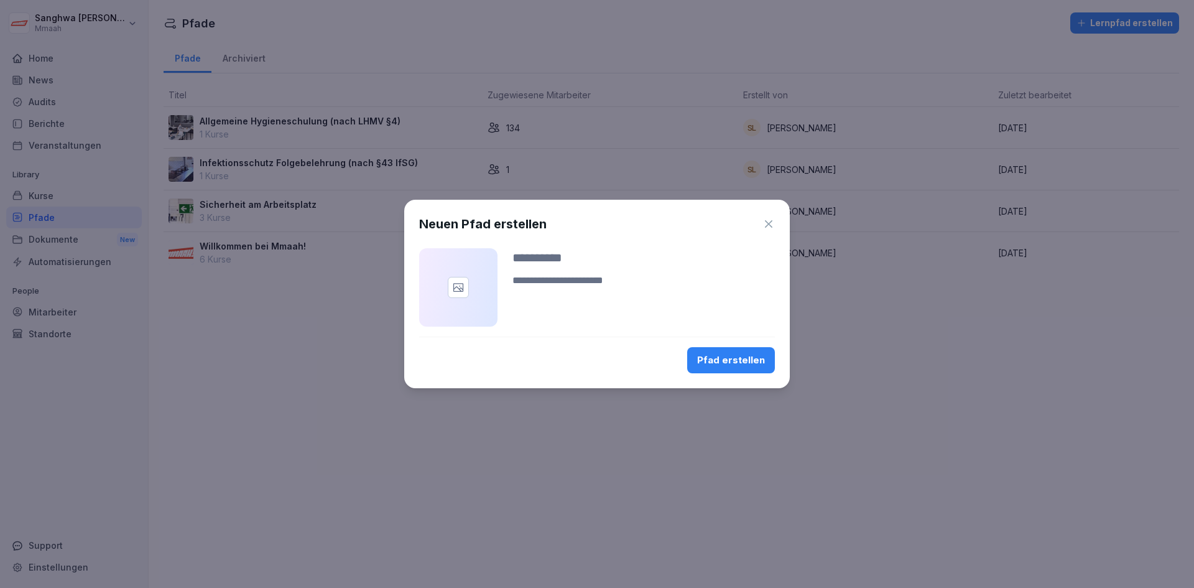
click at [557, 258] on input at bounding box center [643, 257] width 262 height 19
type input "**********"
click at [562, 284] on textarea at bounding box center [643, 288] width 262 height 30
click at [741, 358] on div "Pfad erstellen" at bounding box center [731, 360] width 68 height 14
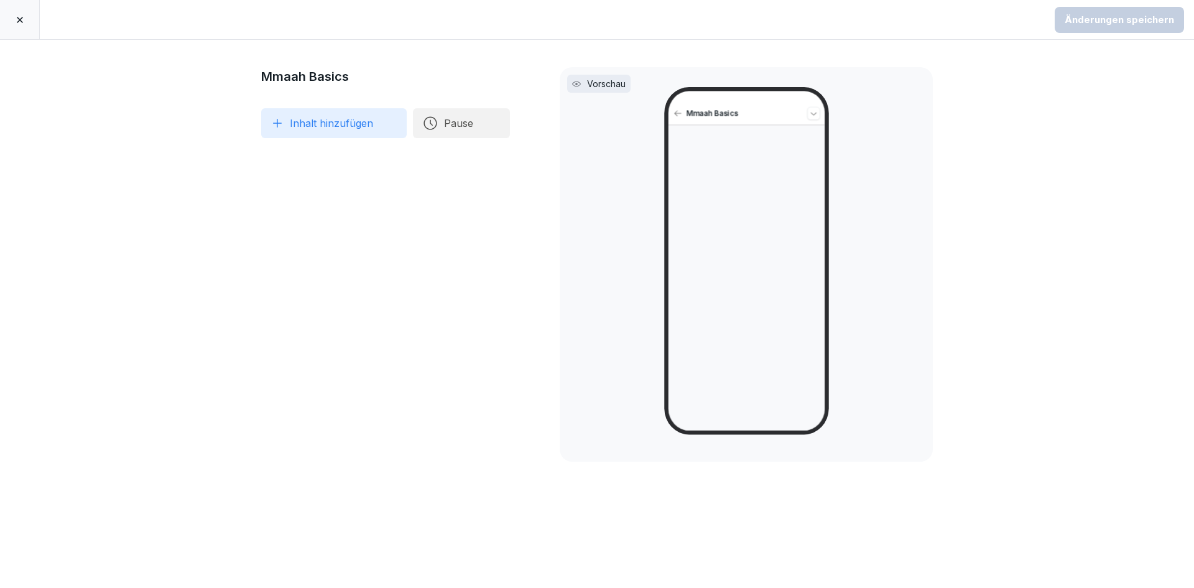
click at [341, 130] on button "Inhalt hinzufügen" at bounding box center [334, 123] width 146 height 30
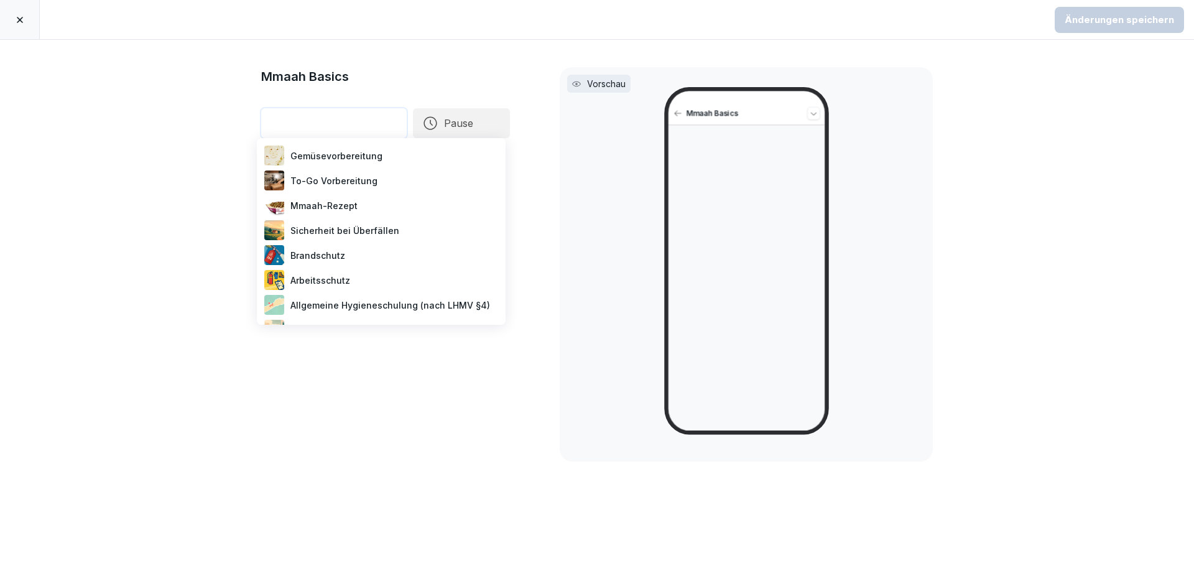
click at [348, 209] on div "Mmaah-Rezept" at bounding box center [381, 205] width 239 height 25
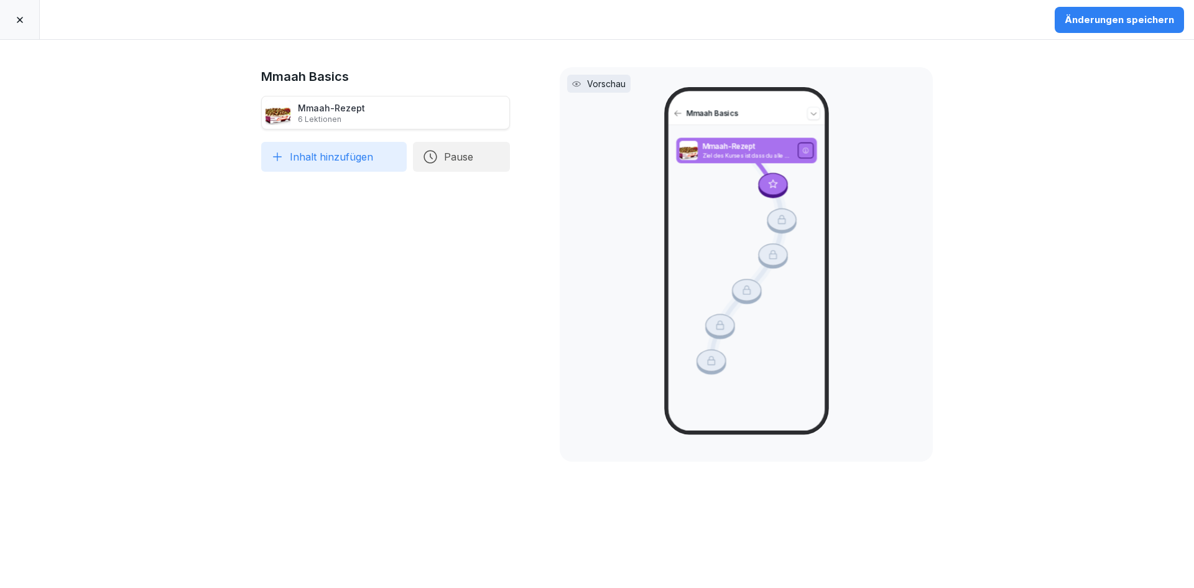
click at [346, 163] on button "Inhalt hinzufügen" at bounding box center [334, 157] width 146 height 30
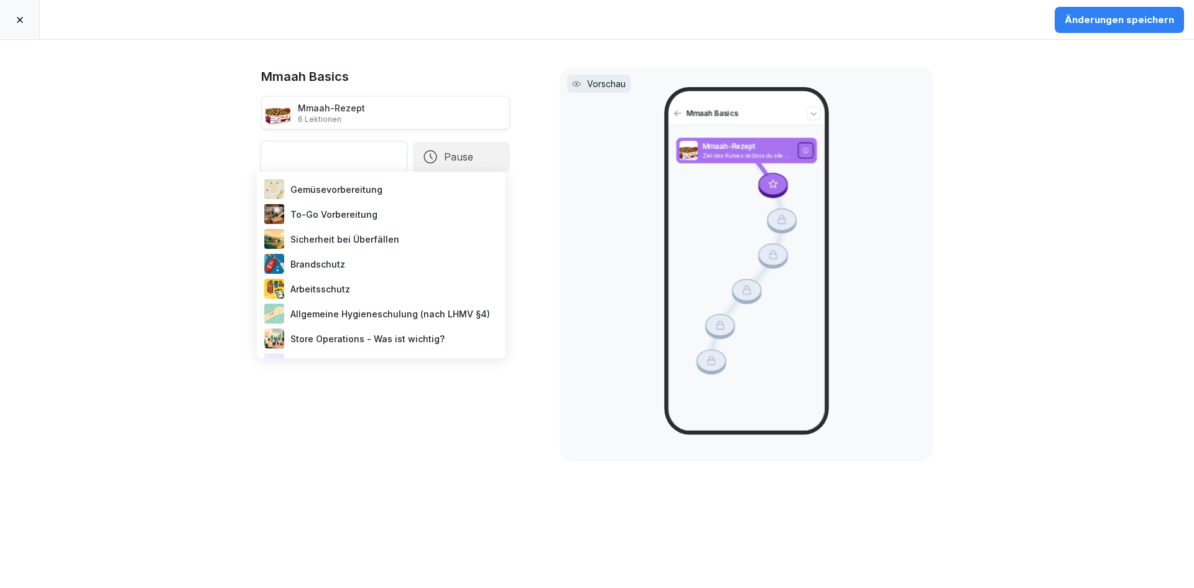
click at [366, 193] on div "Gemüsevorbereitung" at bounding box center [381, 189] width 239 height 25
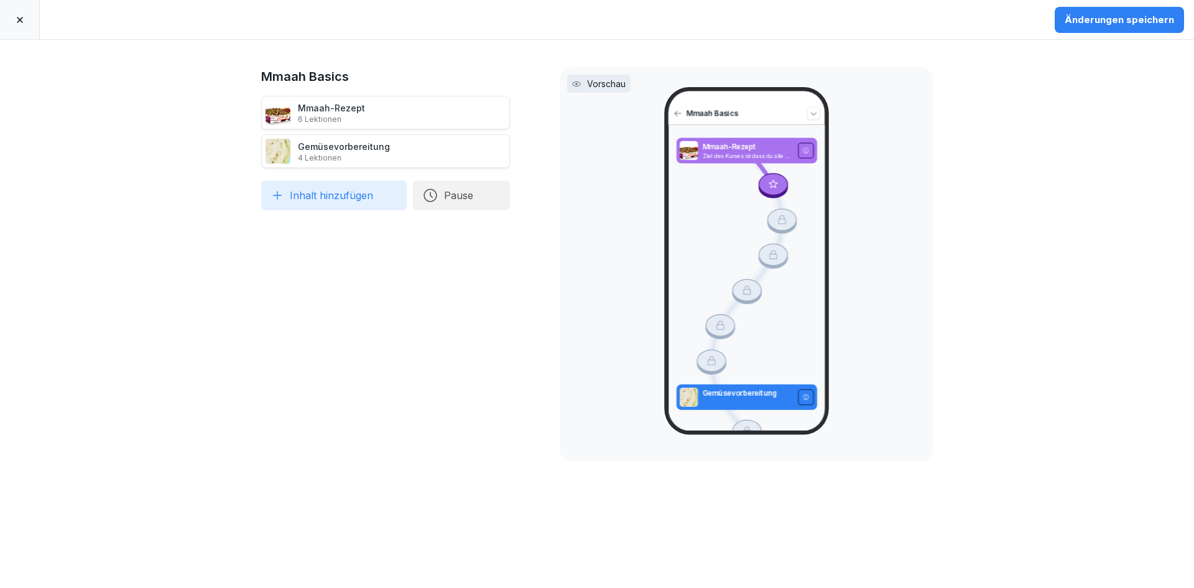
click at [351, 194] on button "Inhalt hinzufügen" at bounding box center [334, 195] width 146 height 30
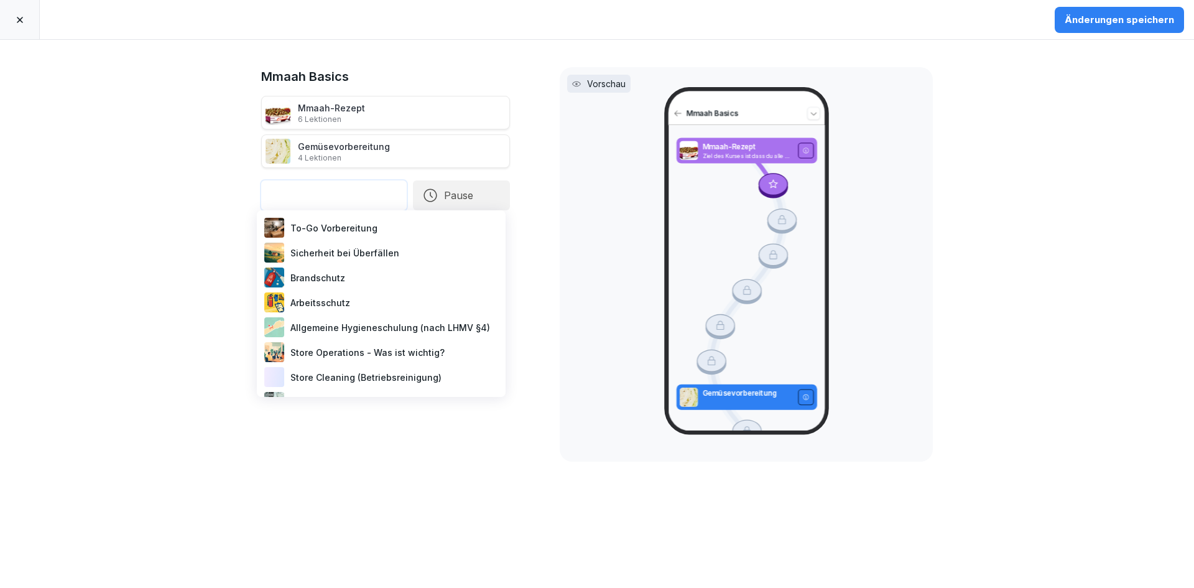
click at [356, 230] on div "To-Go Vorbereitung" at bounding box center [381, 227] width 239 height 25
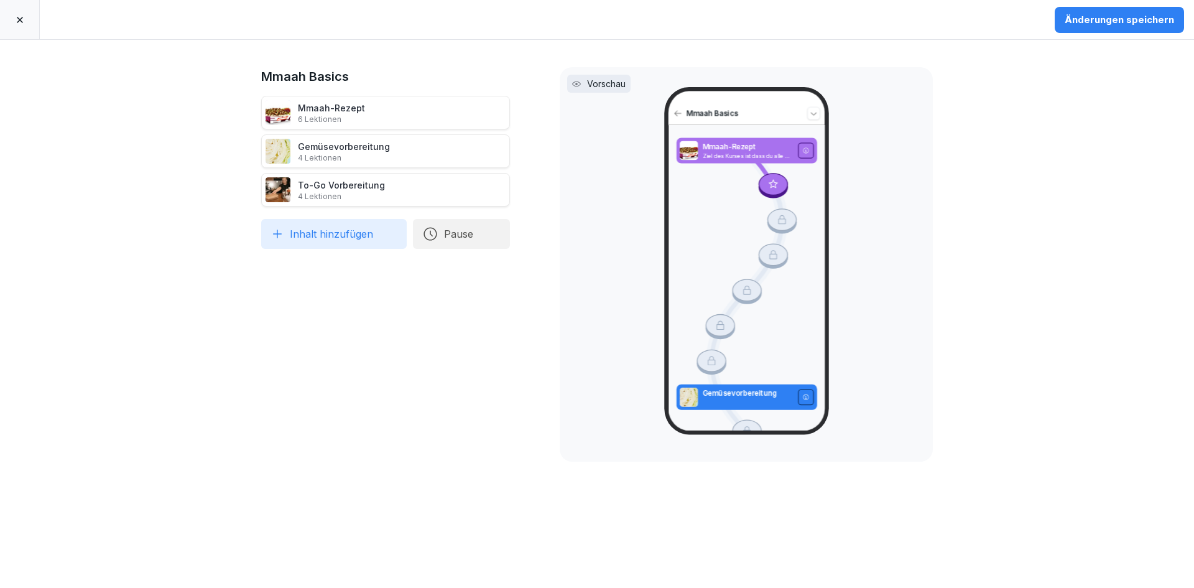
click at [1092, 22] on div "Änderungen speichern" at bounding box center [1119, 20] width 109 height 14
click at [25, 21] on div at bounding box center [20, 19] width 40 height 39
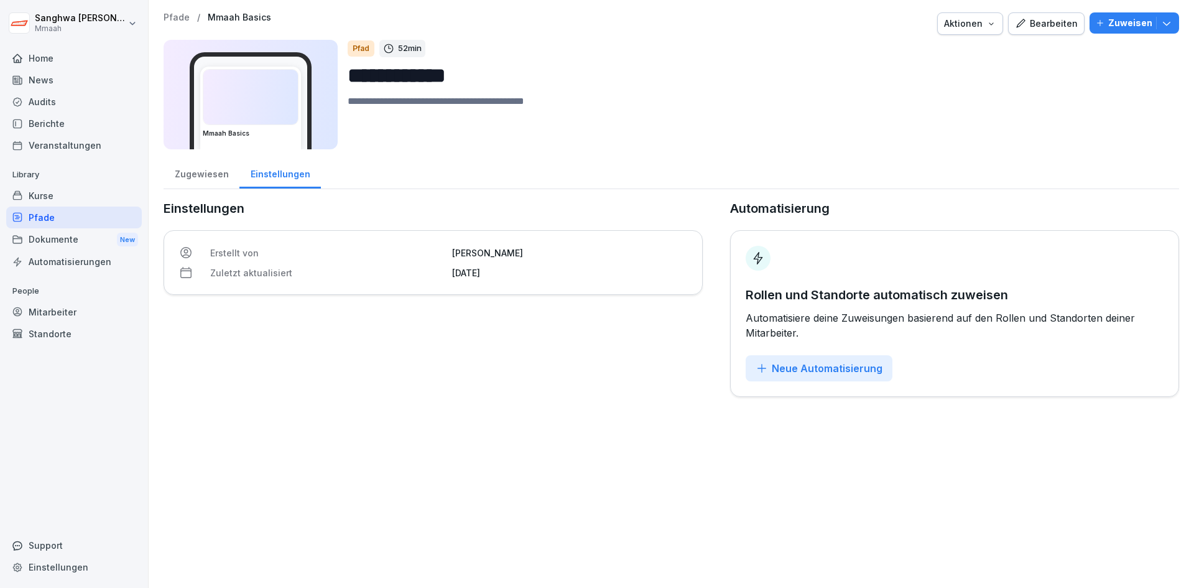
click at [1038, 26] on div "Bearbeiten" at bounding box center [1046, 24] width 63 height 14
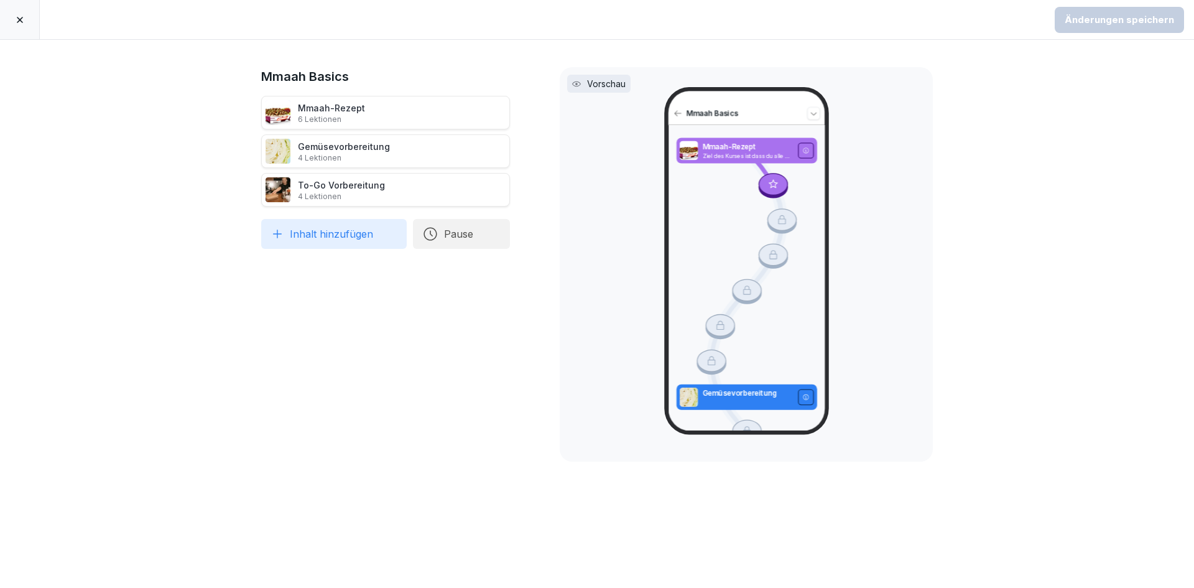
click at [448, 239] on button "Pause" at bounding box center [461, 234] width 97 height 30
click at [446, 293] on div "Mmaah Basics Mmaah-Rezept 6 Lektionen Gemüsevorbereitung 4 Lektionen To-Go Vorb…" at bounding box center [385, 313] width 249 height 493
click at [22, 18] on icon at bounding box center [20, 20] width 10 height 10
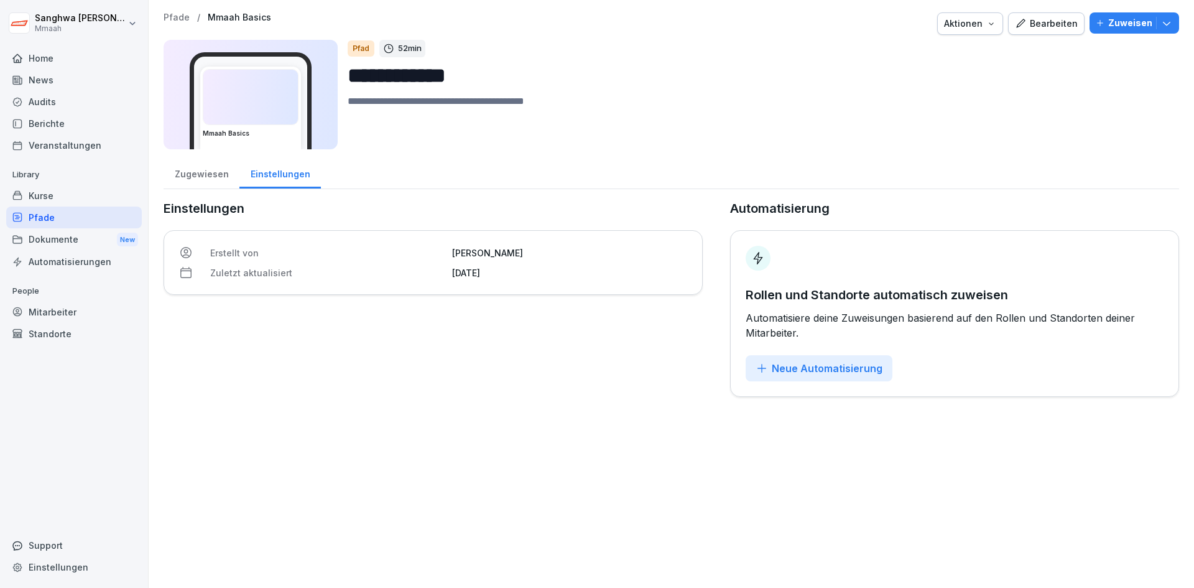
click at [1048, 24] on div "Bearbeiten" at bounding box center [1046, 24] width 63 height 14
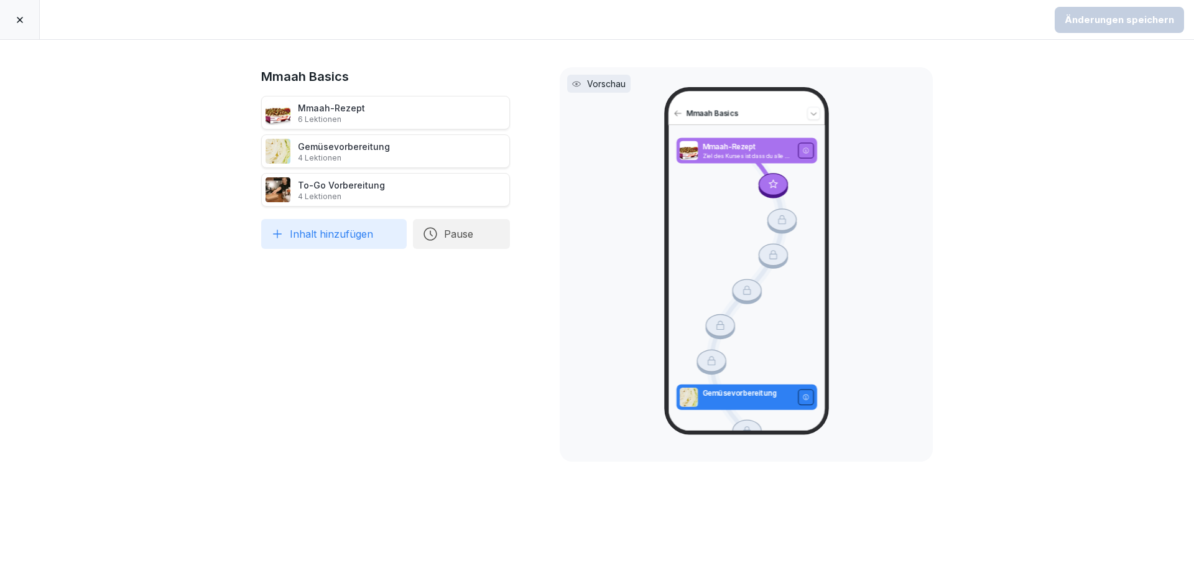
click at [25, 23] on div at bounding box center [20, 19] width 40 height 39
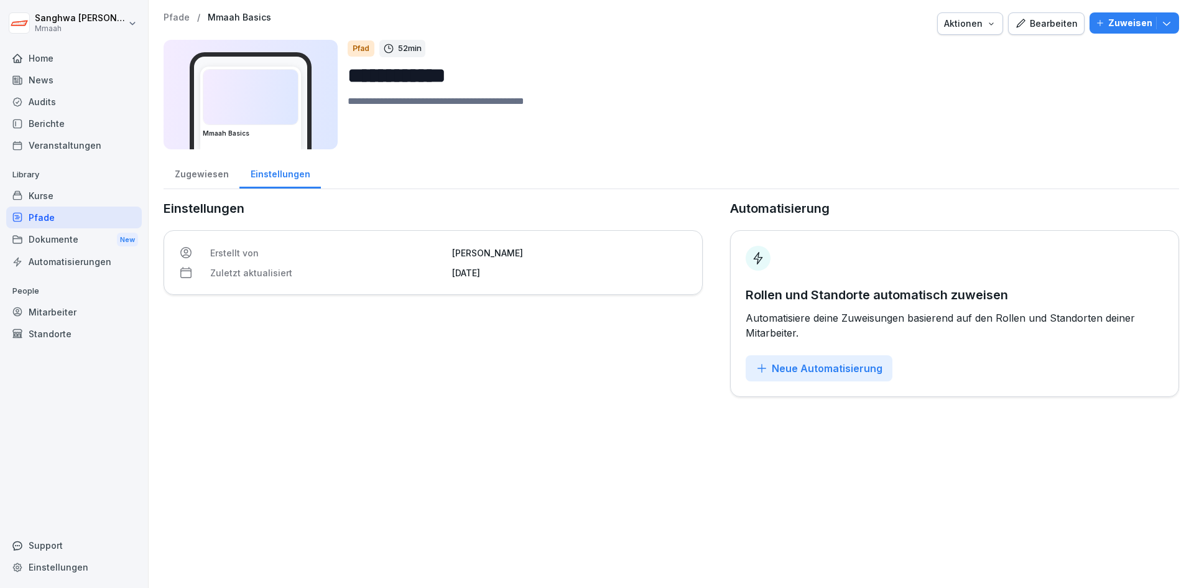
click at [973, 31] on button "Aktionen" at bounding box center [970, 23] width 66 height 22
click at [936, 98] on div "Löschen" at bounding box center [929, 95] width 138 height 21
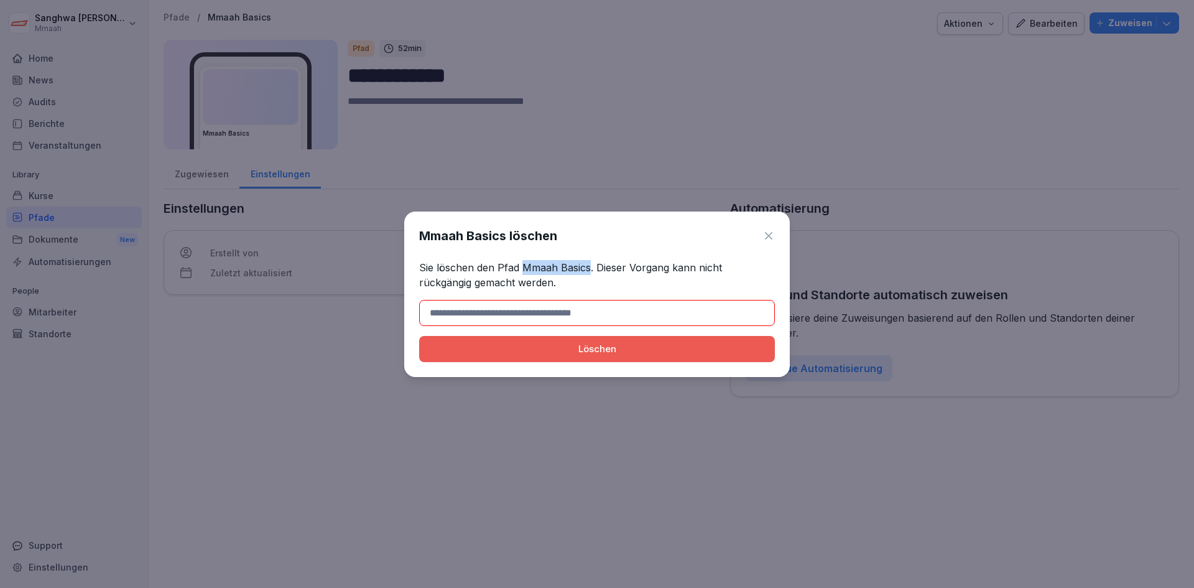
drag, startPoint x: 522, startPoint y: 269, endPoint x: 588, endPoint y: 266, distance: 66.0
click at [588, 266] on p "Sie löschen den Pfad Mmaah Basics. Dieser Vorgang kann nicht rückgängig gemacht…" at bounding box center [597, 275] width 356 height 30
copy p "Mmaah Basics"
drag, startPoint x: 578, startPoint y: 308, endPoint x: 578, endPoint y: 318, distance: 9.9
click at [578, 308] on input at bounding box center [597, 313] width 356 height 26
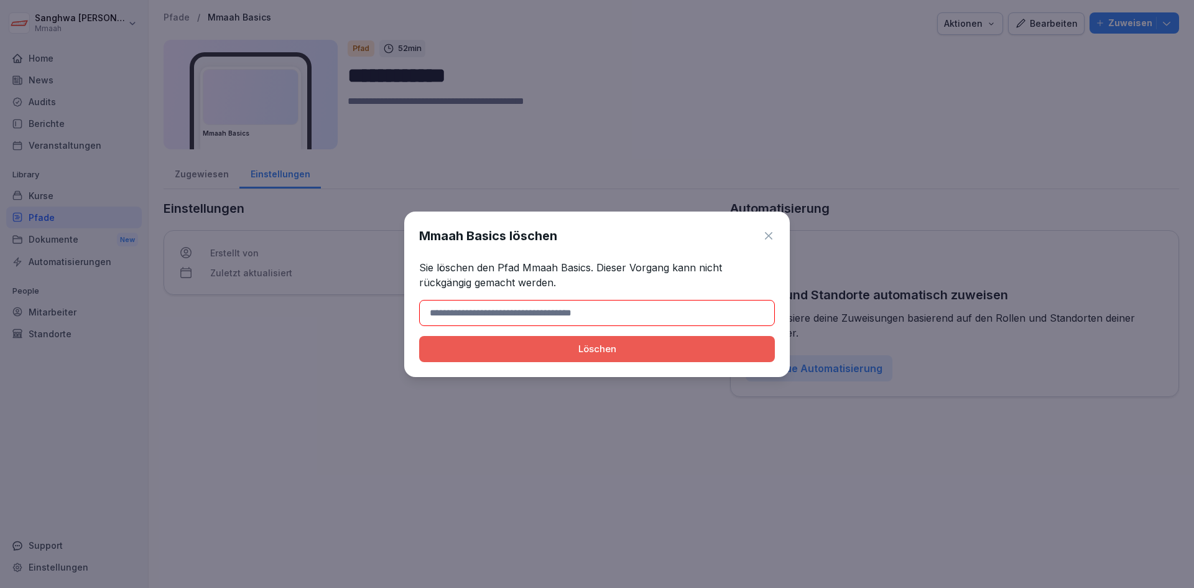
paste input "**********"
type input "**********"
click at [612, 348] on div "Löschen" at bounding box center [597, 349] width 336 height 14
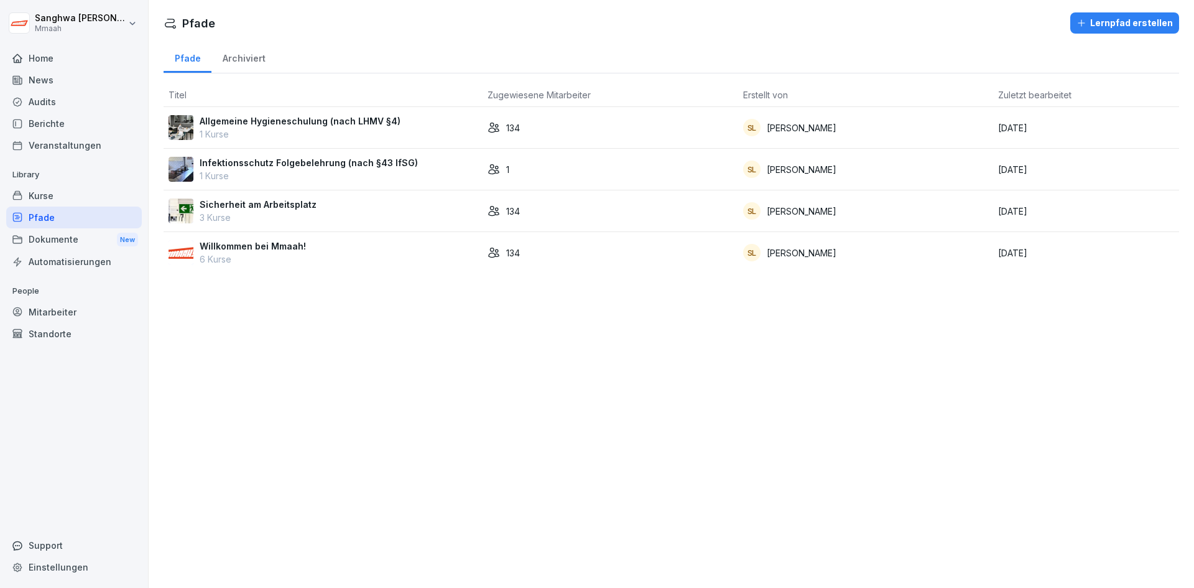
click at [1106, 15] on button "Lernpfad erstellen" at bounding box center [1124, 22] width 109 height 21
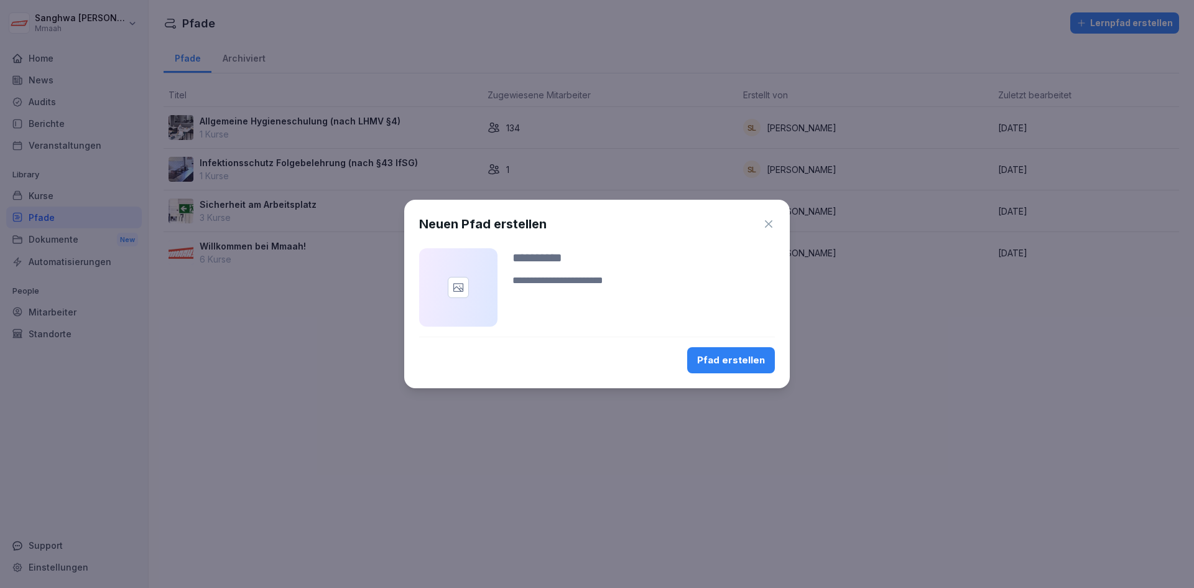
click at [566, 257] on input at bounding box center [643, 257] width 262 height 19
type input "**********"
click at [731, 351] on button "Pfad erstellen" at bounding box center [731, 360] width 88 height 26
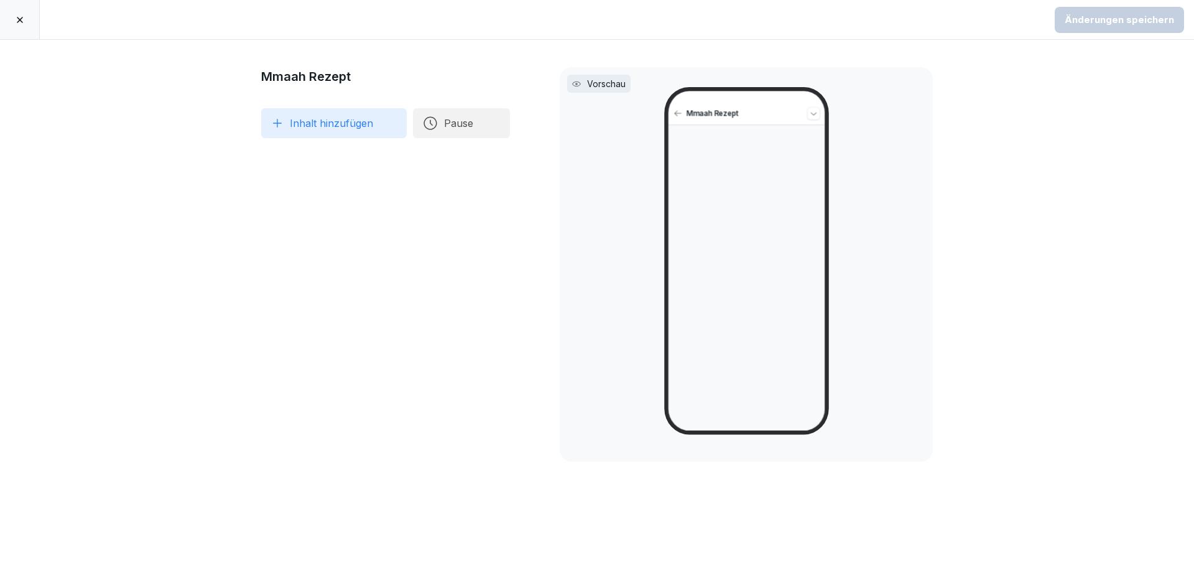
click at [331, 122] on button "Inhalt hinzufügen" at bounding box center [334, 123] width 146 height 30
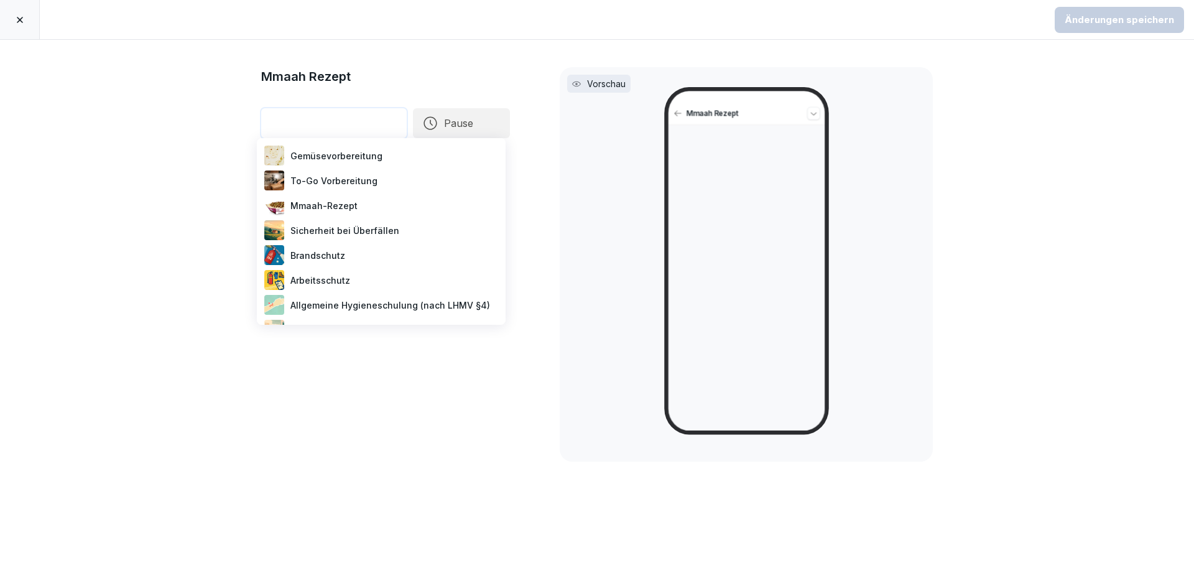
click at [357, 209] on div "Mmaah-Rezept" at bounding box center [381, 205] width 239 height 25
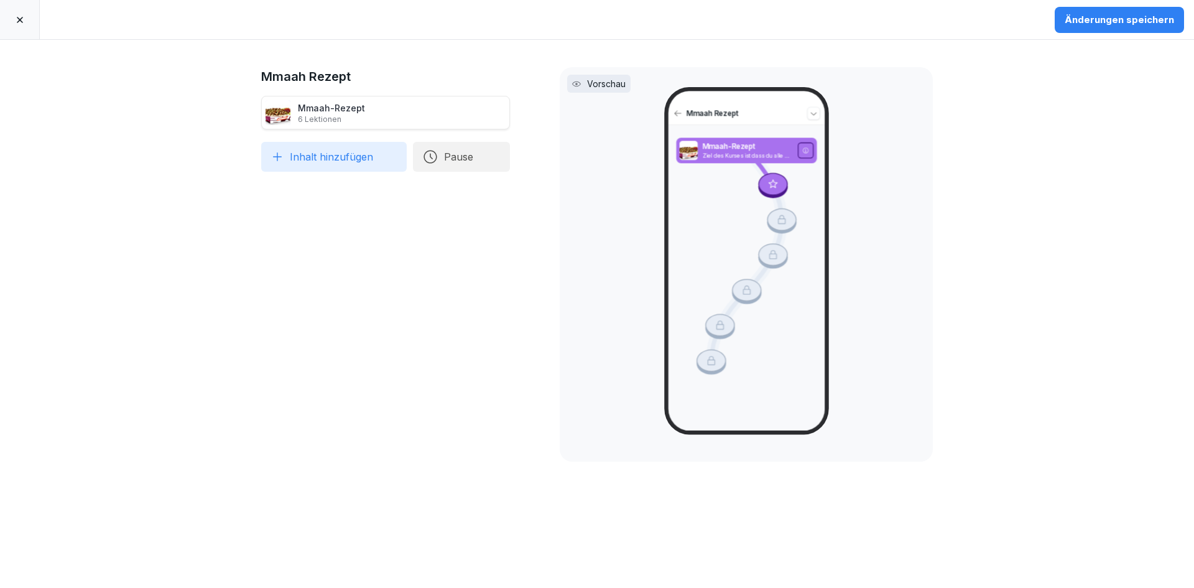
click at [1117, 26] on div "Änderungen speichern" at bounding box center [1119, 20] width 109 height 14
click at [21, 19] on icon at bounding box center [20, 20] width 6 height 6
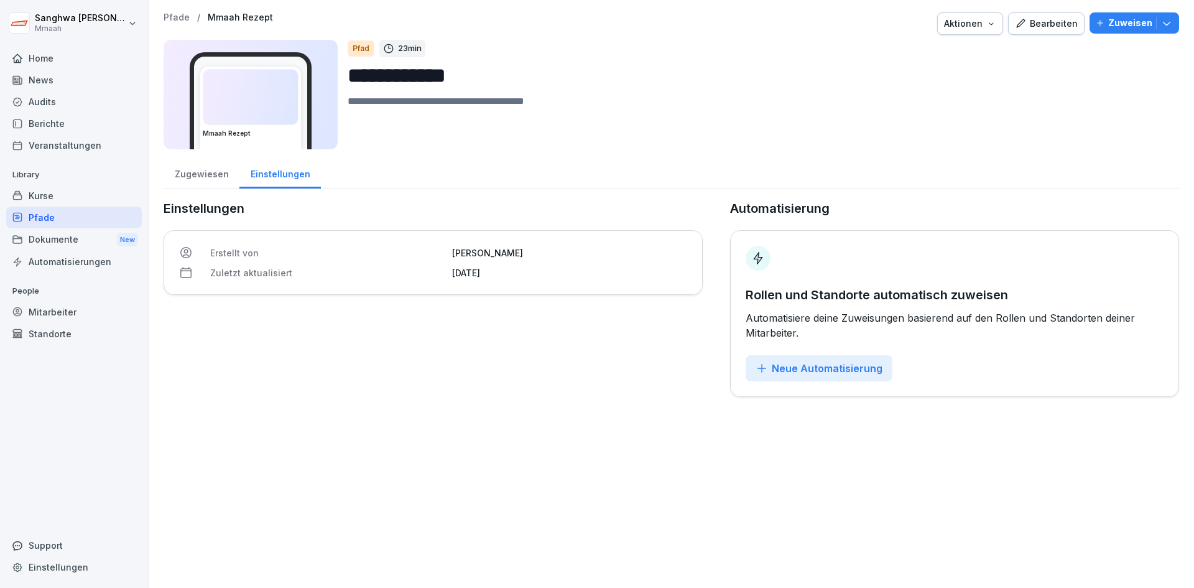
click at [252, 74] on img at bounding box center [250, 97] width 95 height 55
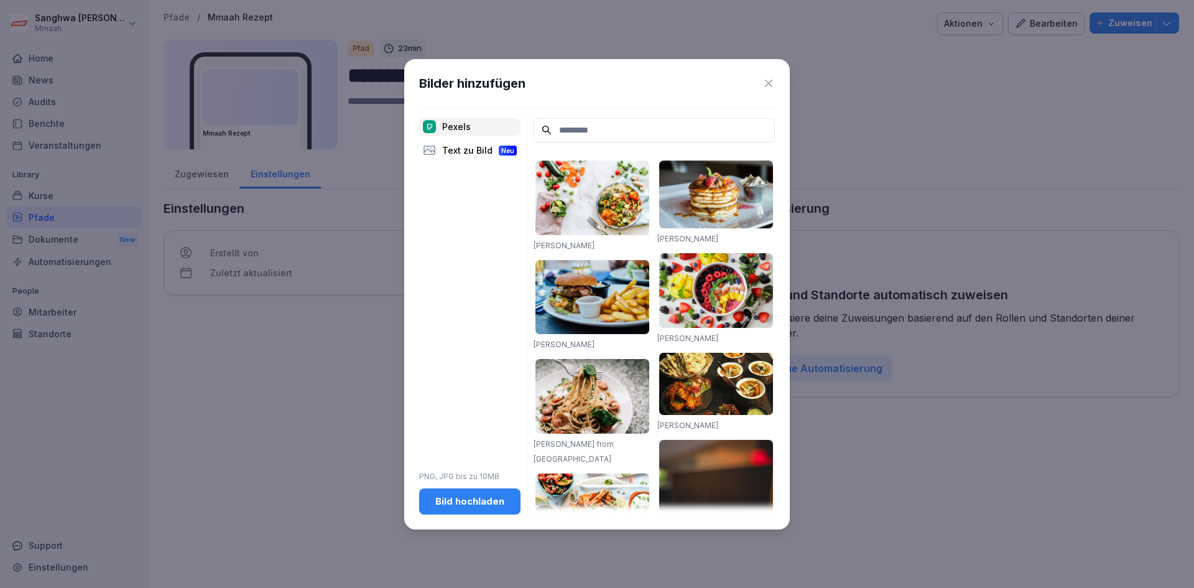
click at [570, 139] on input at bounding box center [654, 130] width 241 height 24
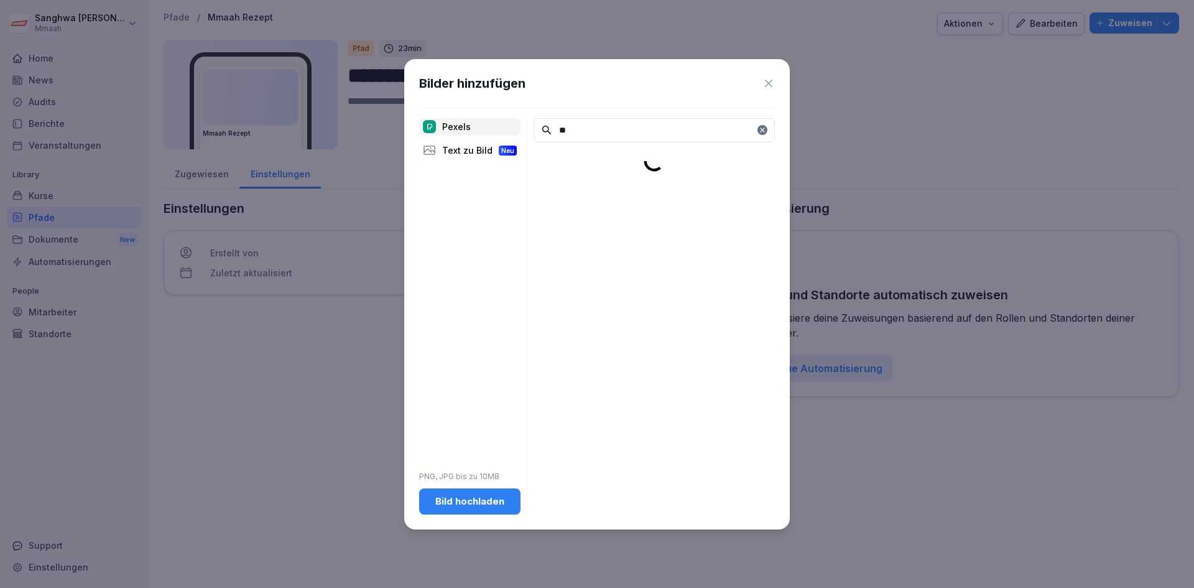
type input "*"
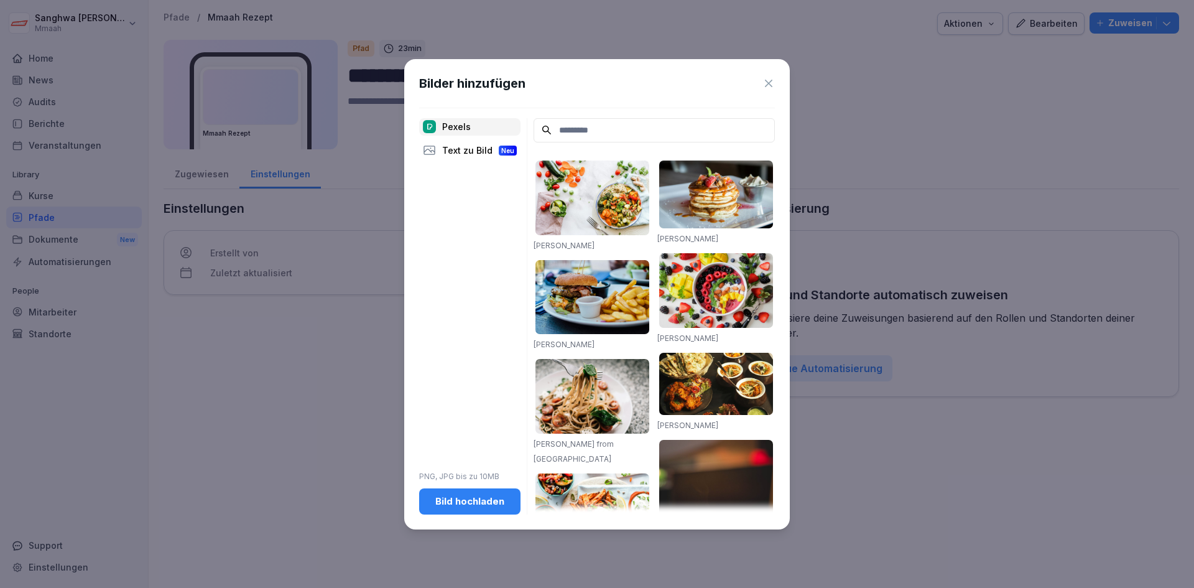
click at [487, 508] on button "Bild hochladen" at bounding box center [469, 501] width 101 height 26
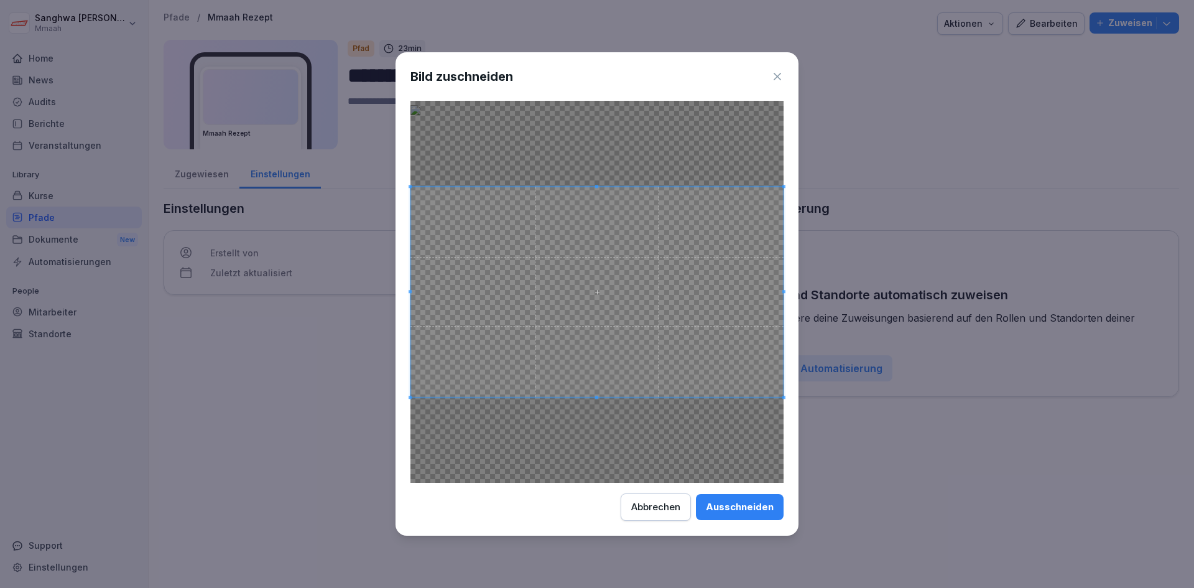
click at [729, 500] on div "Ausschneiden" at bounding box center [740, 507] width 68 height 14
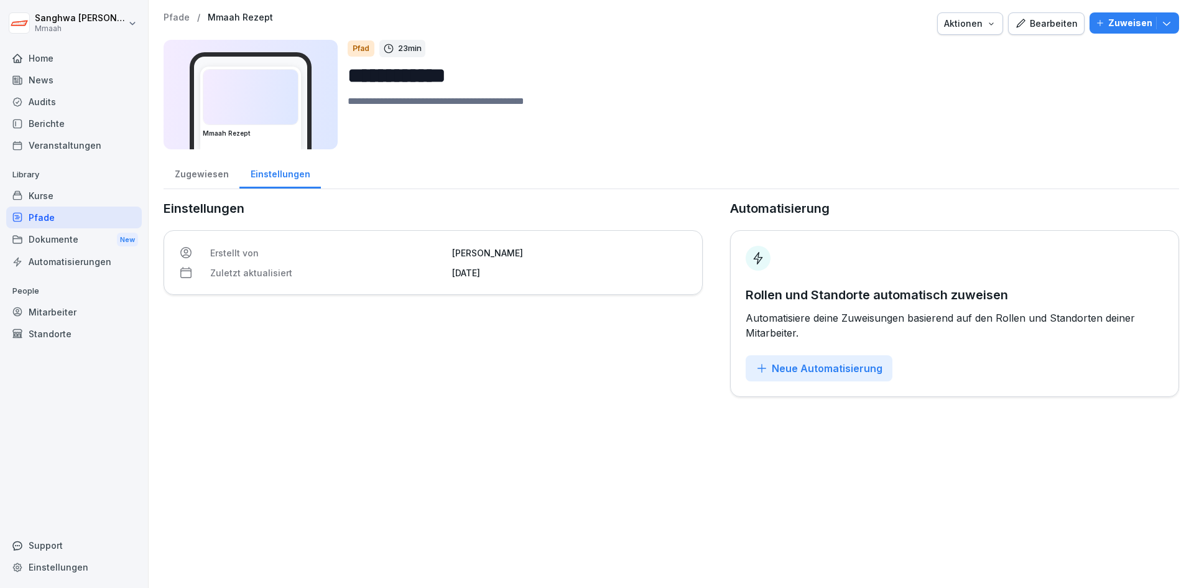
click at [178, 22] on p "Pfade" at bounding box center [177, 17] width 26 height 11
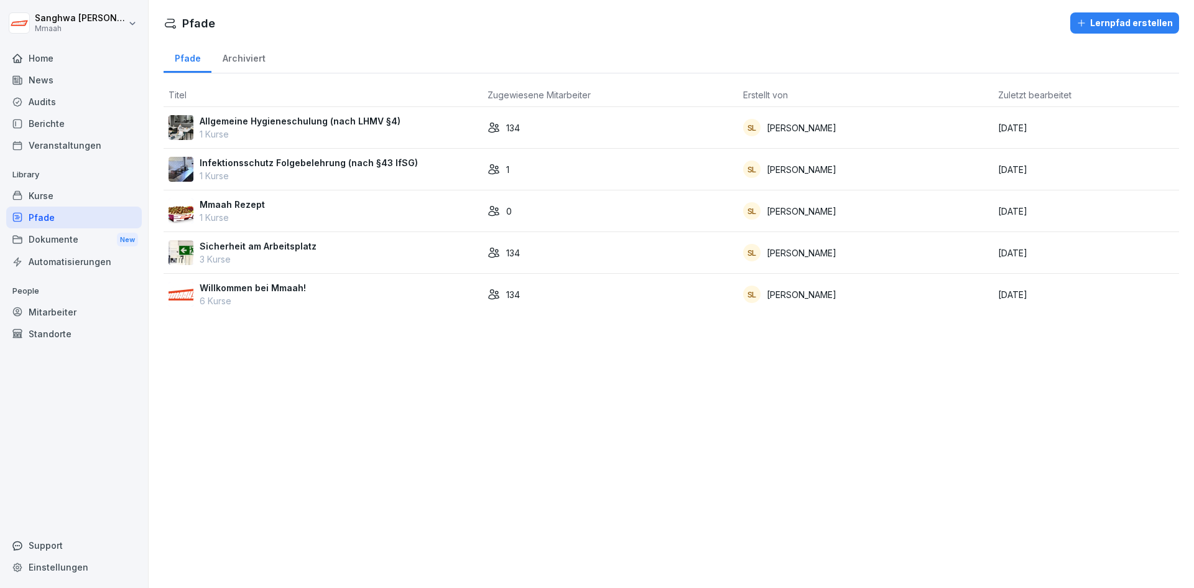
click at [343, 379] on div "Pfade Lernpfad erstellen Pfade Archiviert Titel Zugewiesene Mitarbeiter Erstell…" at bounding box center [671, 294] width 1045 height 588
click at [1114, 27] on div "Lernpfad erstellen" at bounding box center [1124, 23] width 96 height 14
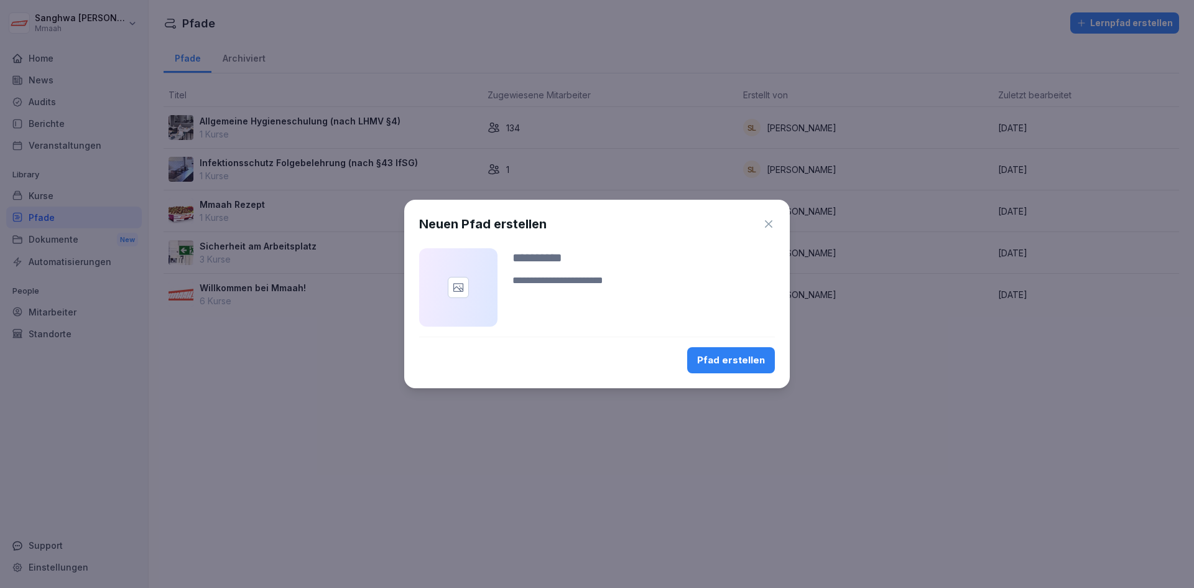
click at [576, 262] on input at bounding box center [643, 257] width 262 height 19
type input "*"
type input "**********"
click at [735, 352] on button "Pfad erstellen" at bounding box center [731, 360] width 88 height 26
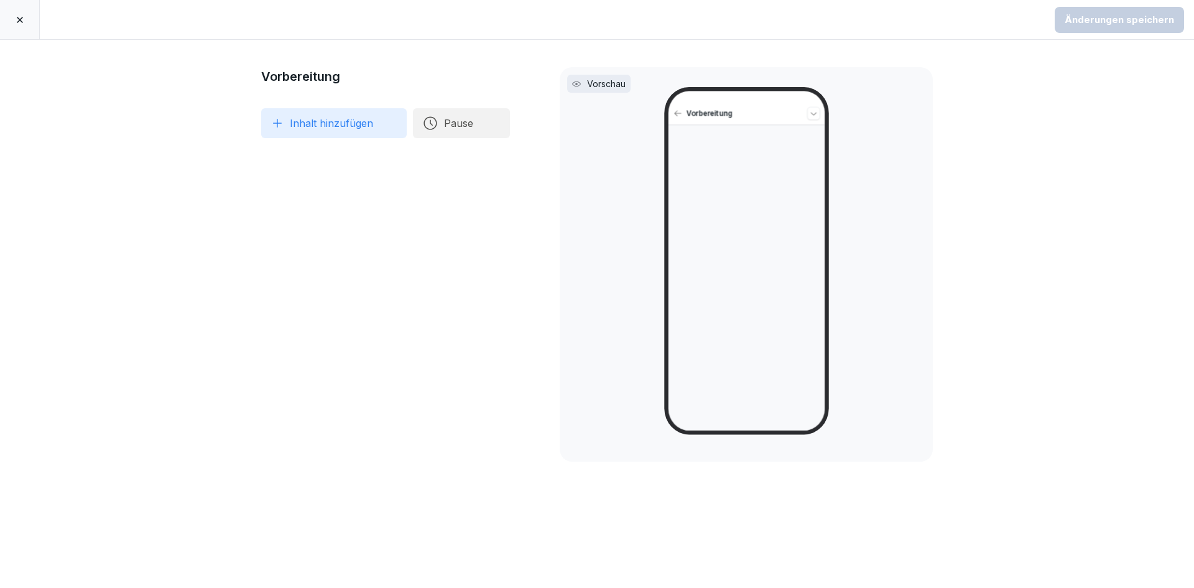
click at [22, 21] on icon at bounding box center [20, 20] width 10 height 10
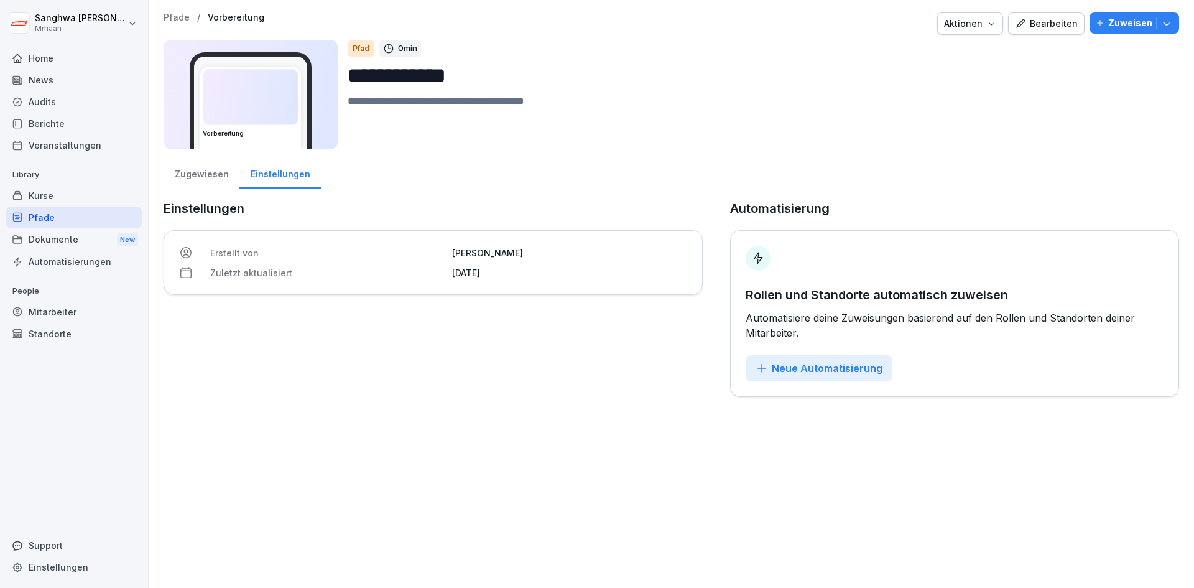
click at [466, 78] on input "**********" at bounding box center [758, 76] width 821 height 32
click at [499, 80] on input "**********" at bounding box center [758, 76] width 821 height 32
click at [964, 24] on div "Aktionen" at bounding box center [970, 24] width 52 height 14
click at [641, 96] on html "**********" at bounding box center [597, 294] width 1194 height 588
drag, startPoint x: 531, startPoint y: 82, endPoint x: 354, endPoint y: 81, distance: 177.2
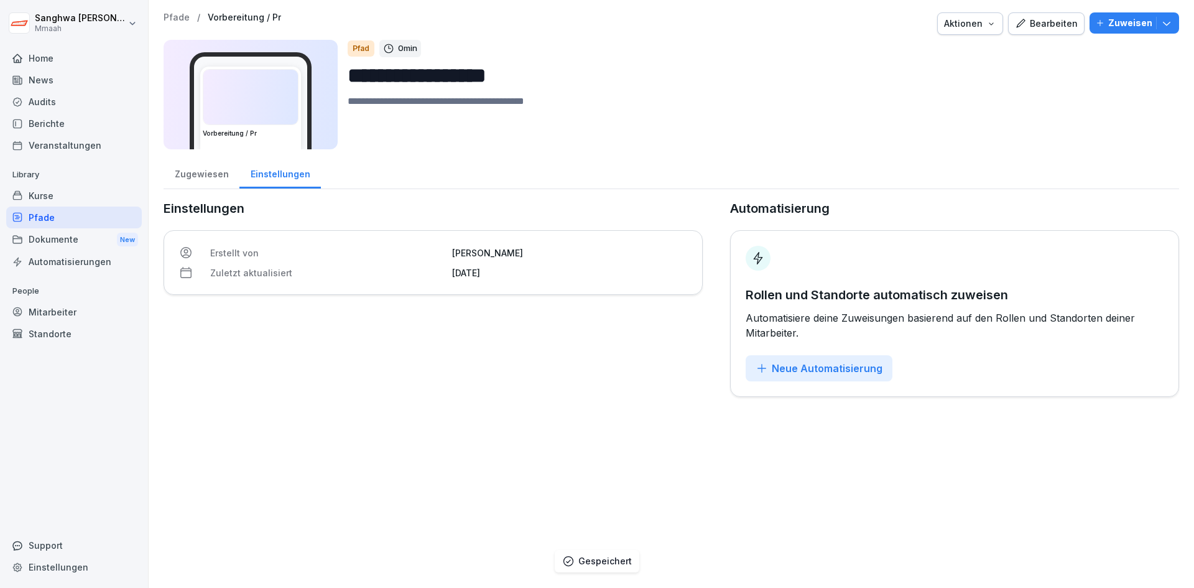
click at [354, 81] on input "**********" at bounding box center [758, 76] width 821 height 32
type input "*"
type input "**********"
click at [266, 111] on img at bounding box center [250, 97] width 95 height 55
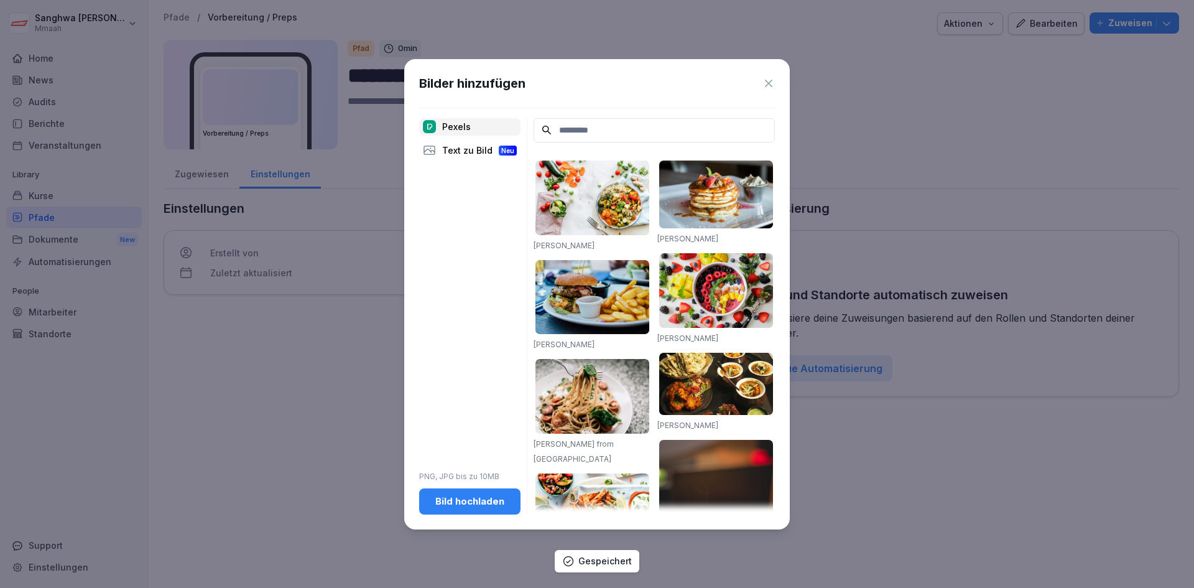
click at [605, 131] on input at bounding box center [654, 130] width 241 height 24
type input "*"
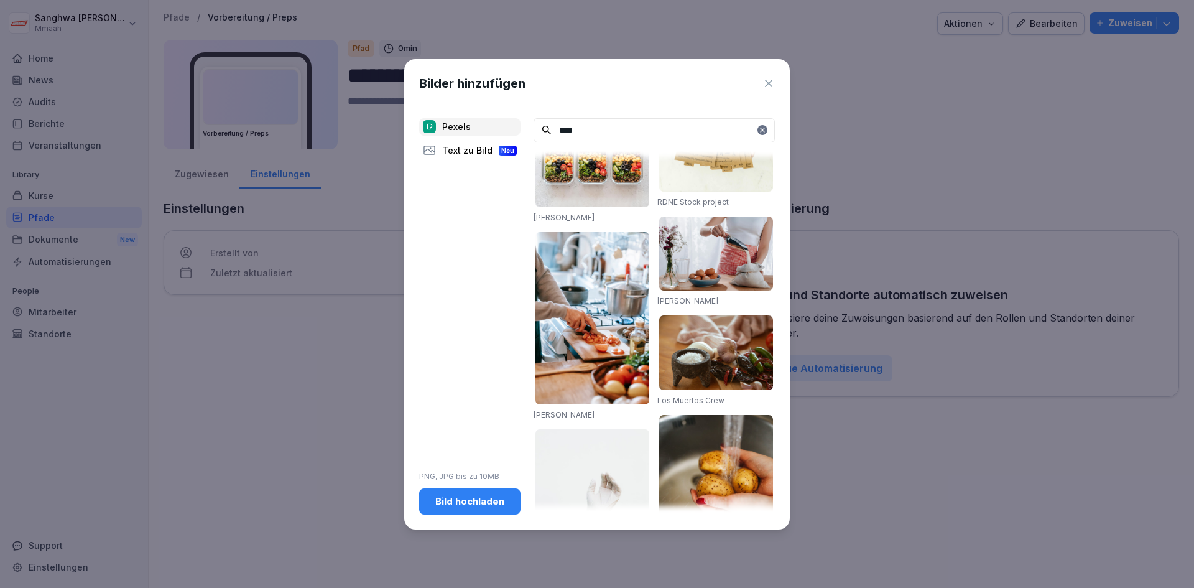
scroll to position [62, 0]
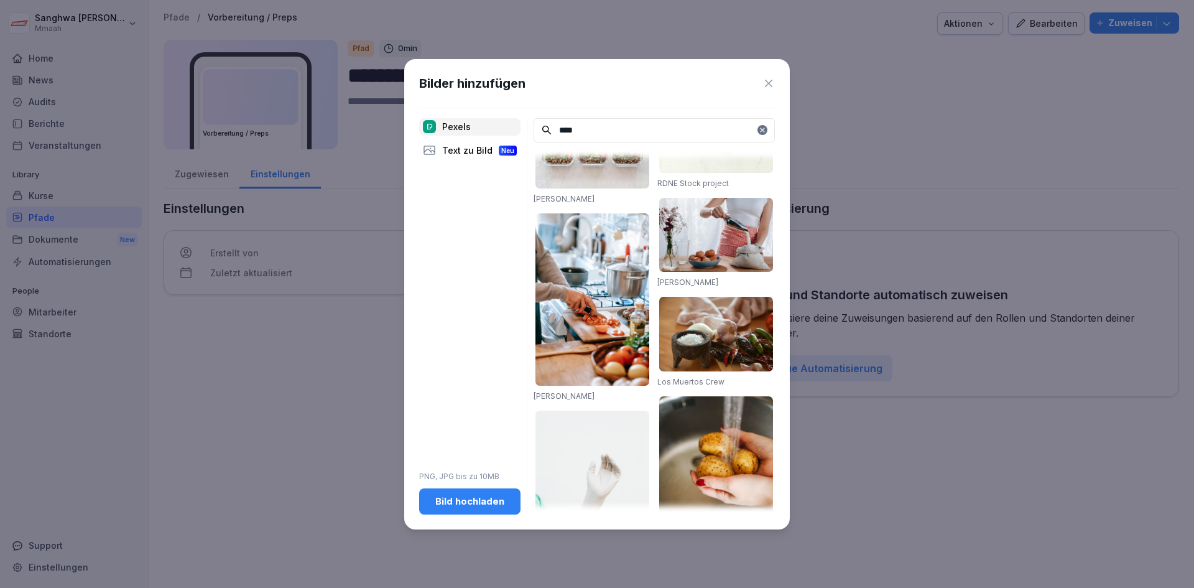
type input "****"
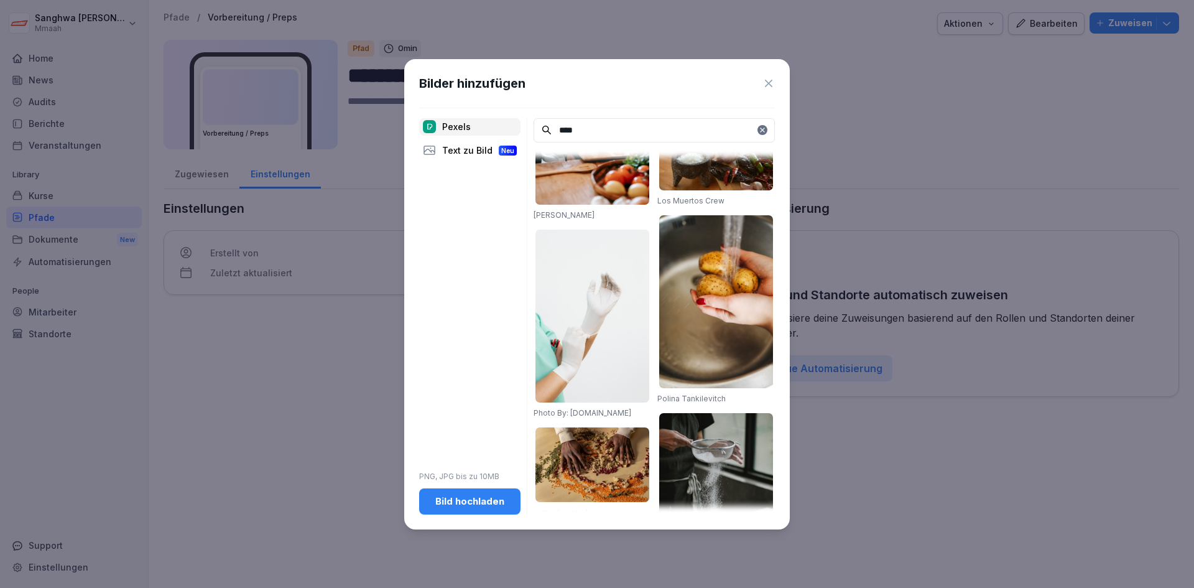
scroll to position [0, 0]
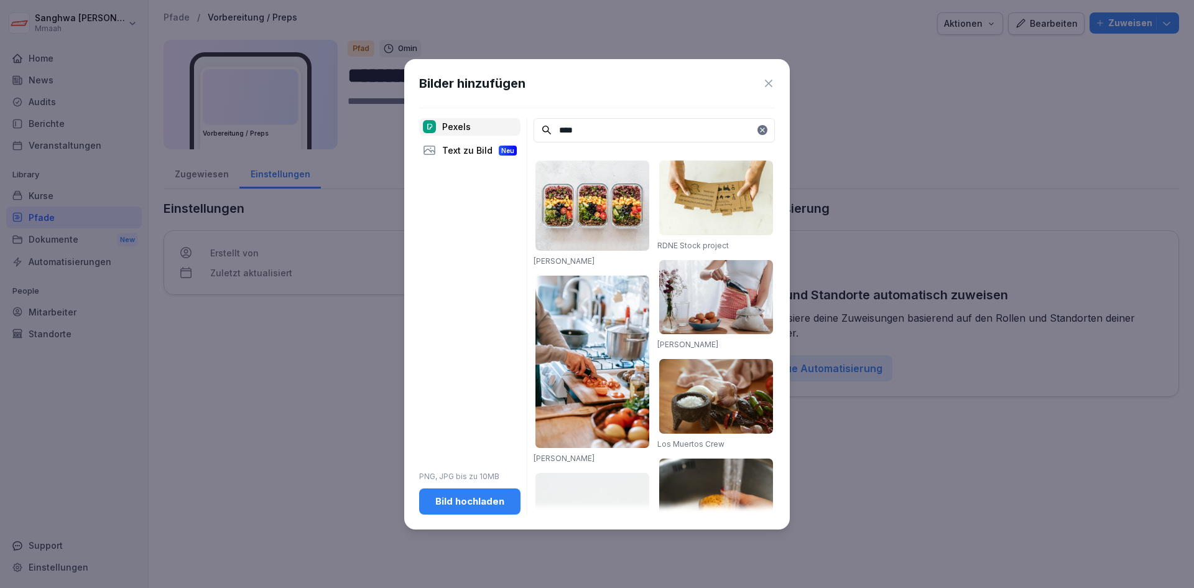
click at [613, 399] on img at bounding box center [592, 361] width 114 height 173
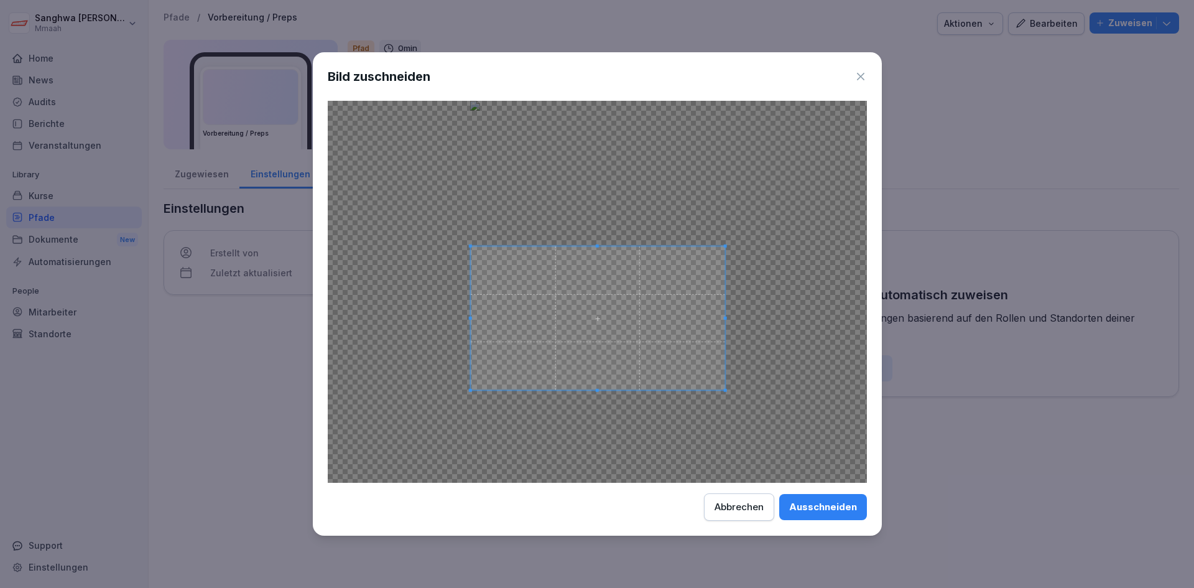
click at [629, 366] on span at bounding box center [597, 317] width 254 height 143
click at [832, 511] on div "Ausschneiden" at bounding box center [823, 507] width 68 height 14
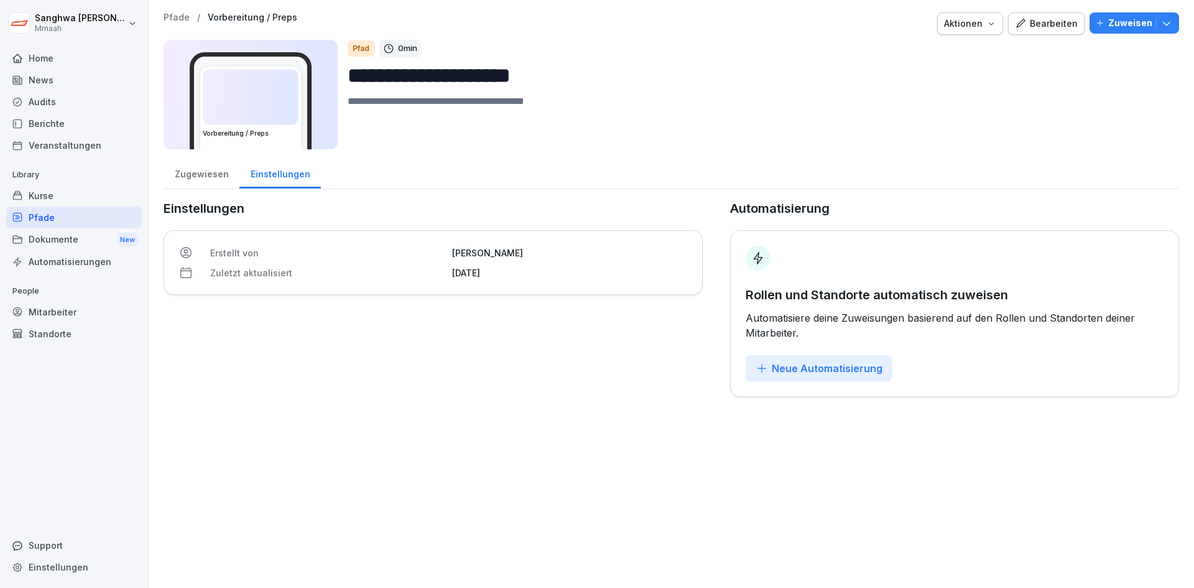
click at [177, 14] on p "Pfade" at bounding box center [177, 17] width 26 height 11
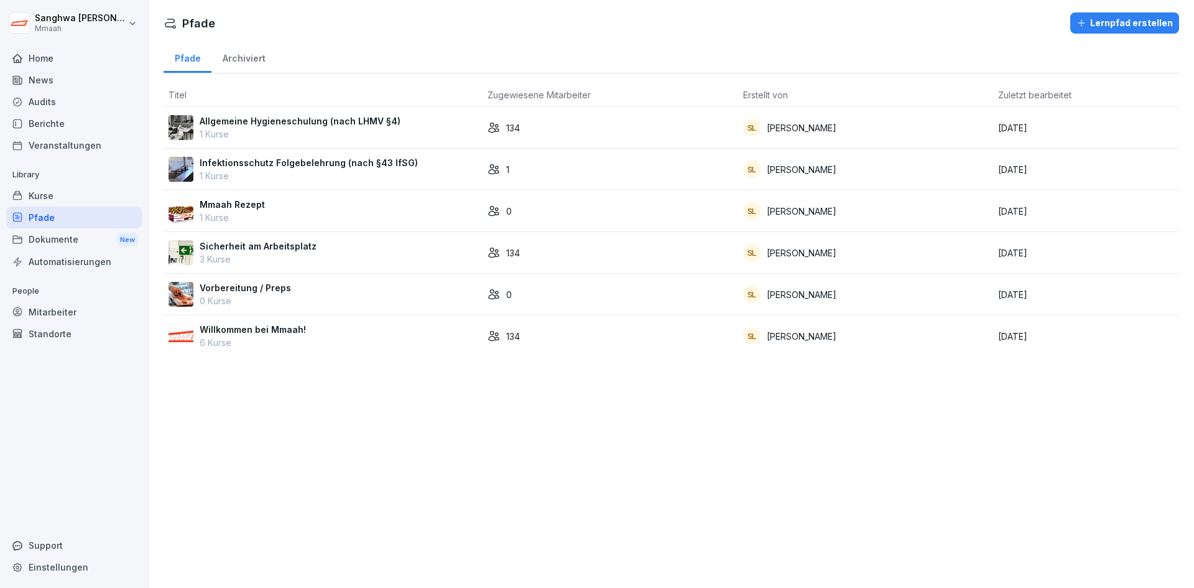
click at [384, 297] on div "Vorbereitung / Preps 0 Kurse" at bounding box center [323, 294] width 309 height 26
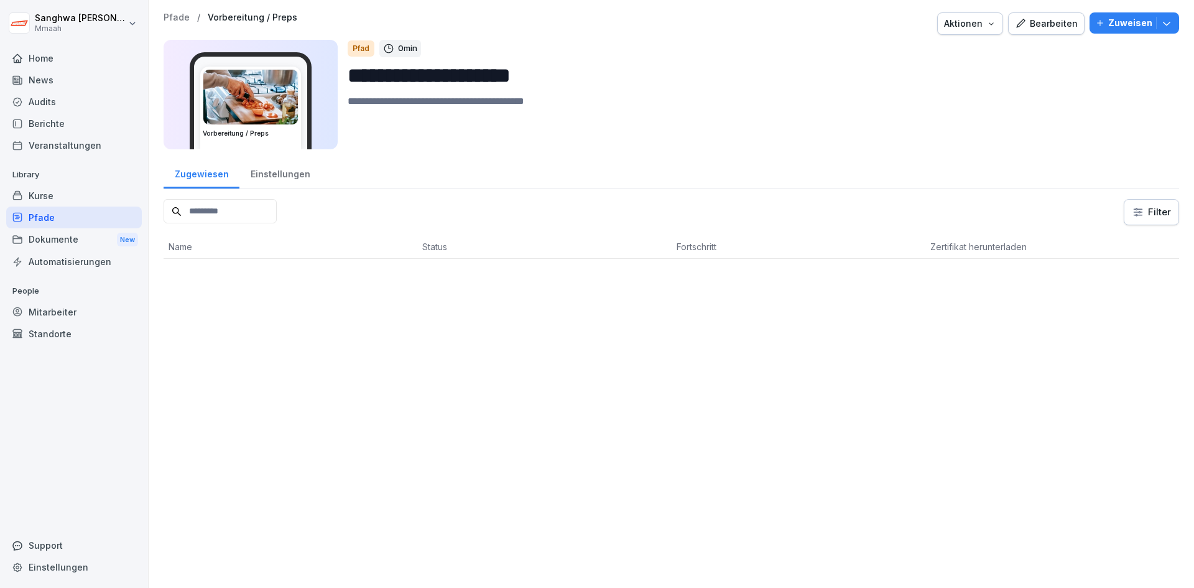
click at [1040, 26] on div "Bearbeiten" at bounding box center [1046, 24] width 63 height 14
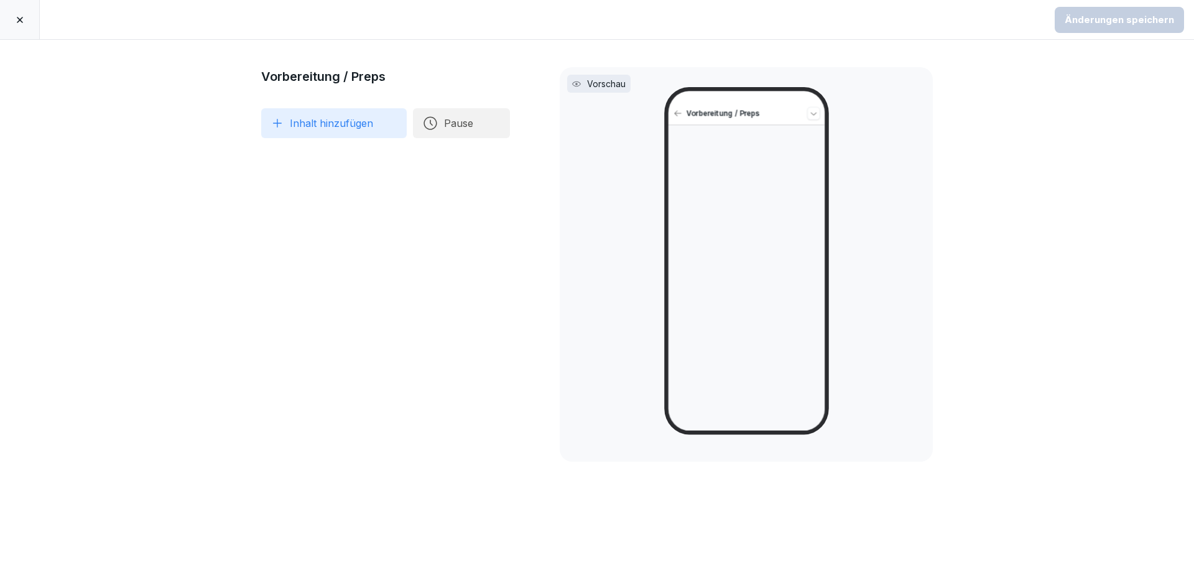
click at [351, 122] on button "Inhalt hinzufügen" at bounding box center [334, 123] width 146 height 30
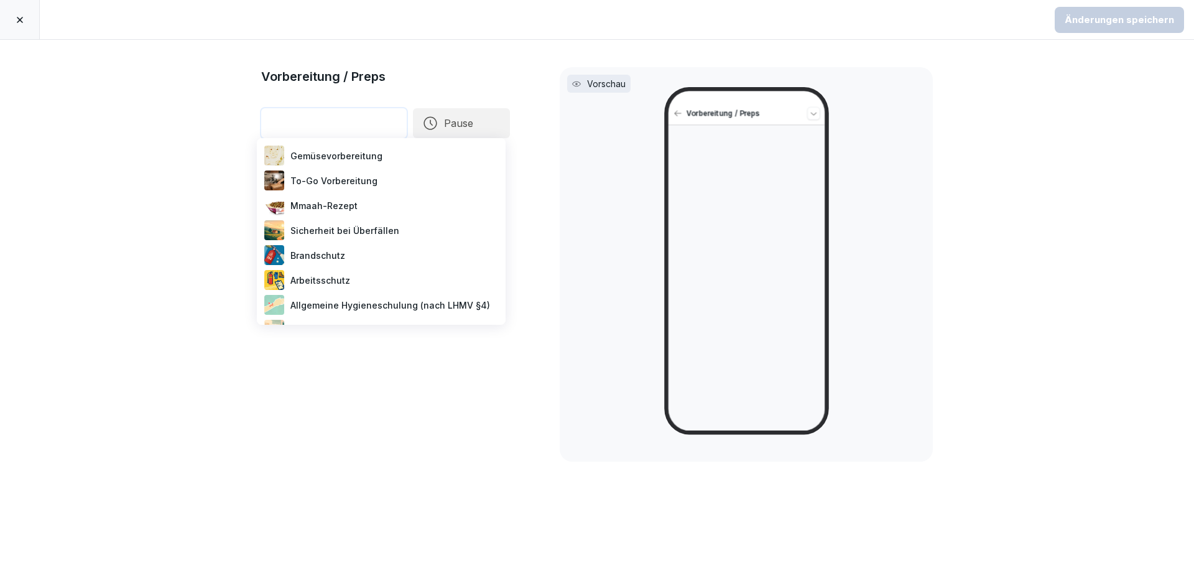
click at [361, 157] on div "Gemüsevorbereitung" at bounding box center [381, 155] width 239 height 25
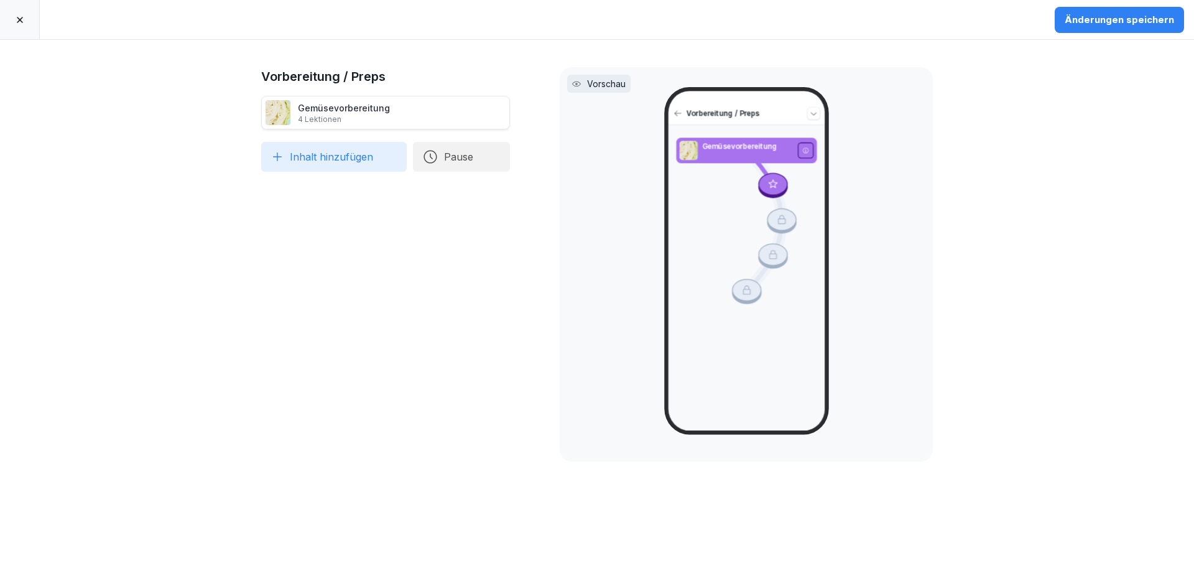
click at [360, 161] on button "Inhalt hinzufügen" at bounding box center [334, 157] width 146 height 30
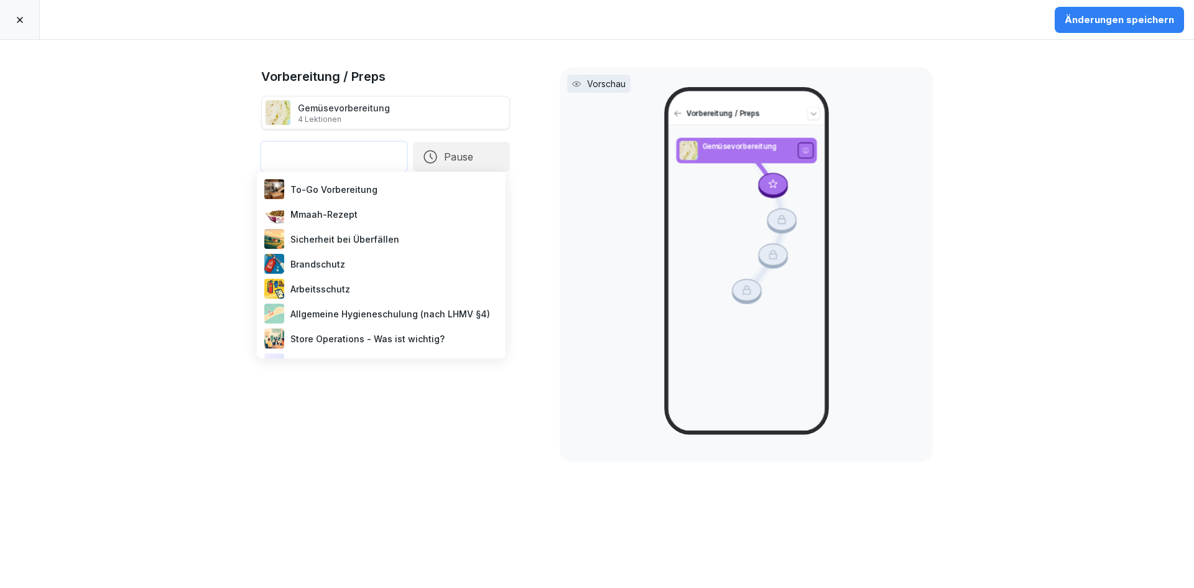
click at [374, 190] on div "To-Go Vorbereitung" at bounding box center [381, 189] width 239 height 25
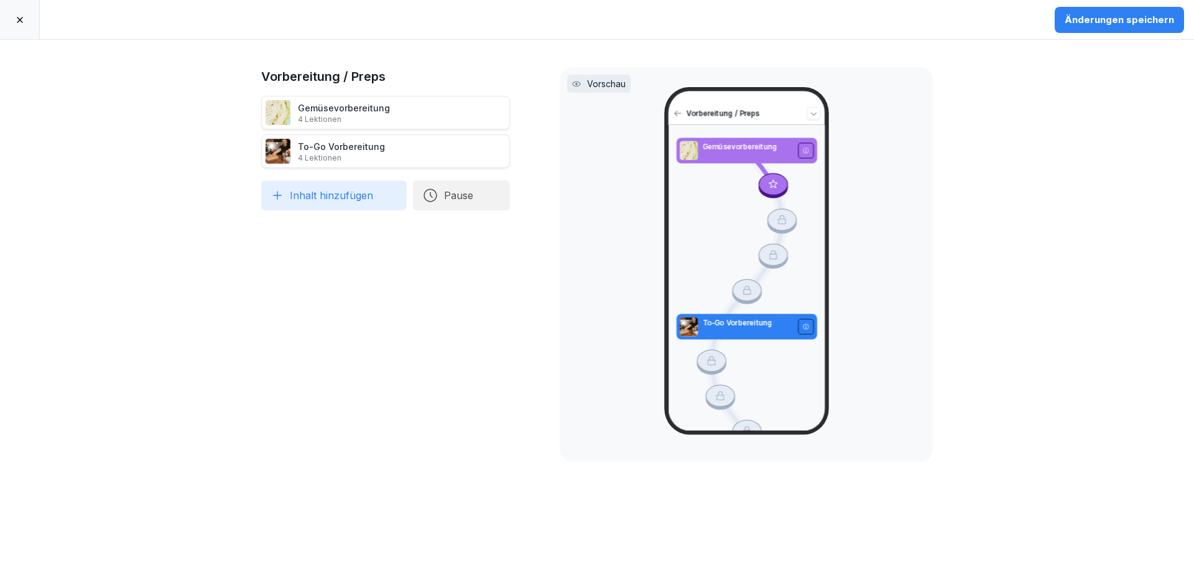
click at [1119, 27] on button "Änderungen speichern" at bounding box center [1119, 20] width 129 height 26
click at [25, 21] on div at bounding box center [20, 19] width 40 height 39
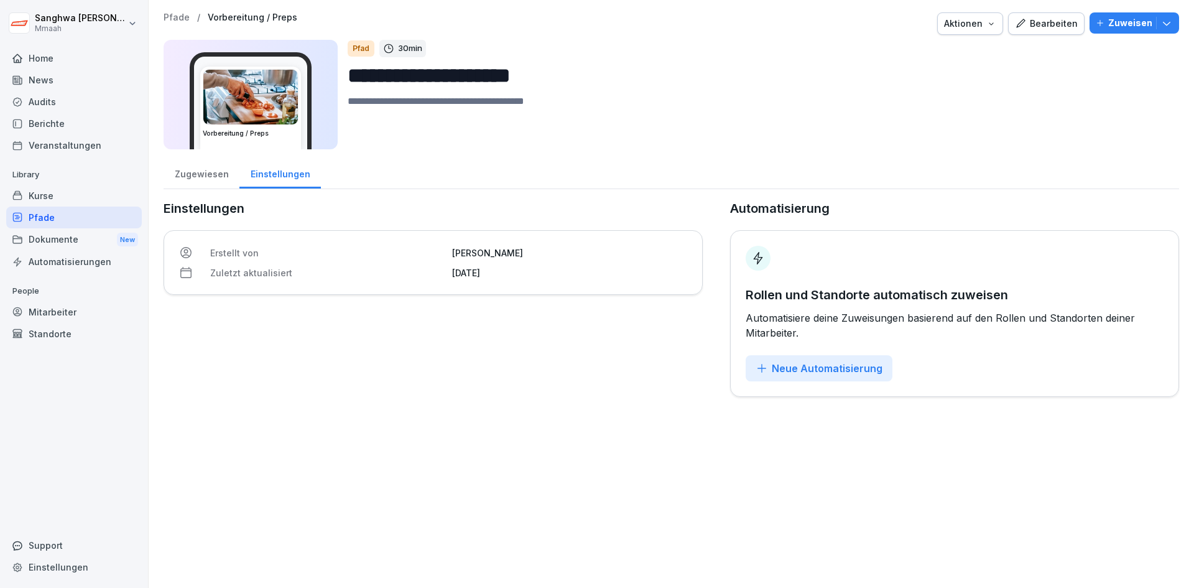
click at [183, 19] on p "Pfade" at bounding box center [177, 17] width 26 height 11
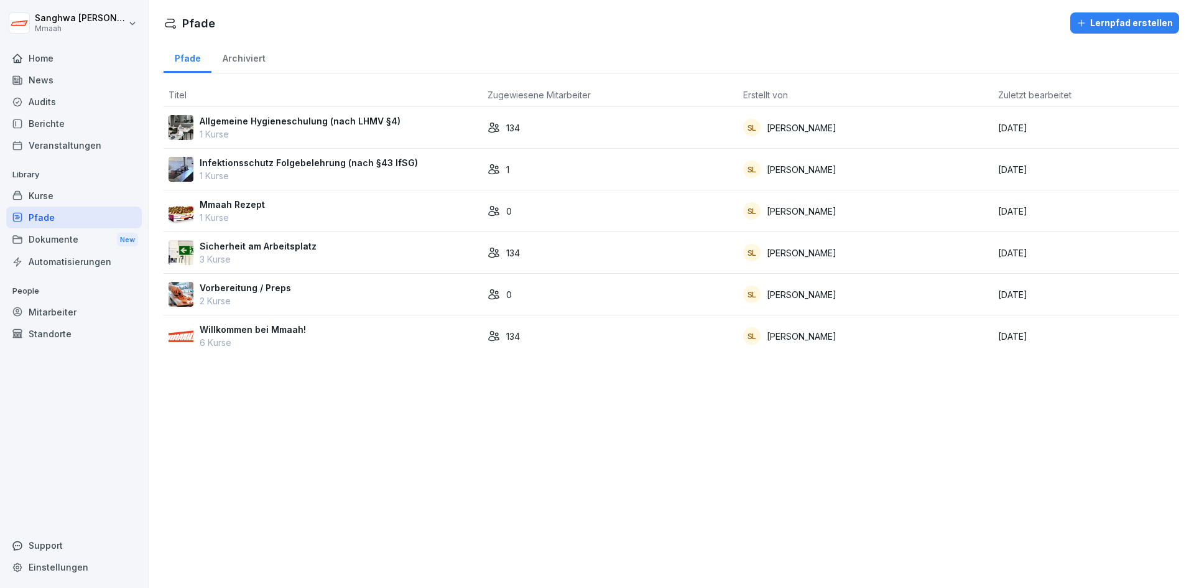
click at [331, 213] on div "Mmaah Rezept 1 Kurse" at bounding box center [323, 211] width 309 height 26
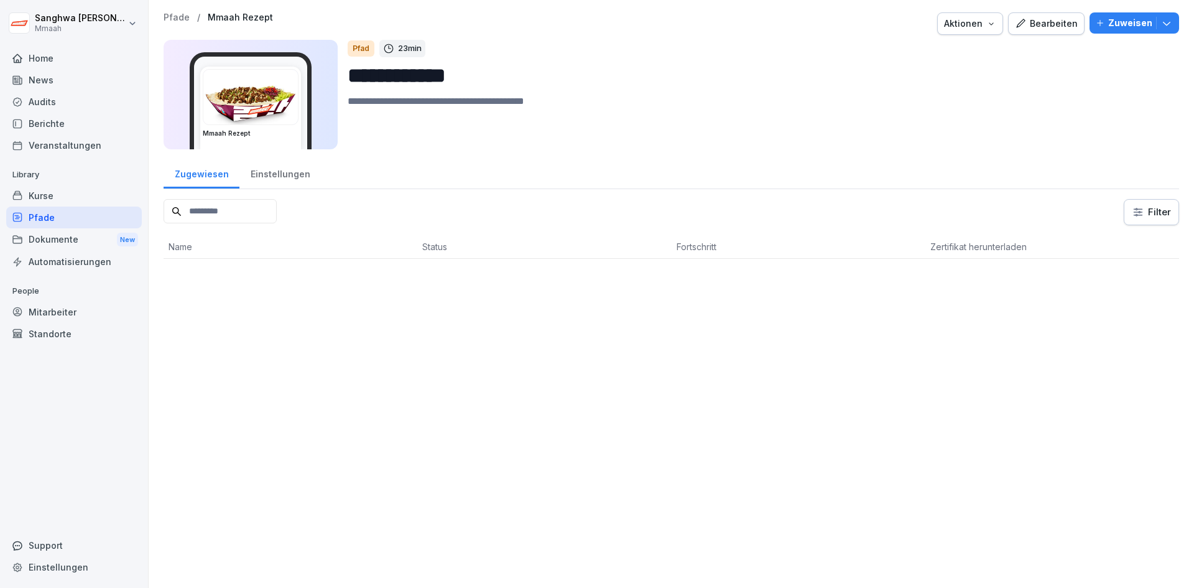
click at [177, 19] on p "Pfade" at bounding box center [177, 17] width 26 height 11
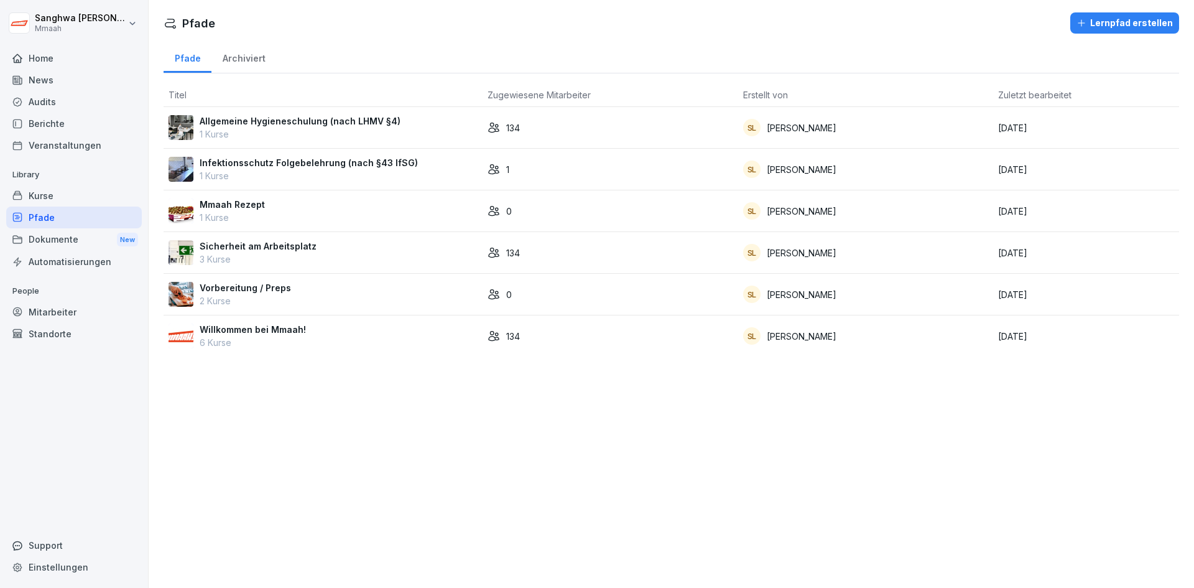
click at [443, 217] on div "Mmaah Rezept 1 Kurse" at bounding box center [323, 211] width 309 height 26
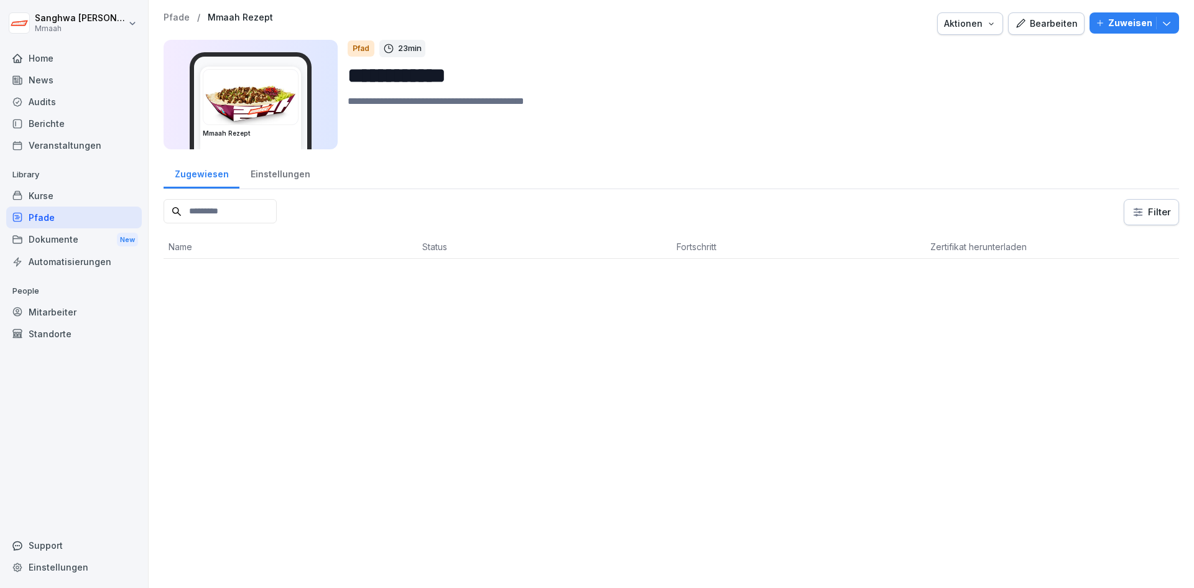
click at [1125, 25] on p "Zuweisen" at bounding box center [1130, 23] width 44 height 14
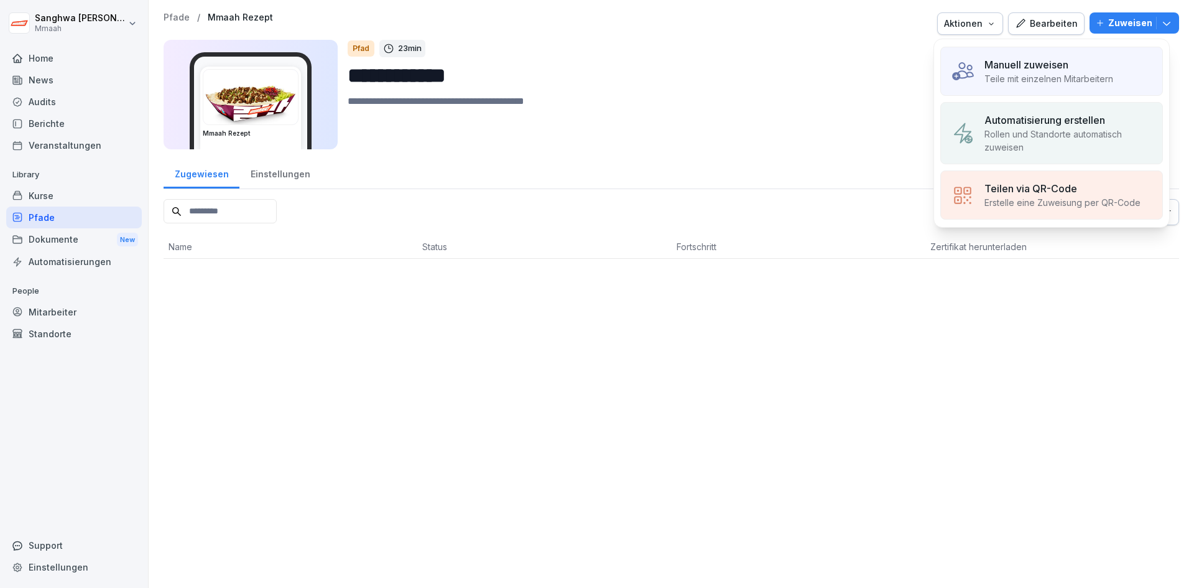
click at [1075, 78] on p "Teile mit einzelnen Mitarbeitern" at bounding box center [1048, 78] width 129 height 13
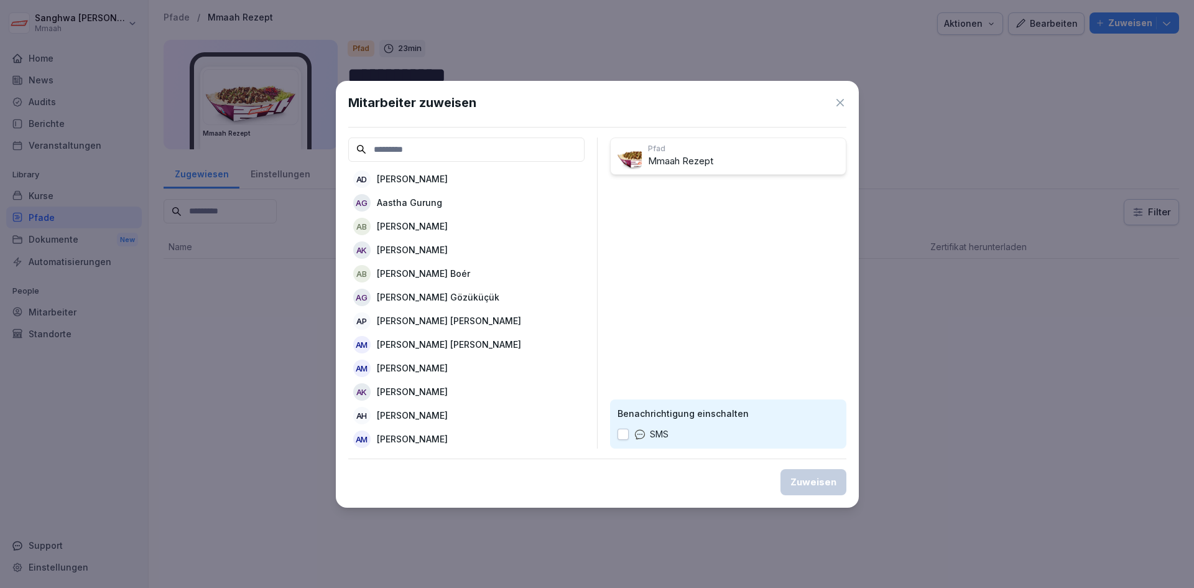
click at [512, 157] on input at bounding box center [466, 149] width 236 height 24
drag, startPoint x: 834, startPoint y: 102, endPoint x: 853, endPoint y: 100, distance: 18.7
click at [835, 102] on icon at bounding box center [840, 102] width 12 height 12
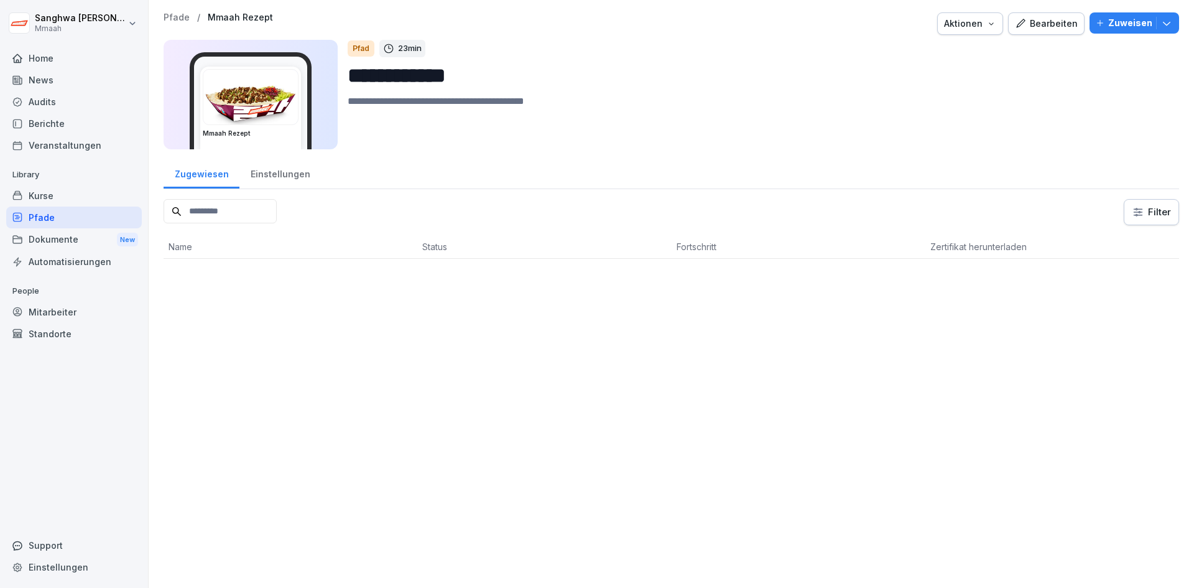
click at [1168, 22] on button "Zuweisen" at bounding box center [1134, 22] width 90 height 21
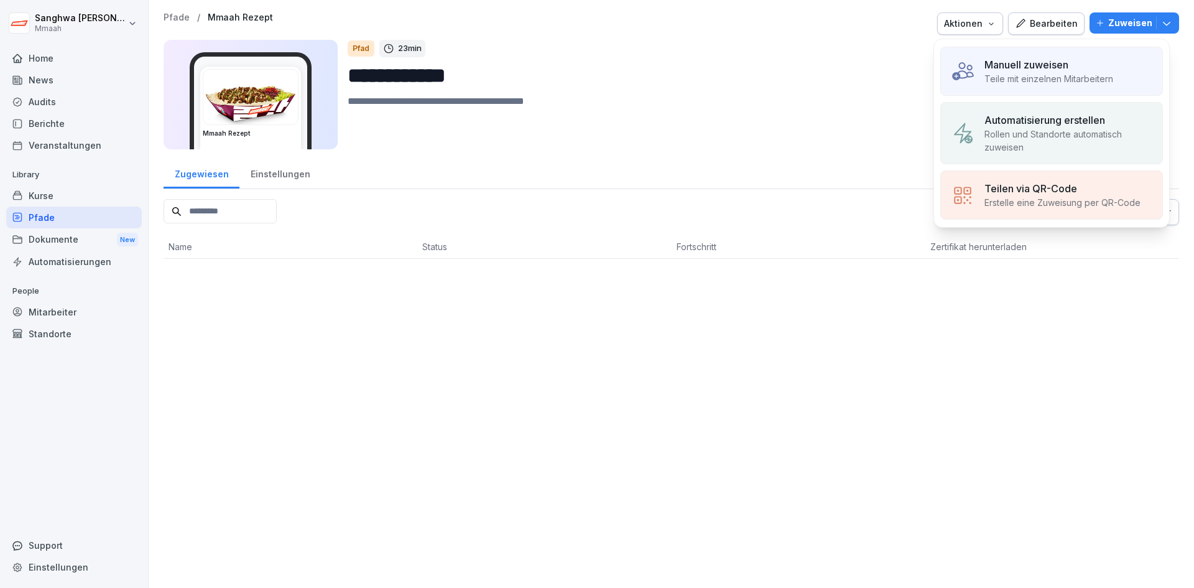
click at [1075, 126] on p "Automatisierung erstellen" at bounding box center [1044, 120] width 121 height 15
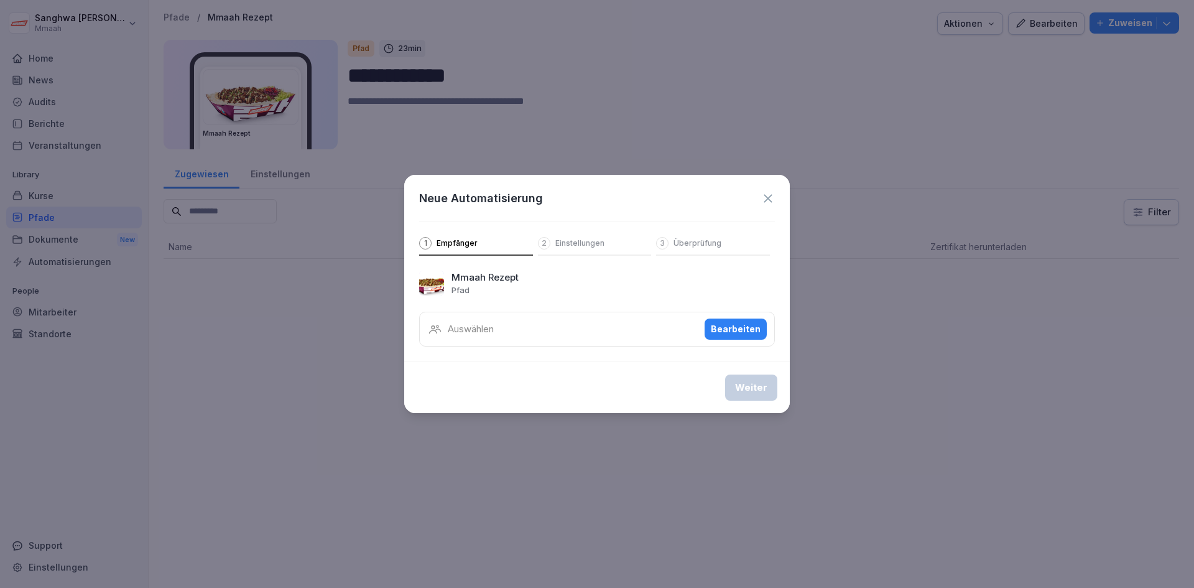
click at [486, 324] on p "Auswählen" at bounding box center [471, 329] width 46 height 14
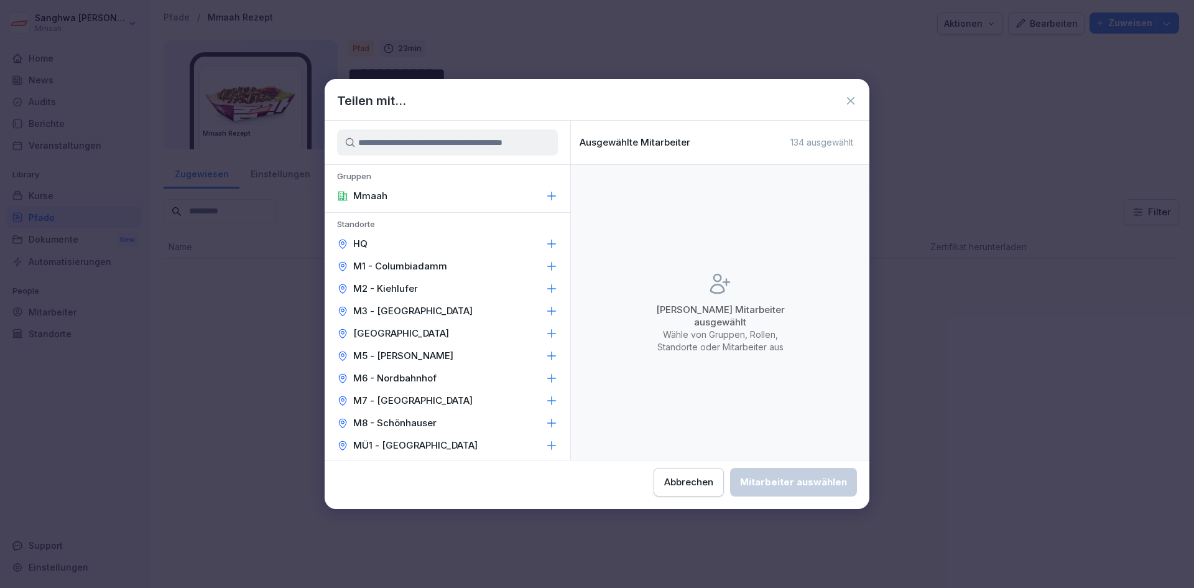
scroll to position [281, 0]
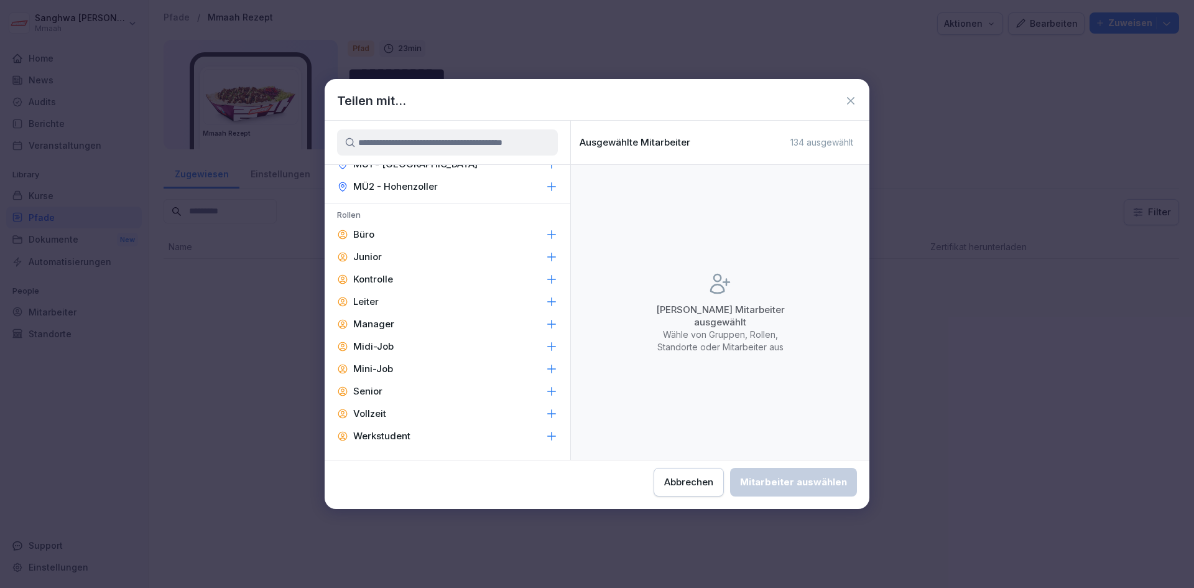
click at [399, 329] on div "Manager" at bounding box center [448, 324] width 246 height 22
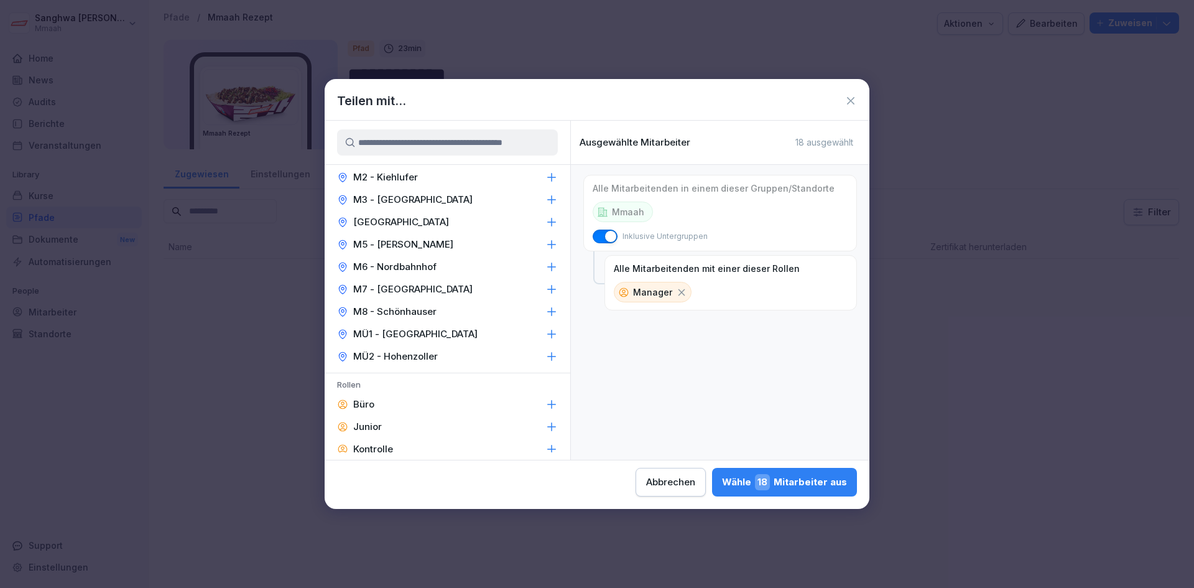
scroll to position [95, 0]
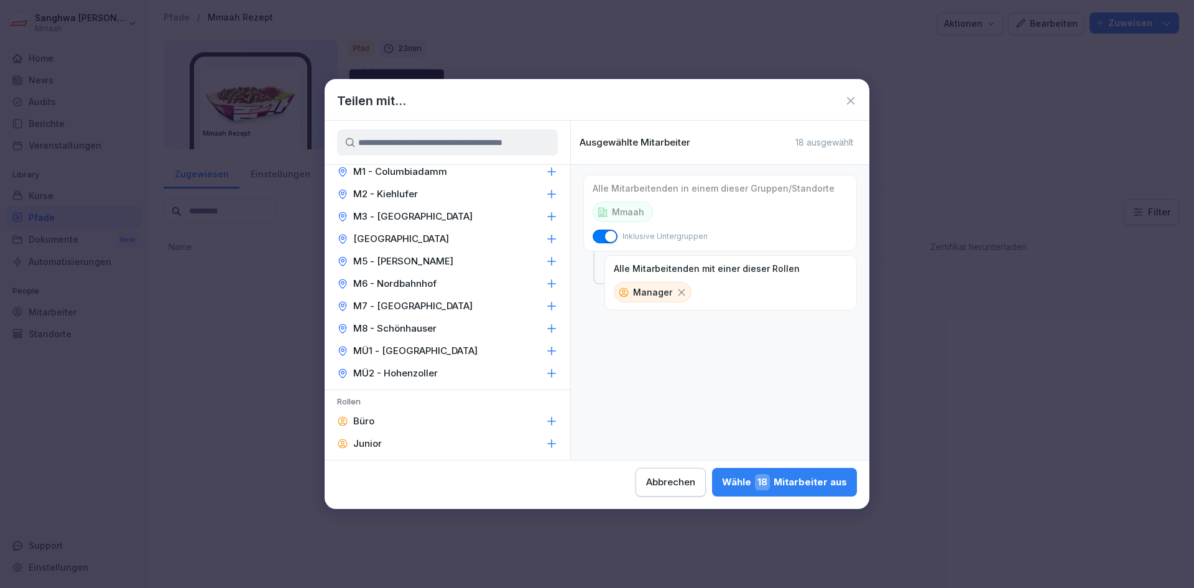
click at [793, 489] on div "Wähle 18 Mitarbeiter aus" at bounding box center [784, 482] width 125 height 16
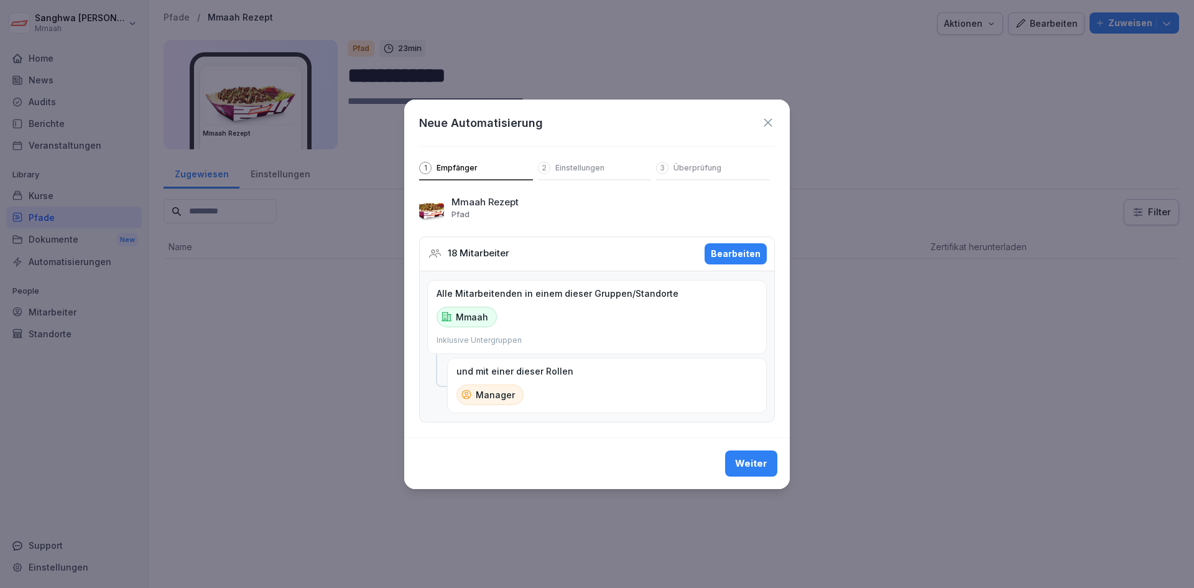
click at [756, 466] on div "Weiter" at bounding box center [751, 463] width 32 height 14
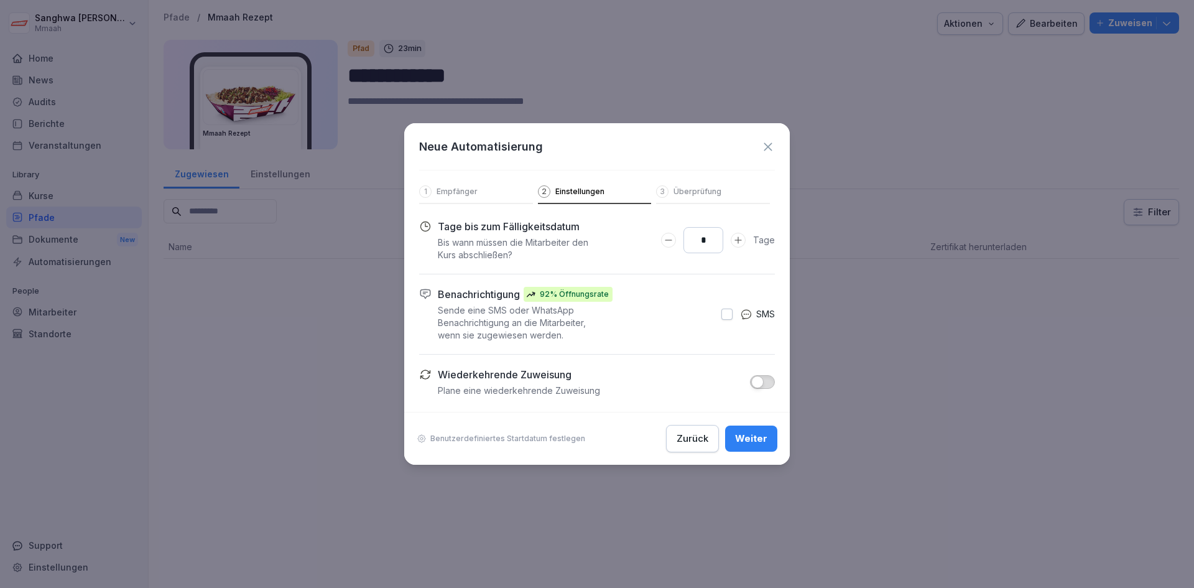
click at [669, 244] on icon "Days to complete number input verringern" at bounding box center [668, 240] width 10 height 10
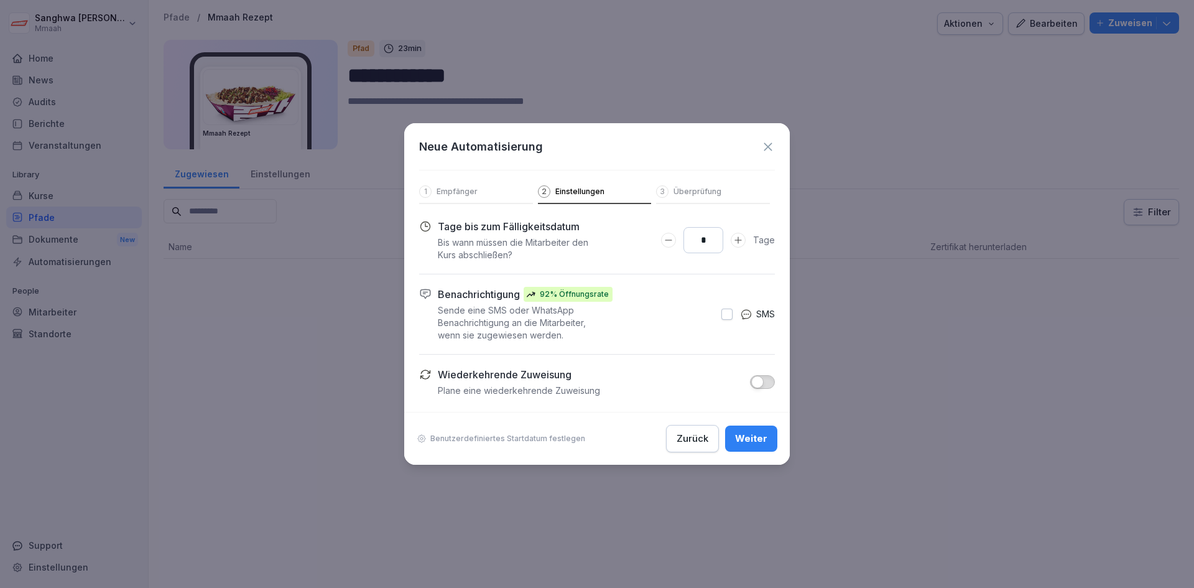
click at [675, 241] on div "*" at bounding box center [703, 240] width 85 height 26
click at [581, 244] on p "Bis wann müssen die Mitarbeiter den Kurs abschließen?" at bounding box center [516, 248] width 156 height 25
drag, startPoint x: 715, startPoint y: 239, endPoint x: 677, endPoint y: 241, distance: 38.0
click at [677, 241] on div "*" at bounding box center [703, 240] width 85 height 26
click at [652, 312] on div "Benachrichtigung 92% Öffnungsrate Sende eine SMS oder WhatsApp Benachrichtigung…" at bounding box center [576, 314] width 277 height 55
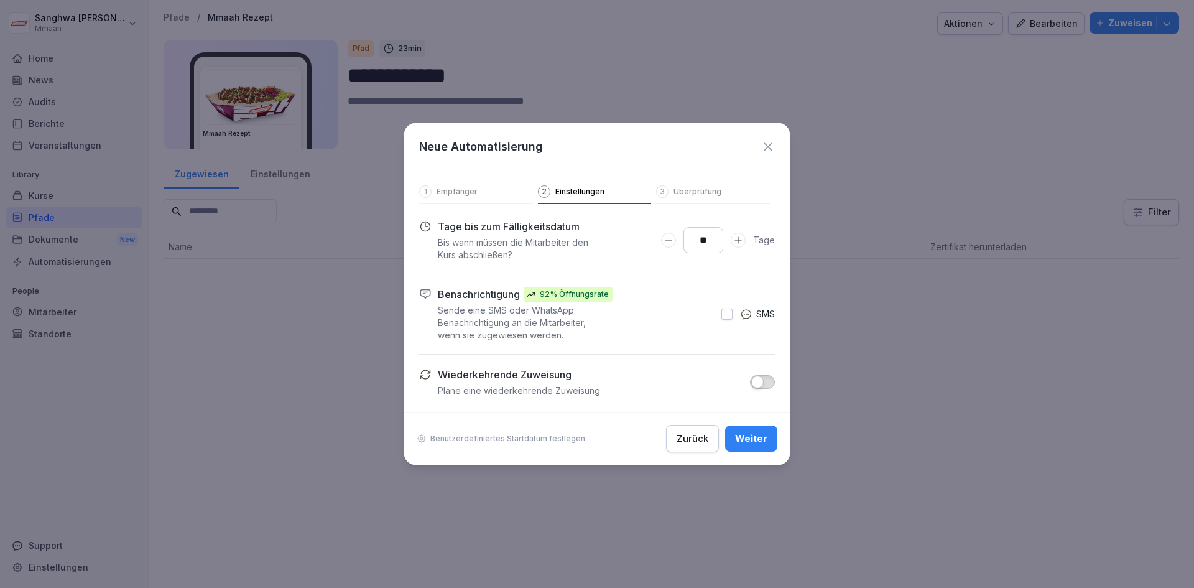
click at [739, 244] on icon "Days to complete number input erhöhen" at bounding box center [738, 240] width 10 height 10
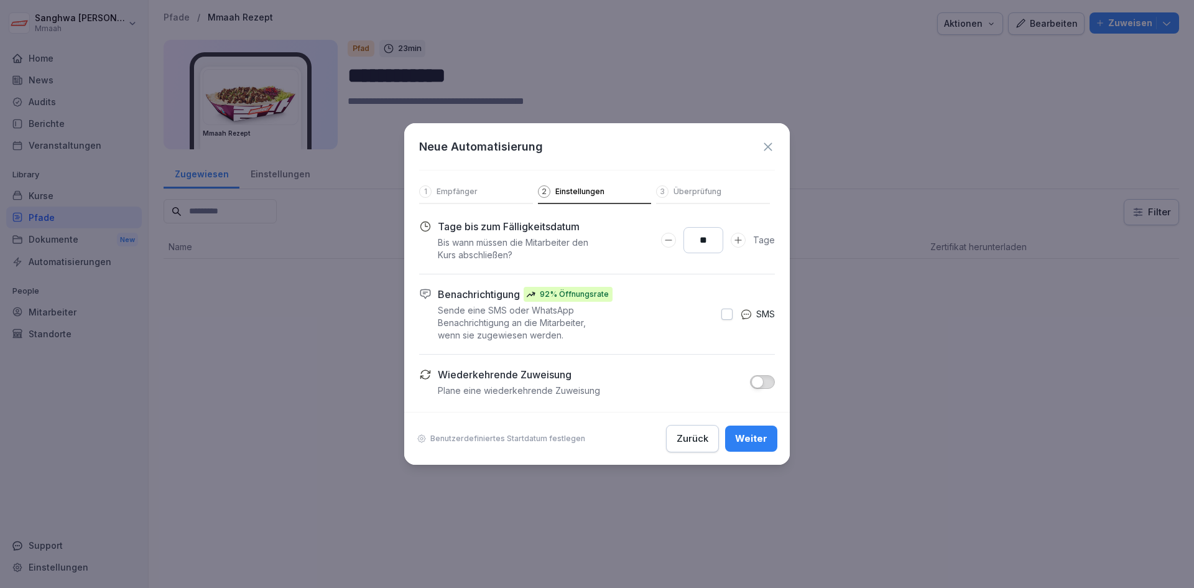
click at [739, 244] on icon "Days to complete number input erhöhen" at bounding box center [738, 240] width 10 height 10
click at [739, 243] on icon "Days to complete number input erhöhen" at bounding box center [738, 240] width 10 height 10
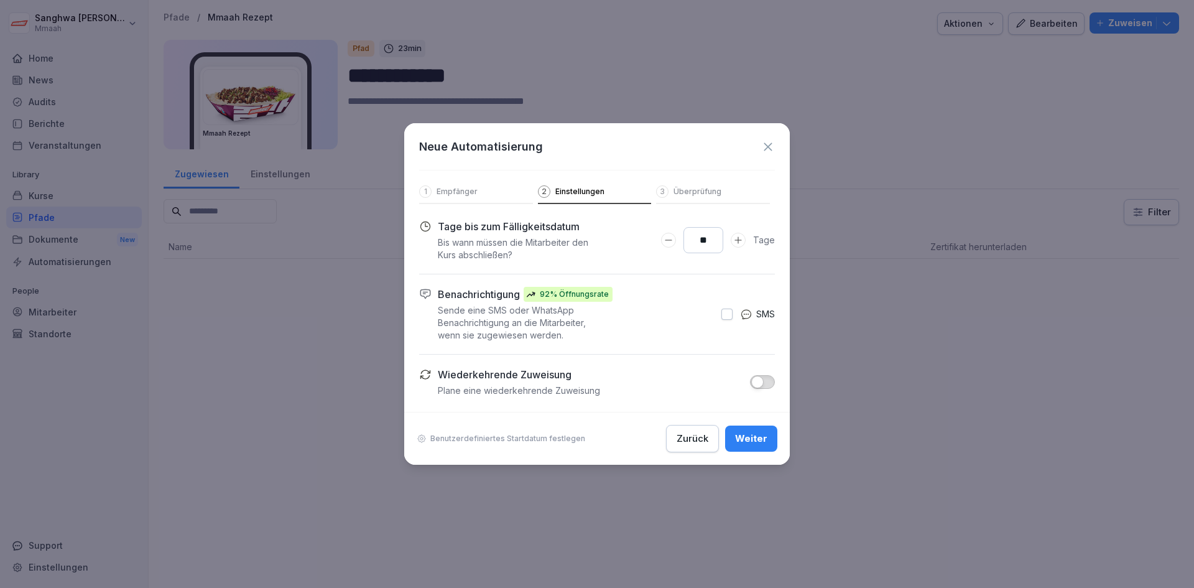
drag, startPoint x: 719, startPoint y: 243, endPoint x: 659, endPoint y: 243, distance: 60.3
click at [660, 245] on div "** Tage" at bounding box center [687, 240] width 175 height 42
type input "**"
click at [649, 251] on div "** Tage" at bounding box center [687, 240] width 175 height 42
click at [754, 430] on button "Weiter" at bounding box center [751, 438] width 52 height 26
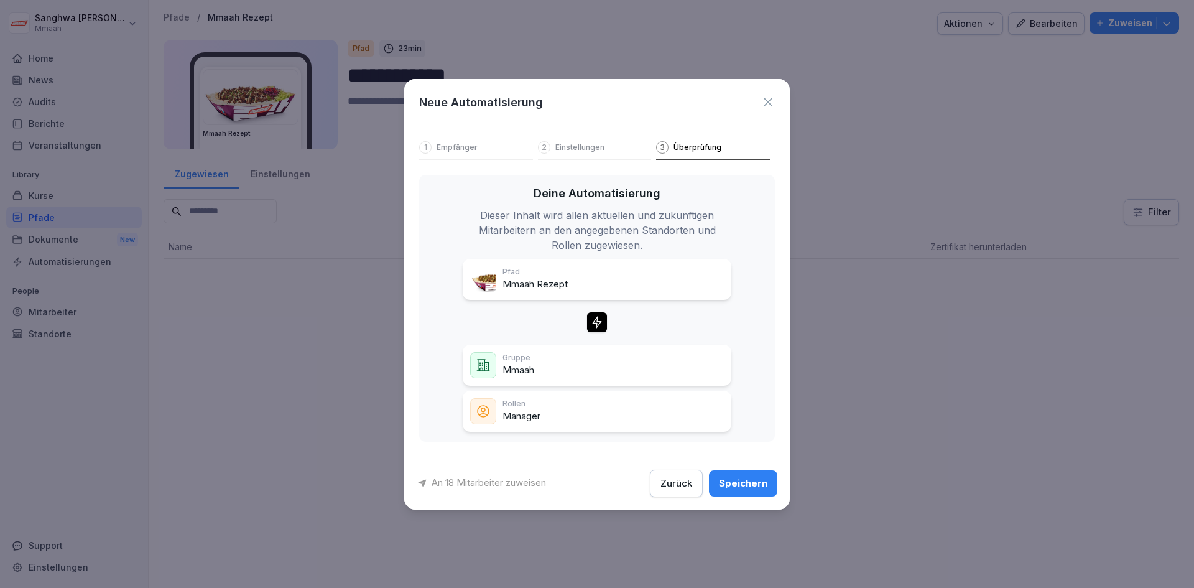
click at [760, 488] on div "Speichern" at bounding box center [743, 483] width 49 height 14
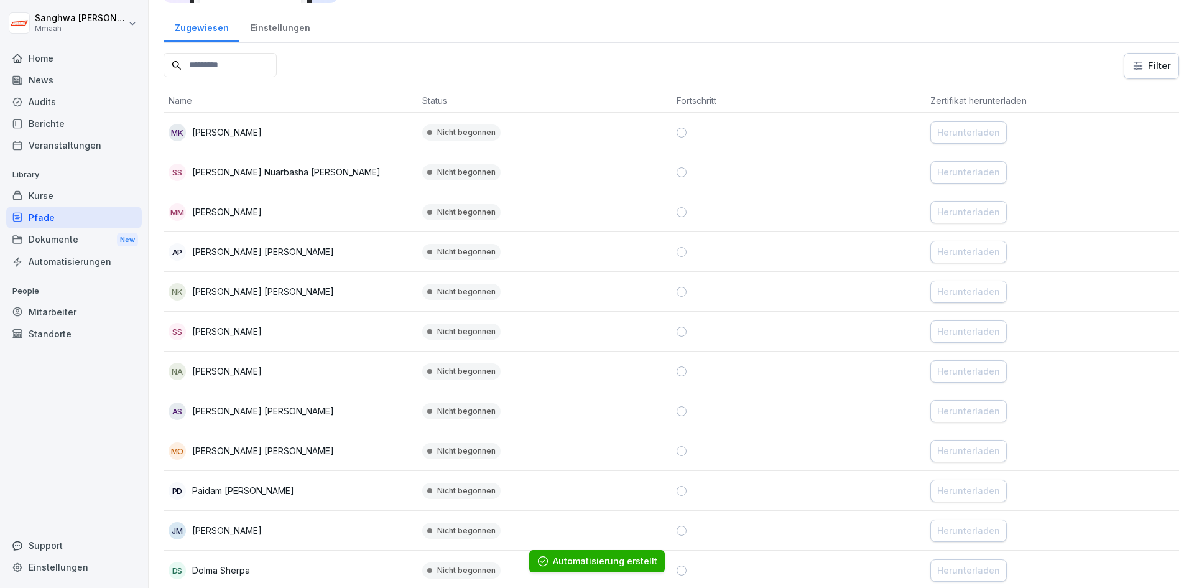
scroll to position [0, 0]
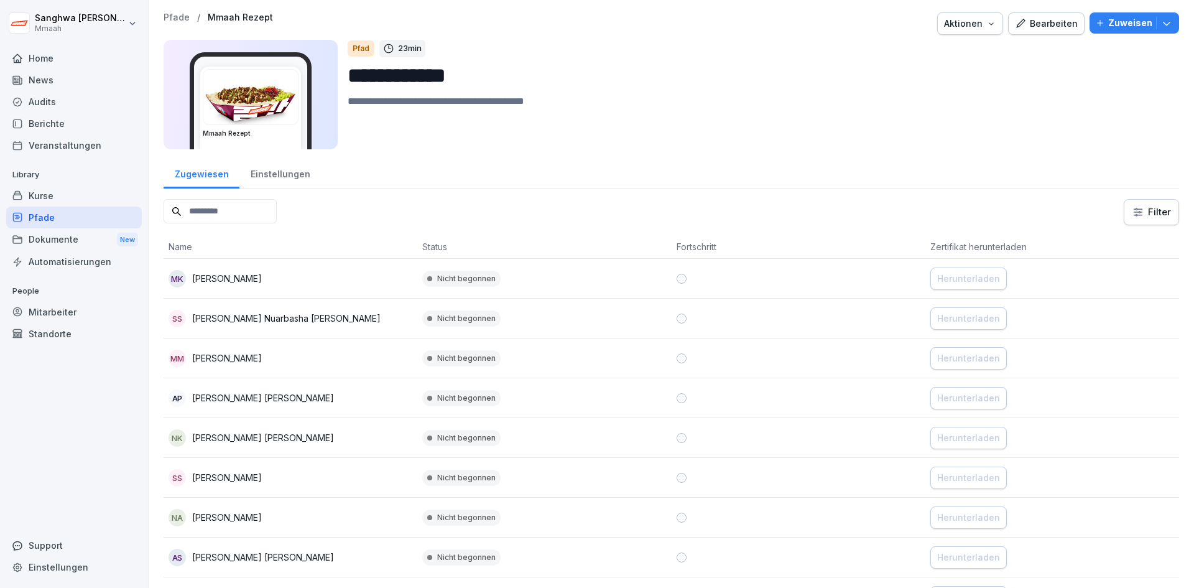
click at [71, 219] on div "Pfade" at bounding box center [74, 217] width 136 height 22
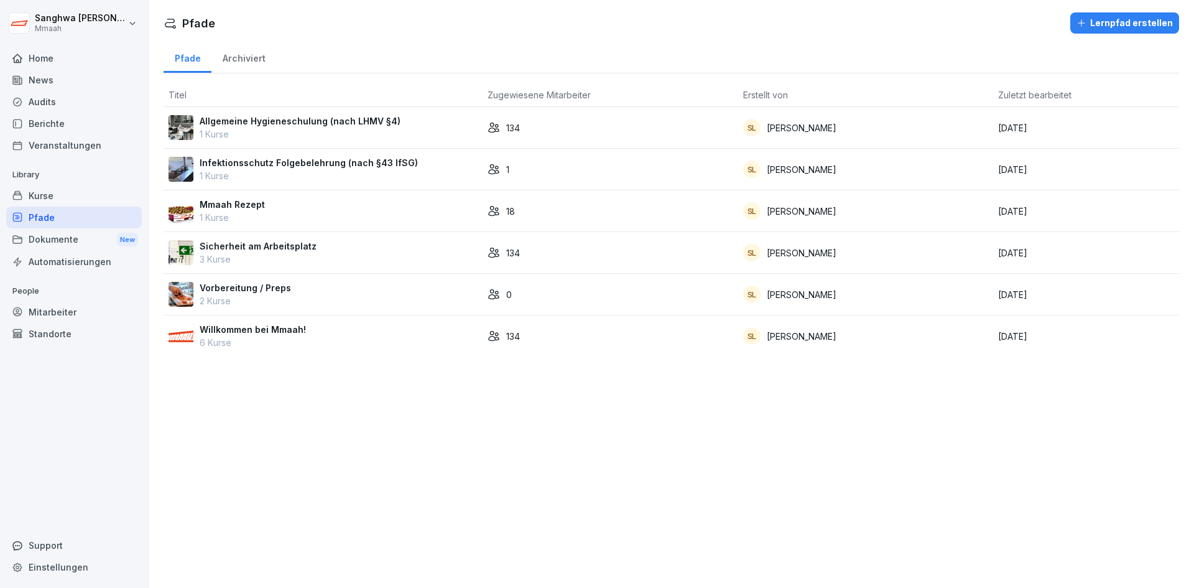
click at [313, 338] on div "Willkommen bei Mmaah! 6 Kurse" at bounding box center [323, 336] width 309 height 26
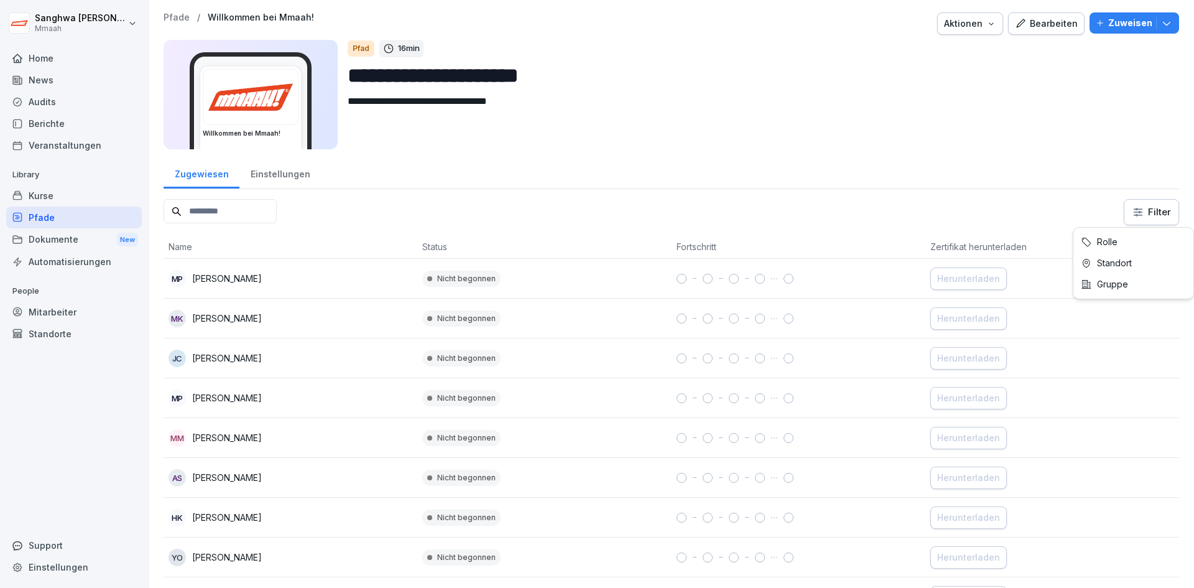
click at [1124, 216] on html "**********" at bounding box center [597, 294] width 1194 height 588
click at [995, 205] on html "**********" at bounding box center [597, 294] width 1194 height 588
click at [297, 173] on div "Einstellungen" at bounding box center [279, 173] width 81 height 32
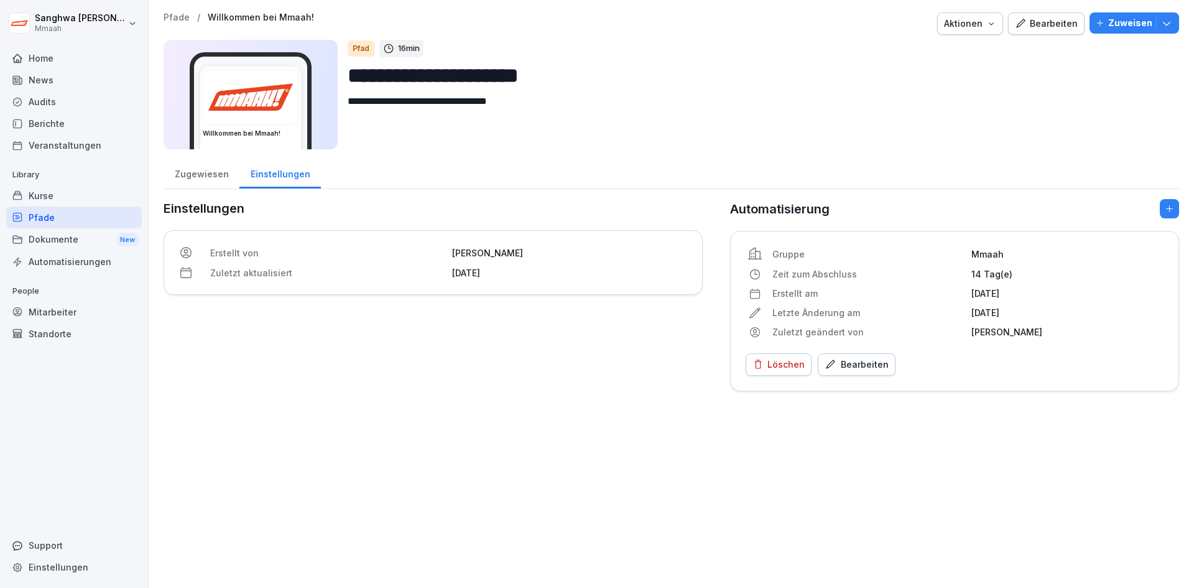
drag, startPoint x: 330, startPoint y: 282, endPoint x: 359, endPoint y: 282, distance: 29.2
click at [330, 282] on div "Erstellt von Sanghwa Lee Zuletzt aktualisiert 16. September 2025" at bounding box center [433, 262] width 539 height 65
click at [1166, 211] on icon "button" at bounding box center [1169, 208] width 7 height 7
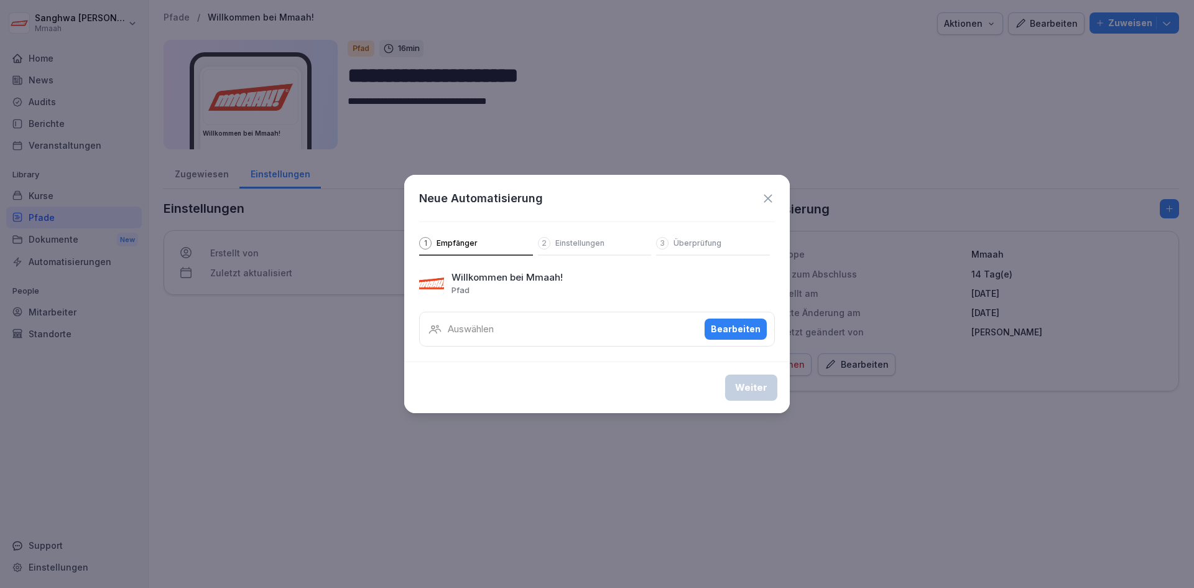
click at [777, 197] on div "Neue Automatisierung 1 Empfänger 2 Einstellungen 3 Überprüfung" at bounding box center [597, 215] width 386 height 81
click at [754, 188] on div "Neue Automatisierung 1 Empfänger 2 Einstellungen 3 Überprüfung" at bounding box center [597, 215] width 386 height 81
click at [762, 190] on div "Neue Automatisierung" at bounding box center [597, 198] width 356 height 17
click at [767, 188] on div "Neue Automatisierung 1 Empfänger 2 Einstellungen 3 Überprüfung" at bounding box center [597, 215] width 386 height 81
click at [769, 197] on icon at bounding box center [768, 198] width 8 height 8
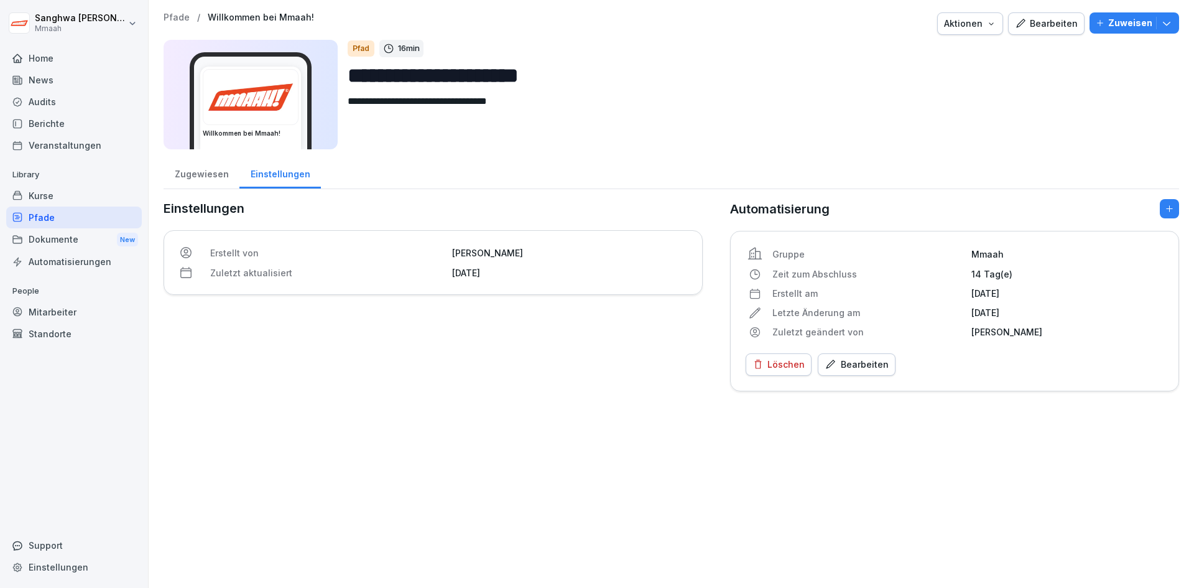
click at [851, 366] on div "Bearbeiten" at bounding box center [857, 365] width 64 height 14
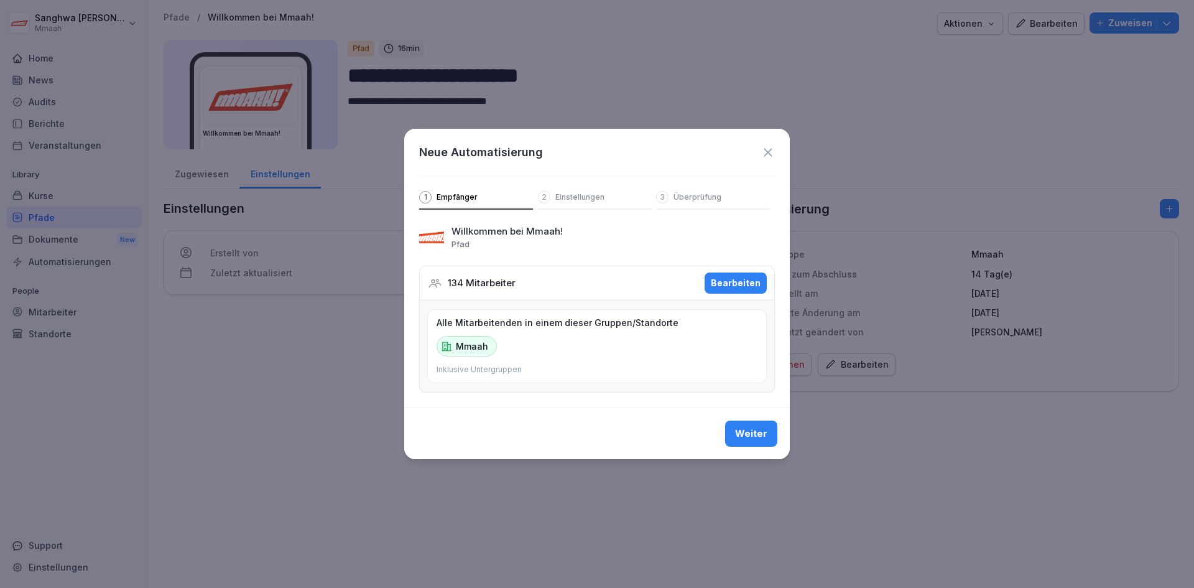
click at [729, 285] on div "Bearbeiten" at bounding box center [736, 283] width 50 height 14
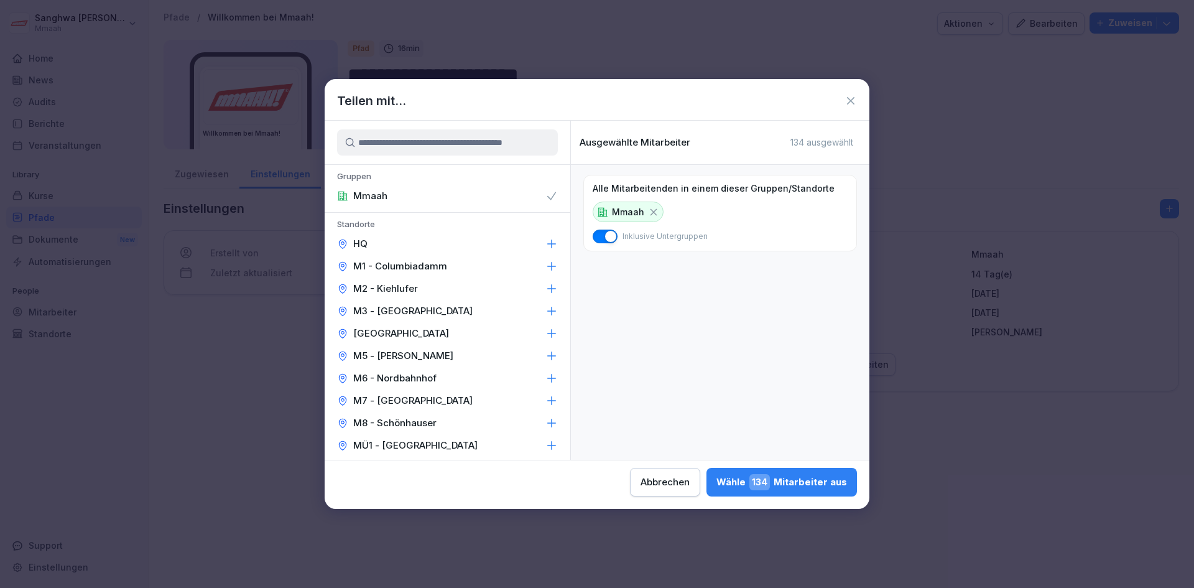
click at [610, 233] on span "button" at bounding box center [610, 236] width 12 height 12
click at [609, 236] on button "button" at bounding box center [605, 236] width 25 height 14
click at [412, 197] on div "Mmaah" at bounding box center [448, 196] width 246 height 22
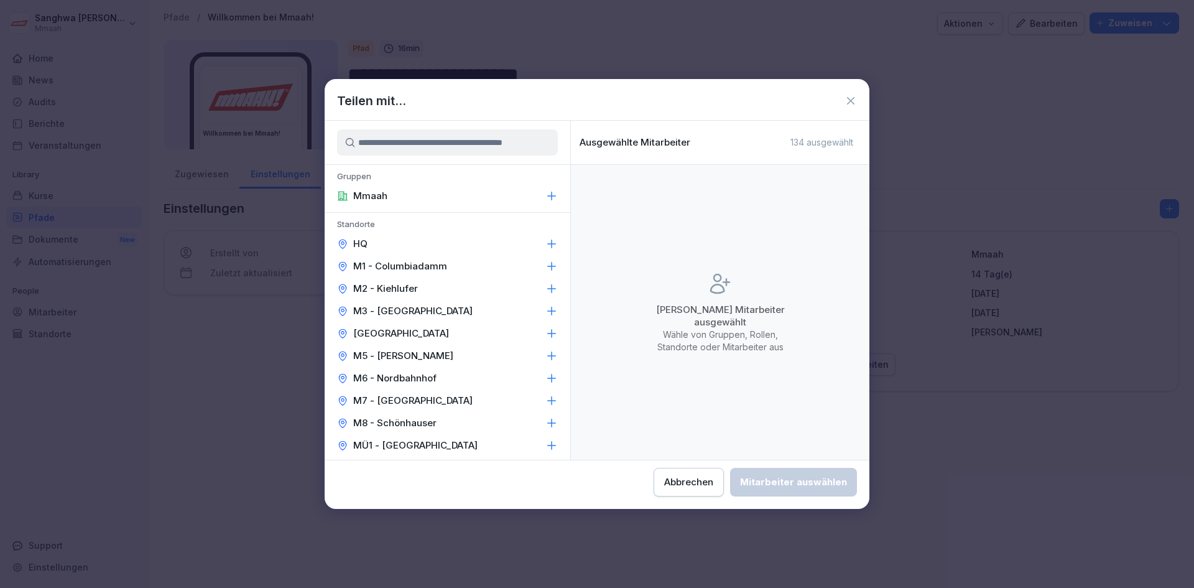
click at [735, 340] on p "Wähle von Gruppen, Rollen, Standorte oder Mitarbeiter aus" at bounding box center [719, 340] width 149 height 25
click at [411, 192] on div "Mmaah" at bounding box center [448, 196] width 246 height 22
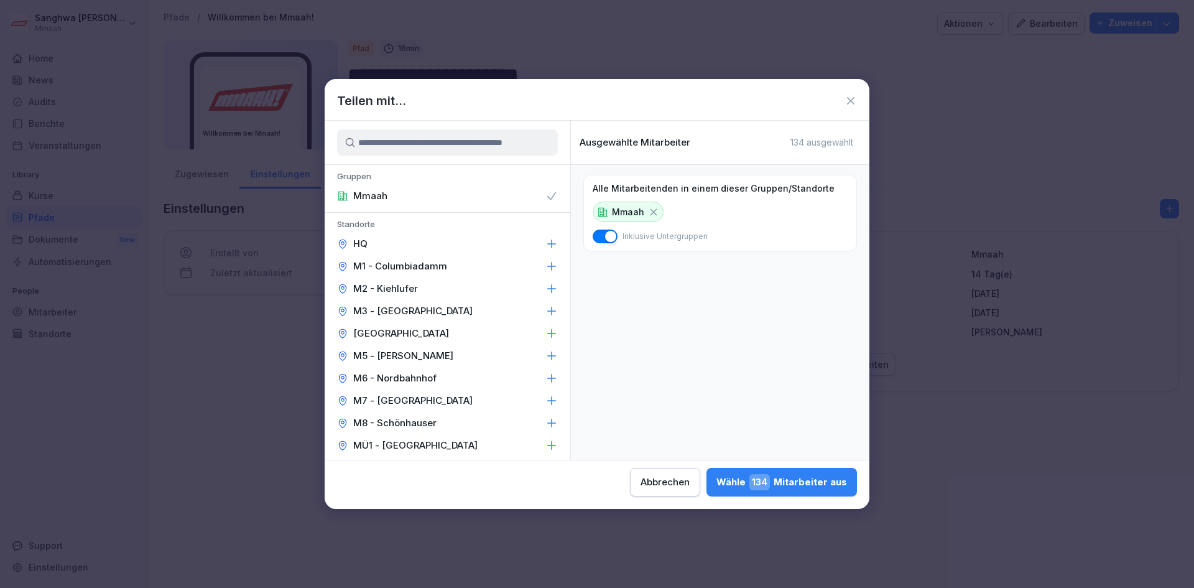
click at [603, 238] on button "button" at bounding box center [605, 236] width 25 height 14
click at [752, 481] on div "Wähle 8 Mitarbeiter aus" at bounding box center [786, 482] width 121 height 16
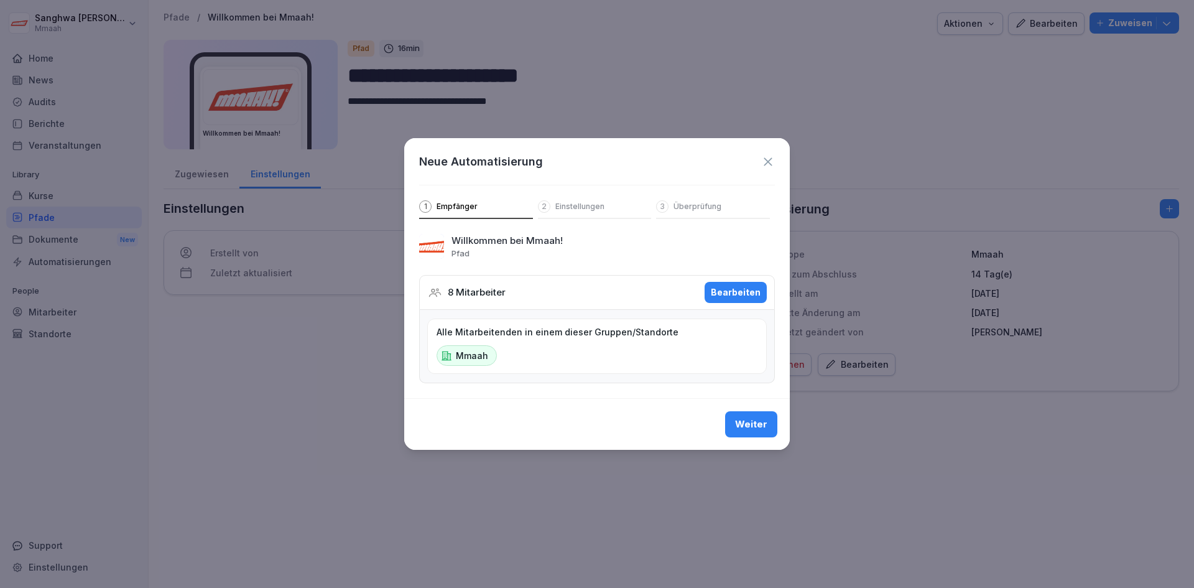
click at [751, 417] on button "Weiter" at bounding box center [751, 424] width 52 height 26
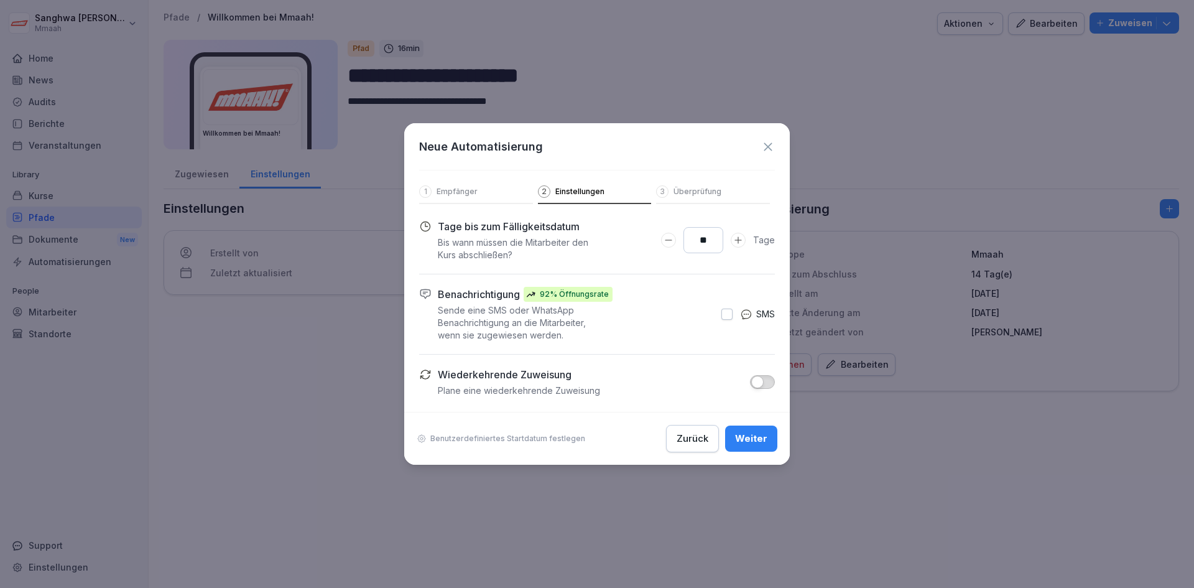
click at [762, 147] on icon at bounding box center [768, 147] width 14 height 14
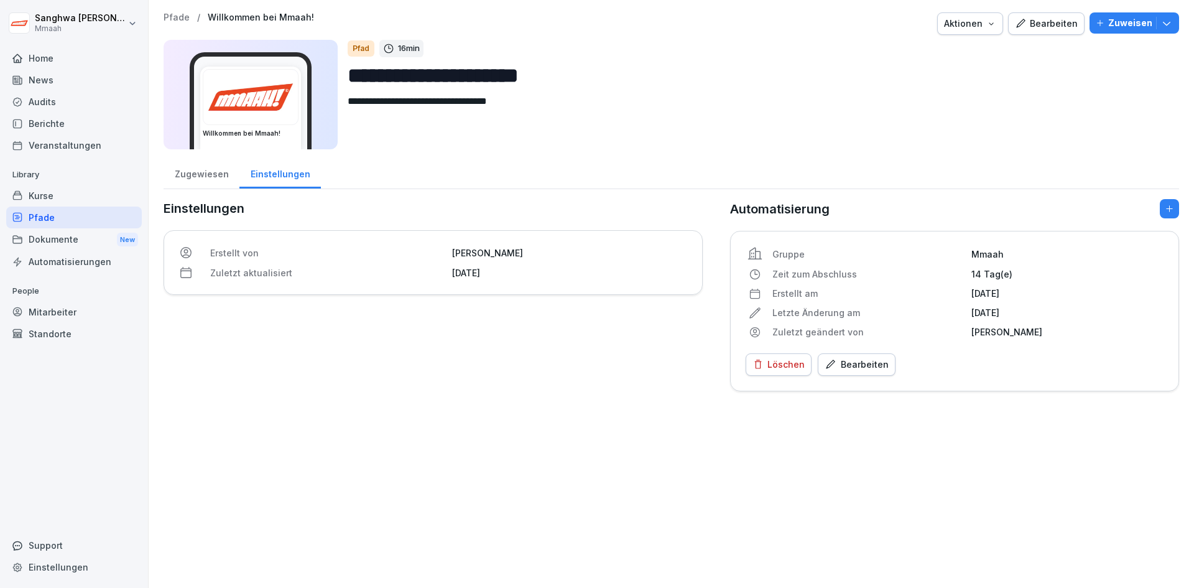
click at [221, 179] on div "Zugewiesen" at bounding box center [202, 173] width 76 height 32
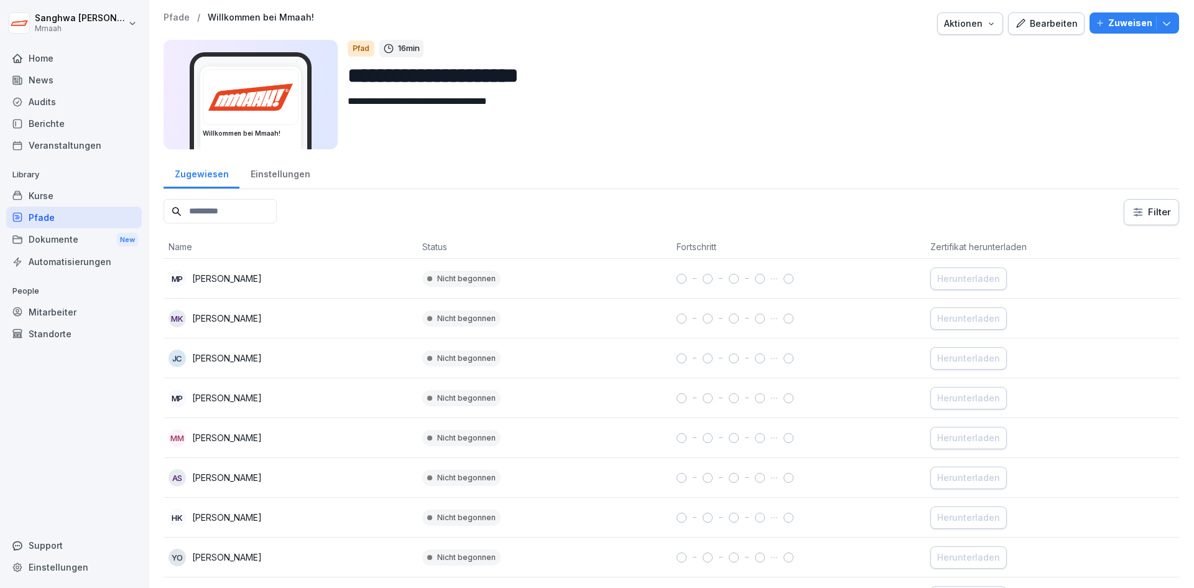
click at [205, 178] on div "Zugewiesen" at bounding box center [202, 173] width 76 height 32
click at [67, 216] on div "Pfade" at bounding box center [74, 217] width 136 height 22
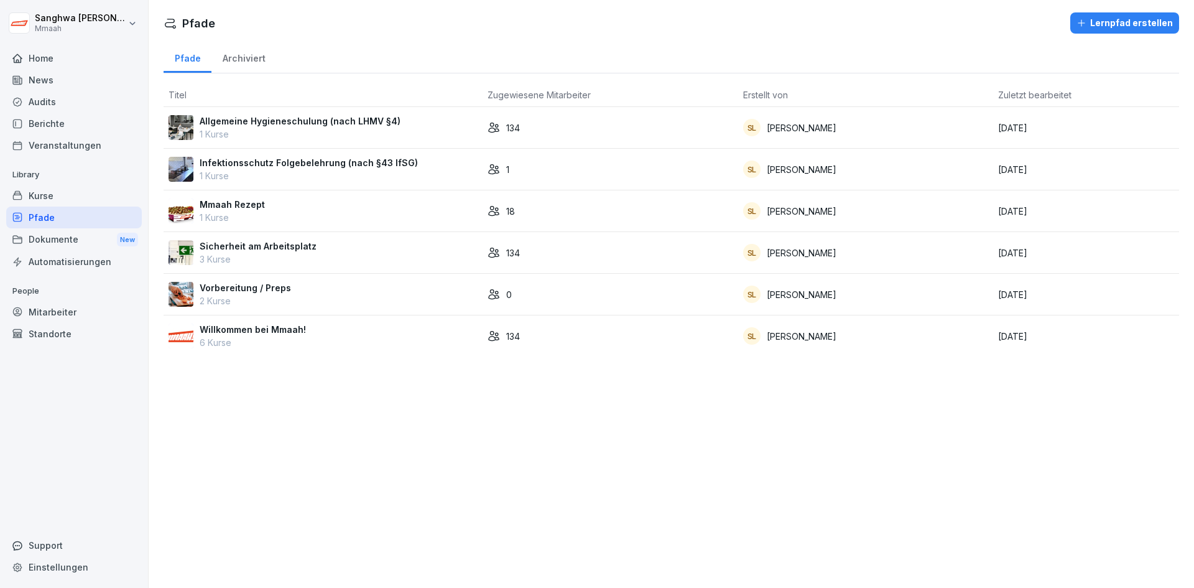
click at [318, 290] on div "Vorbereitung / Preps 2 Kurse" at bounding box center [323, 294] width 309 height 26
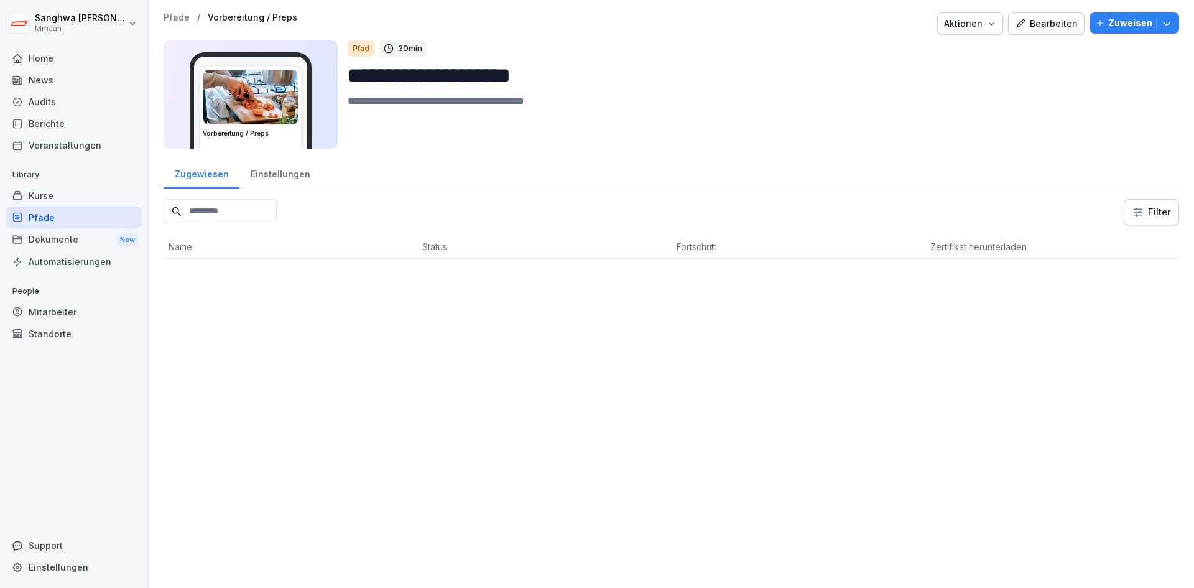
click at [1148, 27] on div "Zuweisen" at bounding box center [1134, 23] width 77 height 14
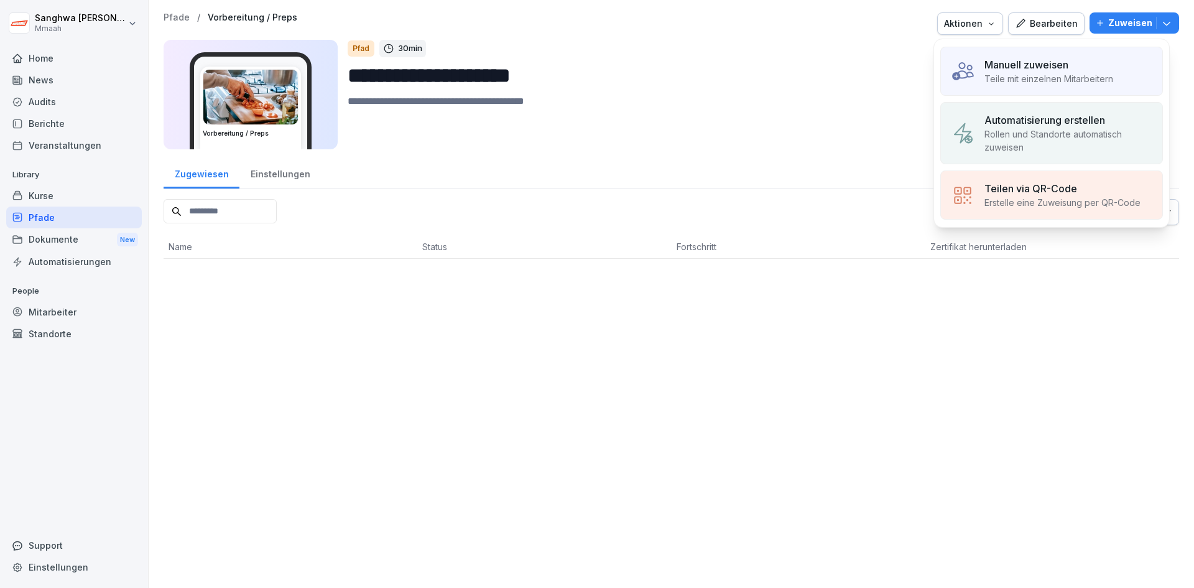
click at [1066, 144] on p "Rollen und Standorte automatisch zuweisen" at bounding box center [1068, 140] width 168 height 26
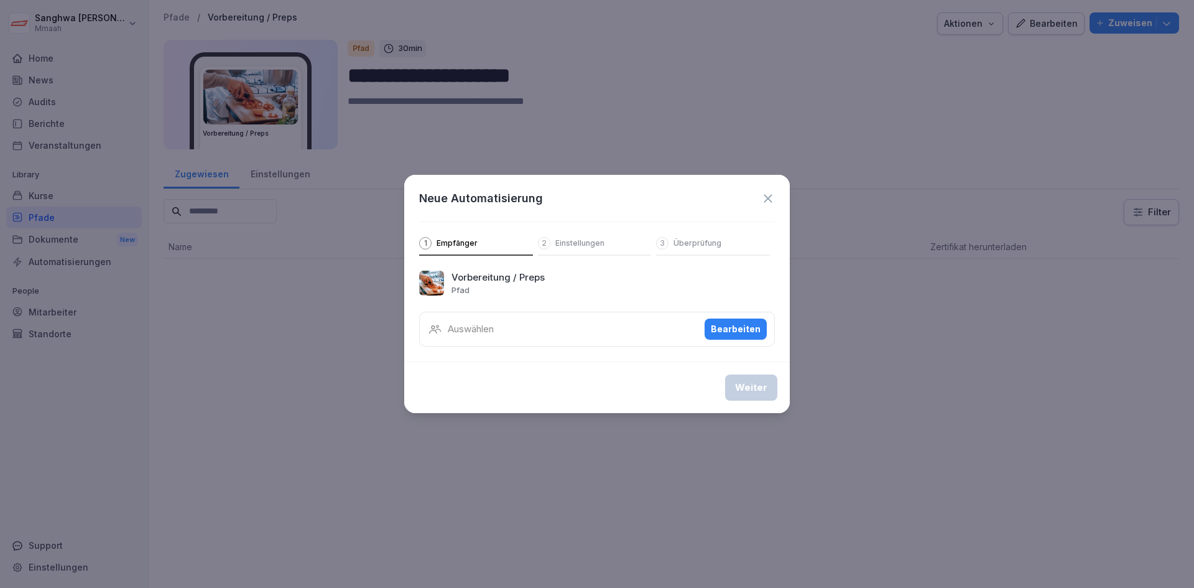
click at [722, 326] on div "Bearbeiten" at bounding box center [736, 329] width 50 height 14
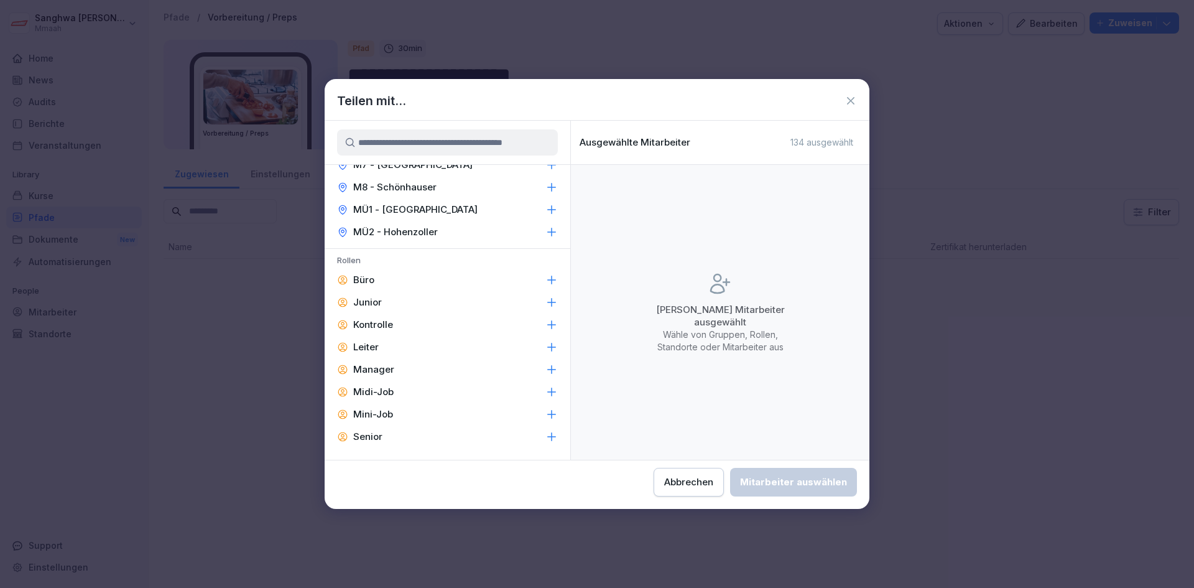
scroll to position [281, 0]
click at [412, 328] on div "Manager" at bounding box center [448, 324] width 246 height 22
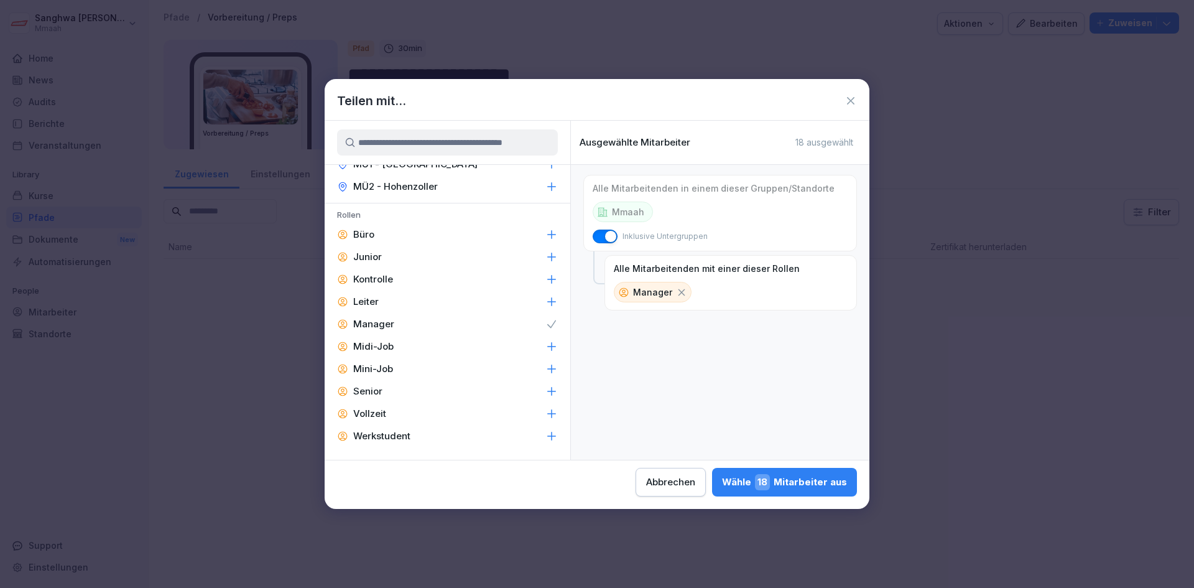
click at [787, 470] on button "Wähle 18 Mitarbeiter aus" at bounding box center [784, 482] width 145 height 29
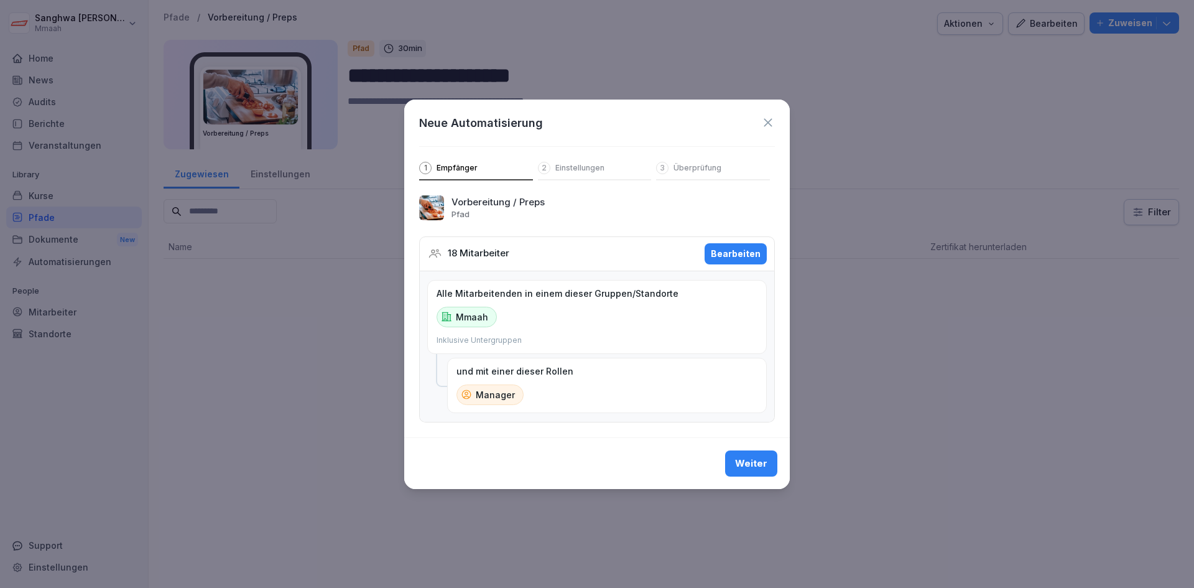
click at [749, 470] on div "Weiter" at bounding box center [751, 463] width 32 height 14
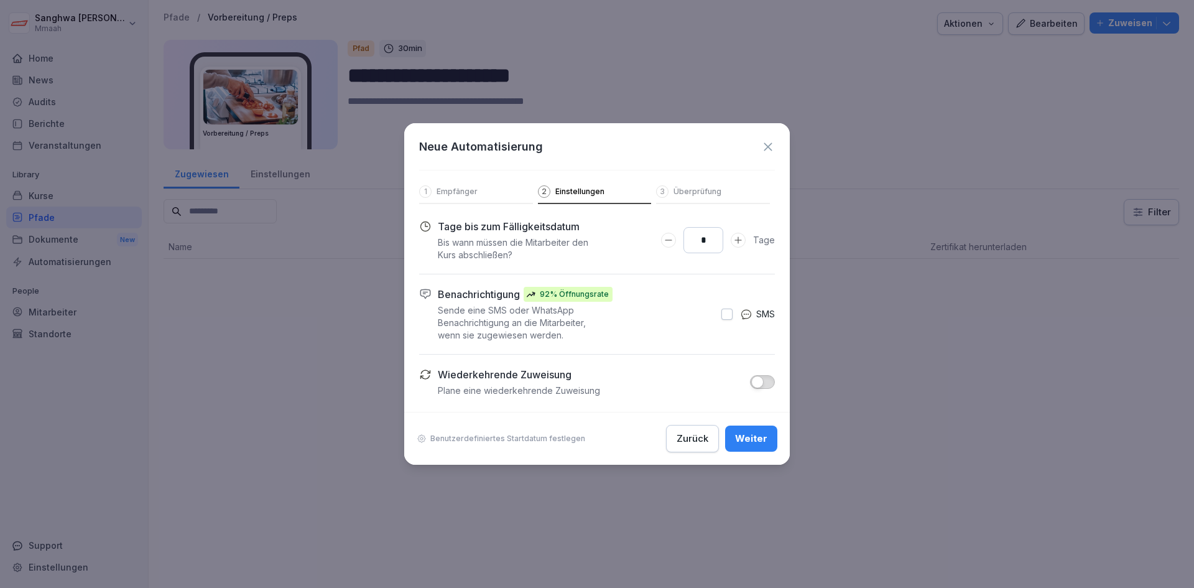
drag, startPoint x: 711, startPoint y: 246, endPoint x: 683, endPoint y: 243, distance: 27.5
click at [683, 243] on div "*" at bounding box center [703, 240] width 85 height 26
type input "**"
click at [758, 450] on button "Weiter" at bounding box center [751, 438] width 52 height 26
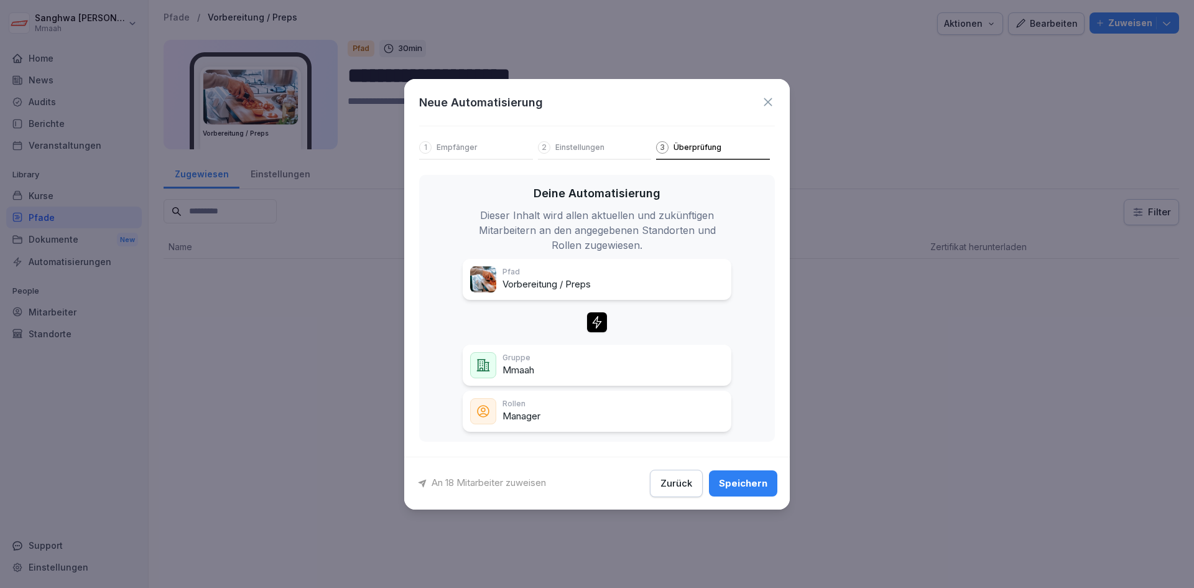
click at [759, 471] on button "Speichern" at bounding box center [743, 483] width 68 height 26
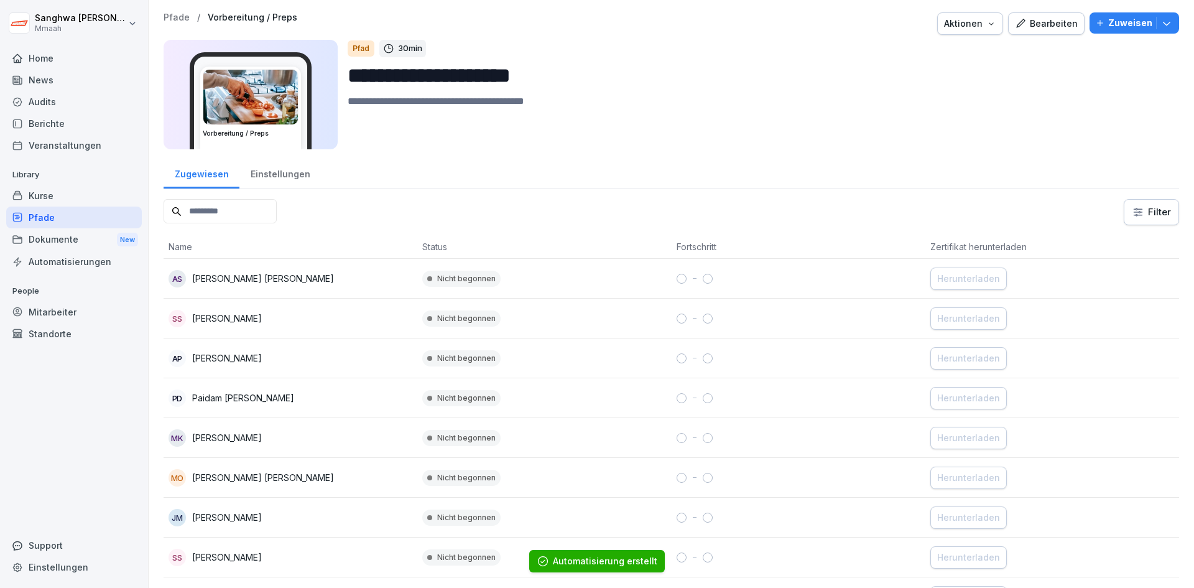
click at [65, 213] on div "Pfade" at bounding box center [74, 217] width 136 height 22
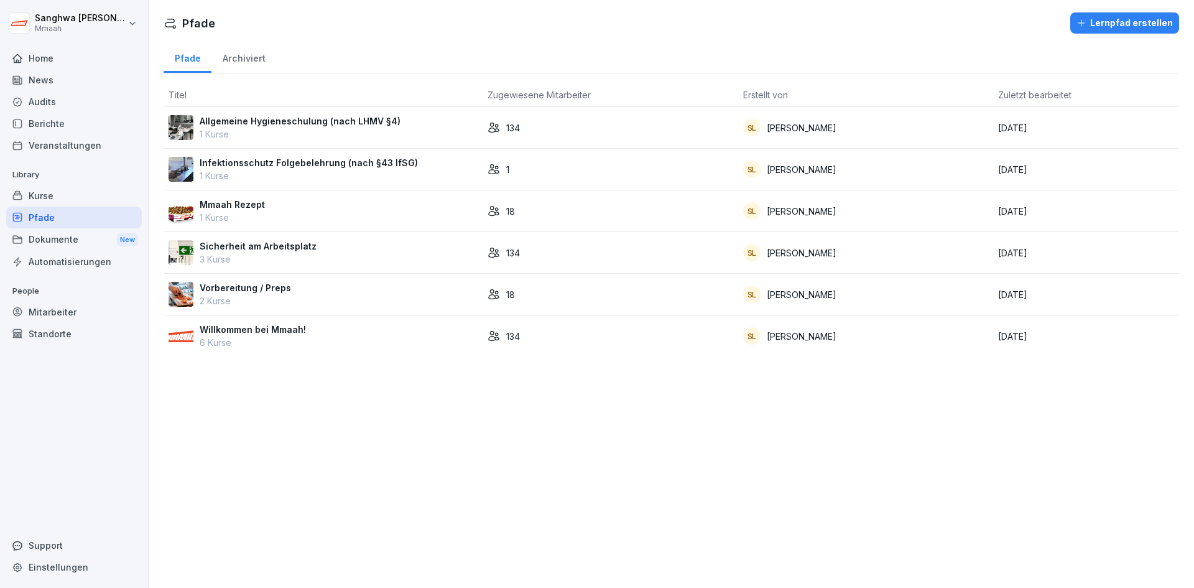
click at [382, 432] on div "Pfade Lernpfad erstellen Pfade Archiviert Titel Zugewiesene Mitarbeiter Erstell…" at bounding box center [671, 294] width 1045 height 588
click at [266, 462] on div "Pfade Lernpfad erstellen Pfade Archiviert Titel Zugewiesene Mitarbeiter Erstell…" at bounding box center [671, 294] width 1045 height 588
